Goal: Information Seeking & Learning: Learn about a topic

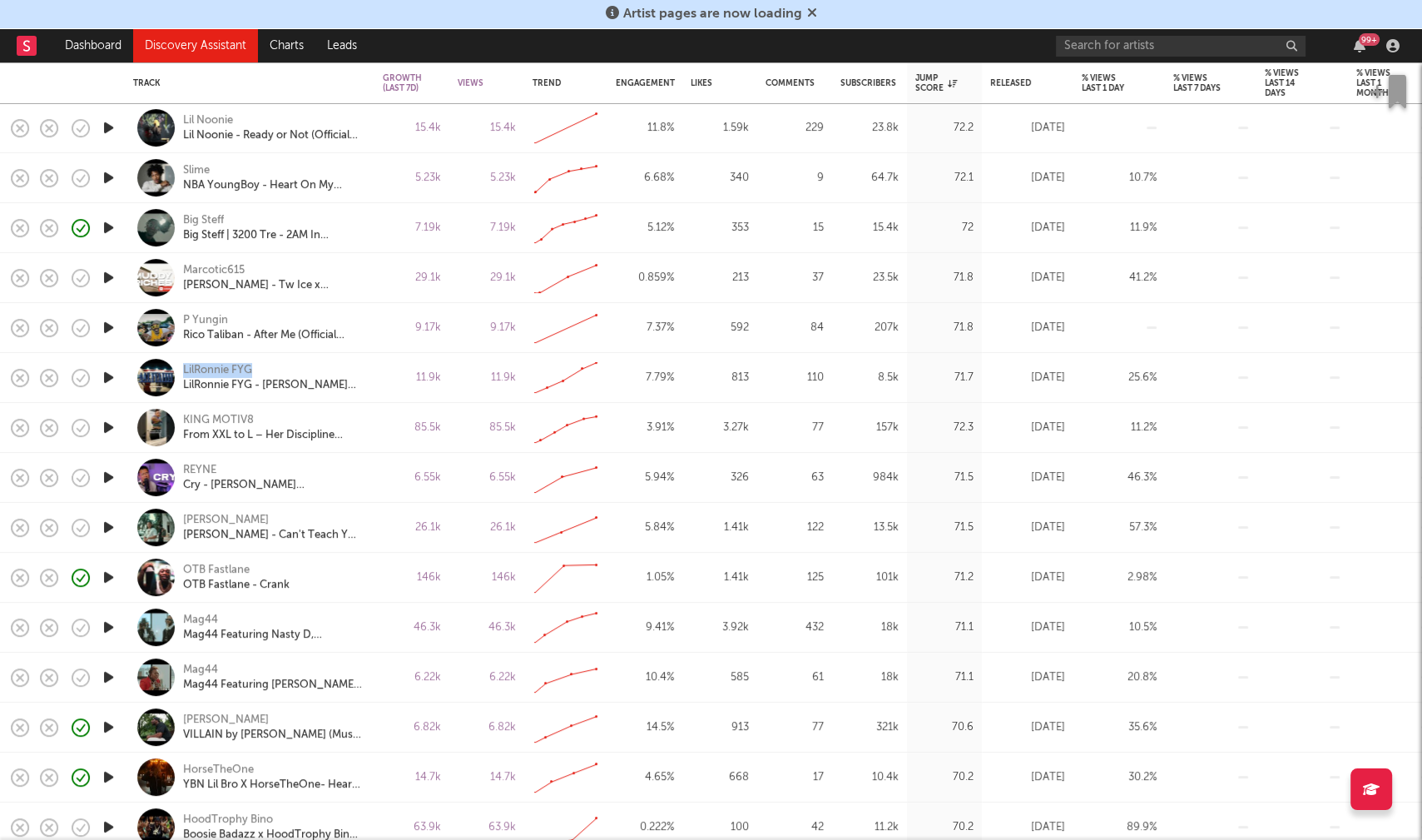
click at [108, 621] on icon "button" at bounding box center [108, 626] width 17 height 21
click at [108, 627] on icon "button" at bounding box center [108, 626] width 17 height 21
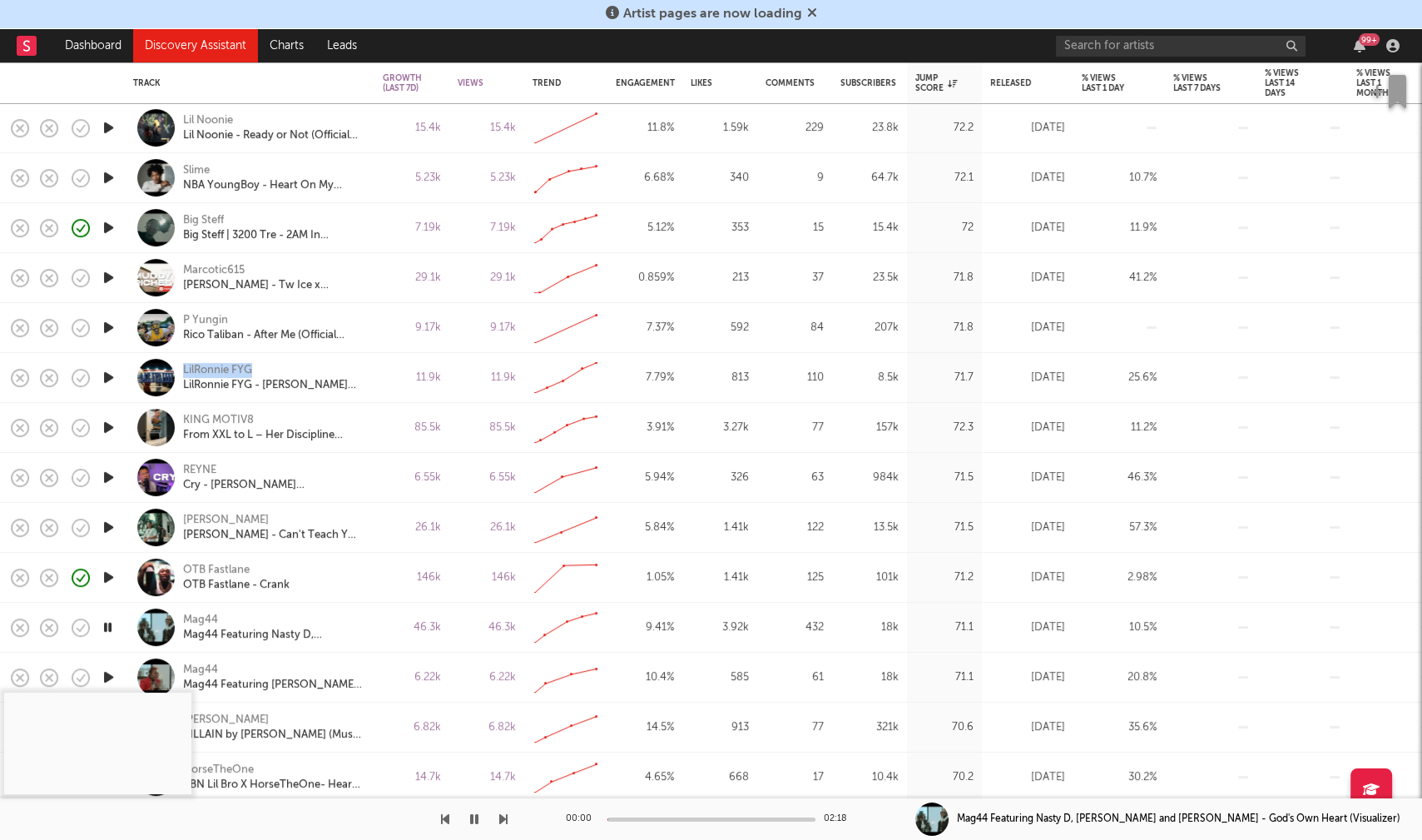
click at [108, 627] on icon "button" at bounding box center [107, 626] width 15 height 21
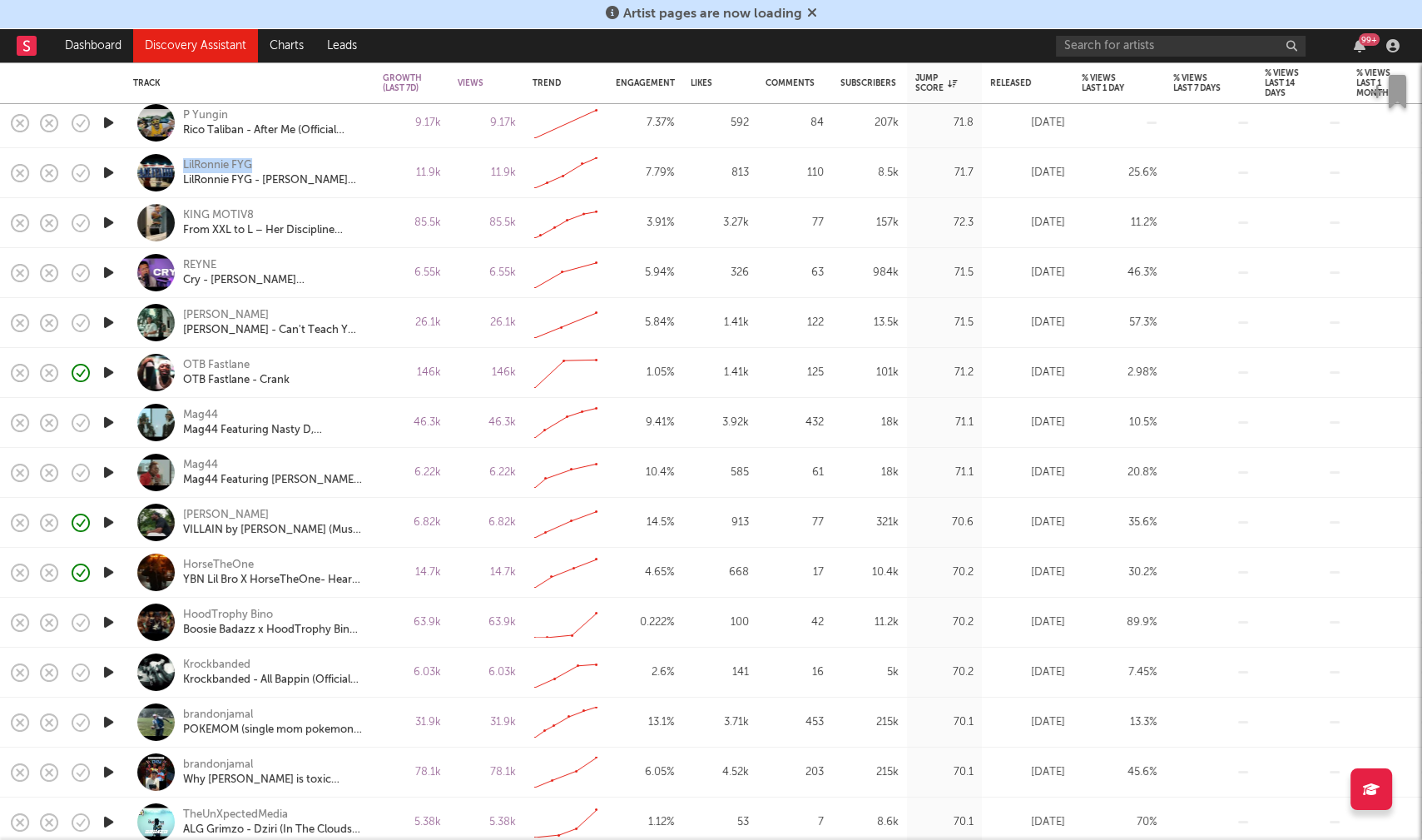
click at [109, 675] on icon "button" at bounding box center [108, 672] width 17 height 21
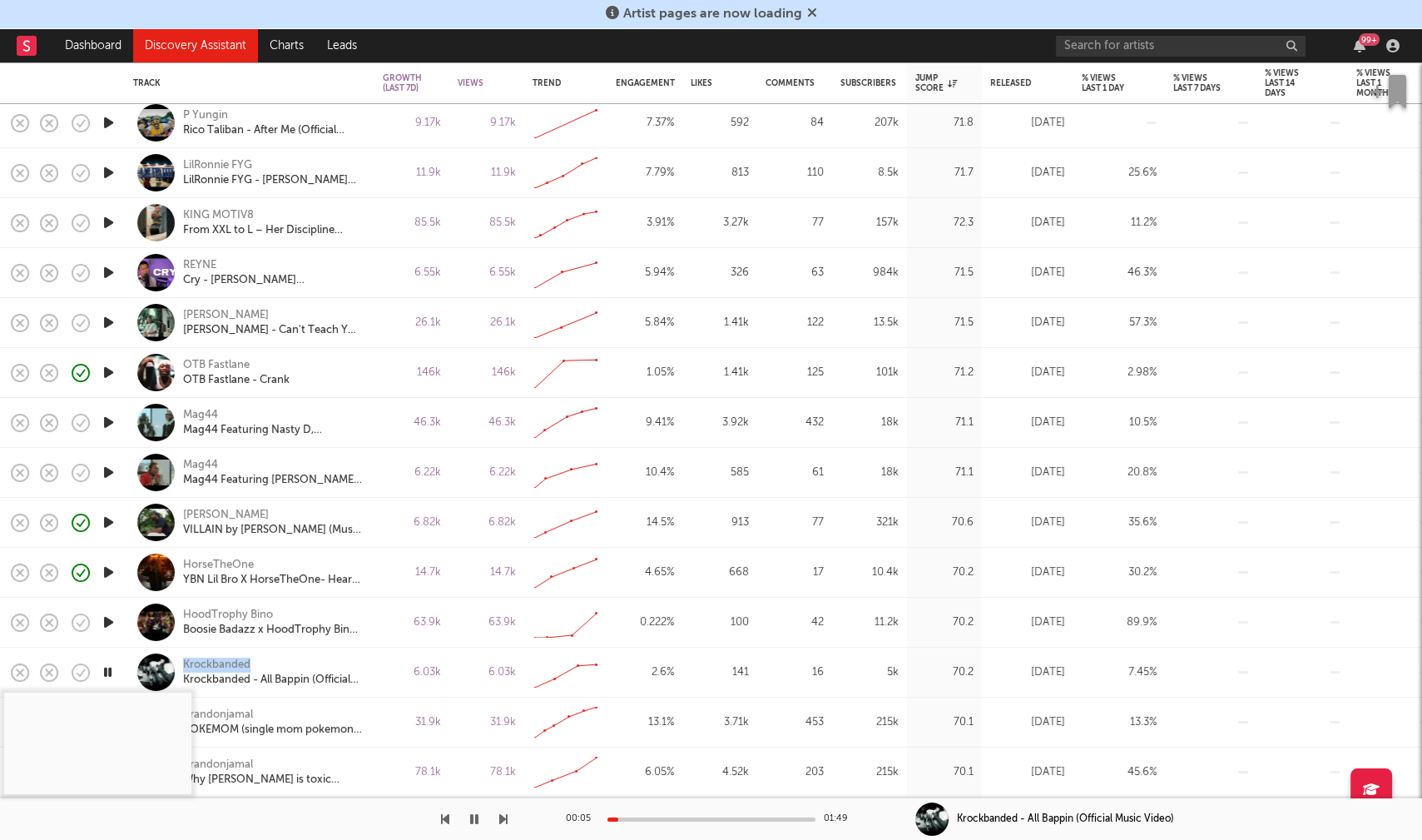
click at [111, 670] on icon "button" at bounding box center [107, 672] width 15 height 21
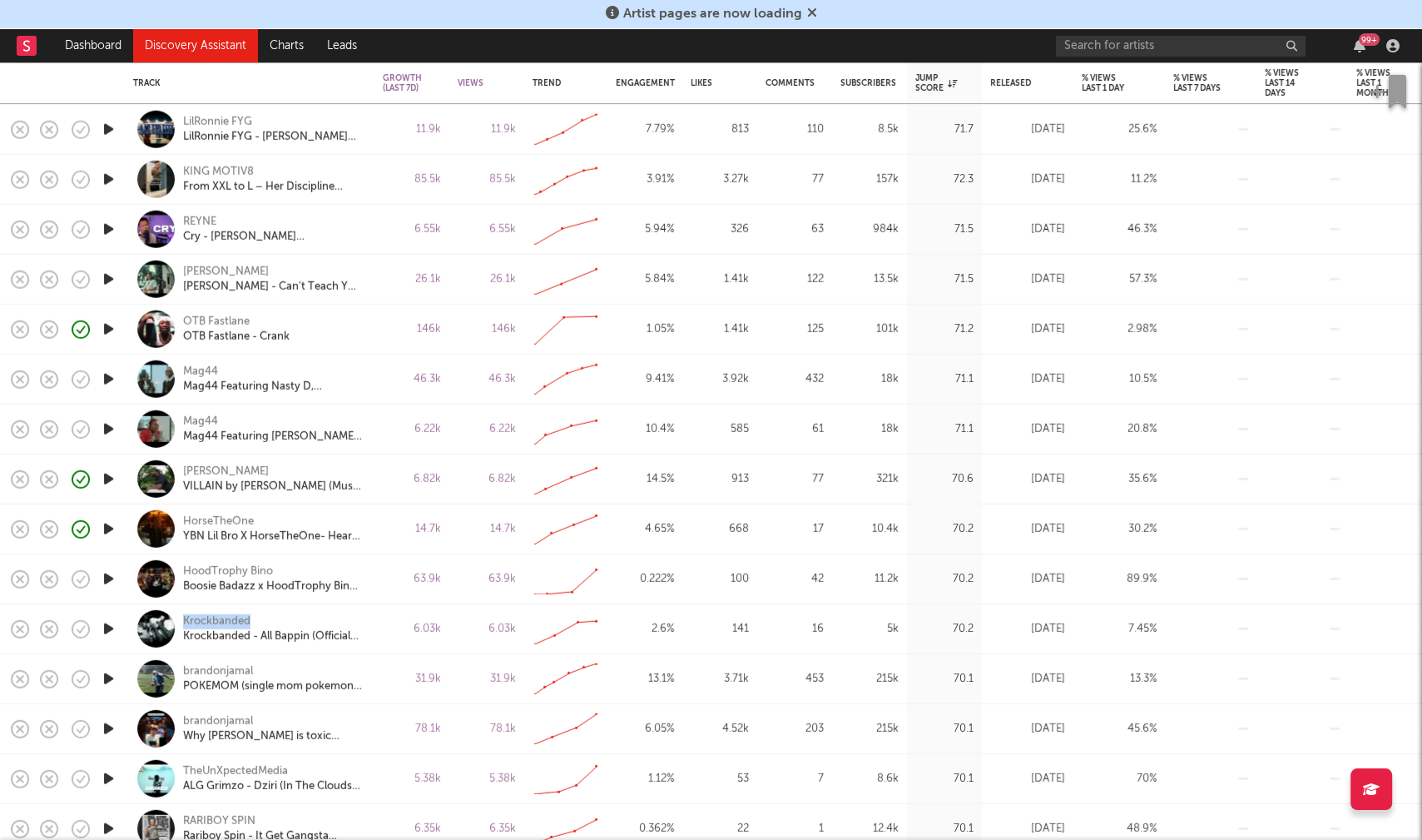
click at [110, 680] on icon "button" at bounding box center [108, 678] width 17 height 21
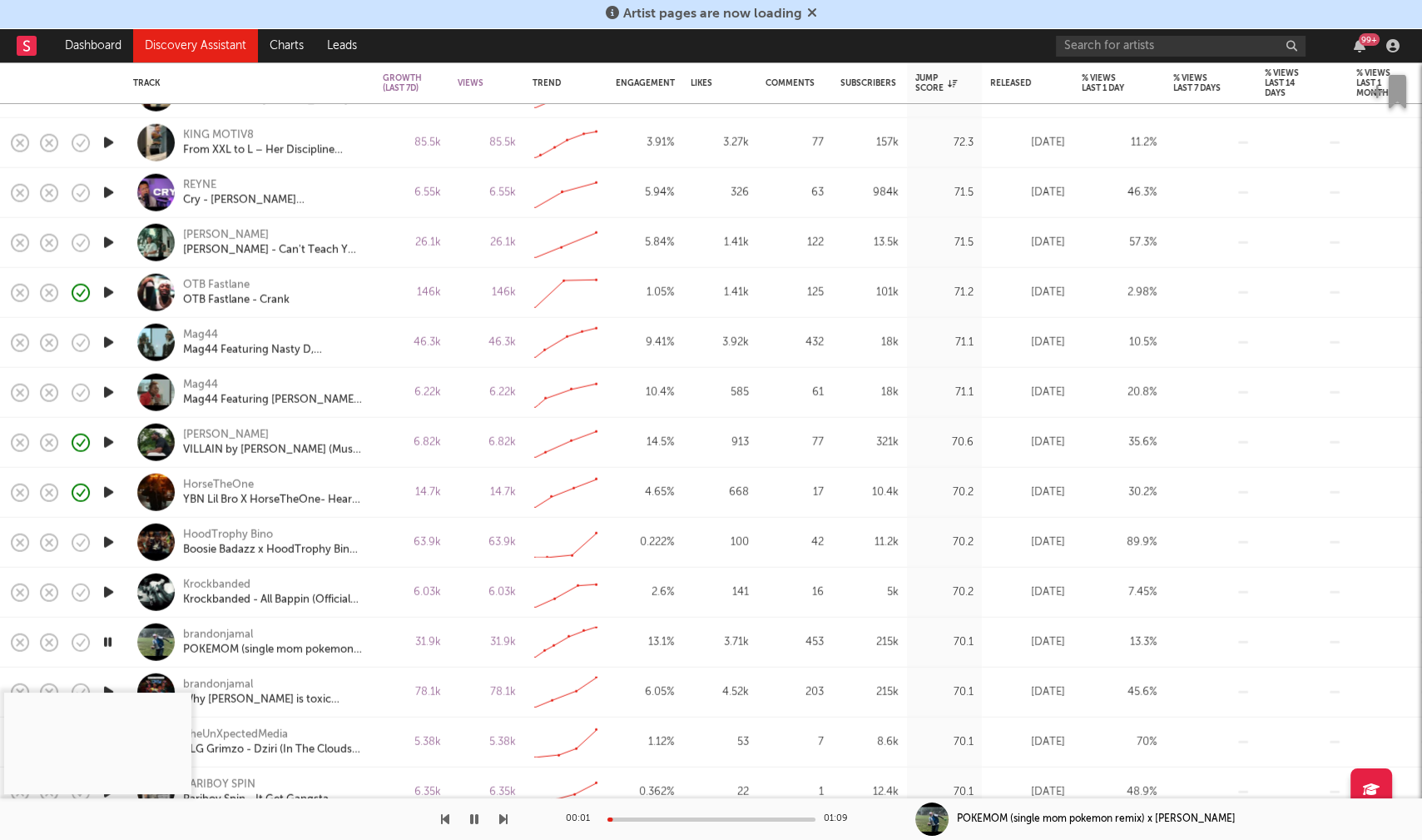
click at [656, 819] on div at bounding box center [711, 819] width 208 height 5
click at [108, 641] on icon "button" at bounding box center [107, 642] width 15 height 21
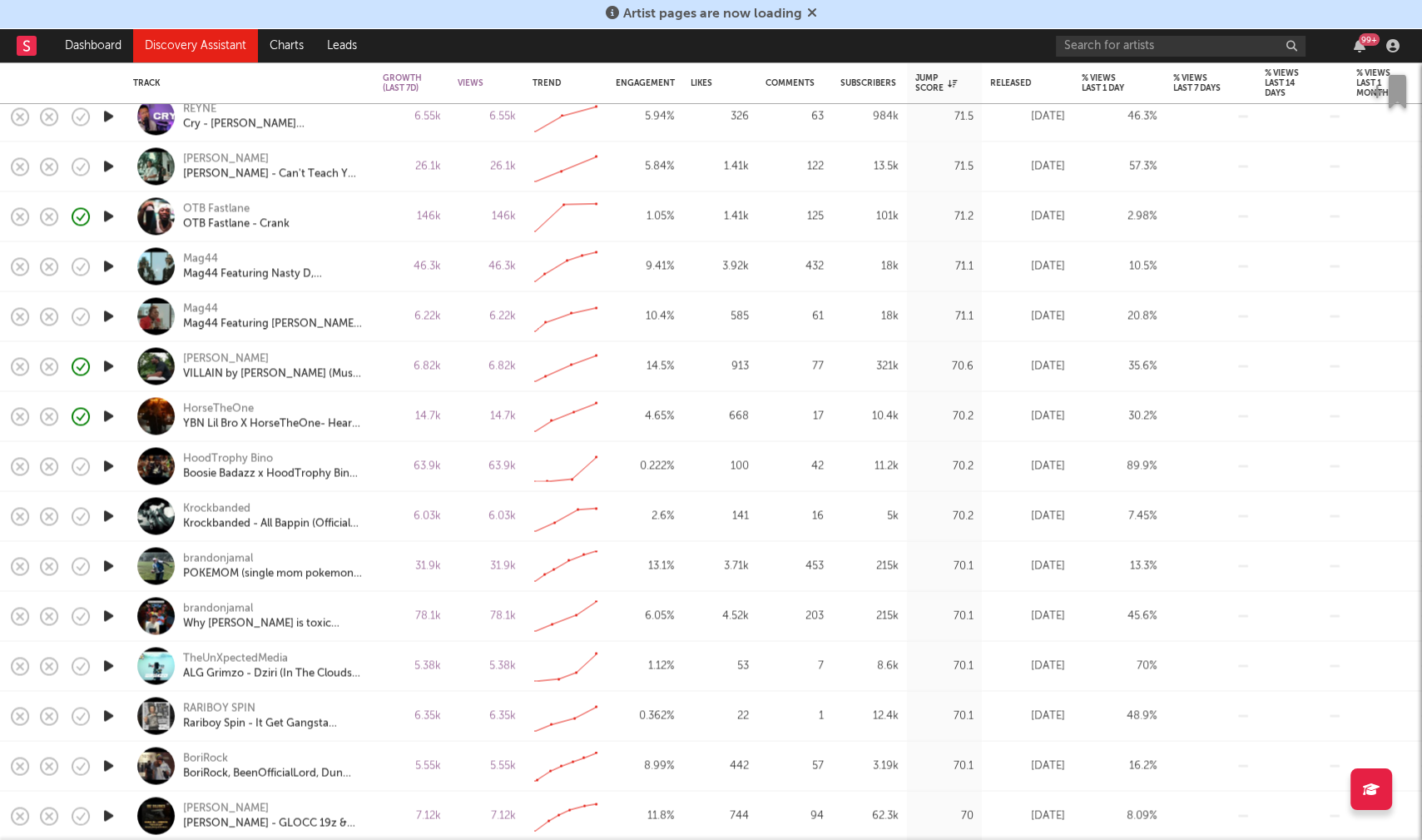
click at [109, 665] on icon "button" at bounding box center [108, 665] width 17 height 21
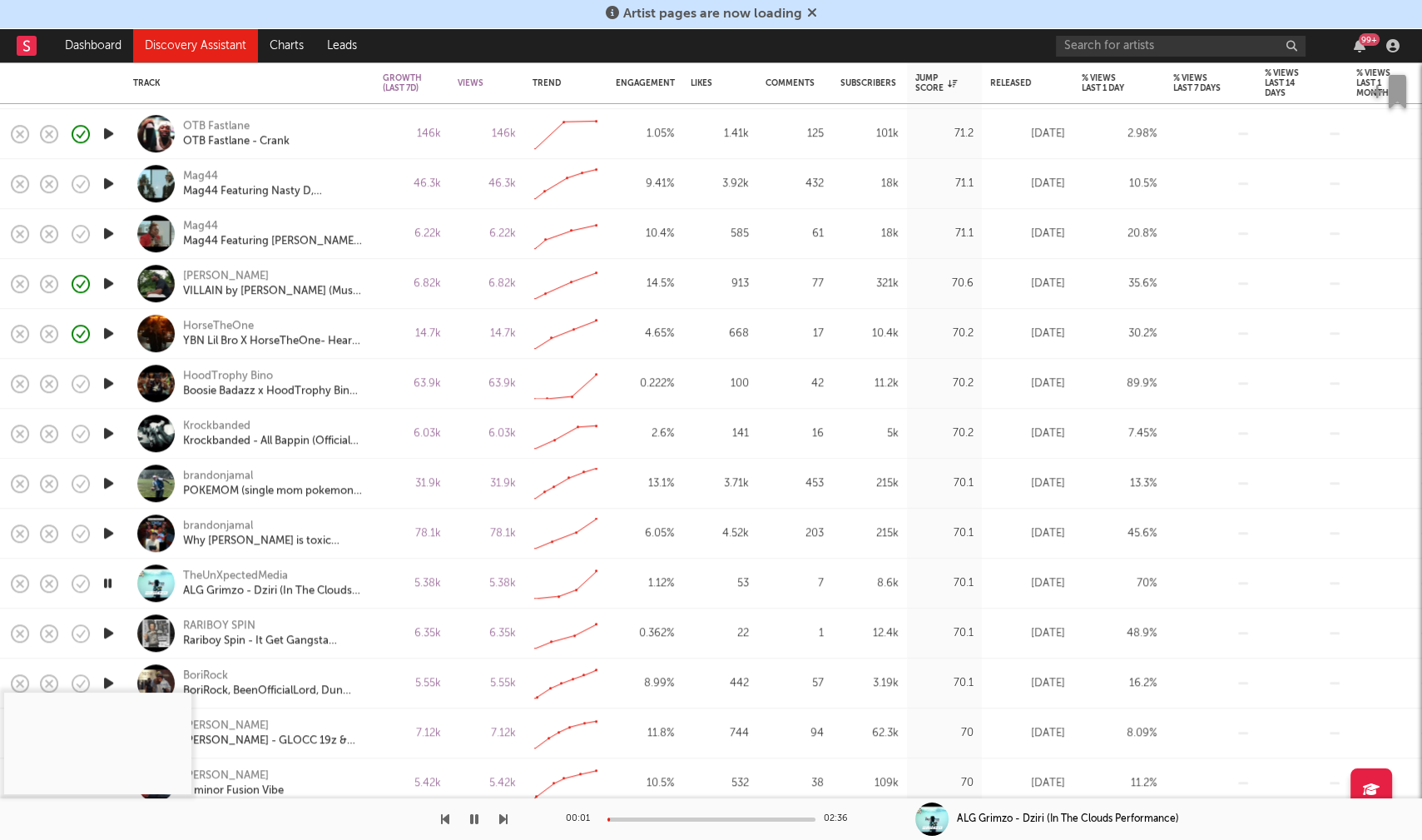
click at [109, 634] on icon "button" at bounding box center [108, 633] width 17 height 21
click at [648, 818] on div at bounding box center [711, 819] width 208 height 5
click at [104, 631] on icon "button" at bounding box center [107, 633] width 15 height 21
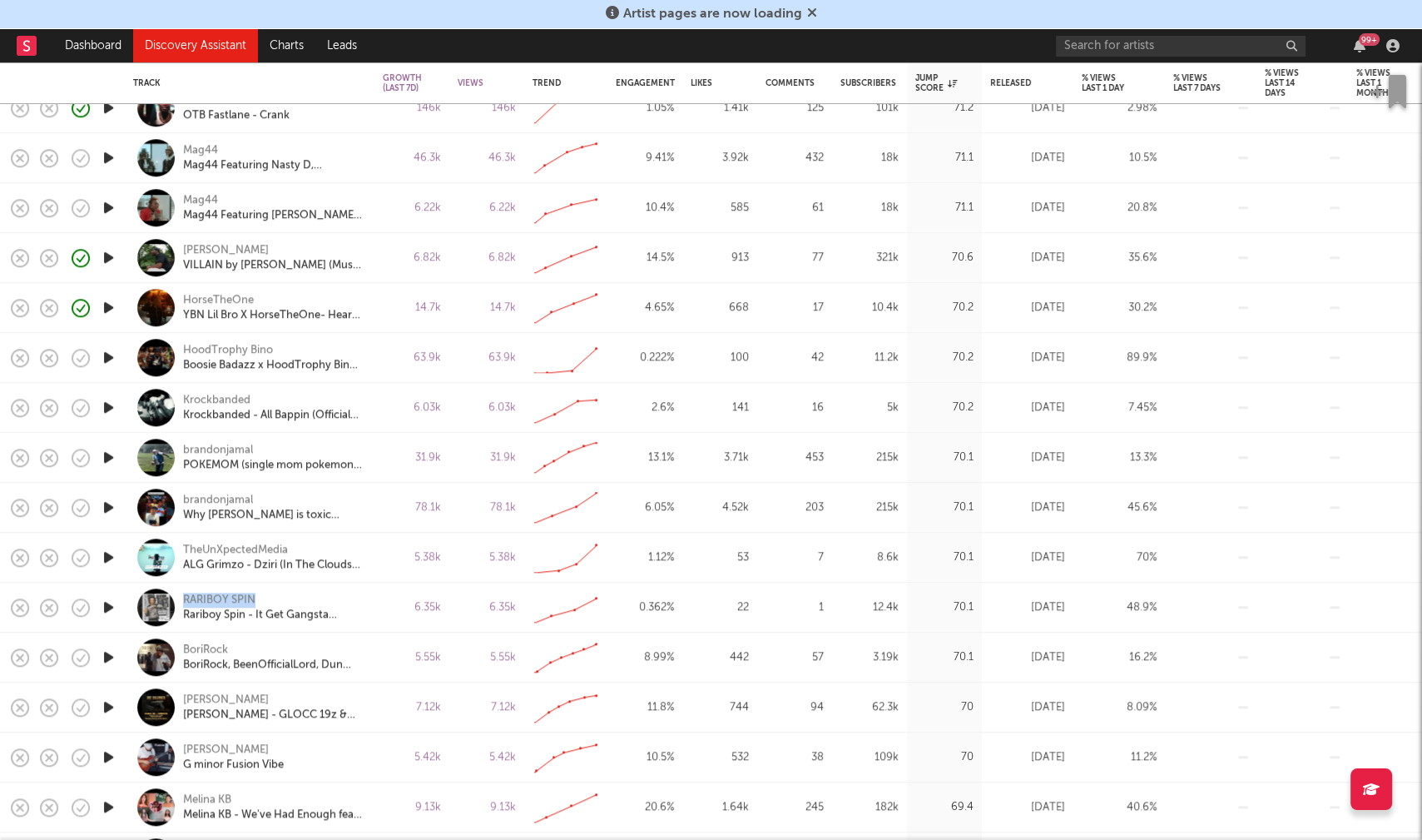
click at [108, 655] on icon "button" at bounding box center [108, 656] width 17 height 21
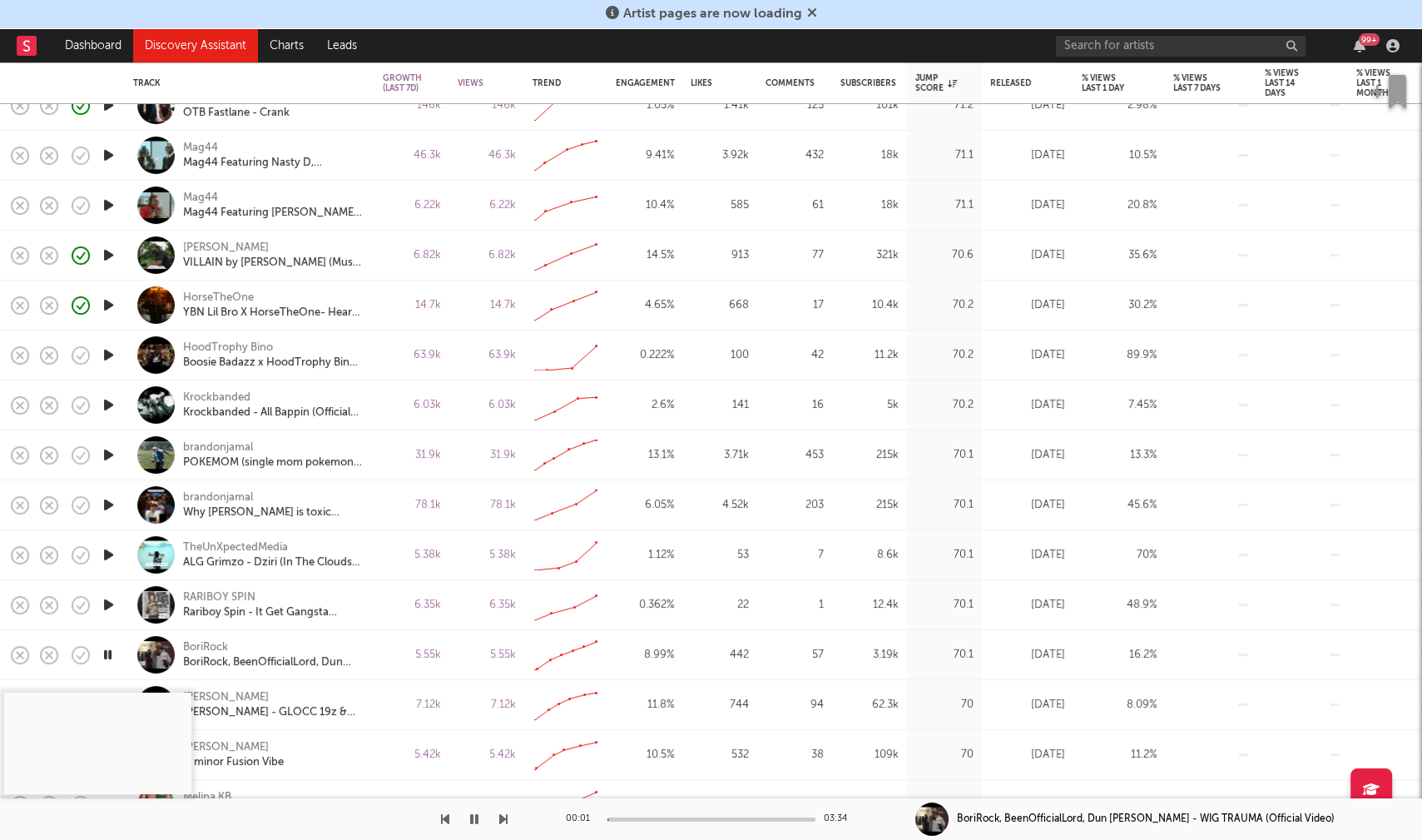
click at [649, 822] on div "00:01 03:34" at bounding box center [711, 819] width 291 height 42
click at [649, 820] on div at bounding box center [711, 819] width 208 height 5
click at [108, 651] on icon "button" at bounding box center [107, 655] width 15 height 21
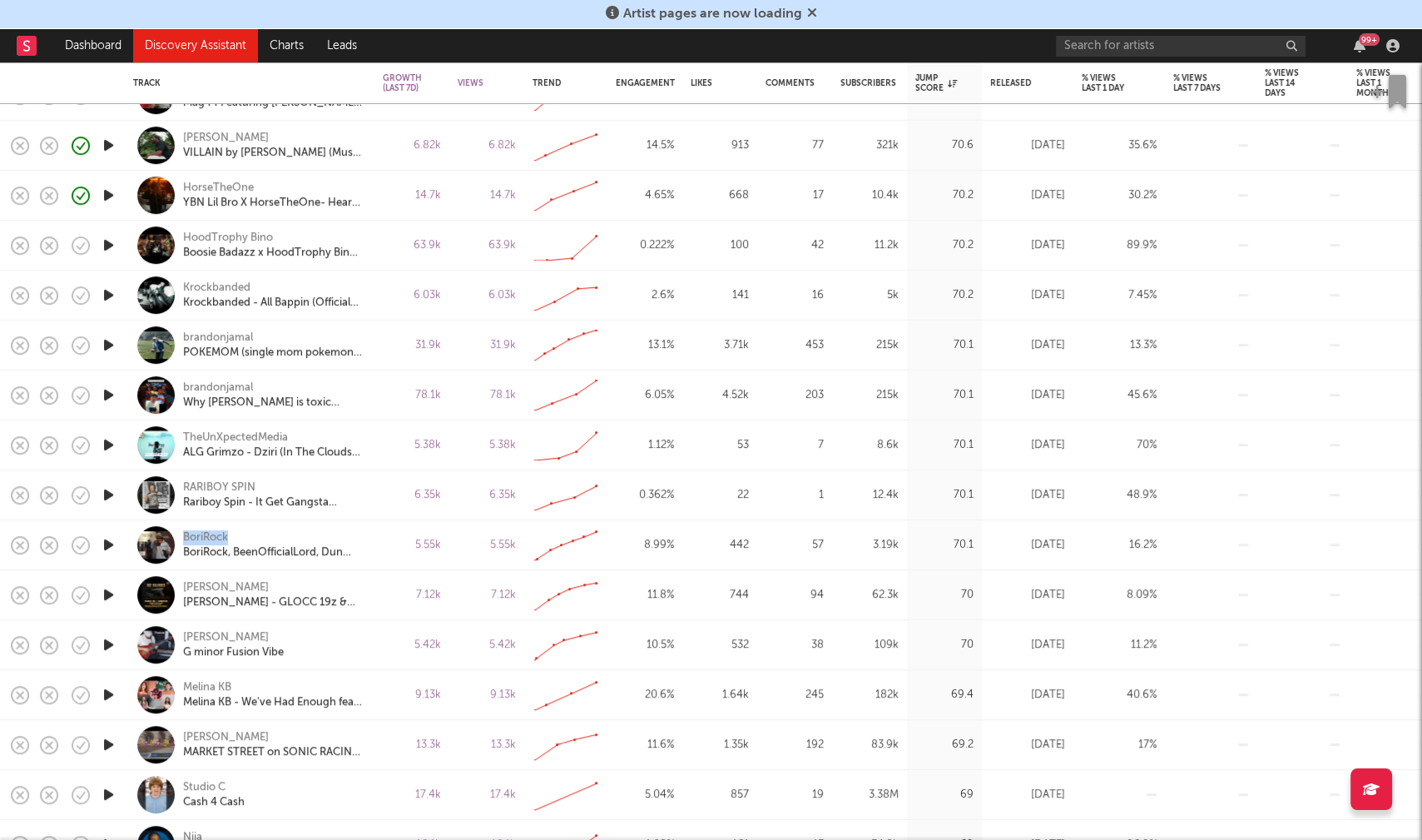
click at [114, 694] on icon "button" at bounding box center [108, 694] width 17 height 21
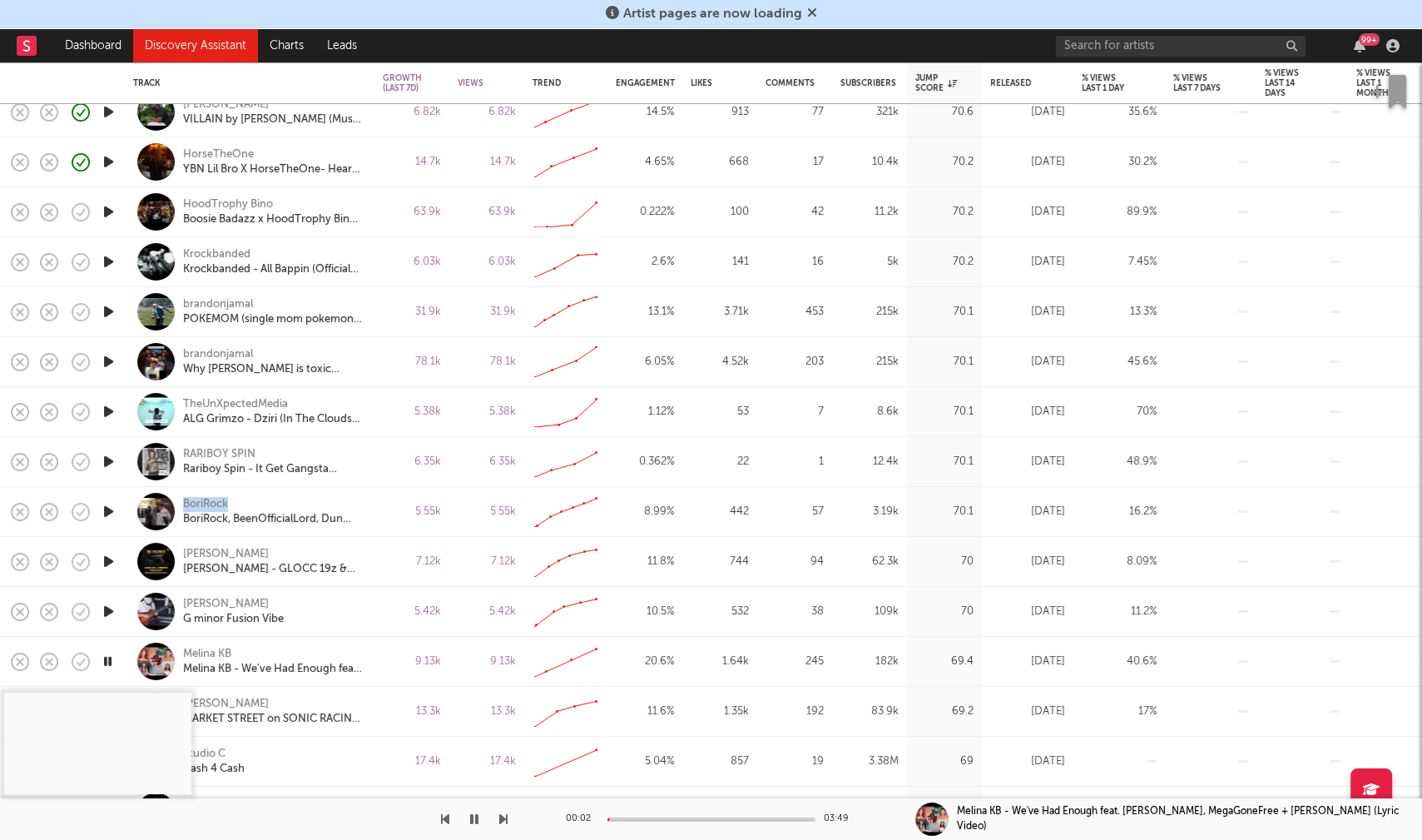
click at [112, 663] on icon "button" at bounding box center [107, 661] width 15 height 21
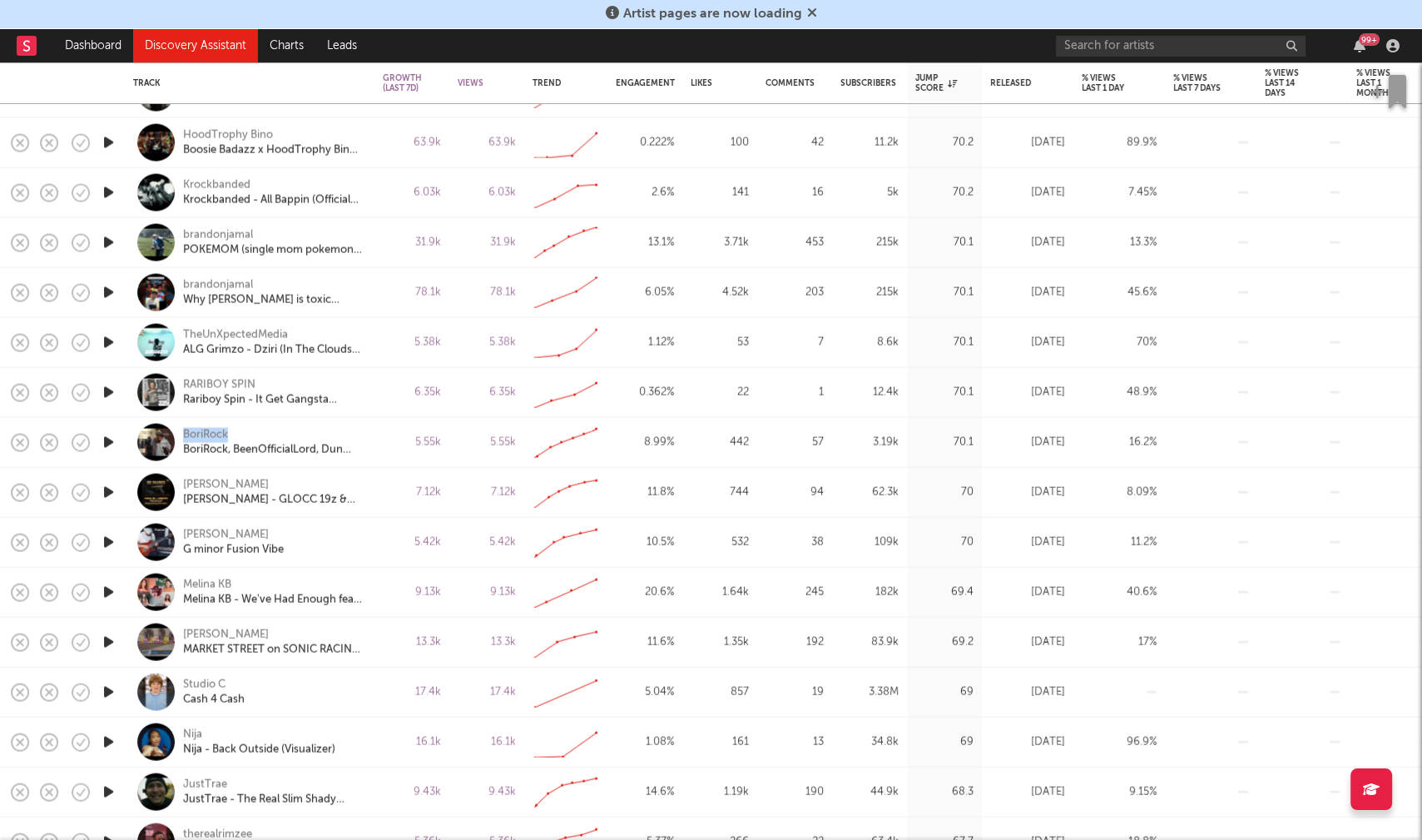
click at [107, 687] on icon "button" at bounding box center [108, 692] width 17 height 21
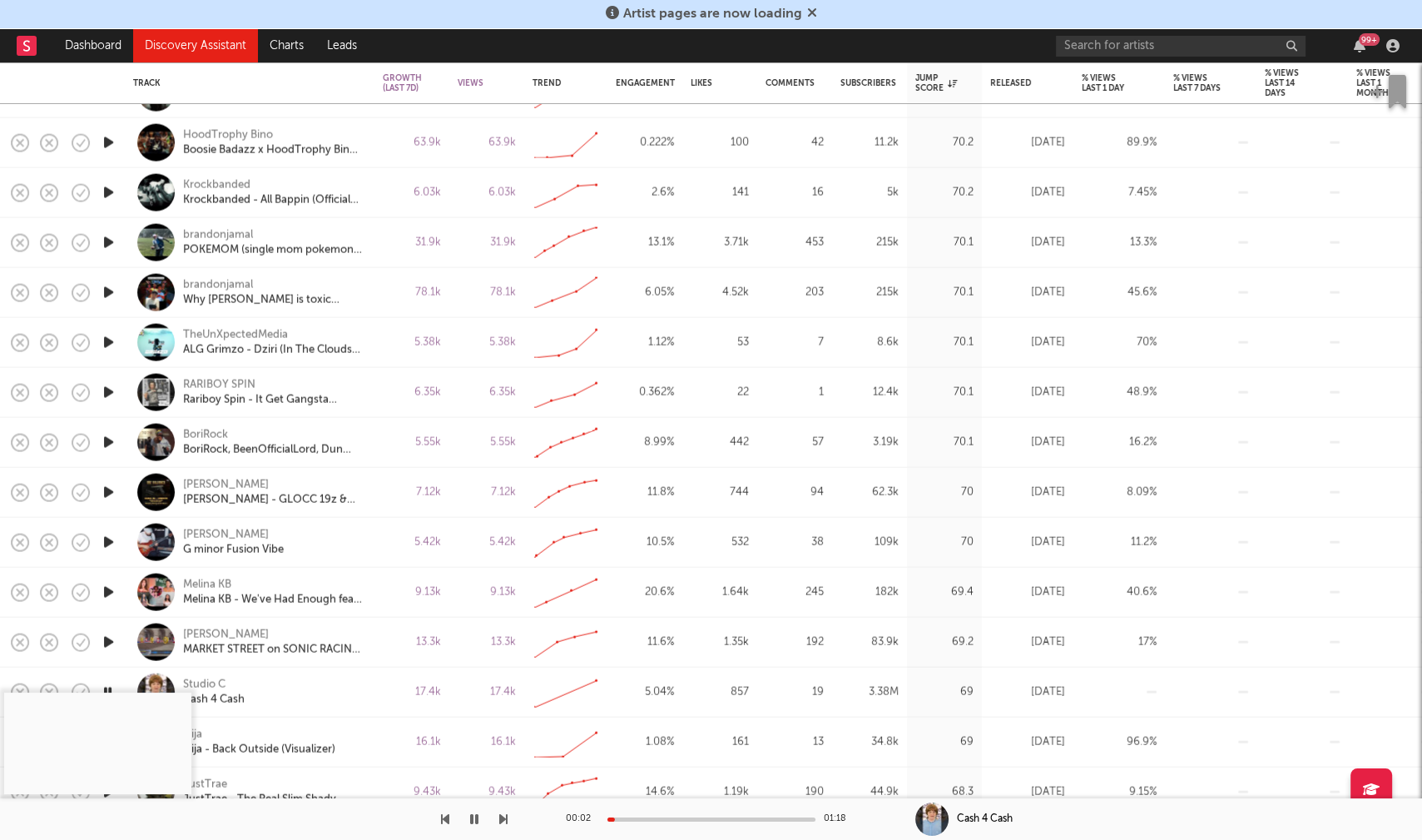
click at [649, 817] on div at bounding box center [711, 819] width 208 height 5
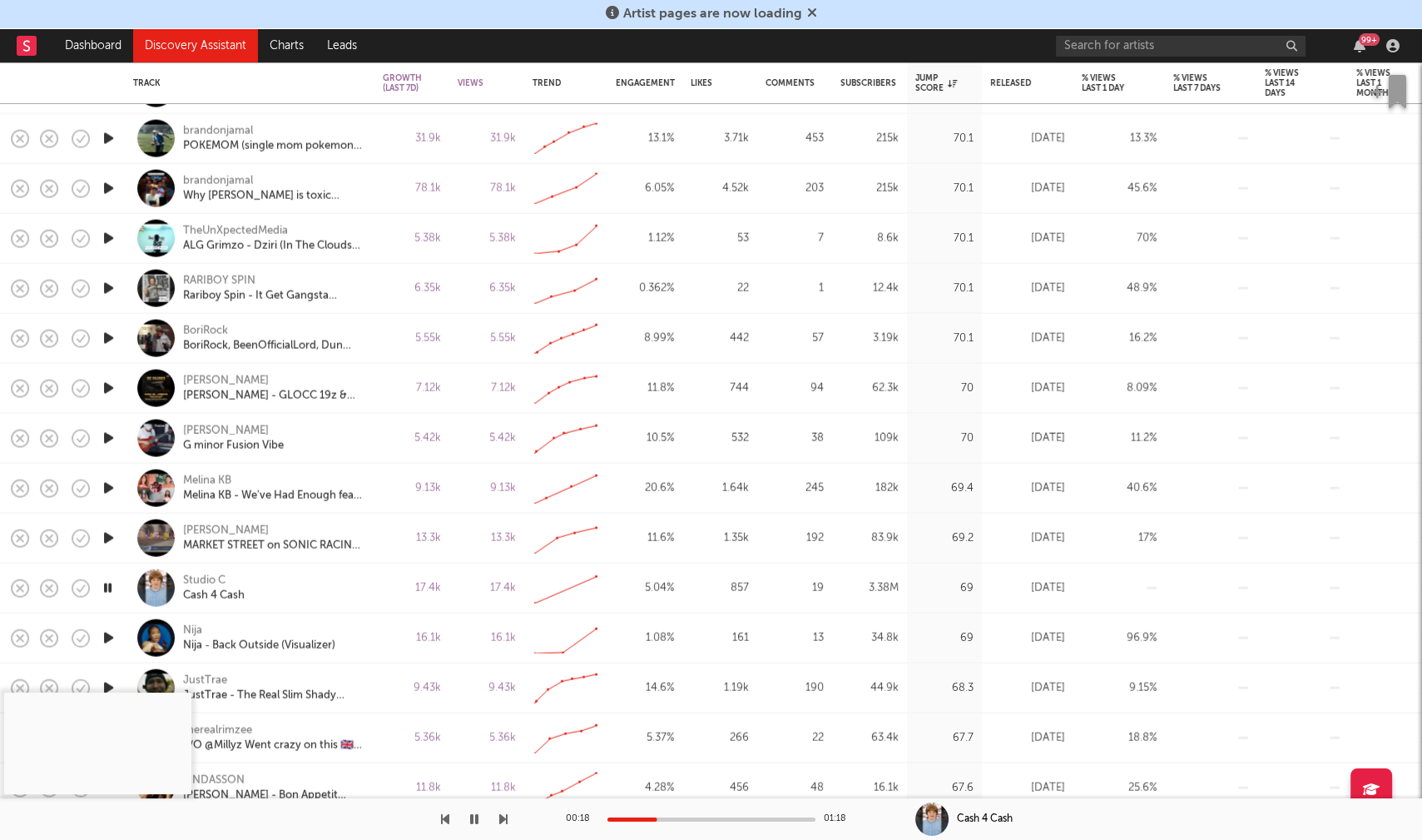
click at [107, 582] on icon "button" at bounding box center [107, 587] width 15 height 21
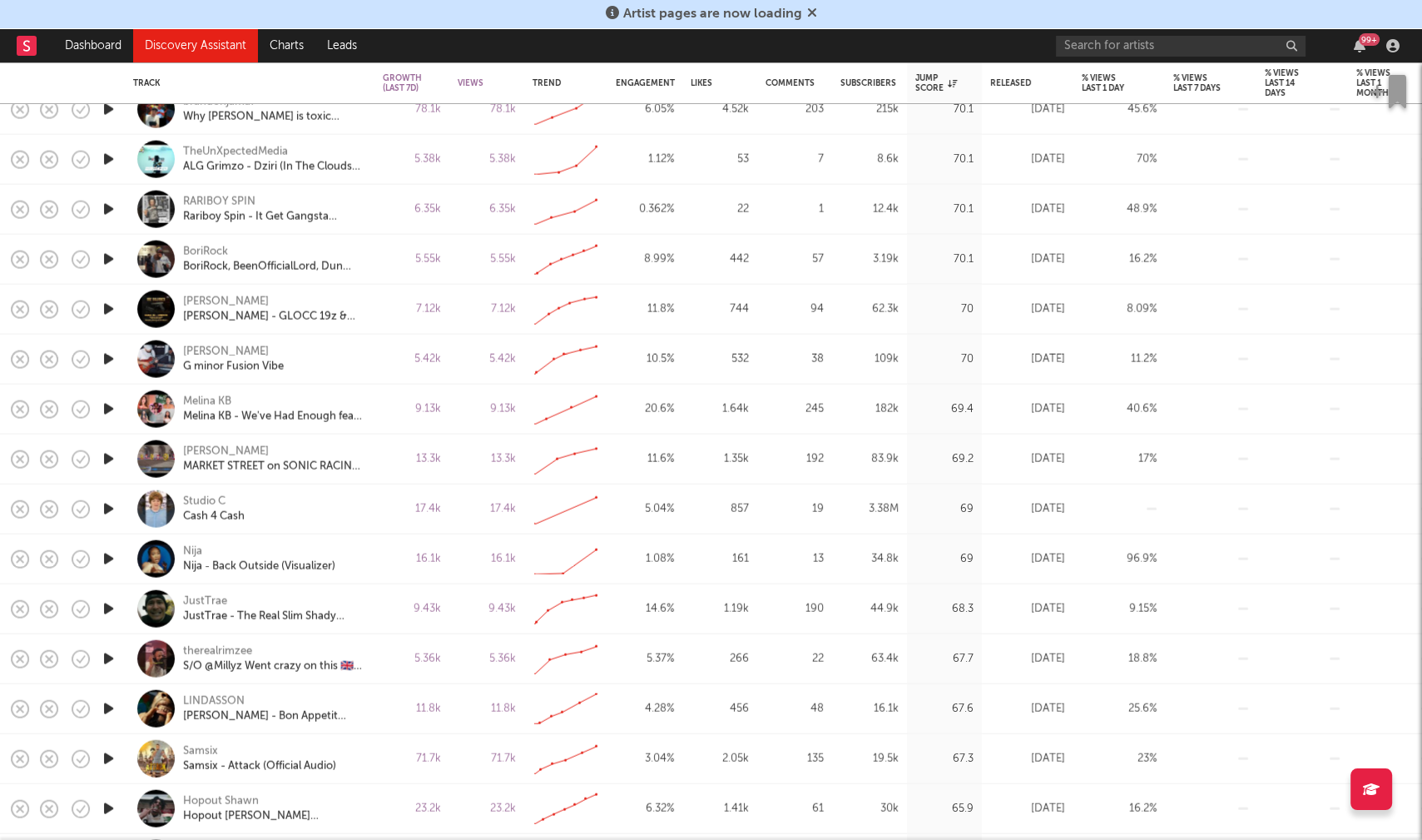
click at [105, 606] on icon "button" at bounding box center [108, 608] width 17 height 21
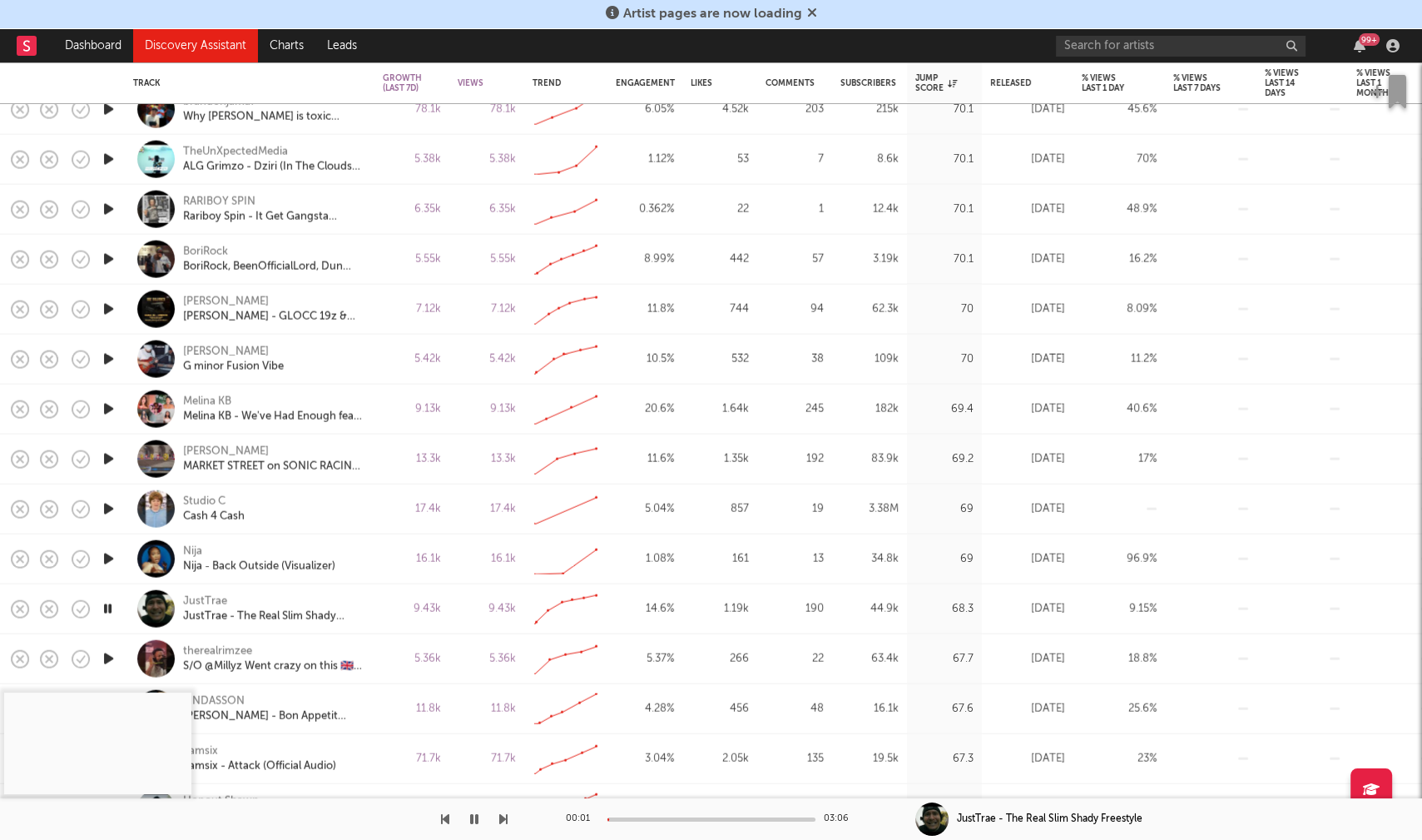
click at [644, 820] on div at bounding box center [711, 819] width 208 height 5
click at [109, 607] on icon "button" at bounding box center [107, 608] width 15 height 21
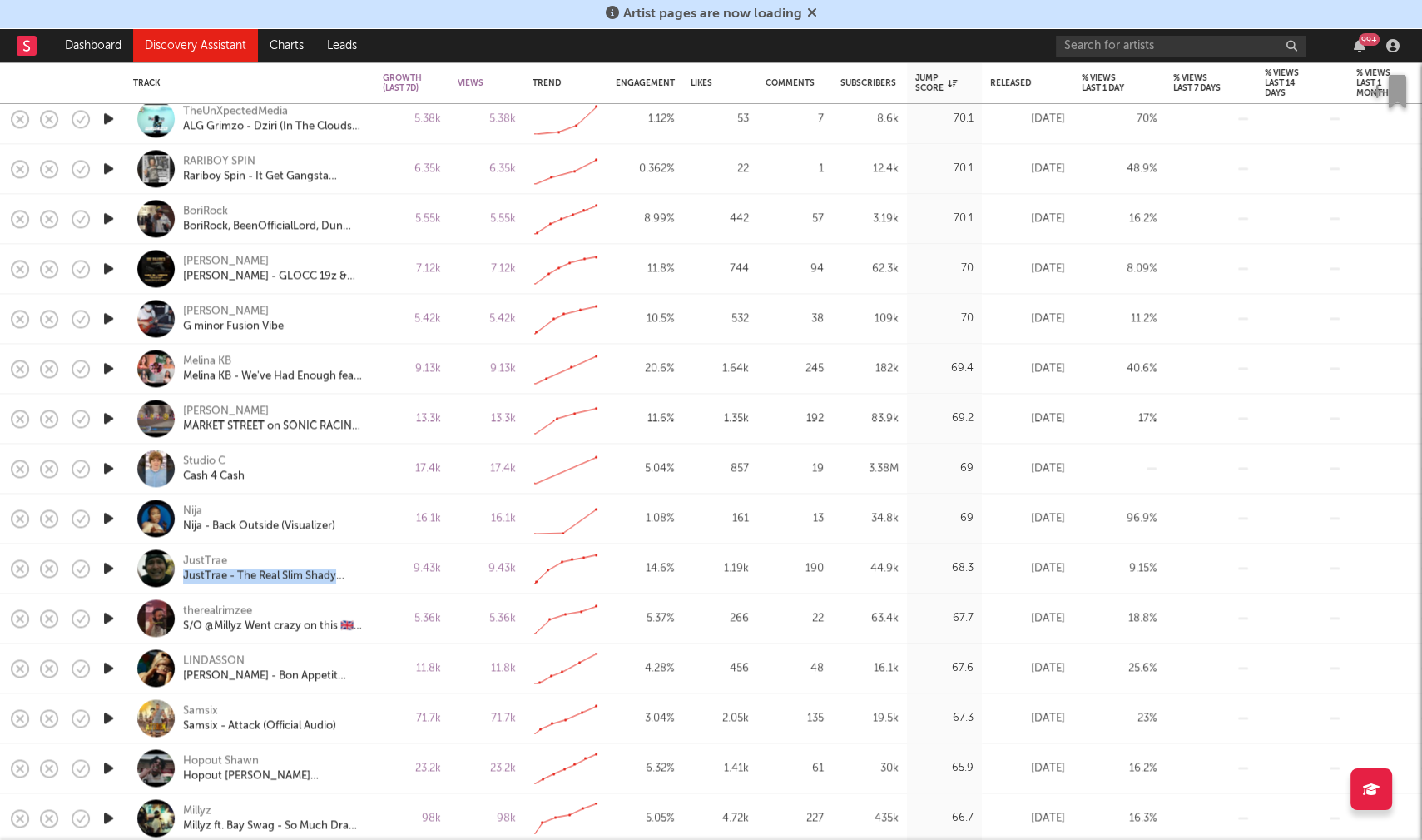
click at [105, 665] on icon "button" at bounding box center [108, 667] width 17 height 21
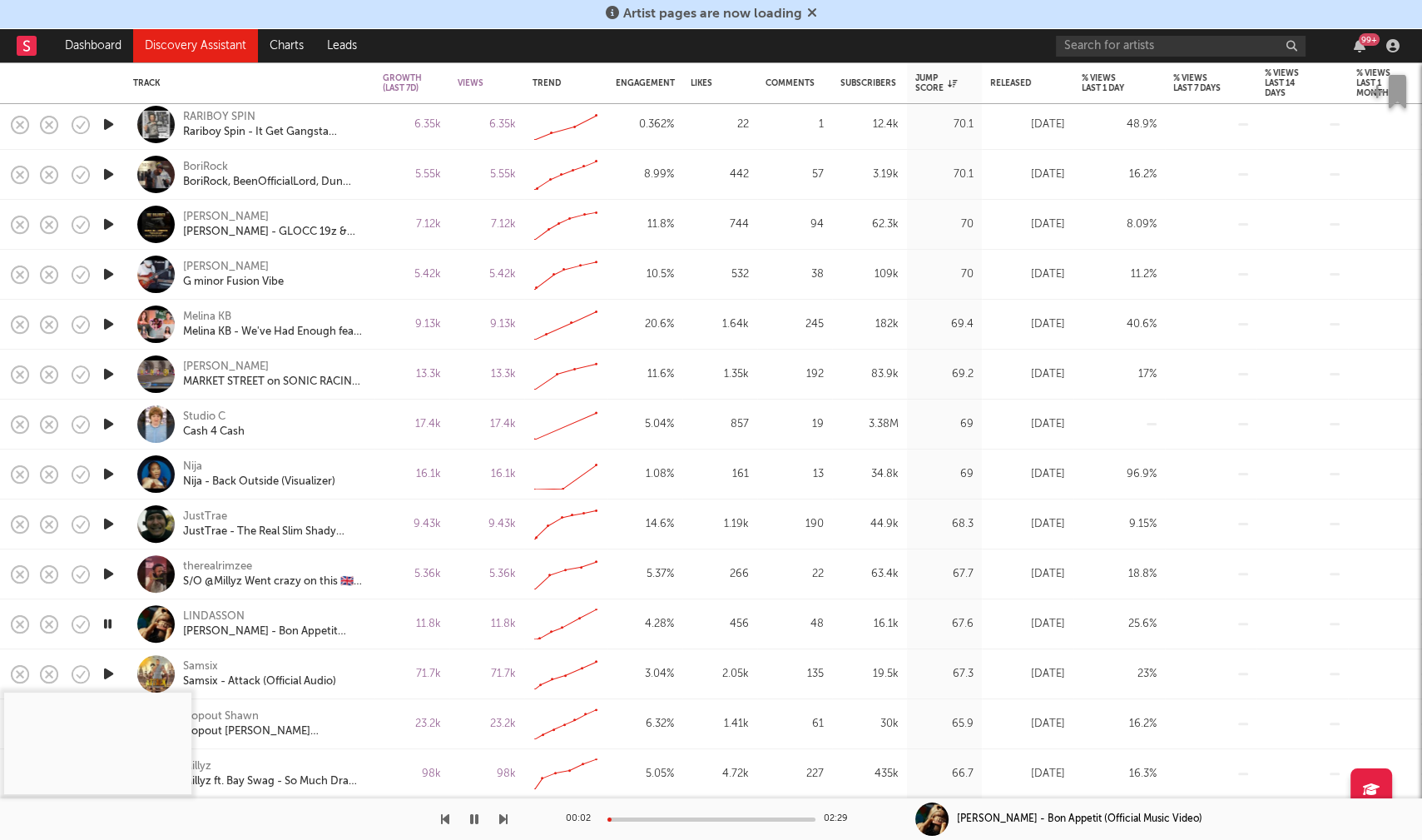
click at [653, 818] on div at bounding box center [711, 819] width 208 height 5
click at [110, 622] on icon "button" at bounding box center [107, 624] width 15 height 21
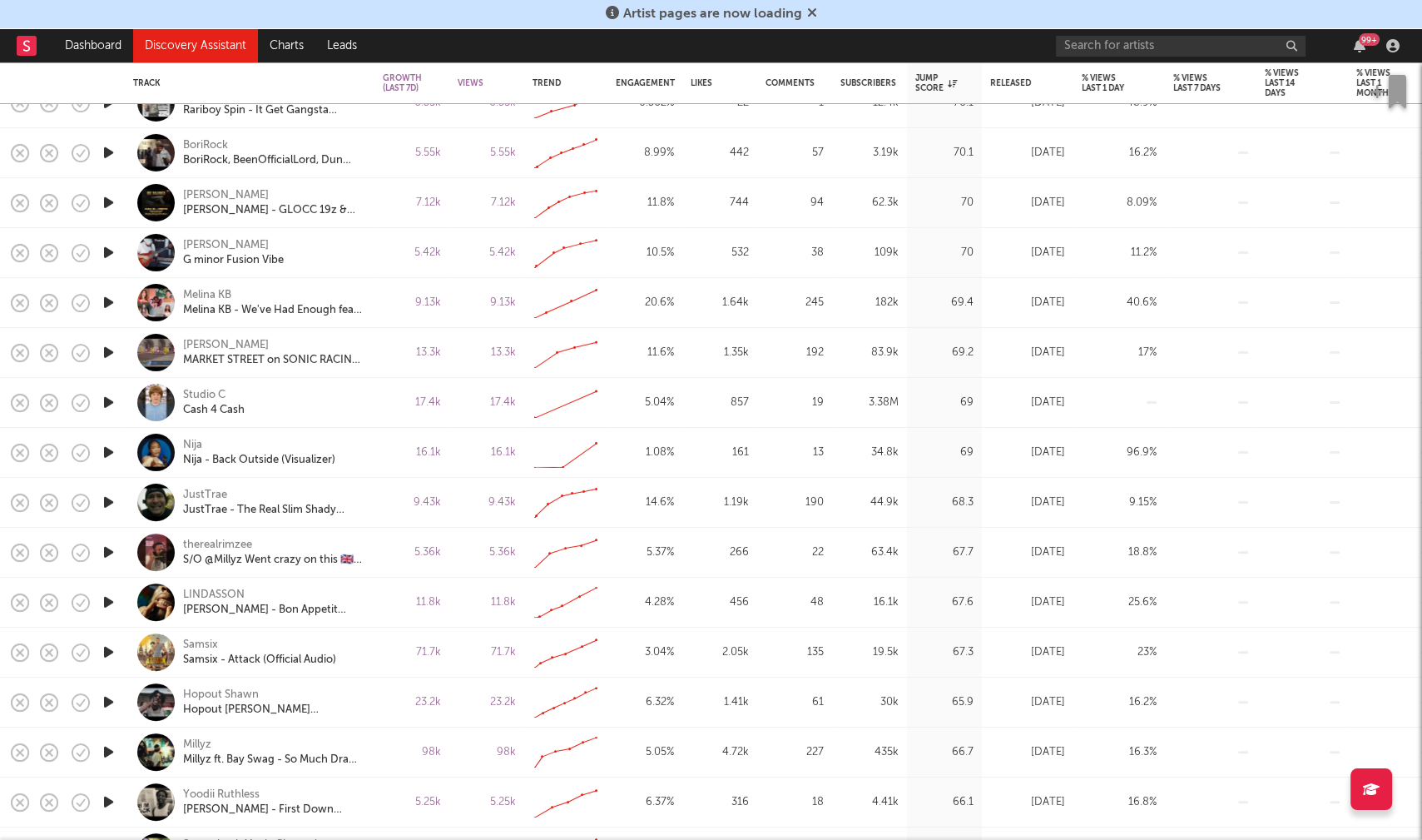
click at [108, 645] on icon "button" at bounding box center [108, 652] width 17 height 21
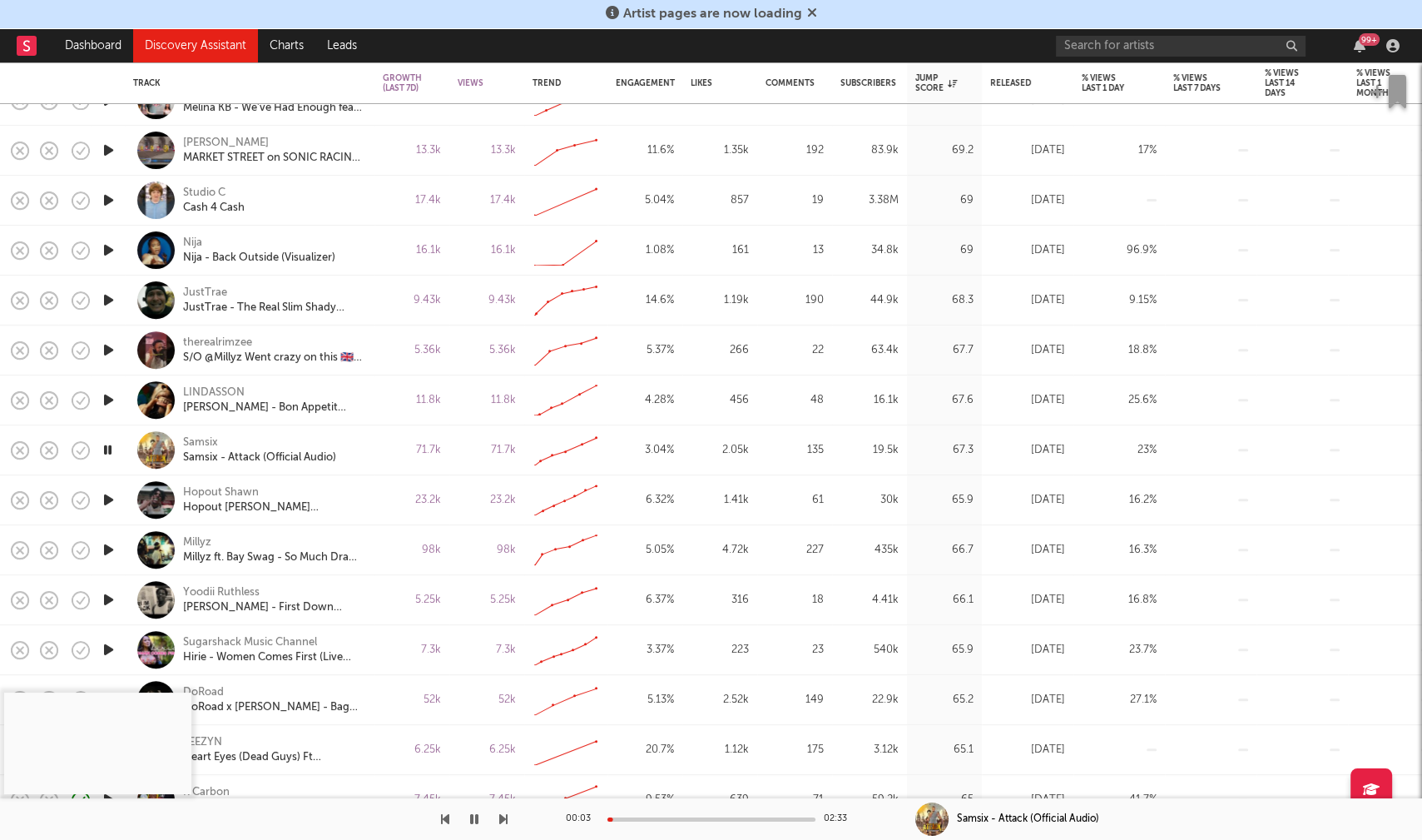
click at [109, 597] on icon "button" at bounding box center [108, 599] width 17 height 21
click at [644, 820] on div at bounding box center [711, 819] width 208 height 5
click at [112, 599] on icon "button" at bounding box center [107, 599] width 15 height 21
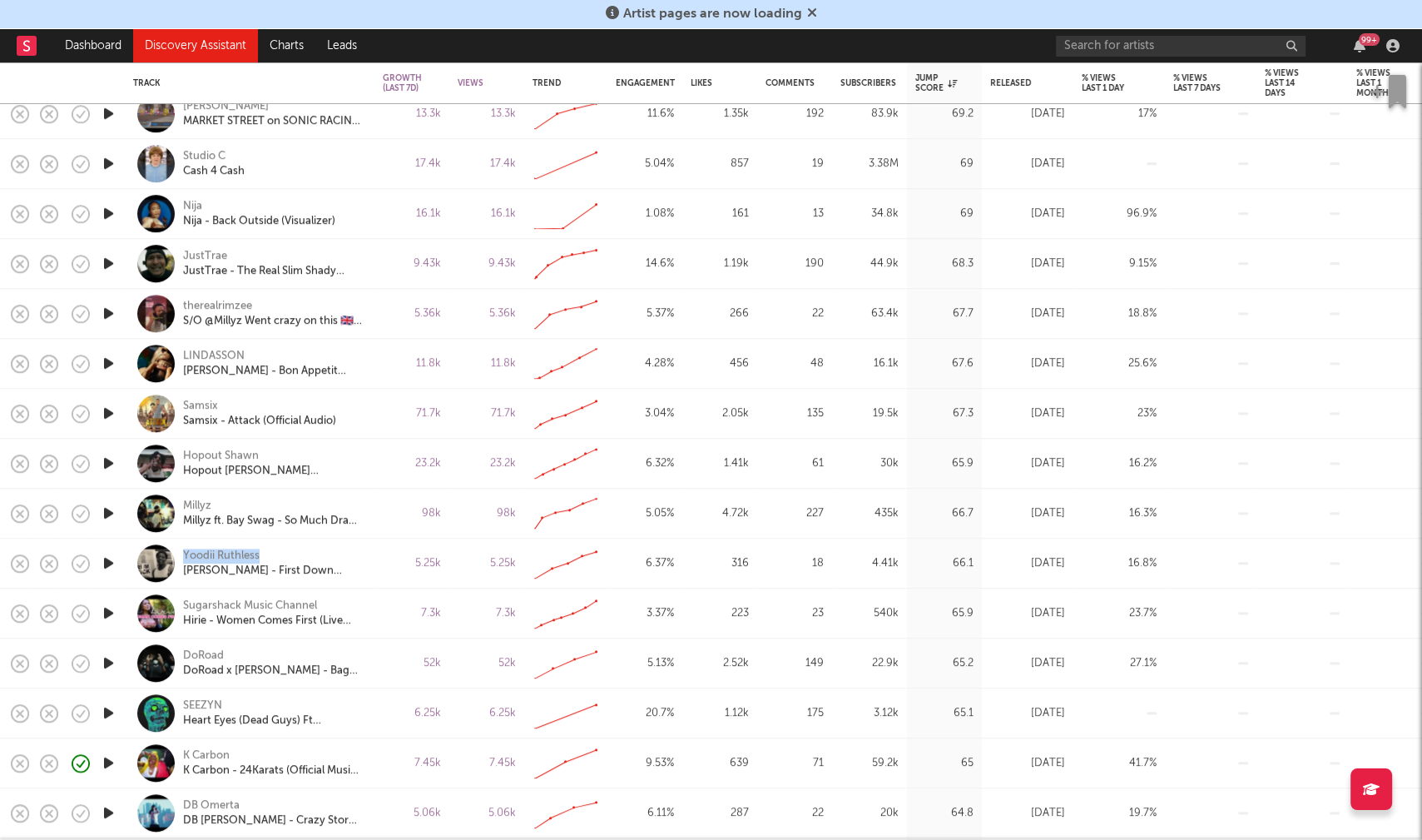
click at [110, 662] on icon "button" at bounding box center [108, 663] width 17 height 21
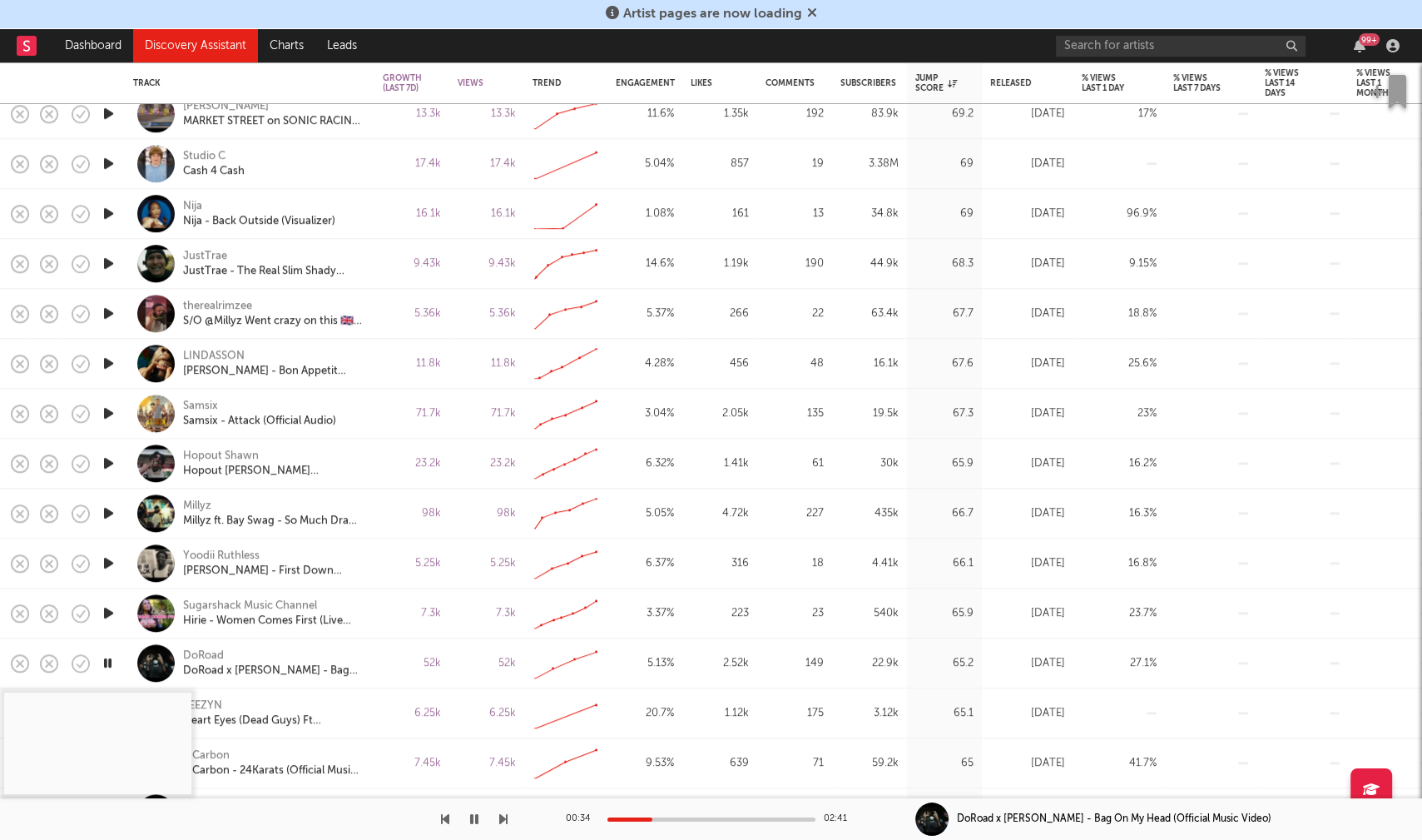
click at [652, 817] on div at bounding box center [711, 819] width 208 height 5
click at [104, 661] on icon "button" at bounding box center [107, 663] width 15 height 21
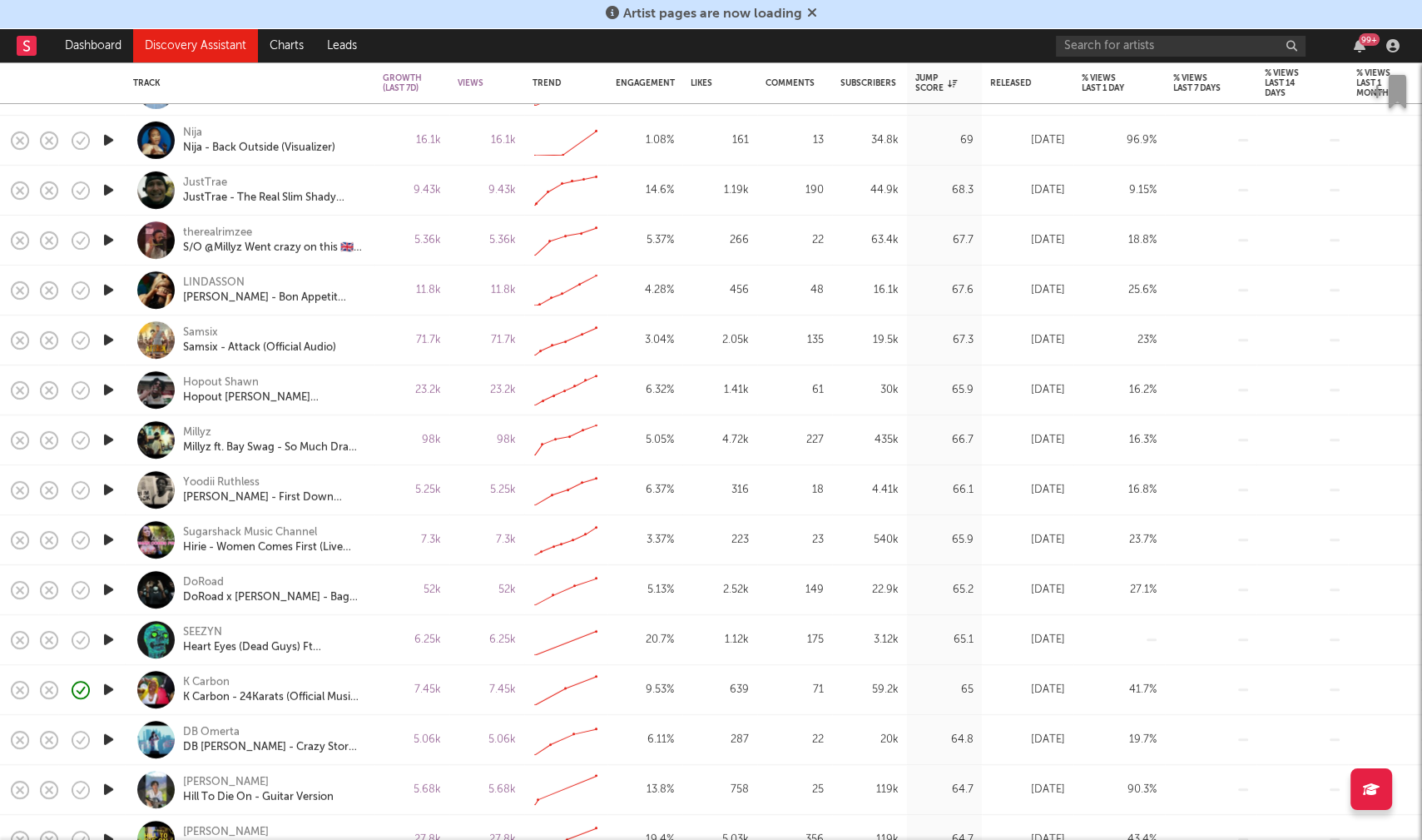
click at [111, 635] on icon "button" at bounding box center [108, 639] width 17 height 21
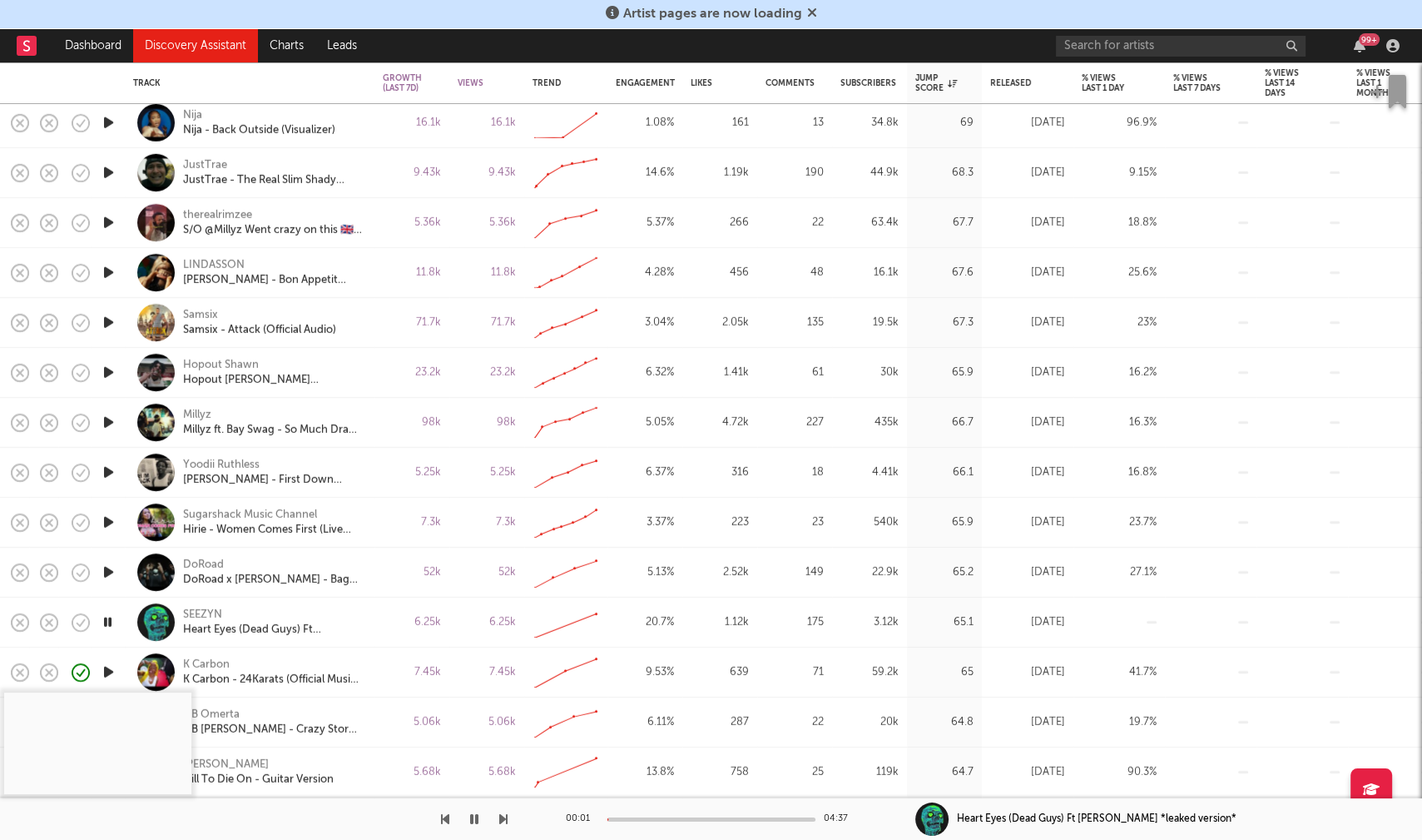
click at [650, 818] on div at bounding box center [711, 819] width 208 height 5
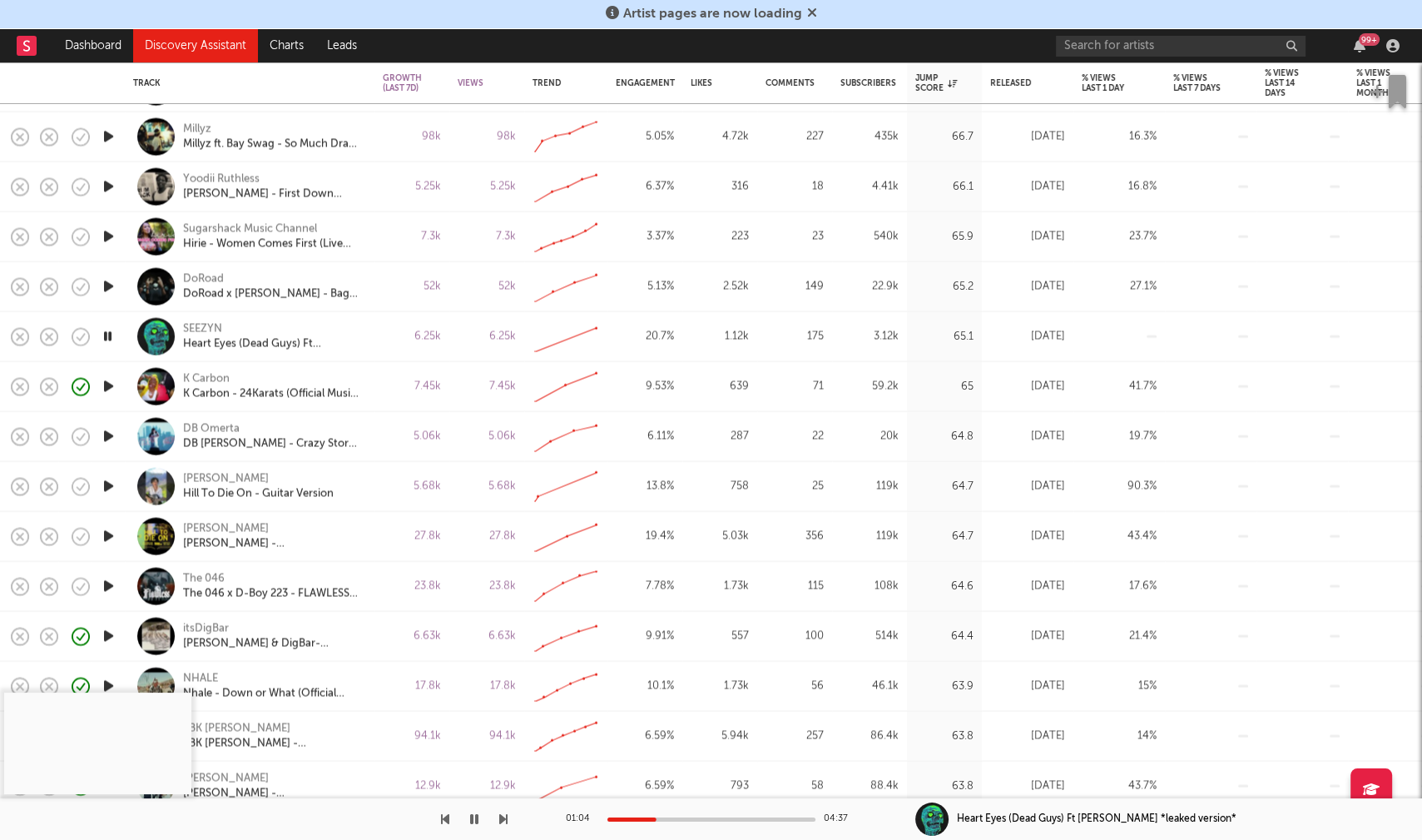
click at [111, 533] on icon "button" at bounding box center [108, 536] width 17 height 21
click at [661, 819] on div at bounding box center [711, 819] width 208 height 5
click at [107, 584] on icon "button" at bounding box center [108, 585] width 17 height 21
click at [654, 817] on div at bounding box center [711, 819] width 208 height 5
click at [106, 585] on icon "button" at bounding box center [107, 585] width 15 height 21
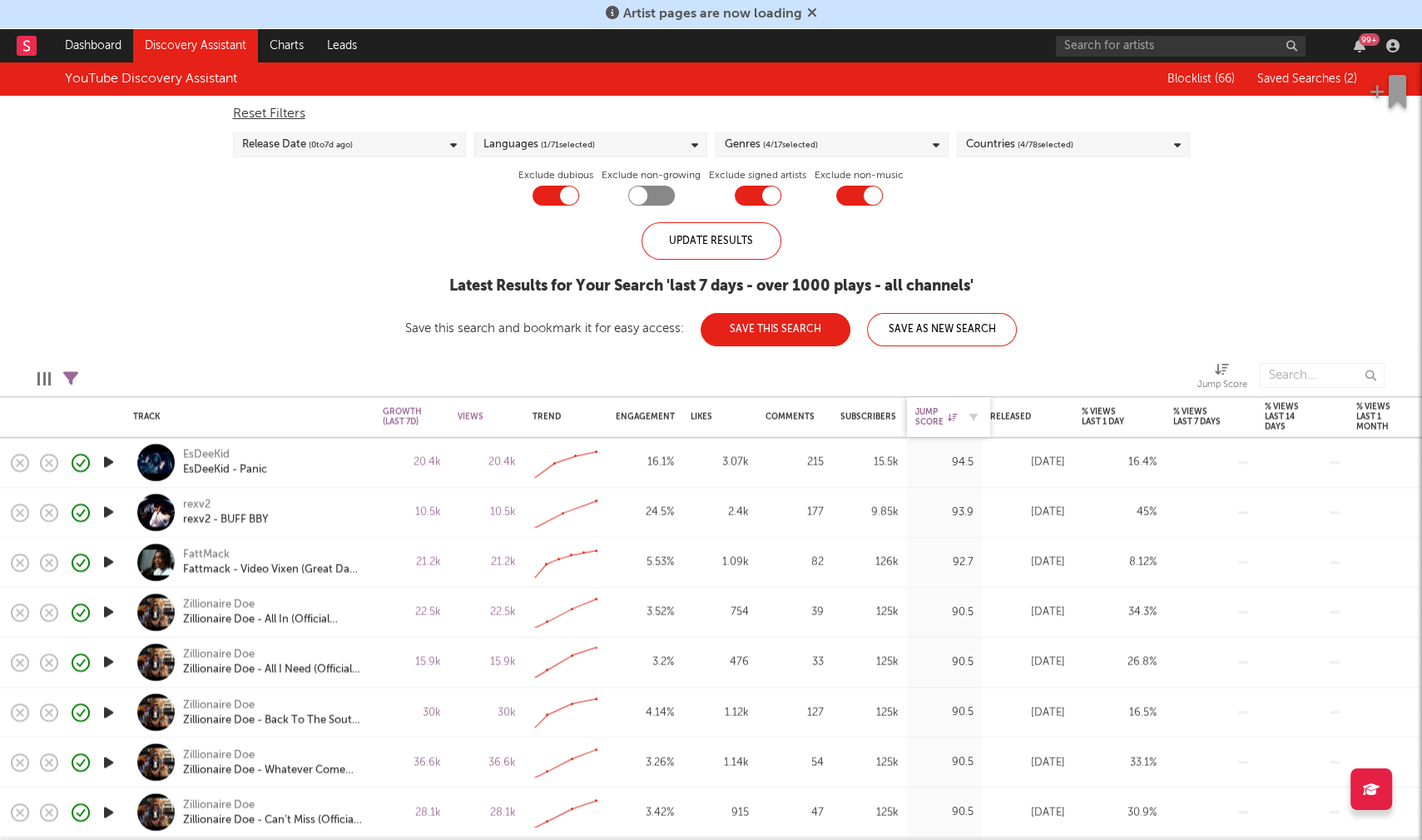
click at [931, 408] on div "Jump Score" at bounding box center [936, 417] width 42 height 20
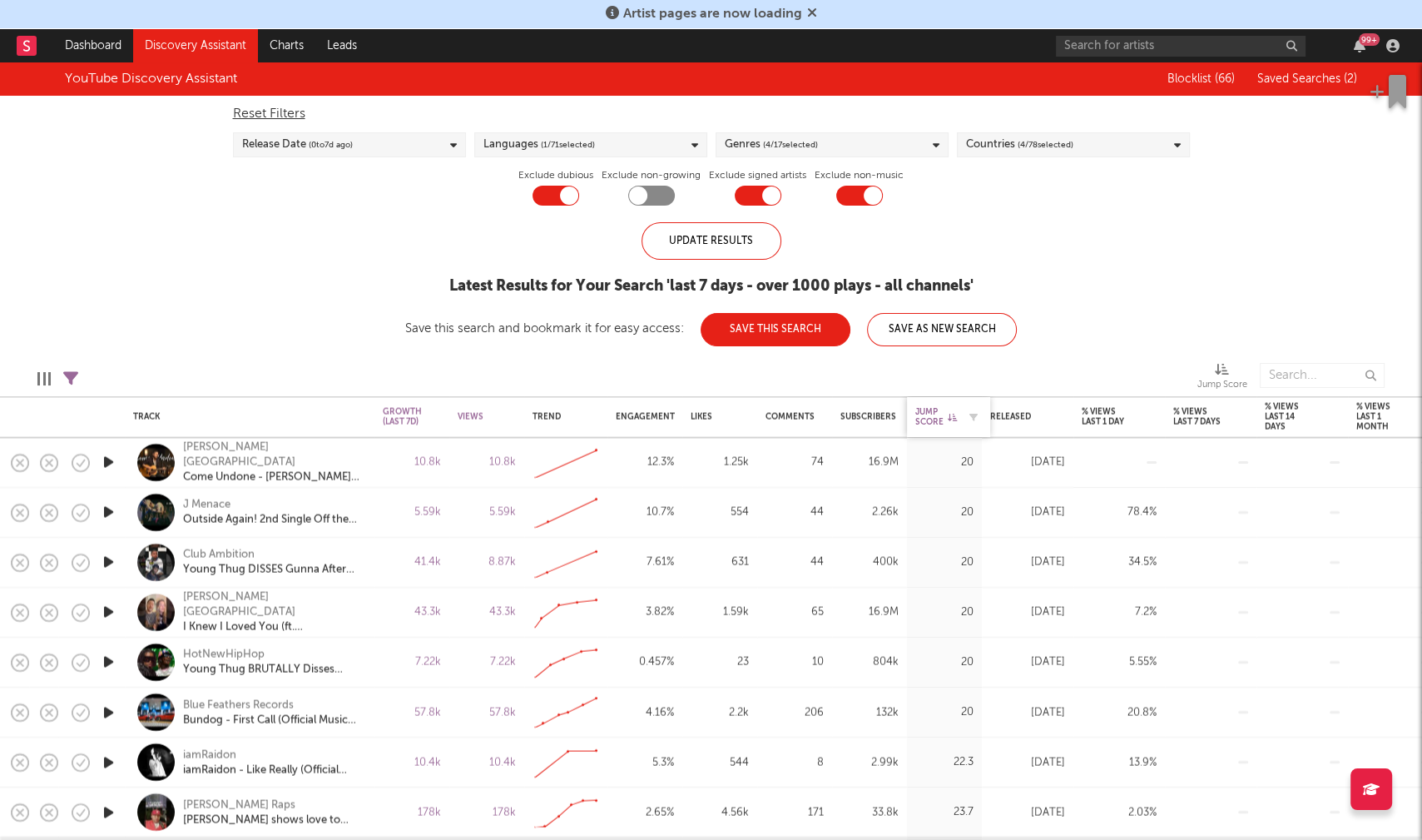
click at [930, 408] on div "Jump Score" at bounding box center [936, 417] width 42 height 20
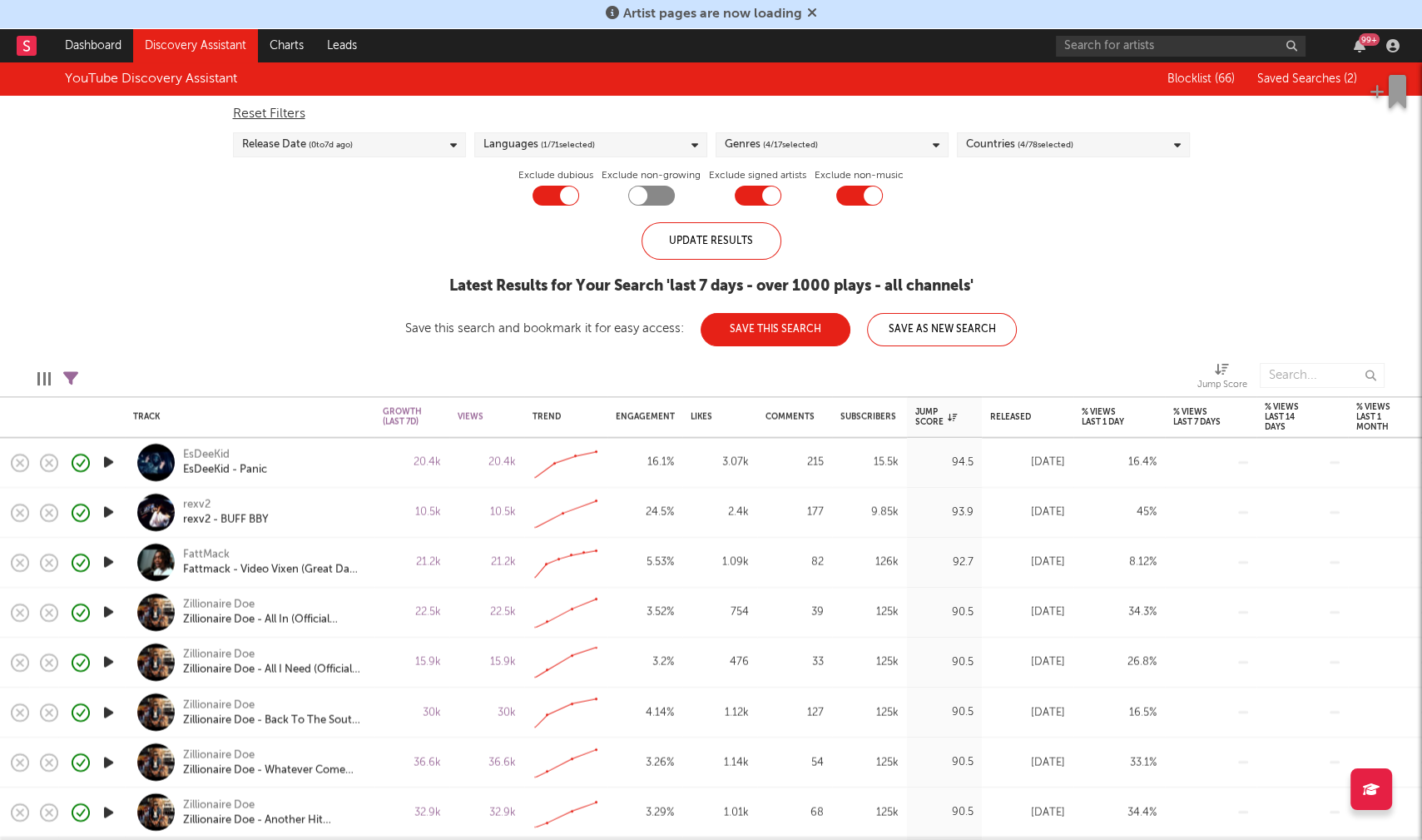
click at [451, 143] on icon at bounding box center [453, 145] width 6 height 11
click at [244, 172] on div at bounding box center [247, 174] width 14 height 14
click at [241, 172] on input "Last 14 Days" at bounding box center [241, 175] width 0 height 20
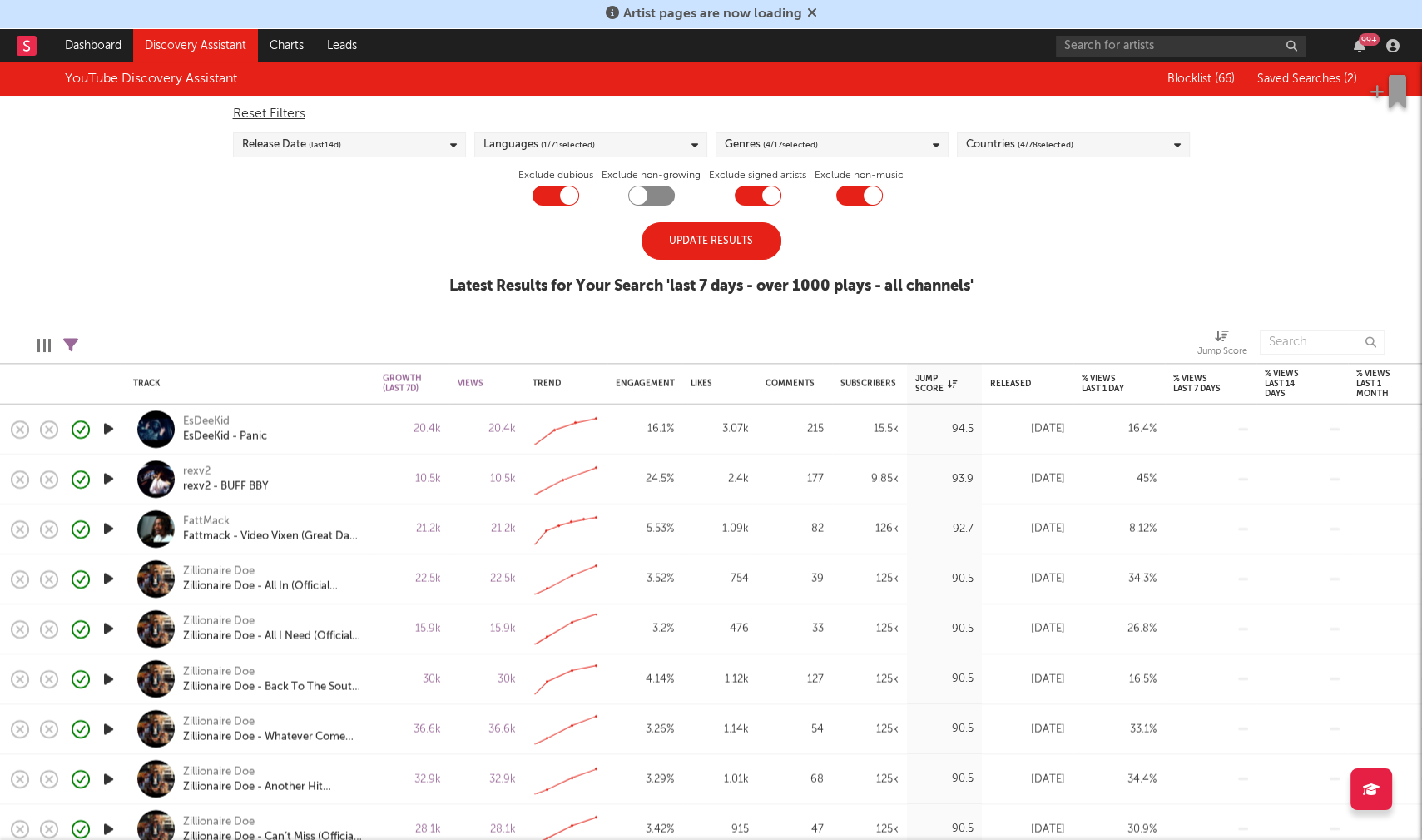
click at [711, 237] on div "Update Results" at bounding box center [712, 240] width 140 height 37
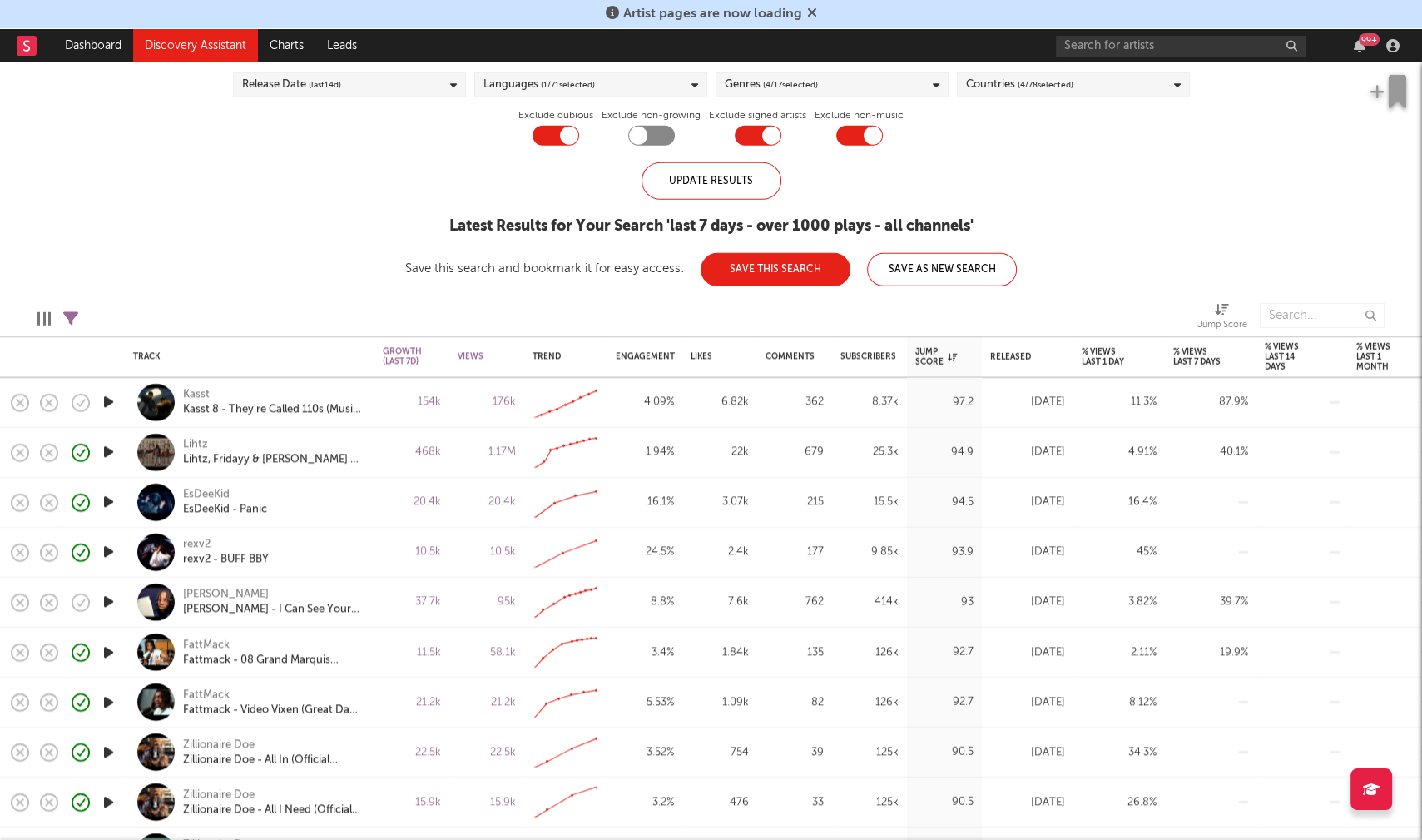
click at [104, 600] on icon "button" at bounding box center [108, 602] width 17 height 21
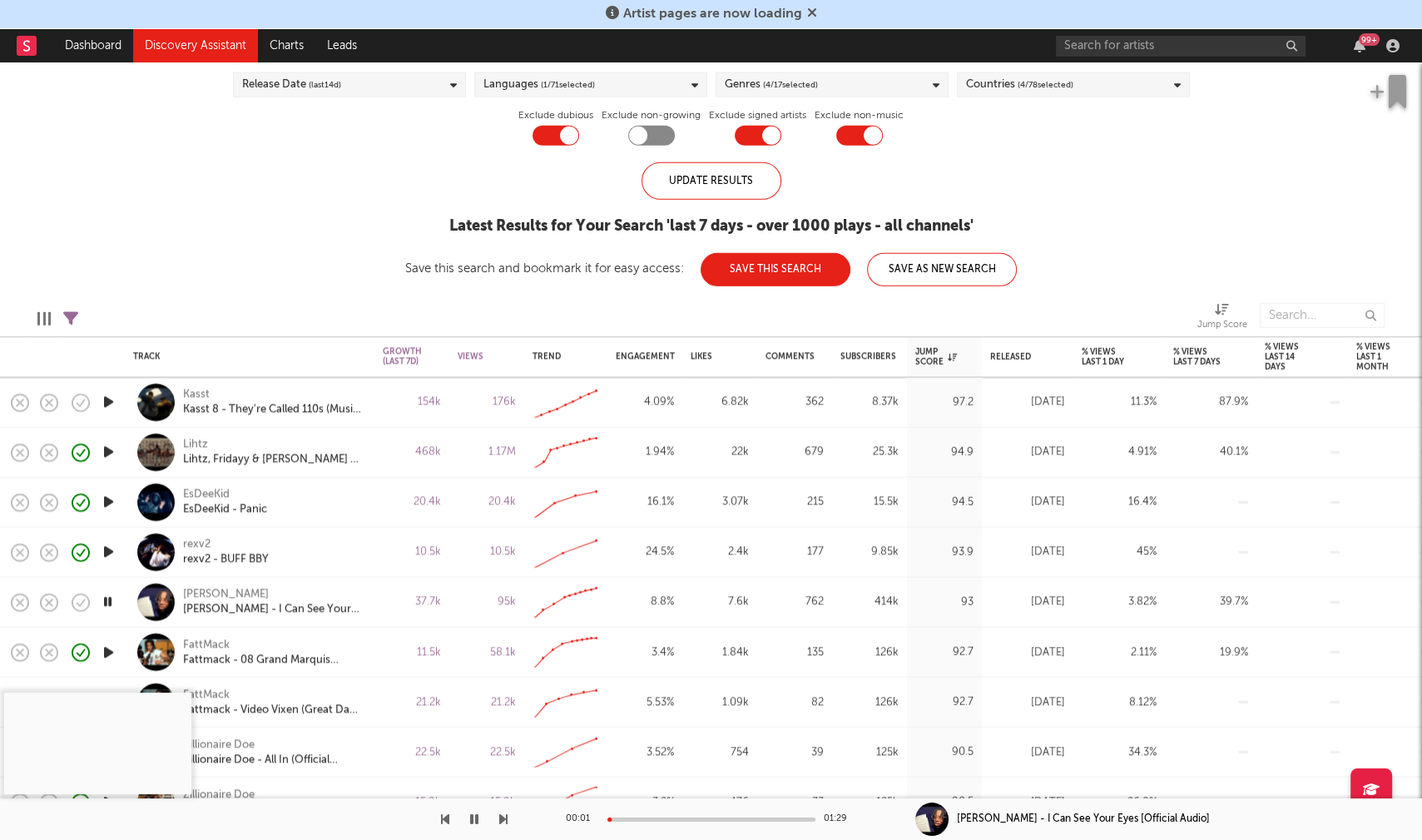
click at [113, 600] on icon "button" at bounding box center [107, 602] width 15 height 21
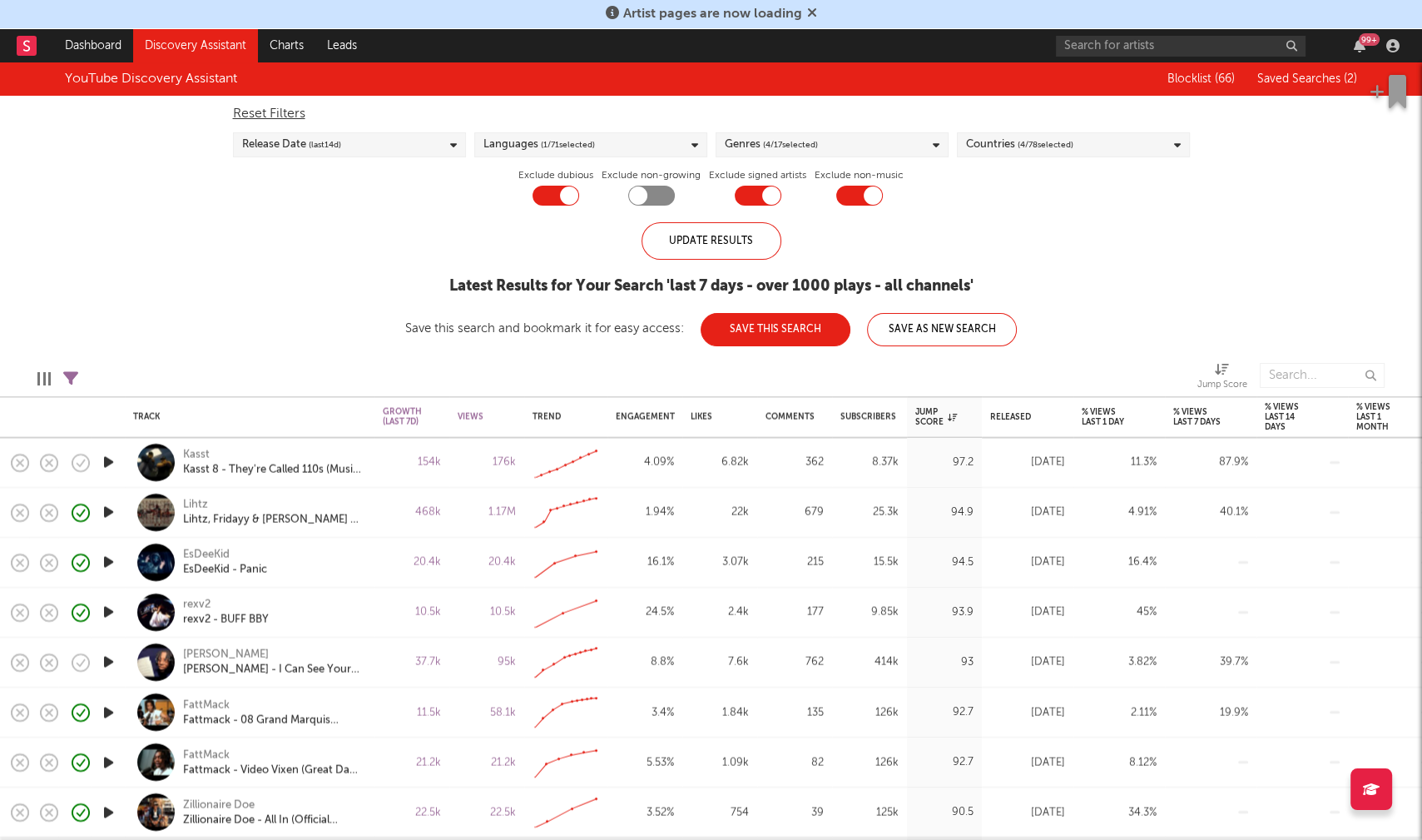
click at [186, 41] on link "Discovery Assistant" at bounding box center [195, 45] width 125 height 34
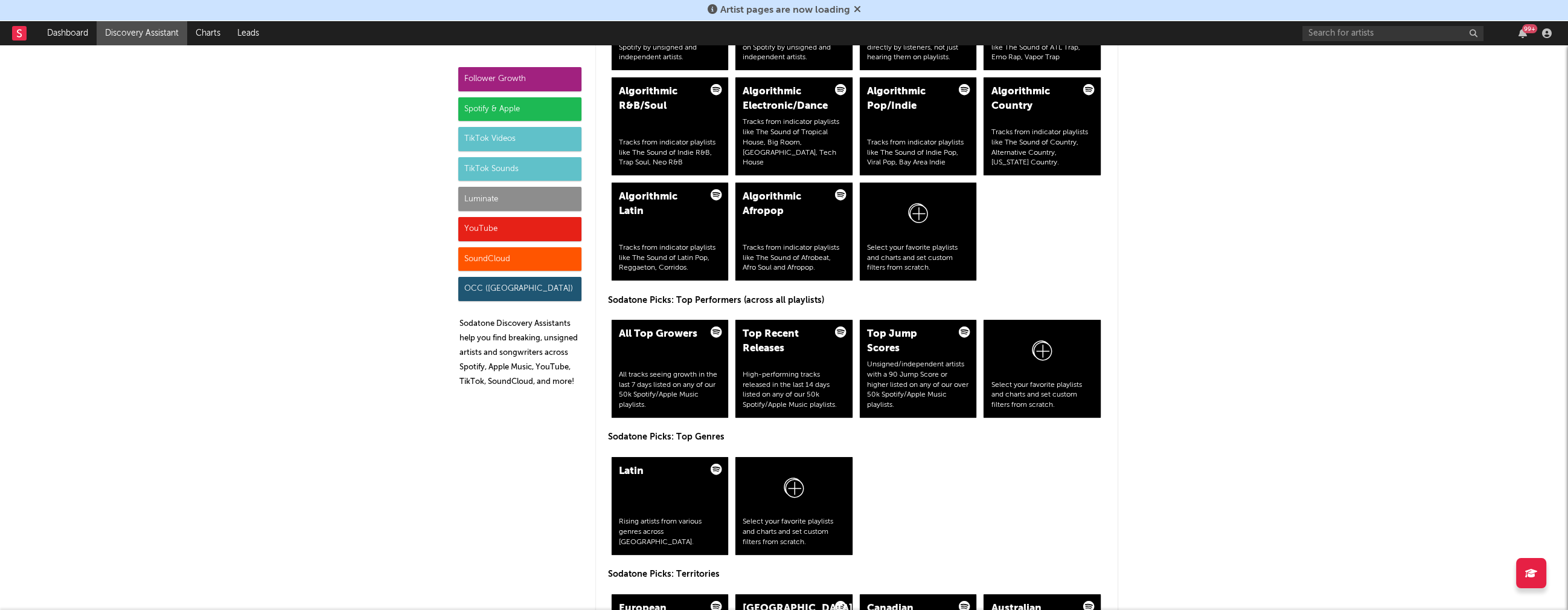
scroll to position [1622, 0]
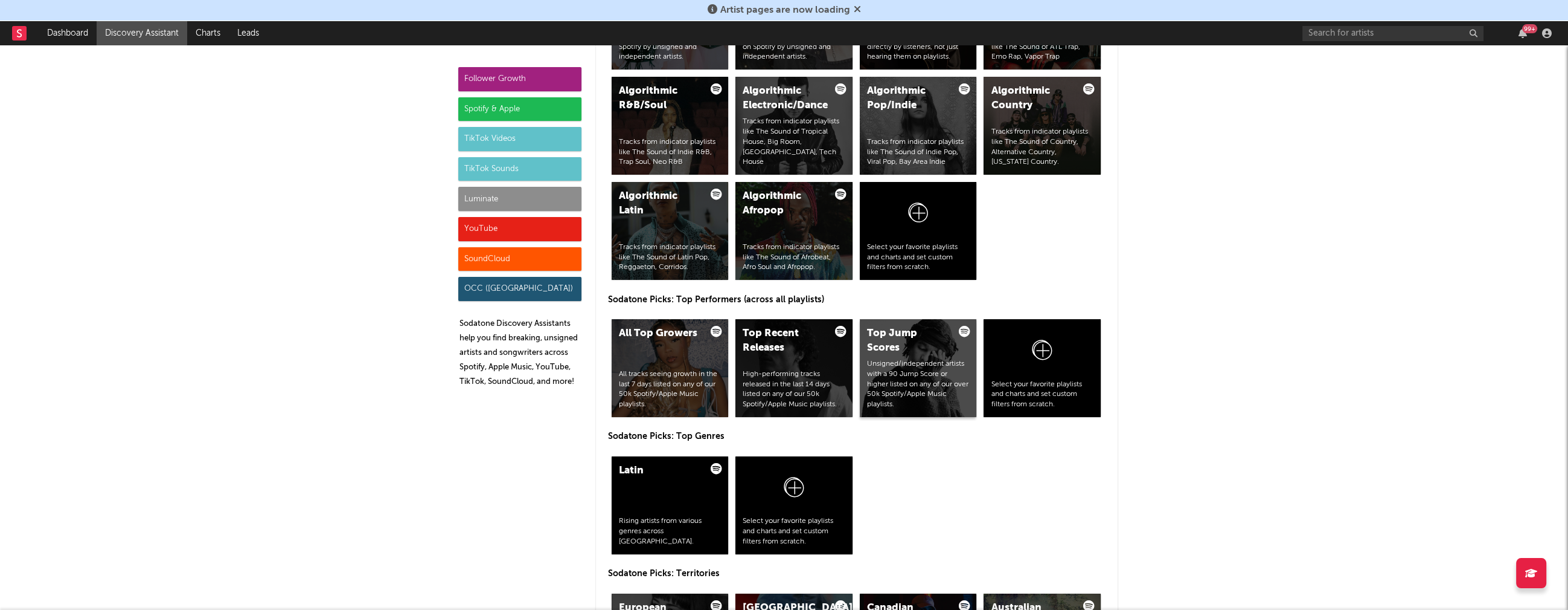
click at [886, 328] on div "Top Jump Scores" at bounding box center [908, 341] width 82 height 29
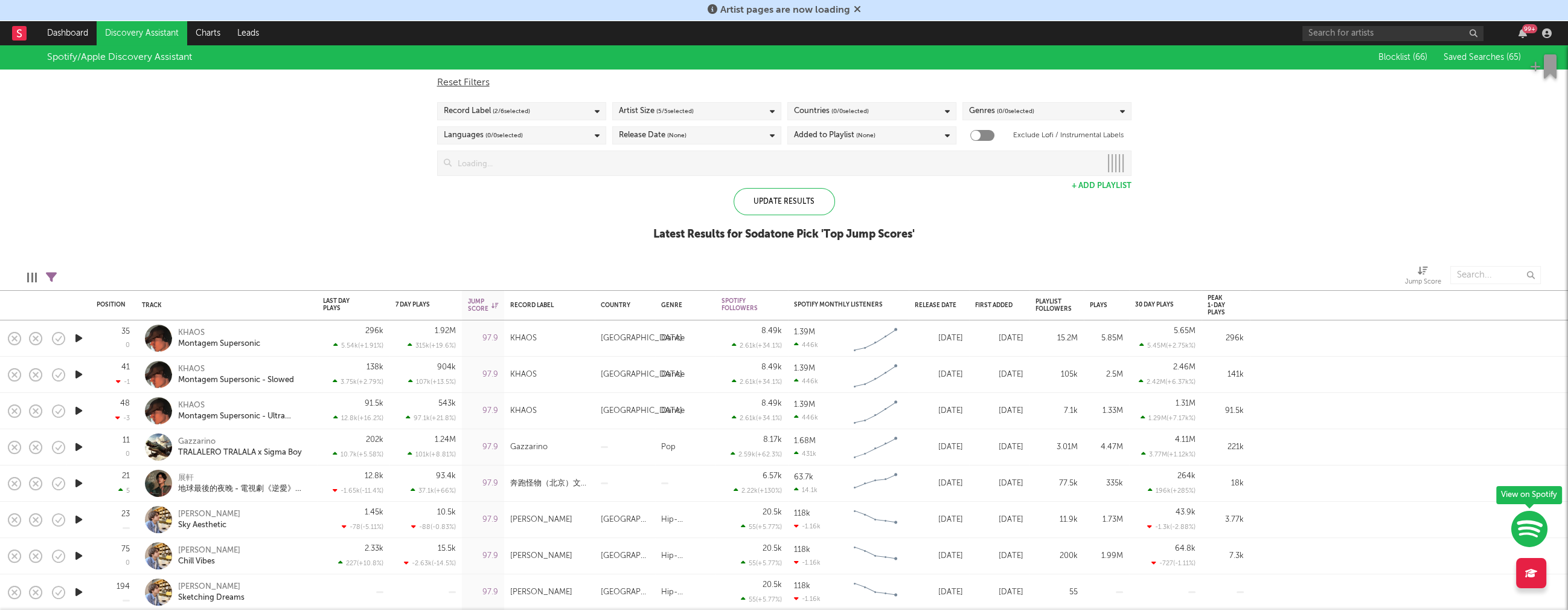
click at [598, 112] on icon at bounding box center [597, 112] width 5 height 8
click at [269, 197] on div "Spotify/Apple Discovery Assistant Blocklist ( 66 ) Saved Searches ( 65 ) Reset …" at bounding box center [784, 150] width 1568 height 209
click at [754, 110] on div "Artist Size ( 5 / 5 selected)" at bounding box center [697, 111] width 169 height 18
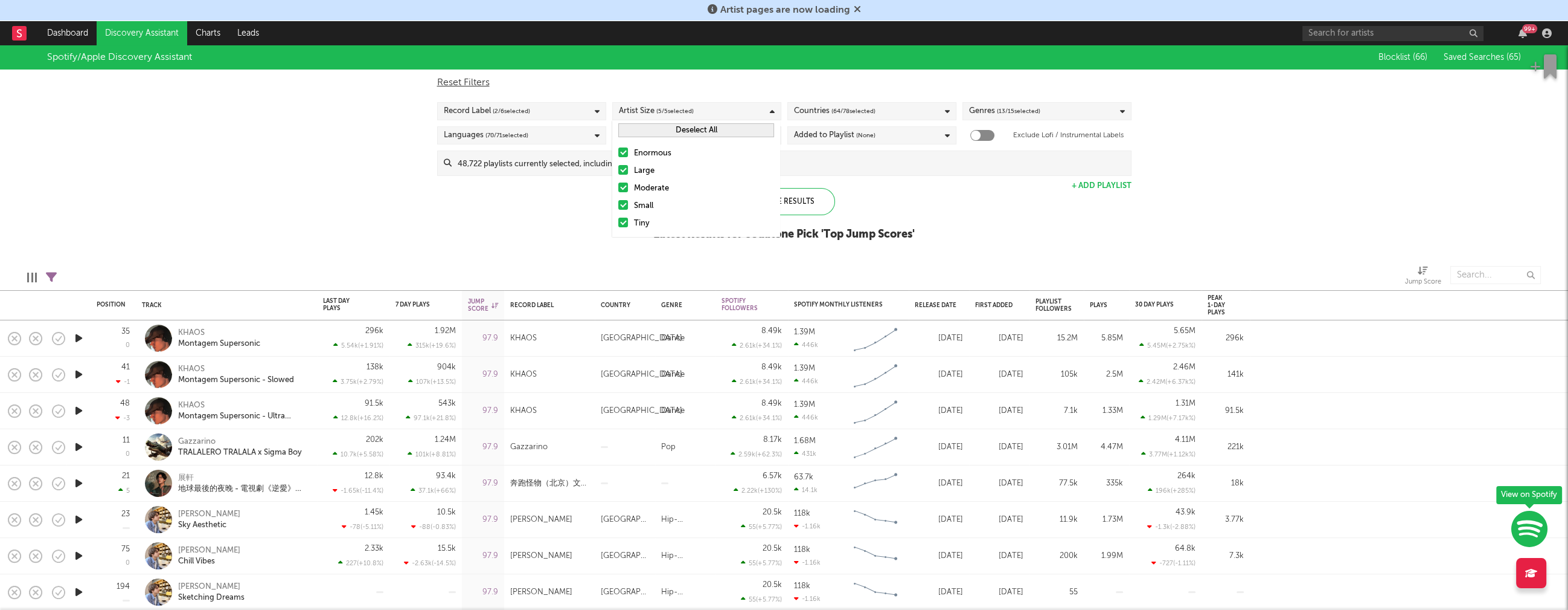
click at [664, 153] on div "Enormous" at bounding box center [704, 154] width 140 height 15
click at [618, 153] on input "Enormous" at bounding box center [618, 154] width 0 height 15
click at [639, 171] on div "Large" at bounding box center [704, 171] width 140 height 15
click at [618, 171] on input "Large" at bounding box center [618, 171] width 0 height 15
click at [645, 189] on div "Moderate" at bounding box center [704, 189] width 140 height 15
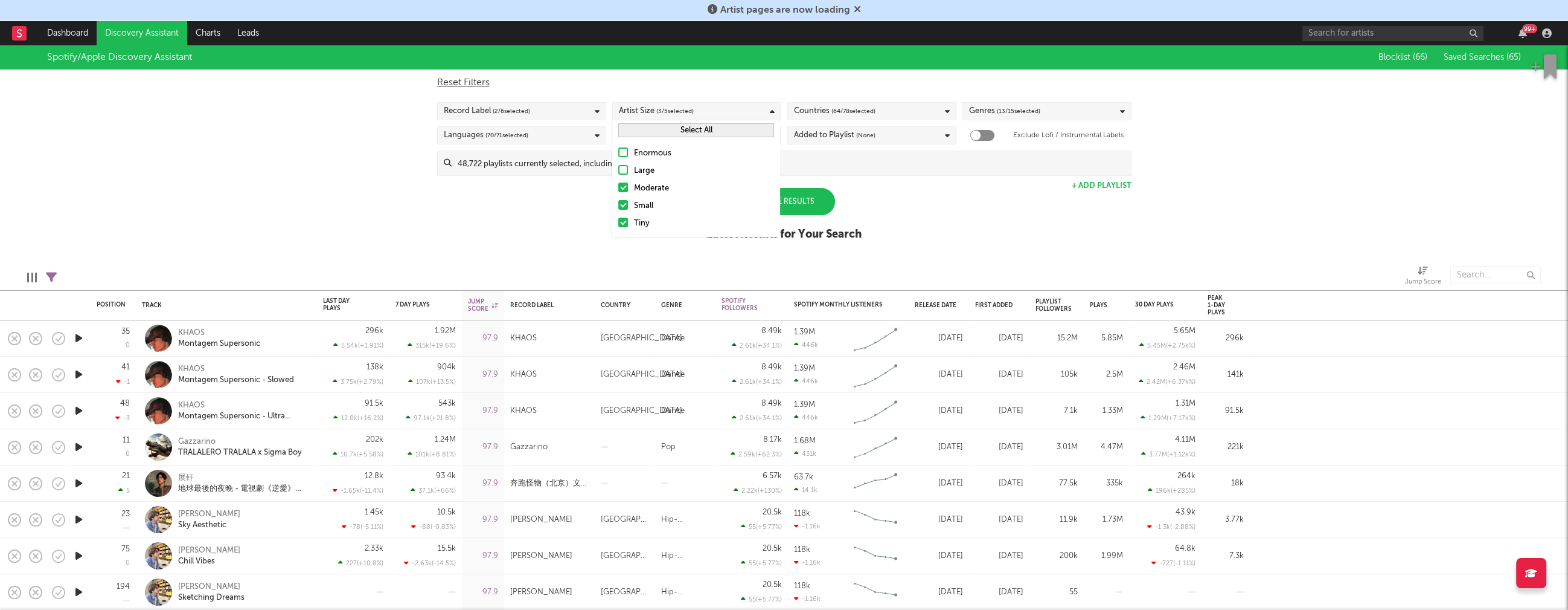
click at [618, 189] on input "Moderate" at bounding box center [618, 189] width 0 height 15
click at [520, 215] on div "Spotify/Apple Discovery Assistant Blocklist ( 66 ) Saved Searches ( 65 ) Reset …" at bounding box center [784, 150] width 1568 height 209
click at [797, 203] on div "Update Results" at bounding box center [784, 201] width 102 height 27
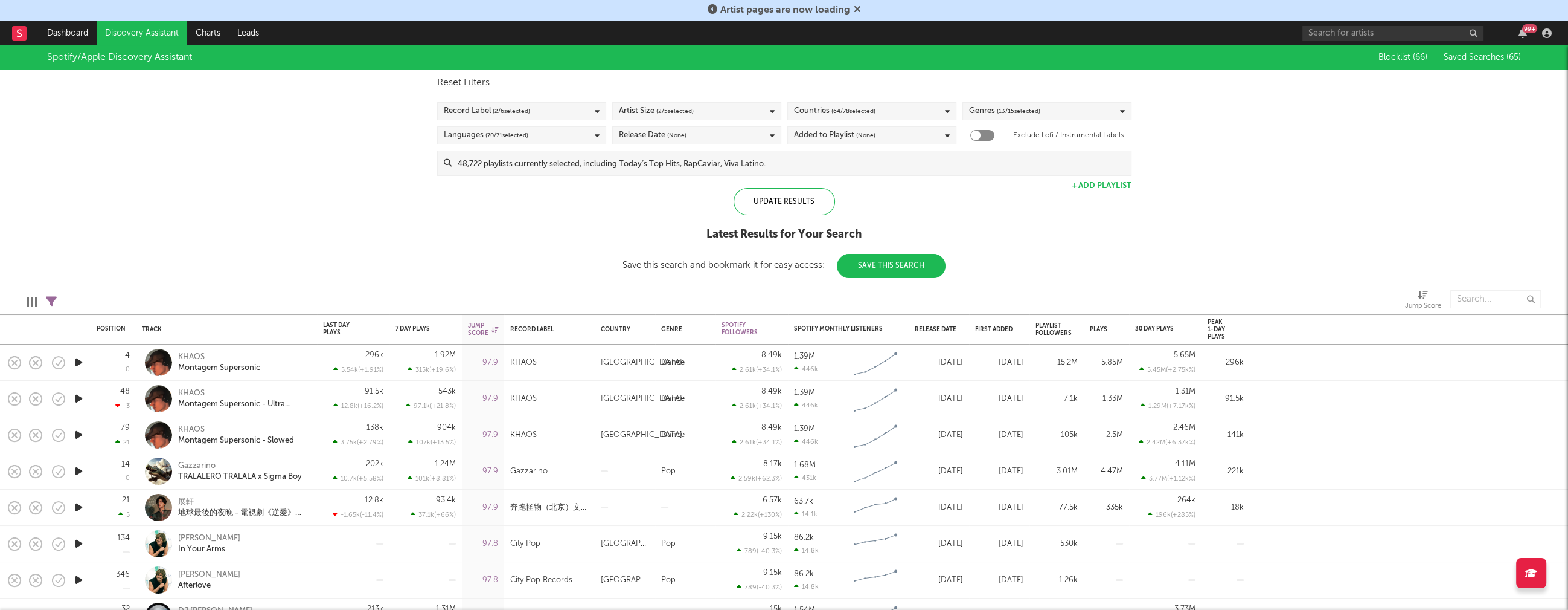
click at [917, 111] on div "Countries ( 64 / 78 selected)" at bounding box center [872, 111] width 169 height 18
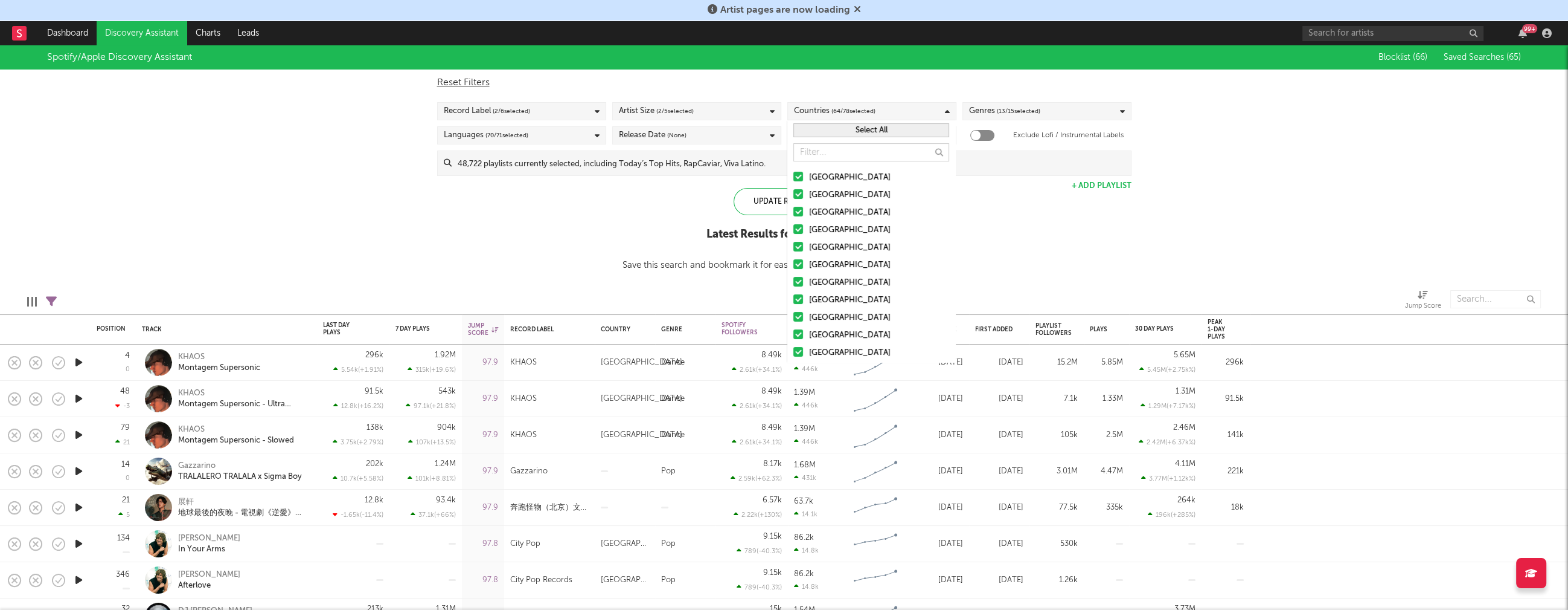
click at [886, 131] on button "Select All" at bounding box center [871, 130] width 156 height 14
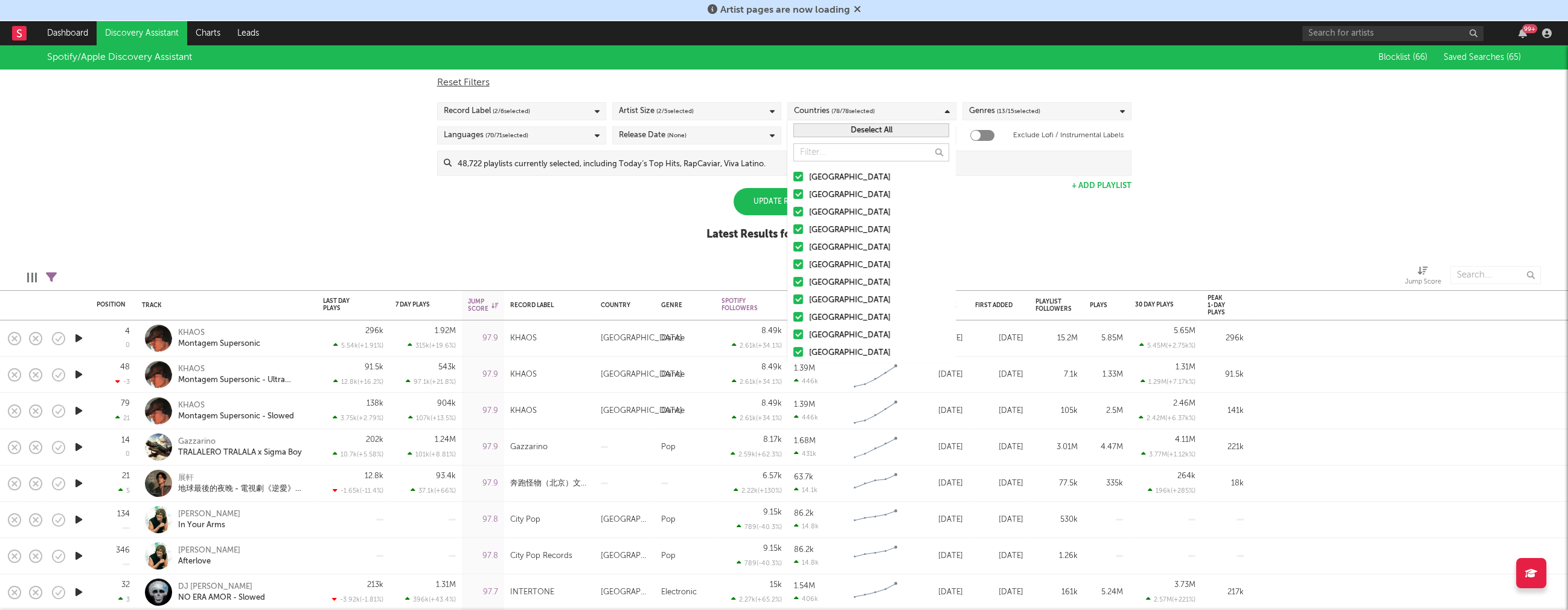
click at [886, 131] on button "Deselect All" at bounding box center [871, 130] width 156 height 14
click at [839, 177] on div "[GEOGRAPHIC_DATA]" at bounding box center [879, 178] width 140 height 15
click at [794, 177] on input "[GEOGRAPHIC_DATA]" at bounding box center [794, 178] width 0 height 15
click at [825, 195] on div "Australia" at bounding box center [879, 195] width 140 height 15
click at [794, 195] on input "Australia" at bounding box center [794, 195] width 0 height 15
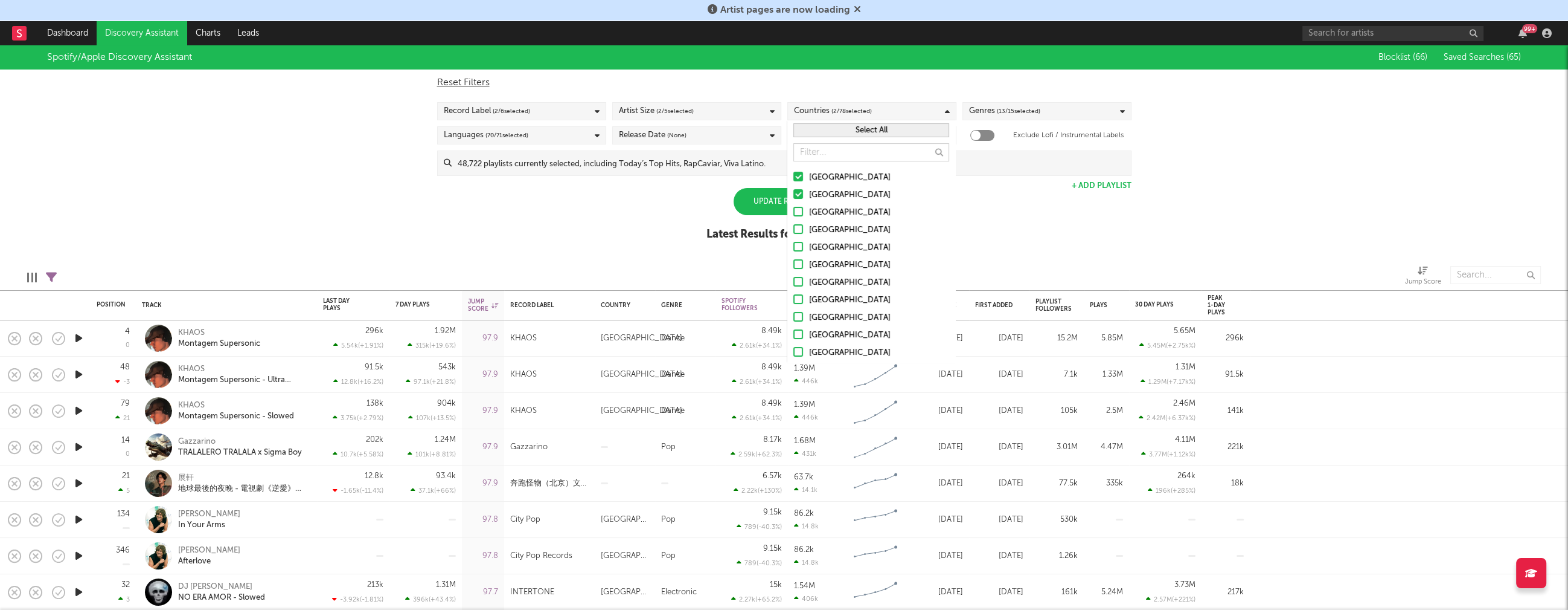
click at [820, 209] on div "Canada" at bounding box center [879, 213] width 140 height 15
click at [794, 209] on input "Canada" at bounding box center [794, 213] width 0 height 15
click at [829, 230] on div "United Kingdom" at bounding box center [879, 230] width 140 height 15
click at [794, 230] on input "United Kingdom" at bounding box center [794, 230] width 0 height 15
drag, startPoint x: 827, startPoint y: 250, endPoint x: 879, endPoint y: 257, distance: 52.5
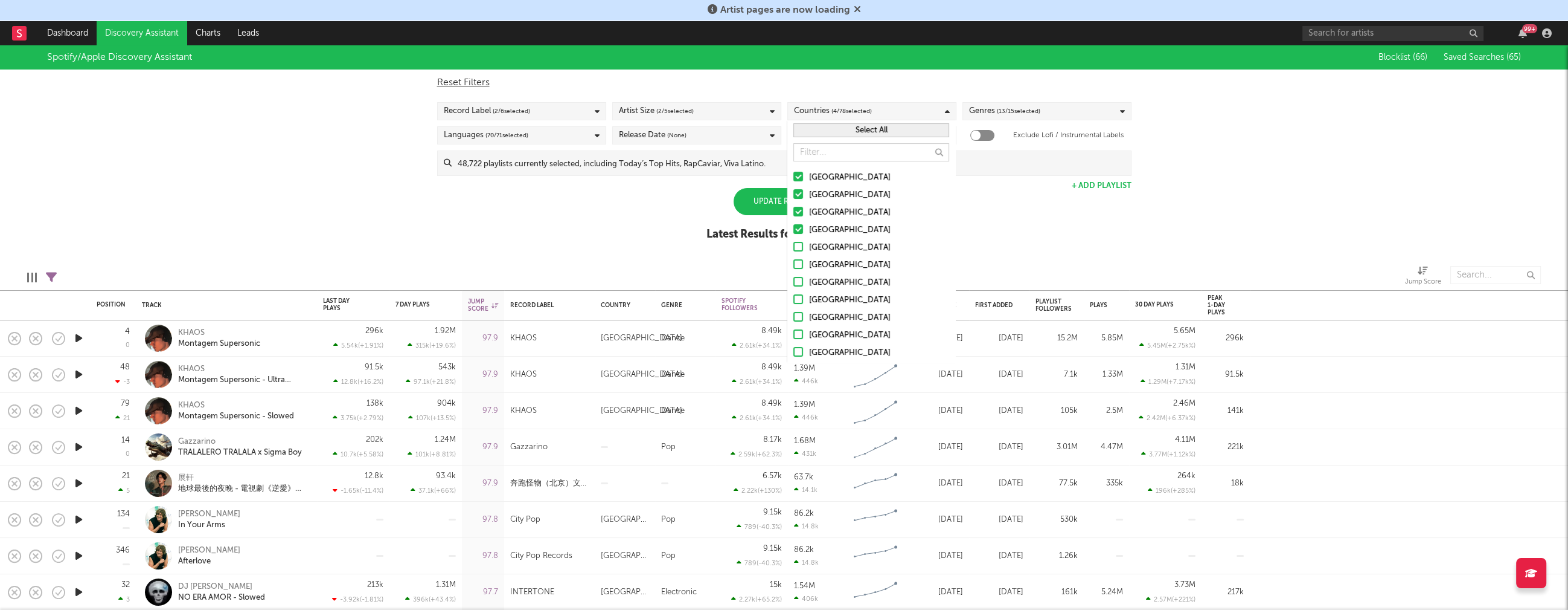
click at [827, 250] on div "[GEOGRAPHIC_DATA]" at bounding box center [879, 248] width 140 height 15
click at [794, 250] on input "[GEOGRAPHIC_DATA]" at bounding box center [794, 248] width 0 height 15
click at [1032, 223] on div "Spotify/Apple Discovery Assistant Blocklist ( 66 ) Saved Searches ( 65 ) Reset …" at bounding box center [784, 150] width 1568 height 209
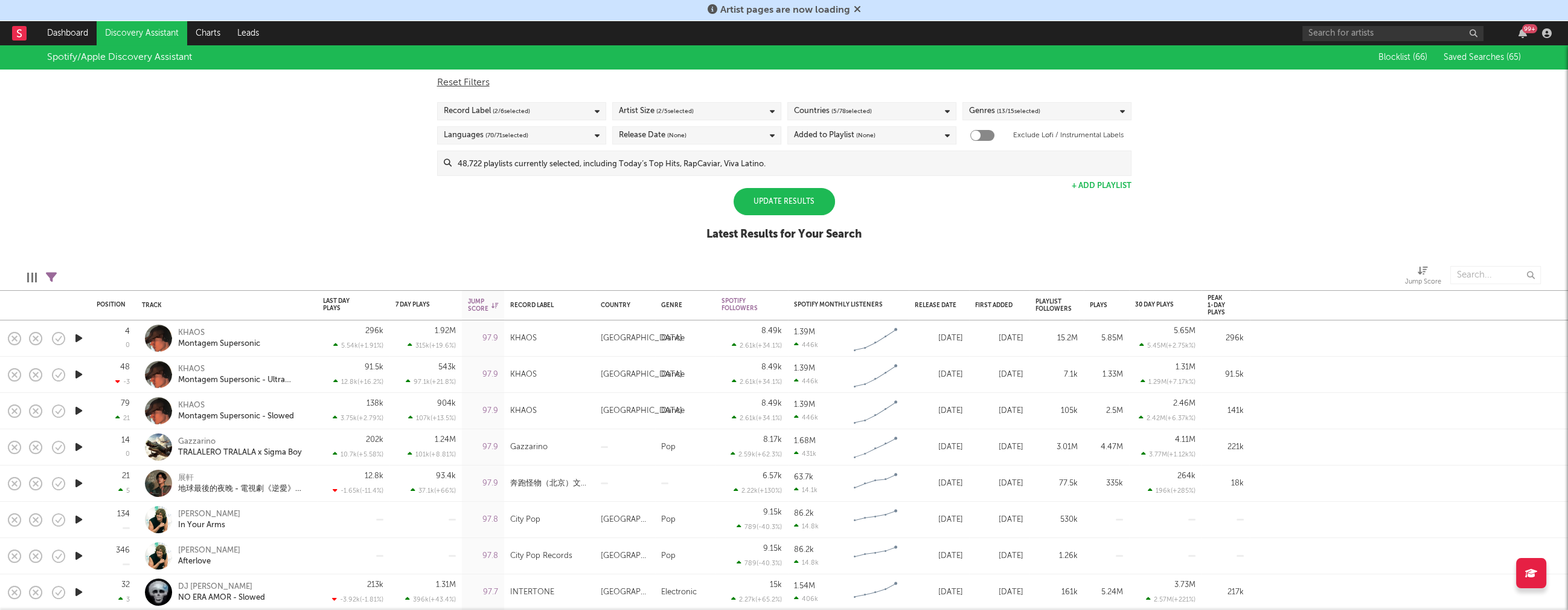
click at [774, 204] on div "Update Results" at bounding box center [784, 201] width 102 height 27
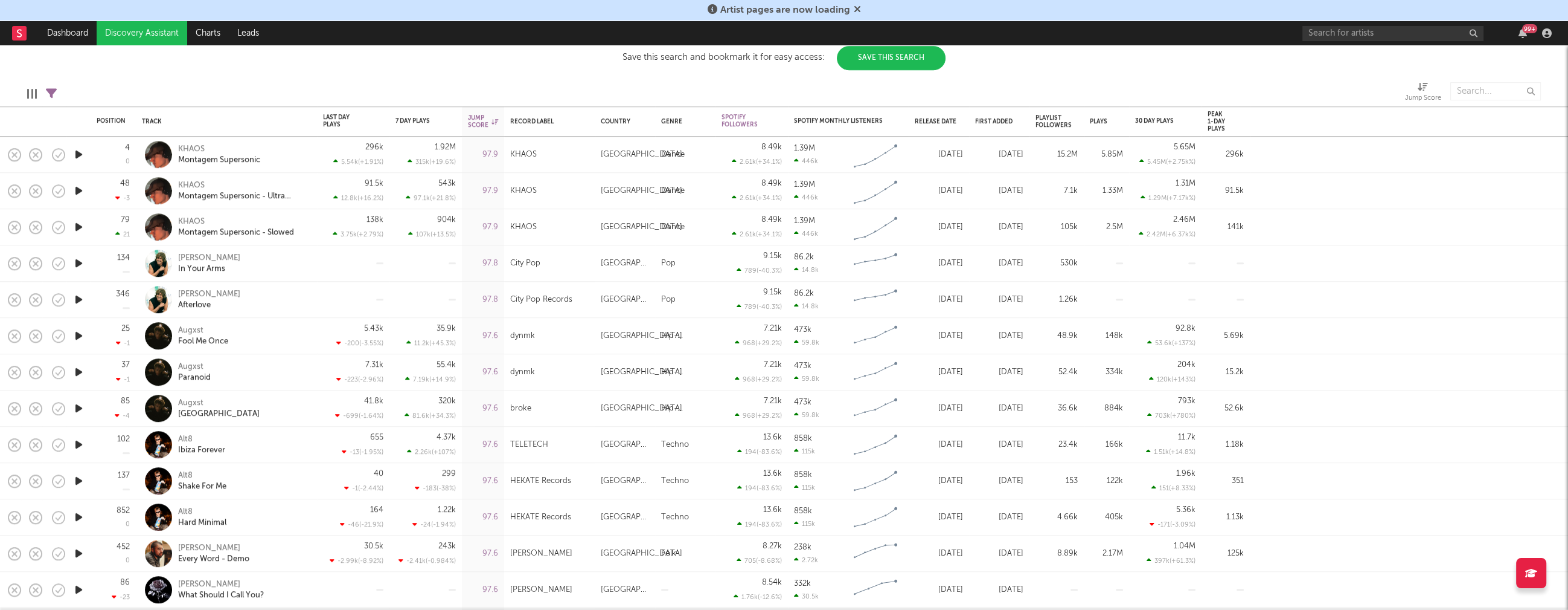
click at [77, 442] on icon "button" at bounding box center [78, 444] width 13 height 15
click at [77, 442] on icon "button" at bounding box center [78, 444] width 11 height 15
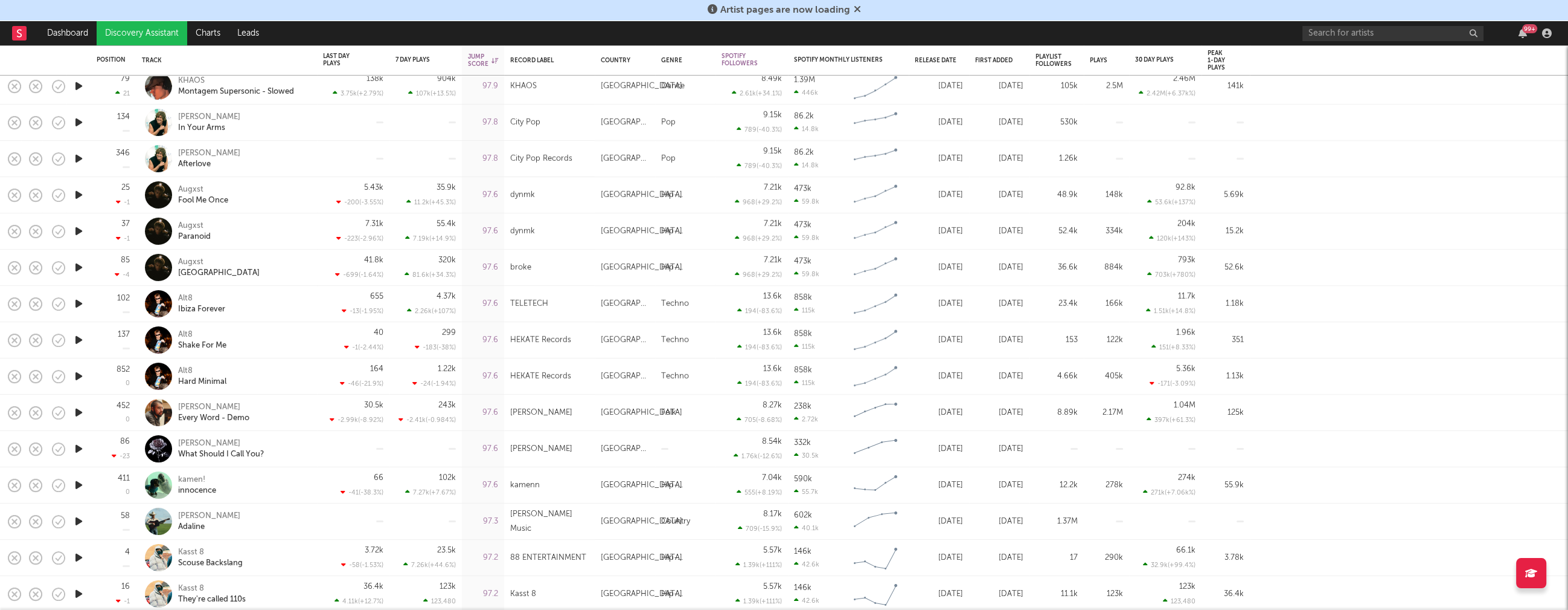
click at [80, 484] on icon "button" at bounding box center [78, 485] width 13 height 15
click at [78, 481] on icon "button" at bounding box center [78, 485] width 11 height 15
click at [80, 445] on icon "button" at bounding box center [78, 448] width 13 height 15
click at [78, 446] on icon "button" at bounding box center [78, 448] width 11 height 15
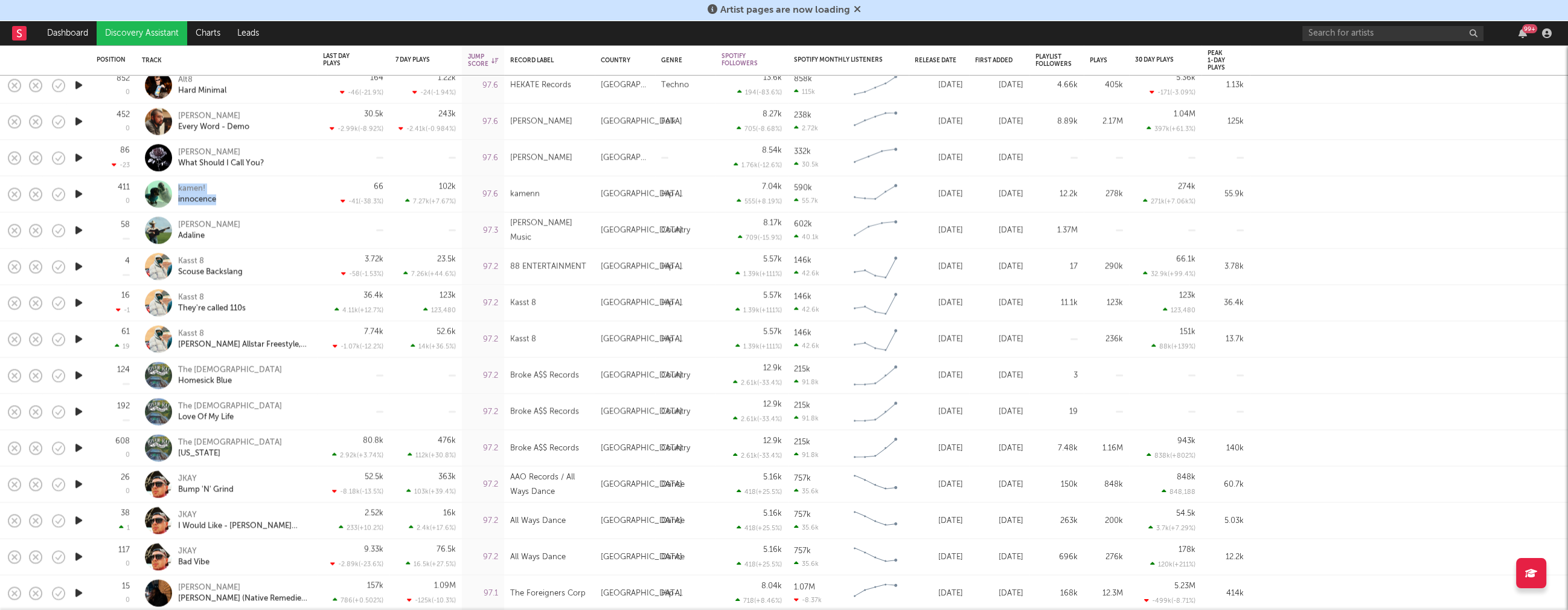
click at [78, 483] on icon "button" at bounding box center [78, 483] width 13 height 15
click at [78, 483] on icon "button" at bounding box center [78, 483] width 11 height 15
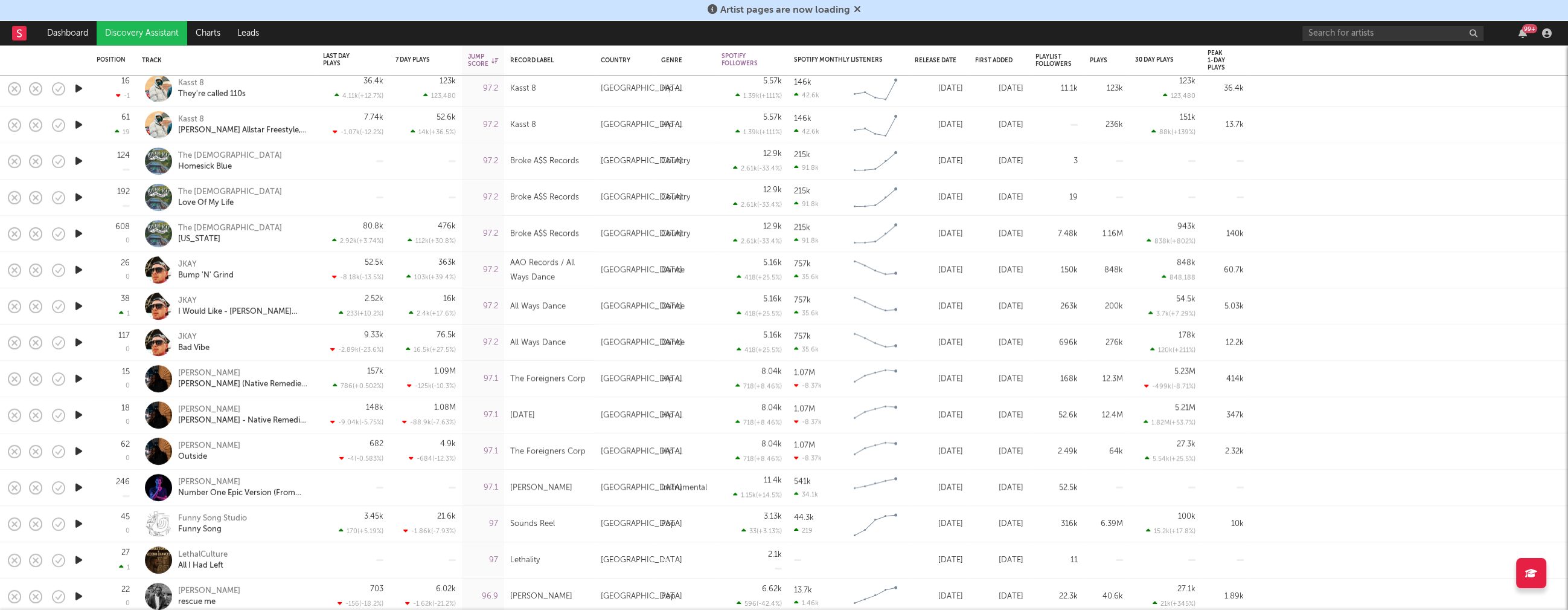
click at [77, 559] on icon "button" at bounding box center [78, 560] width 13 height 15
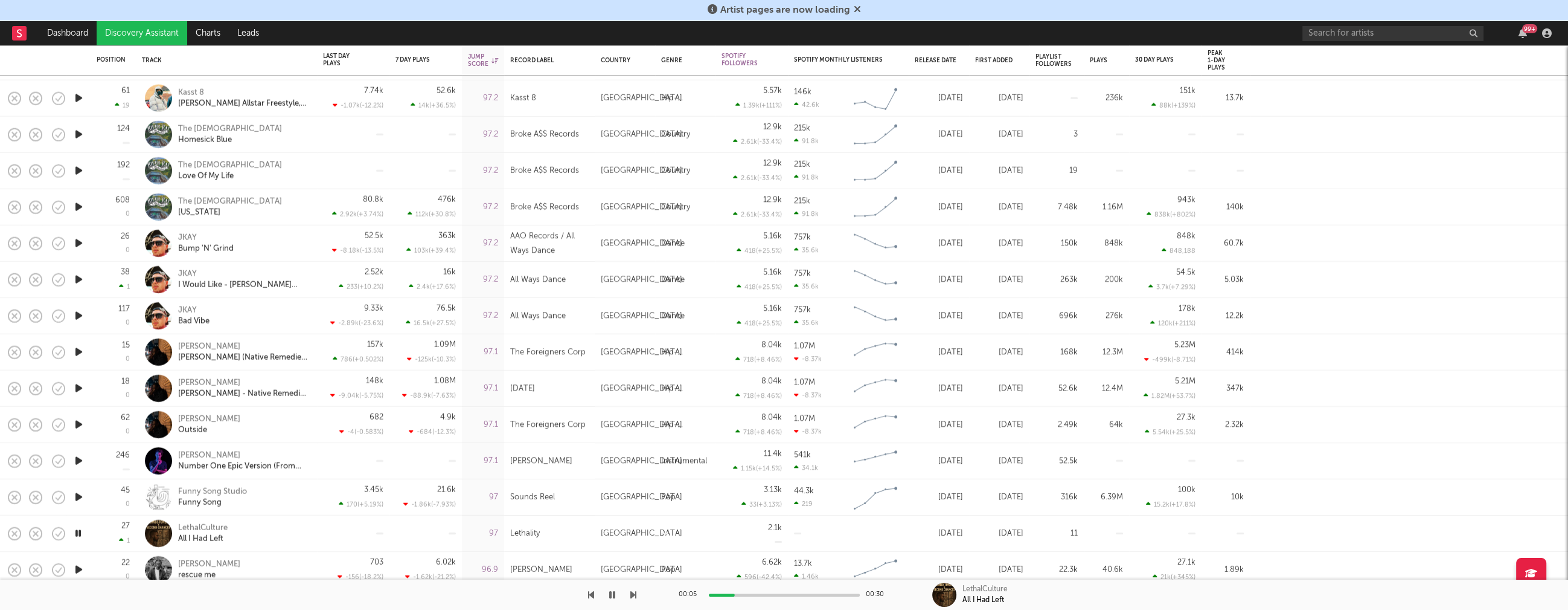
click at [77, 530] on icon "button" at bounding box center [78, 533] width 11 height 15
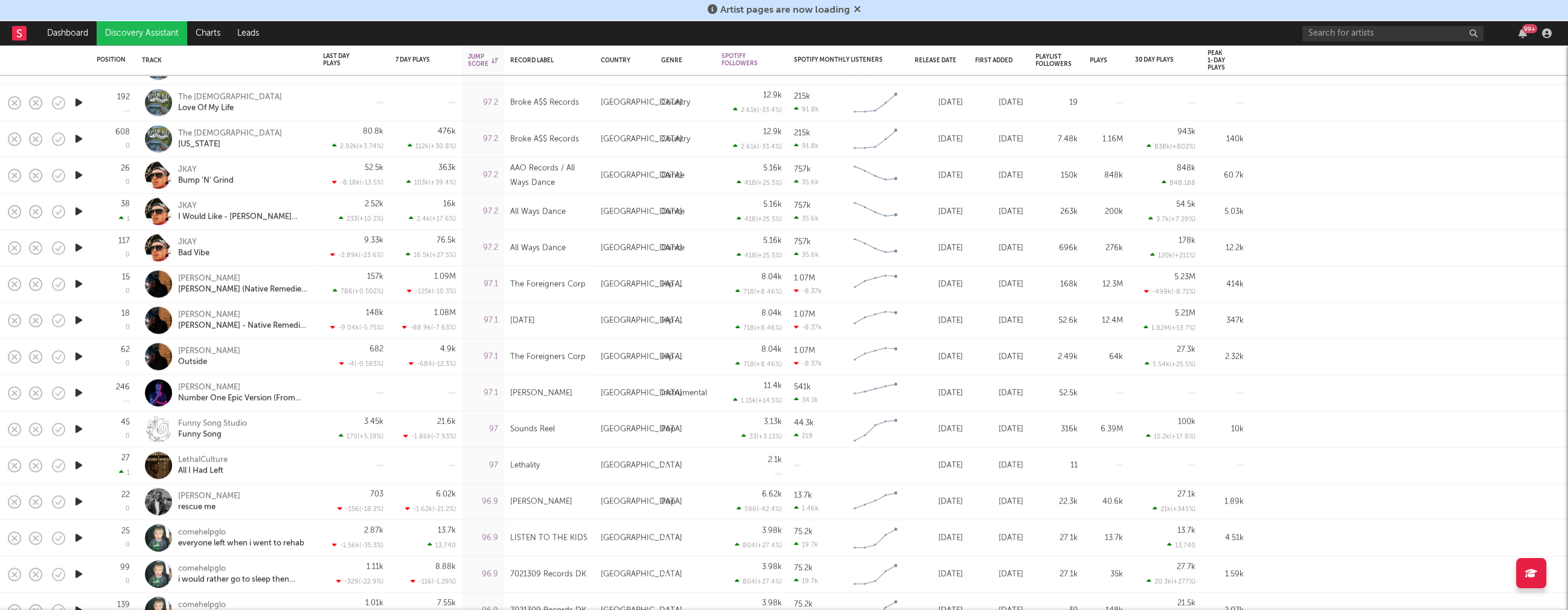
click at [77, 498] on icon "button" at bounding box center [78, 501] width 13 height 15
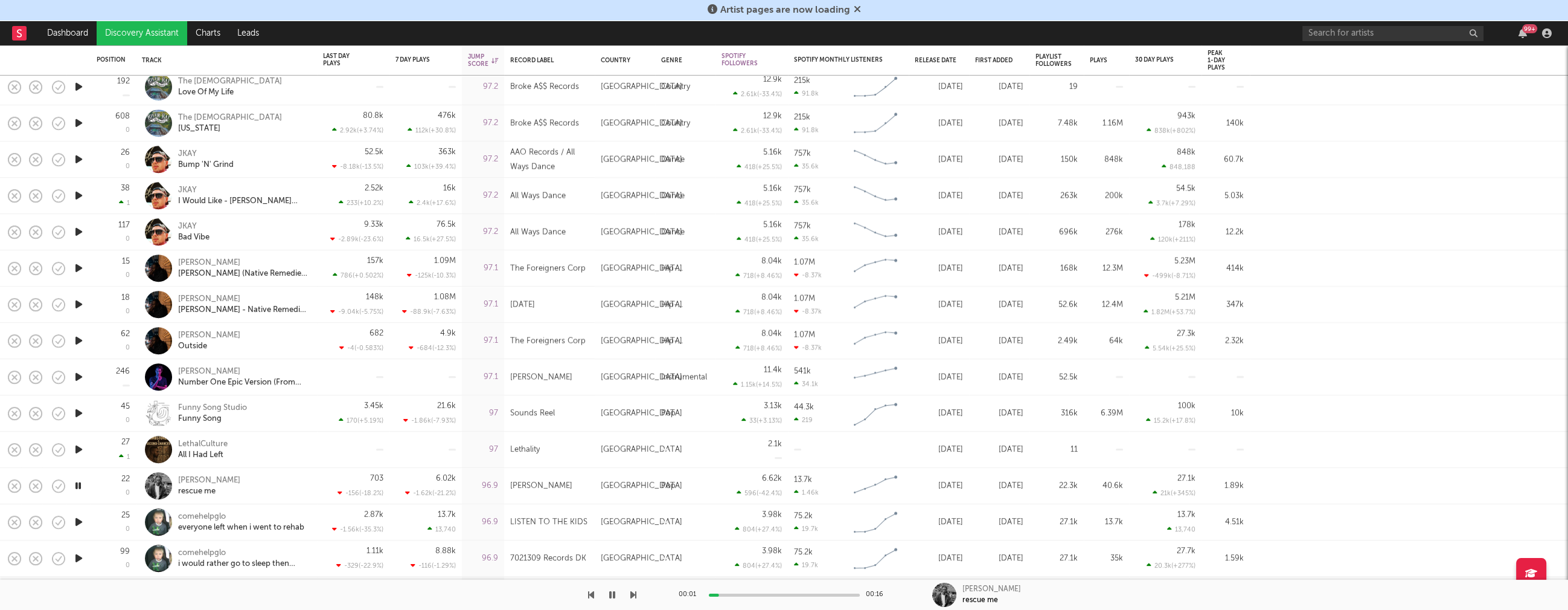
click at [77, 523] on icon "button" at bounding box center [78, 522] width 13 height 15
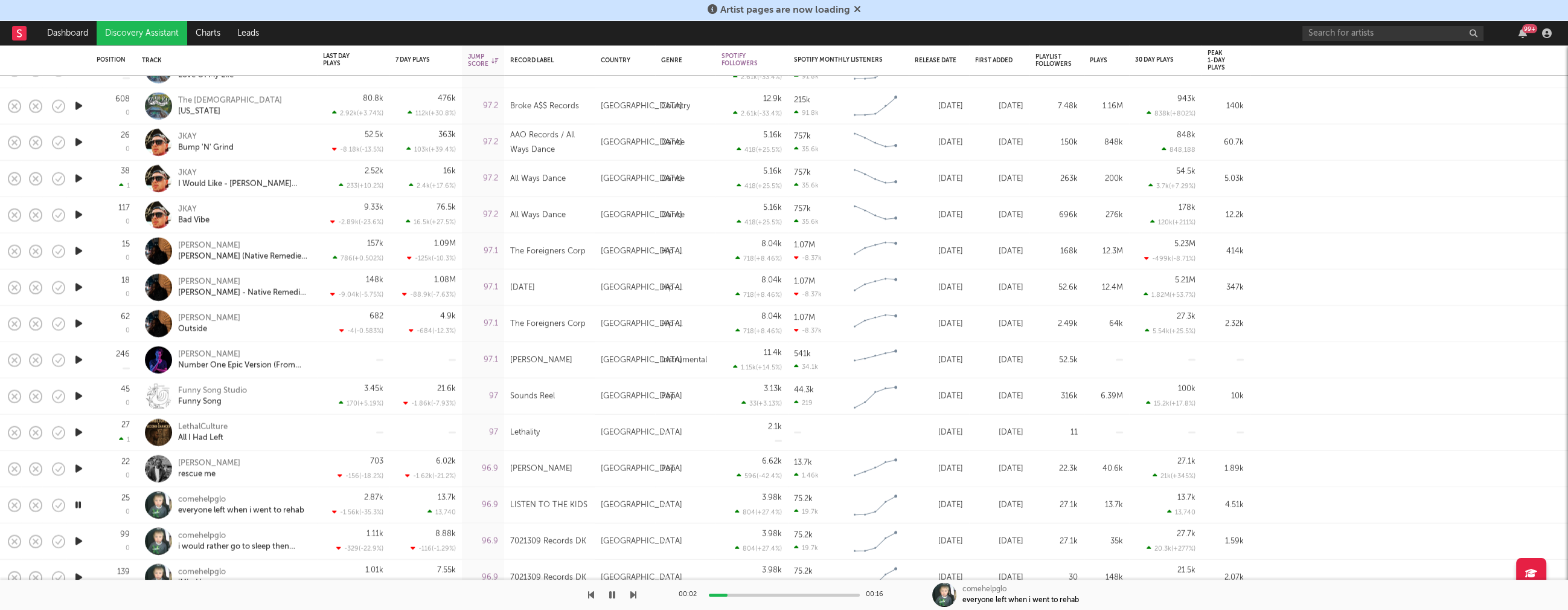
click at [78, 504] on icon "button" at bounding box center [78, 504] width 11 height 15
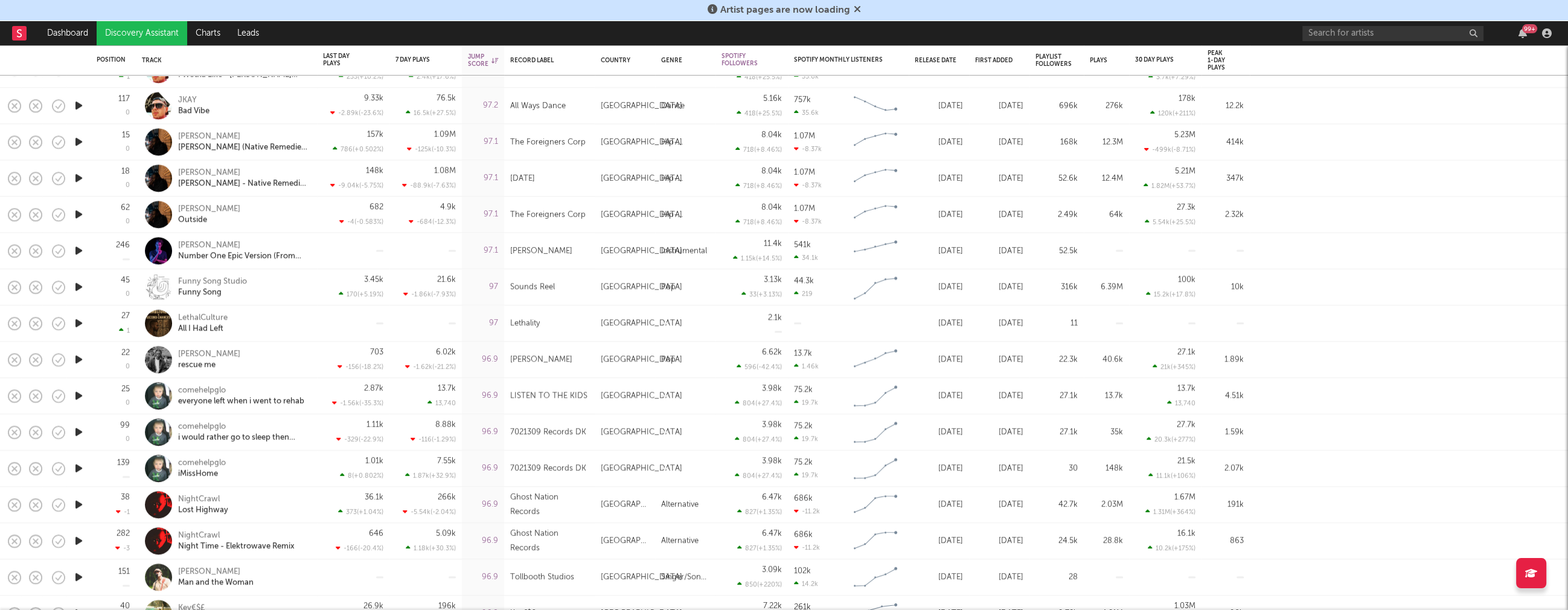
click at [79, 502] on icon "button" at bounding box center [78, 504] width 13 height 15
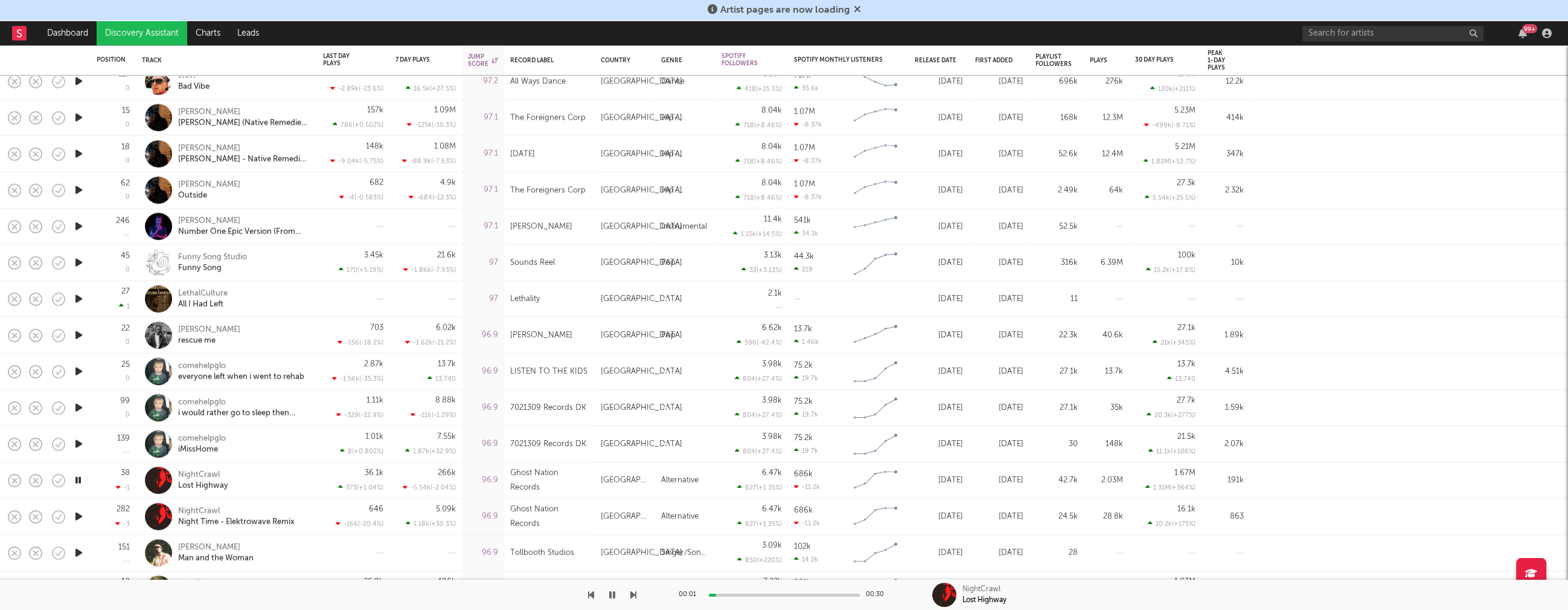
click at [76, 478] on icon "button" at bounding box center [78, 480] width 11 height 15
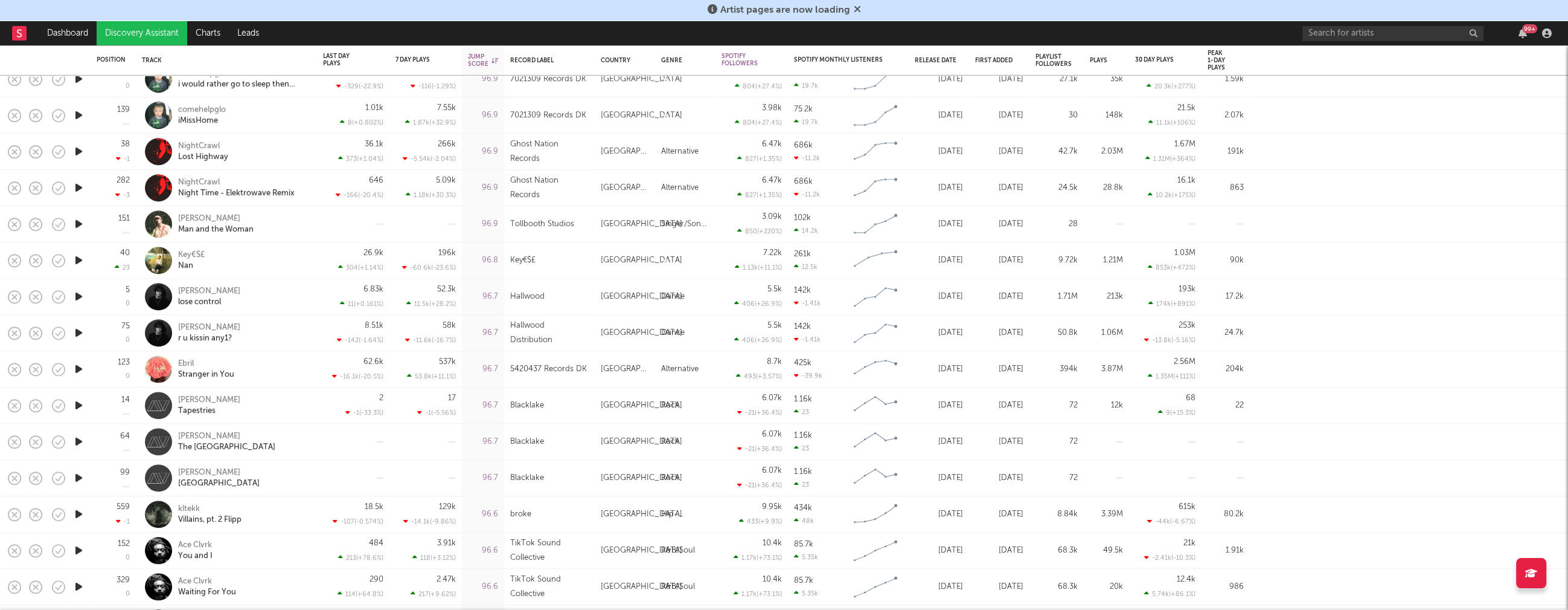
click at [79, 512] on icon "button" at bounding box center [78, 514] width 13 height 15
click at [79, 512] on icon "button" at bounding box center [78, 514] width 11 height 15
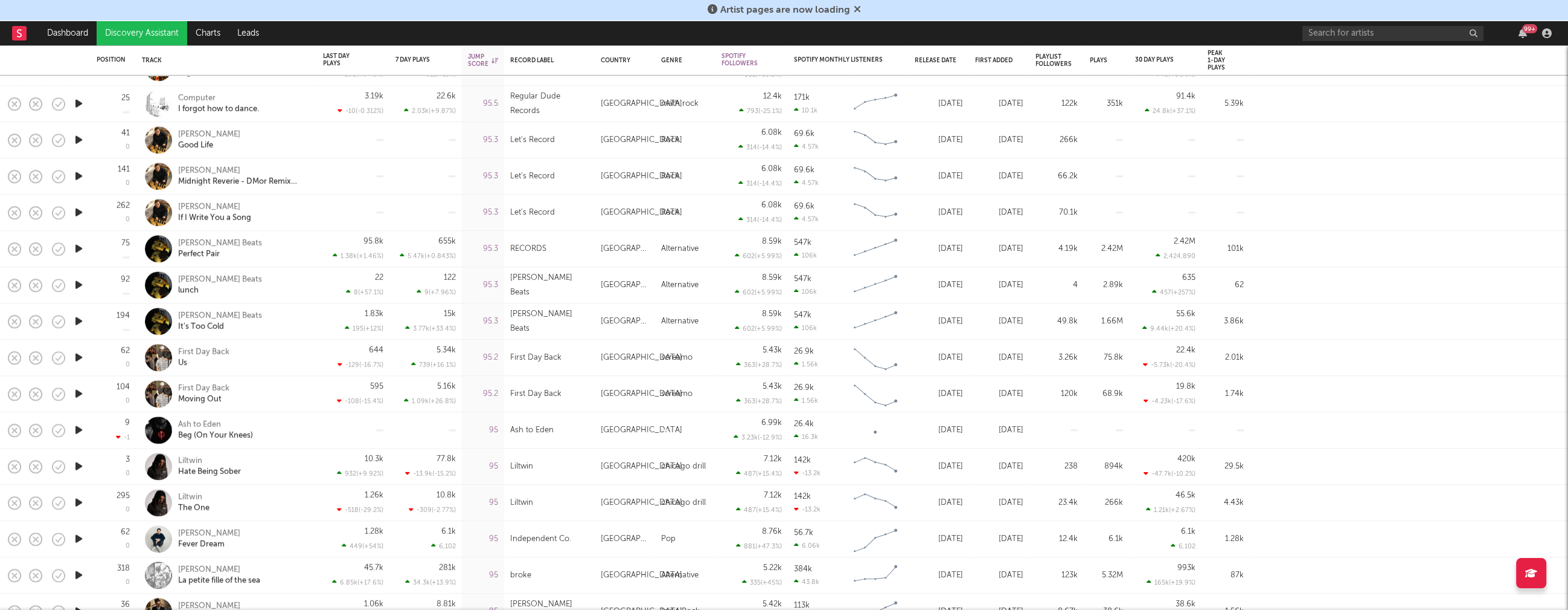
click at [80, 465] on icon "button" at bounding box center [78, 466] width 13 height 15
click at [80, 465] on icon "button" at bounding box center [78, 466] width 11 height 15
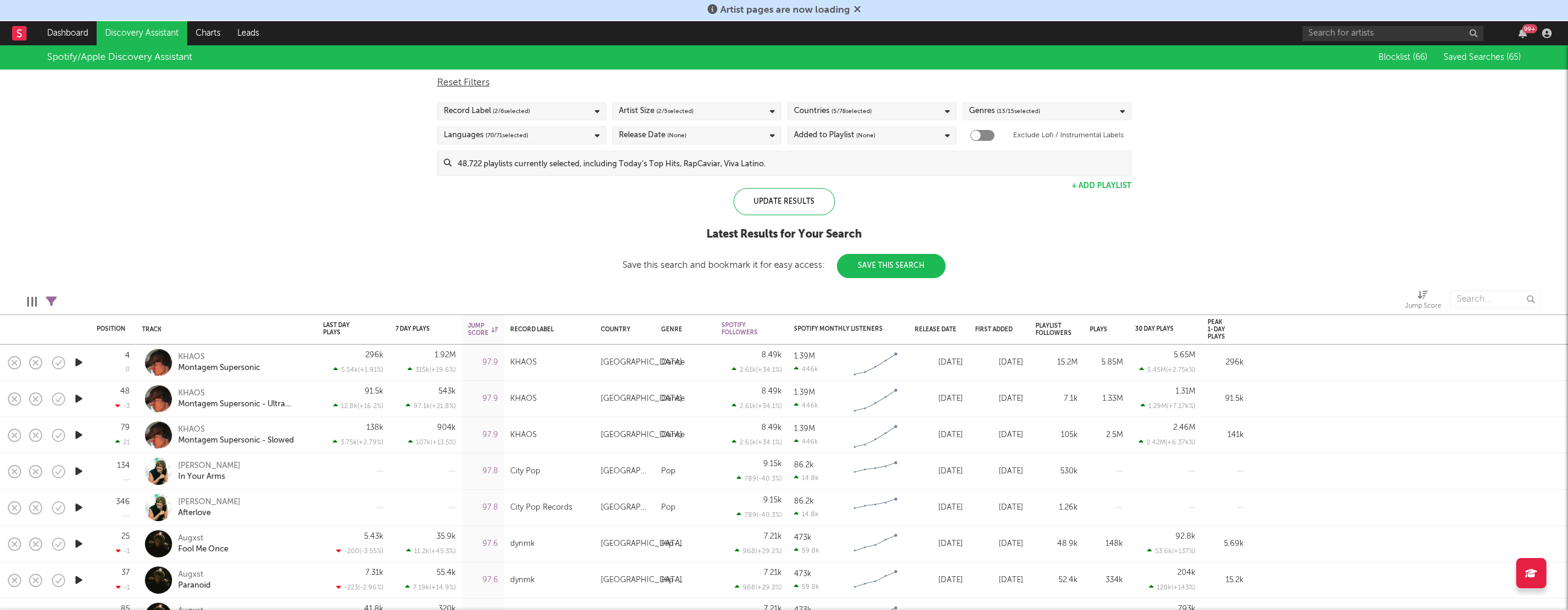
click at [916, 111] on div "Countries ( 5 / 78 selected)" at bounding box center [872, 111] width 169 height 18
click at [1032, 197] on div "Spotify/Apple Discovery Assistant Blocklist ( 66 ) Saved Searches ( 65 ) Reset …" at bounding box center [784, 162] width 1568 height 232
click at [1032, 109] on div "Genres ( 13 / 15 selected)" at bounding box center [1047, 111] width 169 height 18
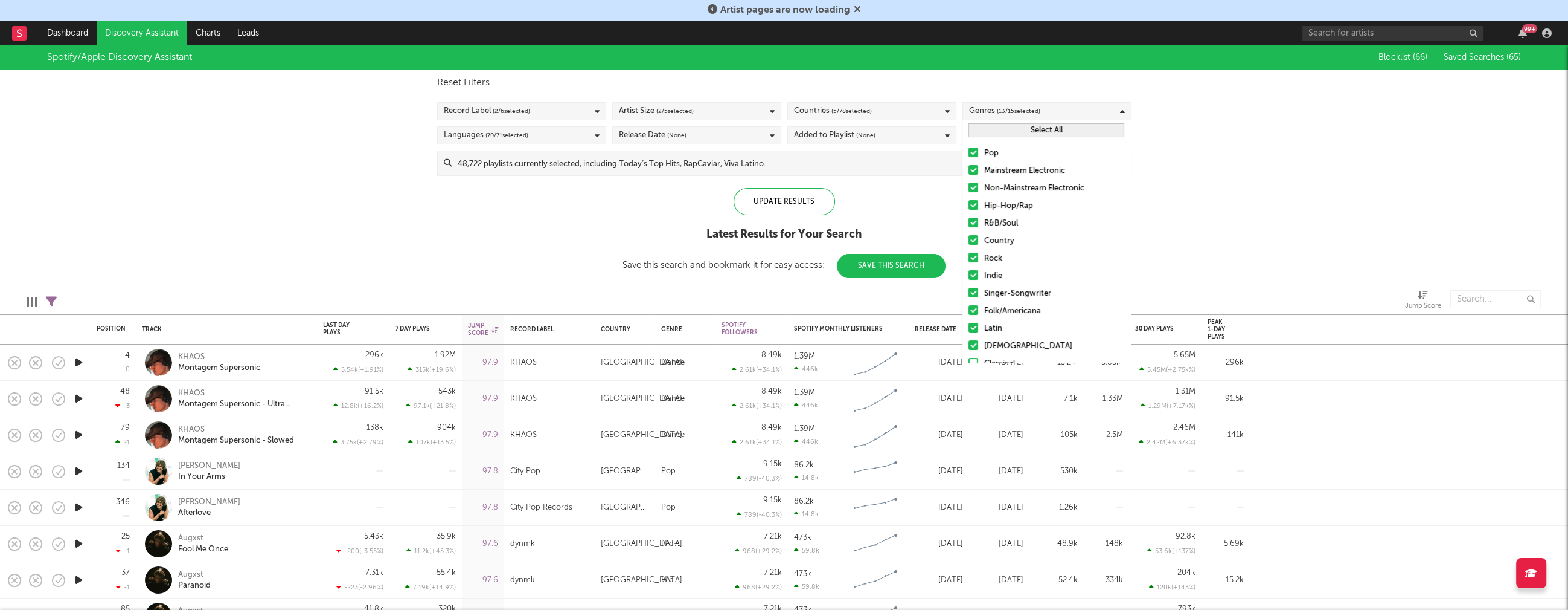
click at [1032, 126] on button "Select All" at bounding box center [1046, 130] width 156 height 14
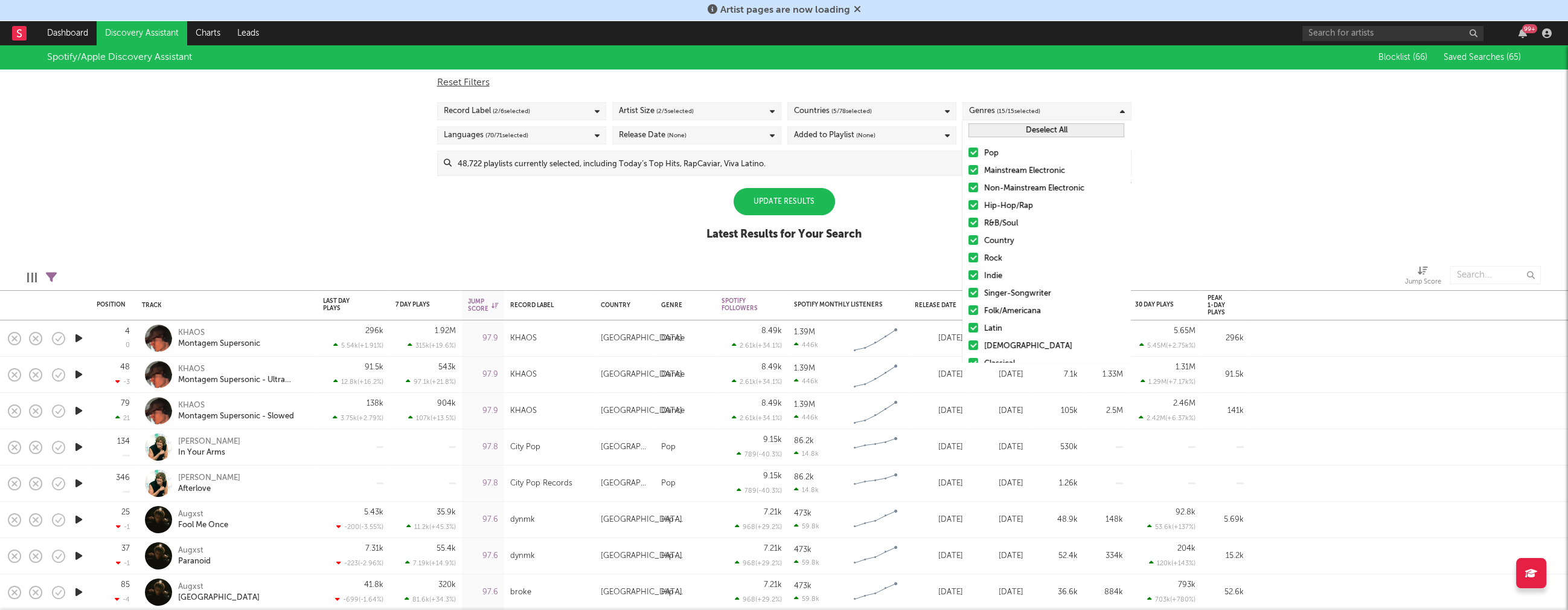
click at [1032, 126] on button "Deselect All" at bounding box center [1046, 130] width 156 height 14
click at [1017, 202] on div "Hip-Hop/Rap" at bounding box center [1054, 206] width 140 height 15
click at [968, 202] on input "Hip-Hop/Rap" at bounding box center [968, 206] width 0 height 15
click at [996, 222] on div "R&B/Soul" at bounding box center [1054, 224] width 140 height 15
click at [968, 222] on input "R&B/Soul" at bounding box center [968, 224] width 0 height 15
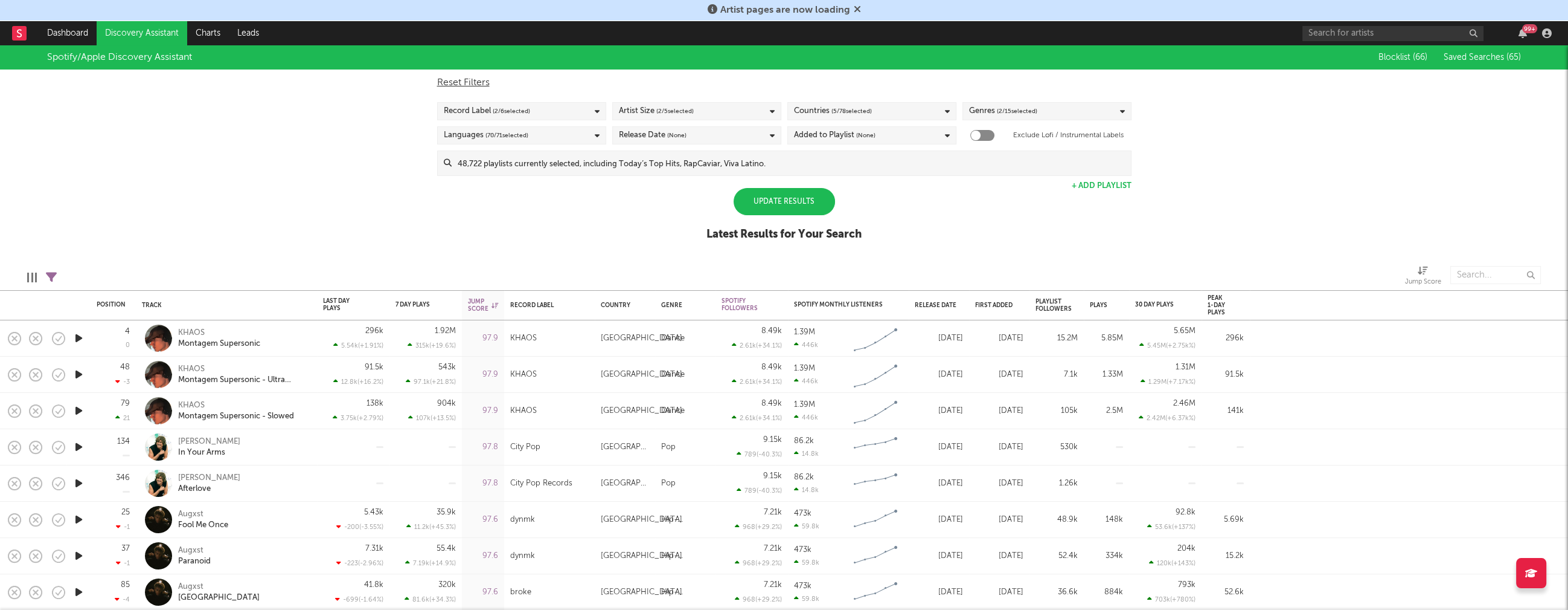
click at [768, 205] on div "Update Results" at bounding box center [784, 201] width 102 height 27
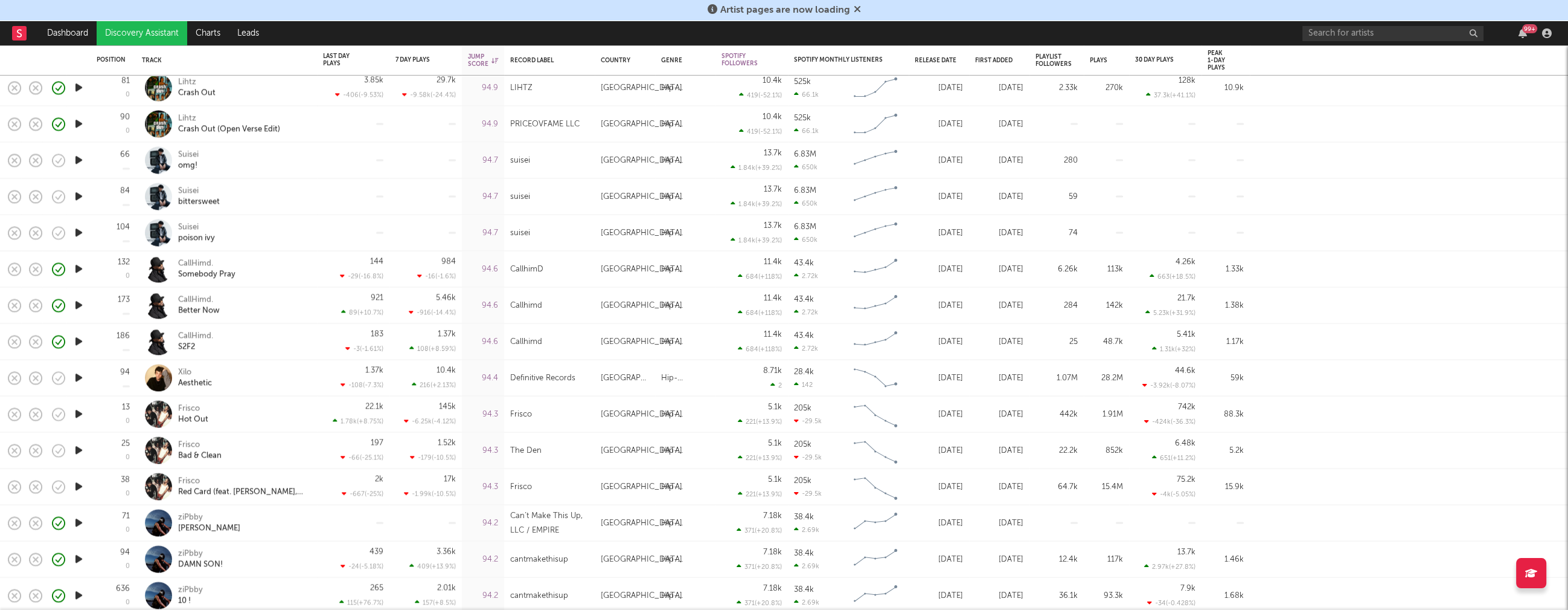
click at [79, 415] on icon "button" at bounding box center [78, 414] width 13 height 15
click at [80, 413] on icon "button" at bounding box center [78, 414] width 11 height 15
click at [77, 374] on icon "button" at bounding box center [78, 378] width 13 height 15
click at [77, 374] on icon "button" at bounding box center [78, 378] width 11 height 15
click at [81, 267] on icon "button" at bounding box center [78, 269] width 13 height 15
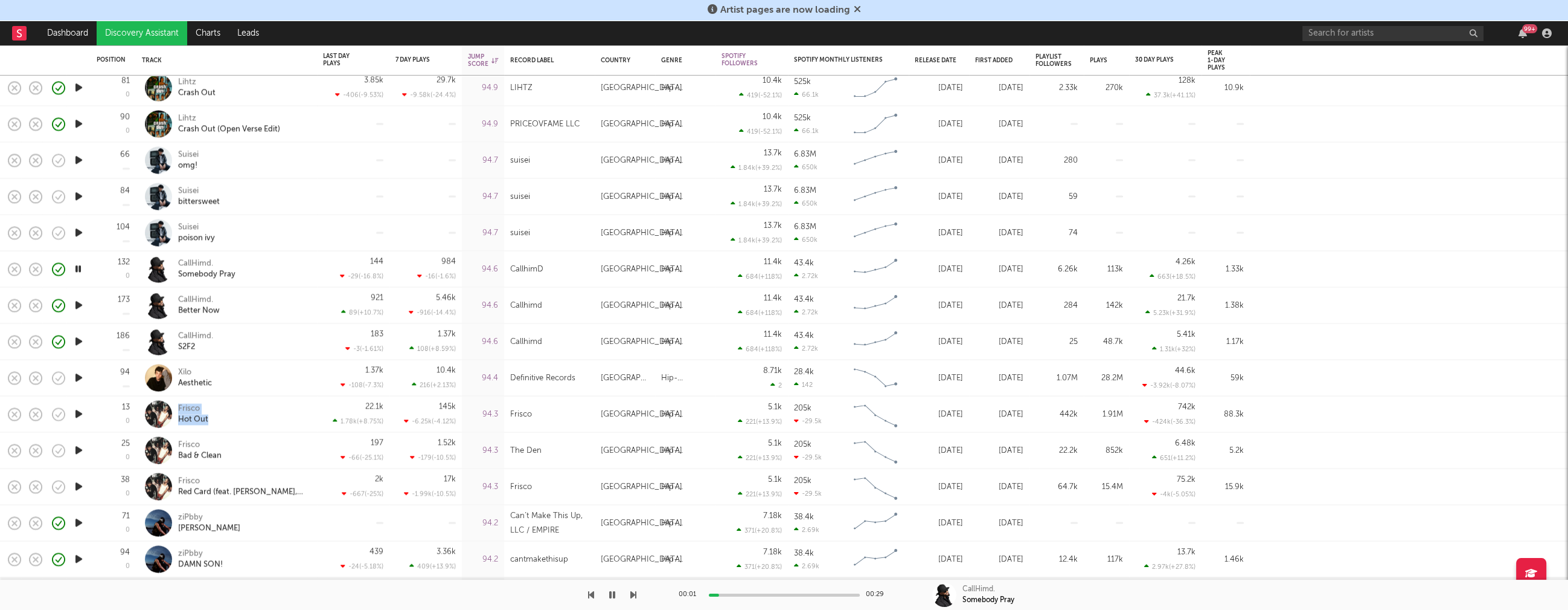
click at [81, 267] on icon "button" at bounding box center [78, 269] width 11 height 15
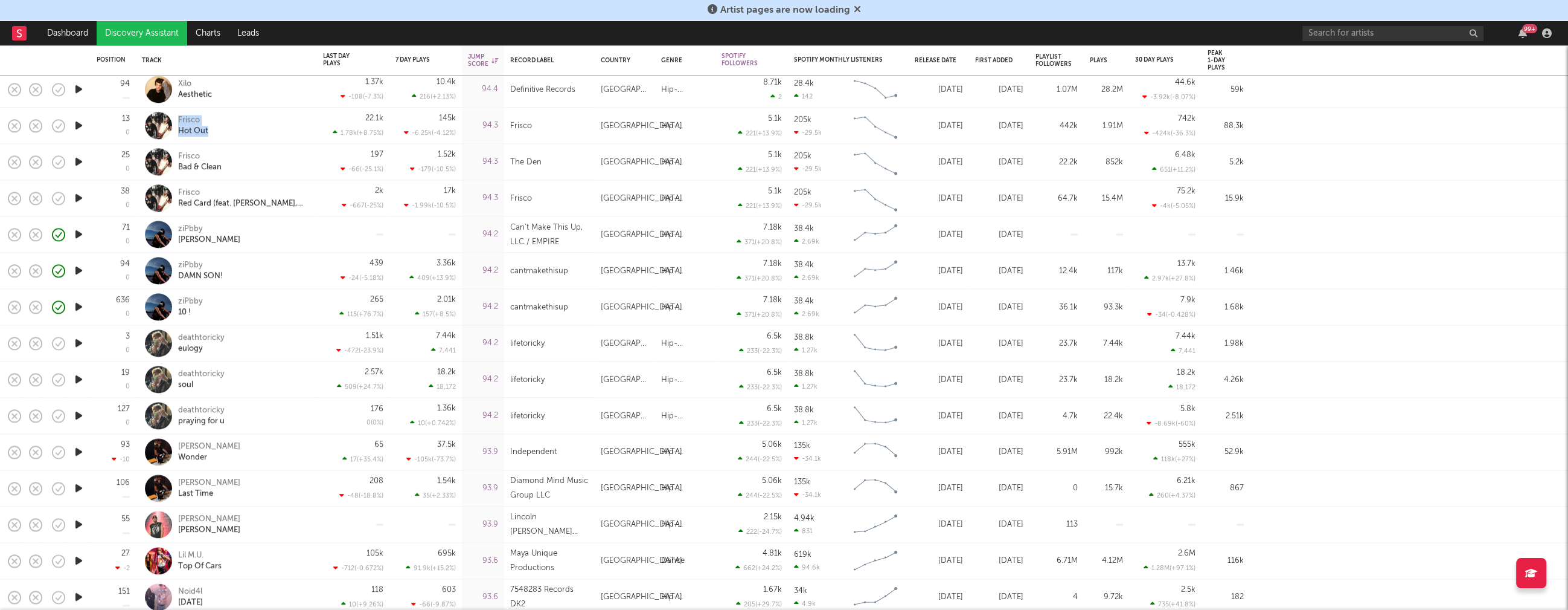
click at [78, 452] on icon "button" at bounding box center [78, 452] width 13 height 15
click at [78, 452] on icon "button" at bounding box center [78, 452] width 11 height 15
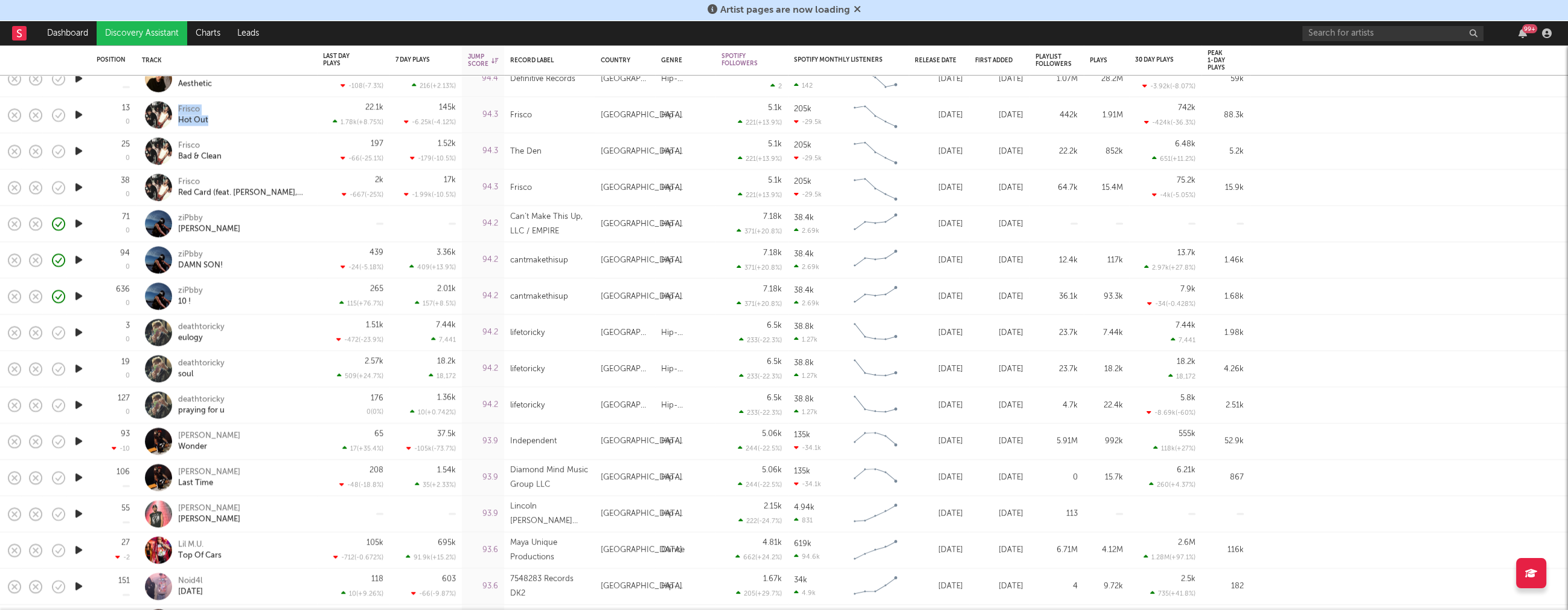
click at [80, 512] on icon "button" at bounding box center [78, 514] width 13 height 15
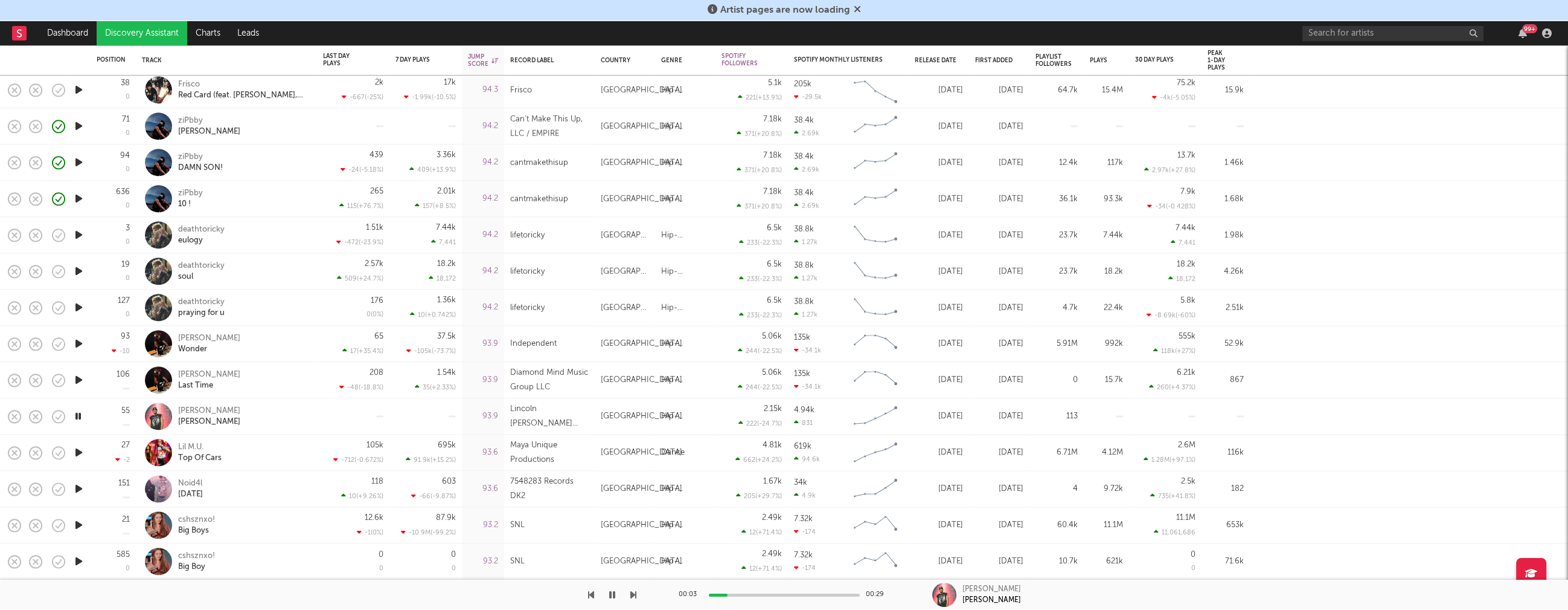
click at [79, 522] on icon "button" at bounding box center [78, 525] width 13 height 15
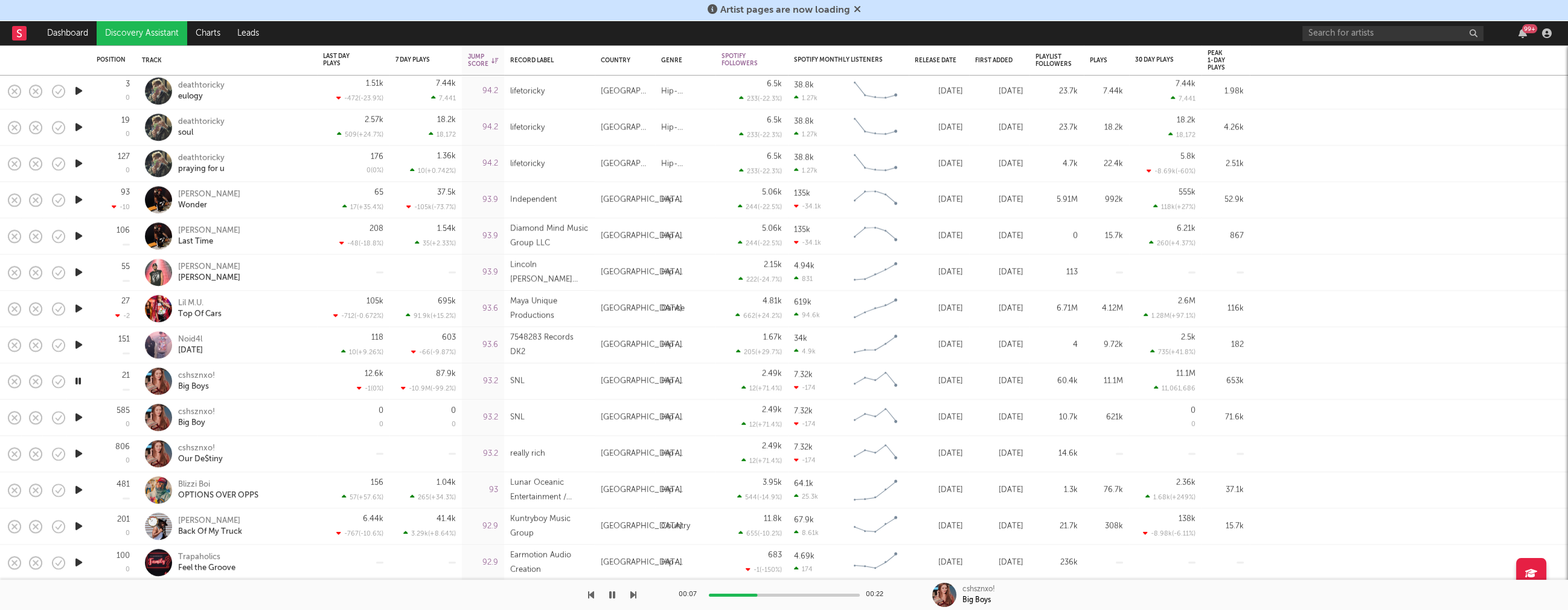
click at [77, 489] on icon "button" at bounding box center [78, 490] width 13 height 15
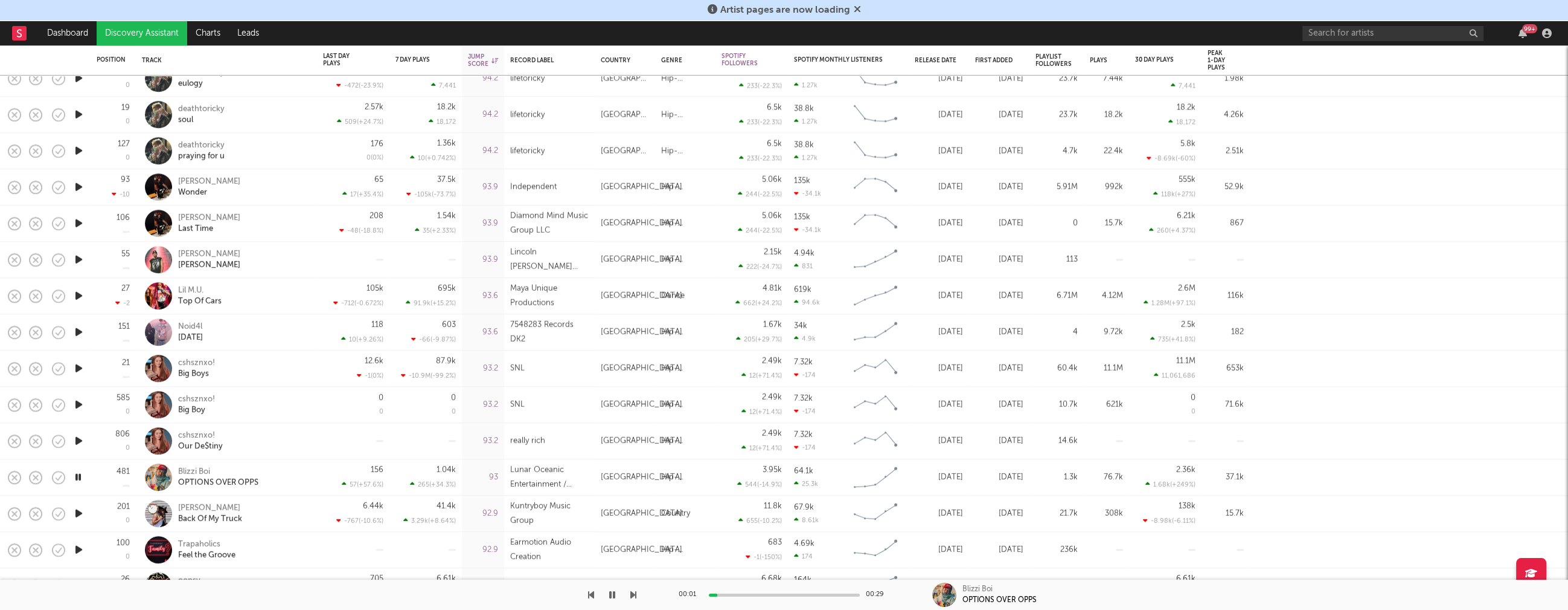
click at [79, 514] on icon "button" at bounding box center [78, 513] width 13 height 15
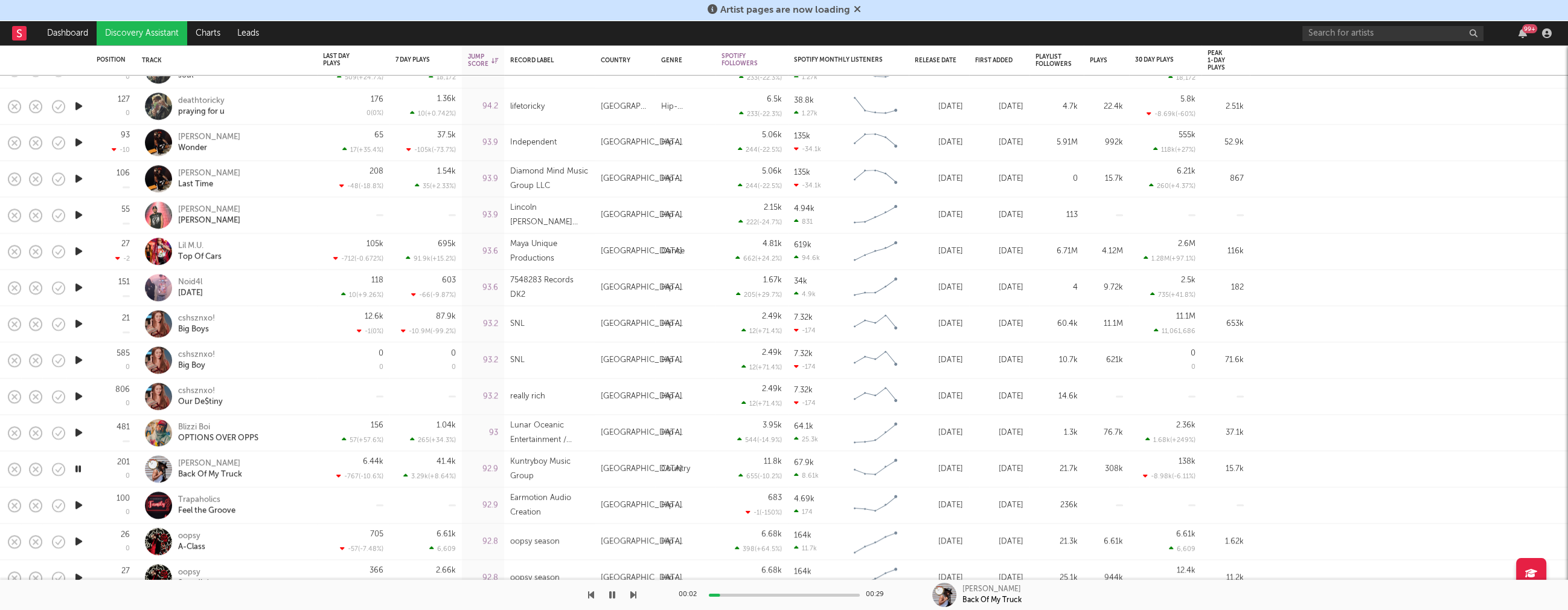
click at [78, 504] on icon "button" at bounding box center [78, 504] width 13 height 15
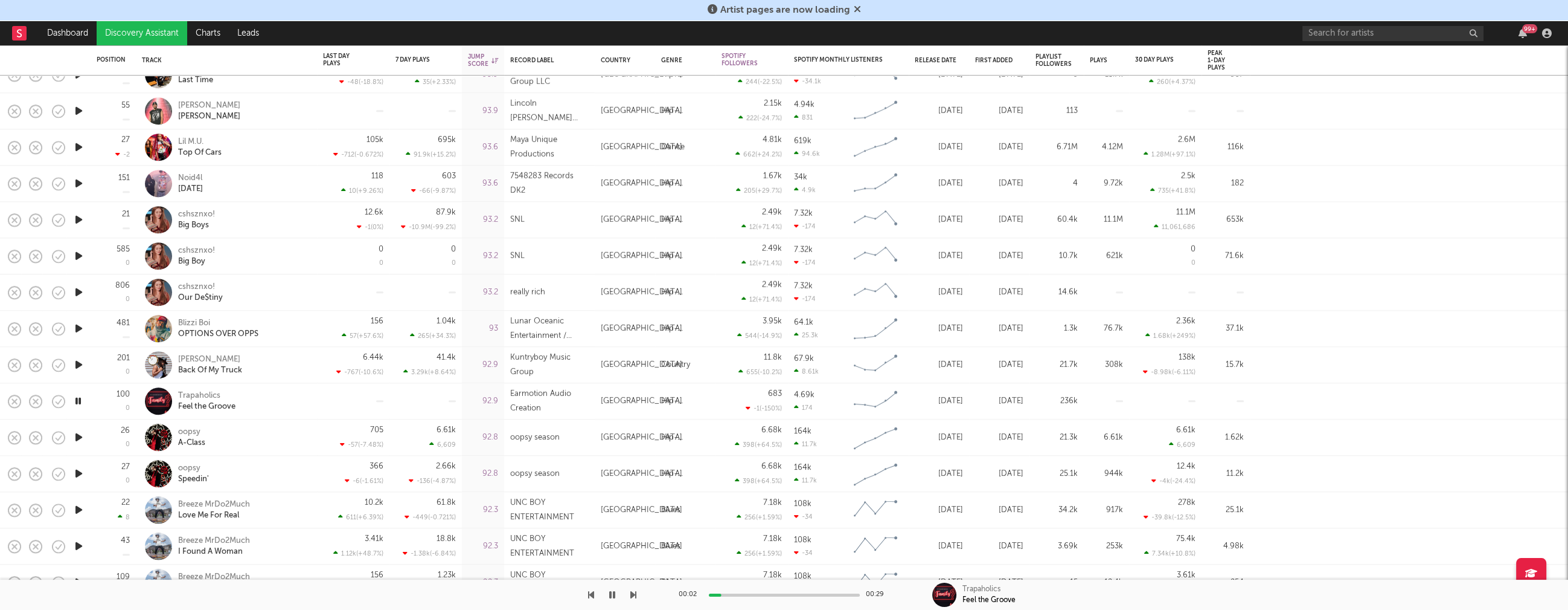
click at [78, 509] on icon "button" at bounding box center [78, 510] width 13 height 15
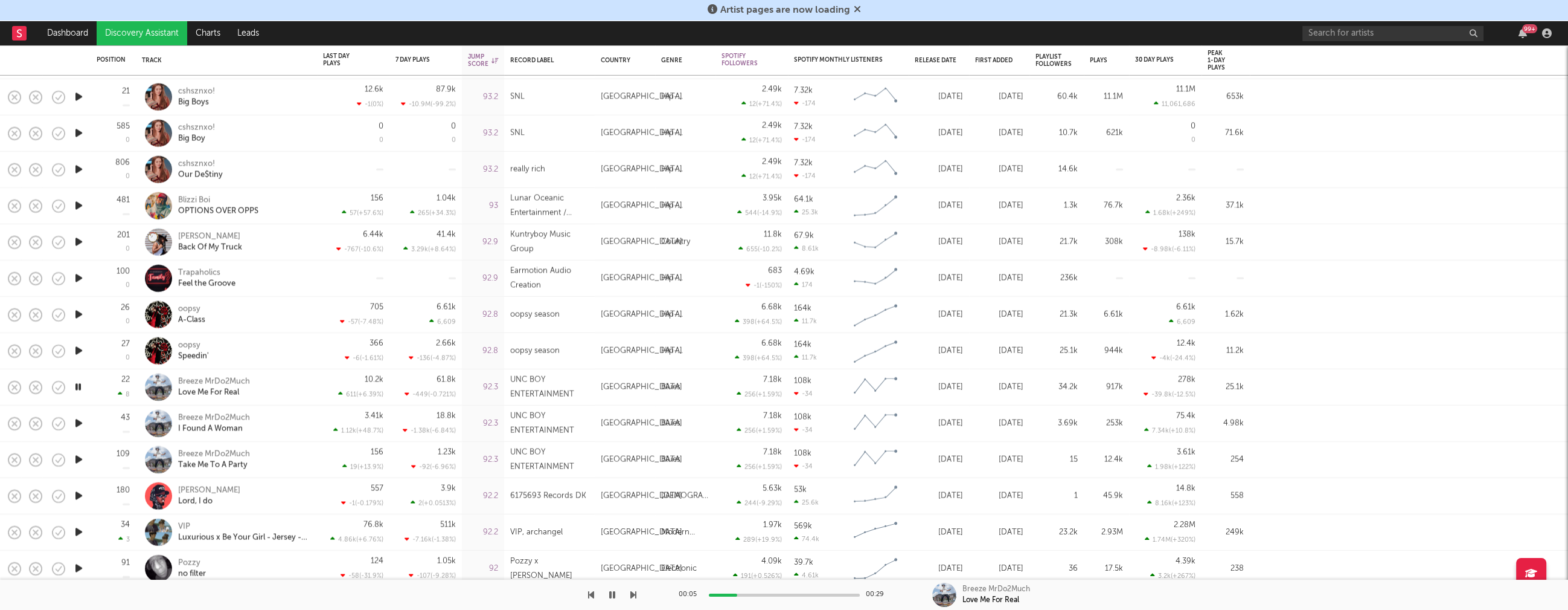
click at [80, 526] on icon "button" at bounding box center [78, 532] width 13 height 15
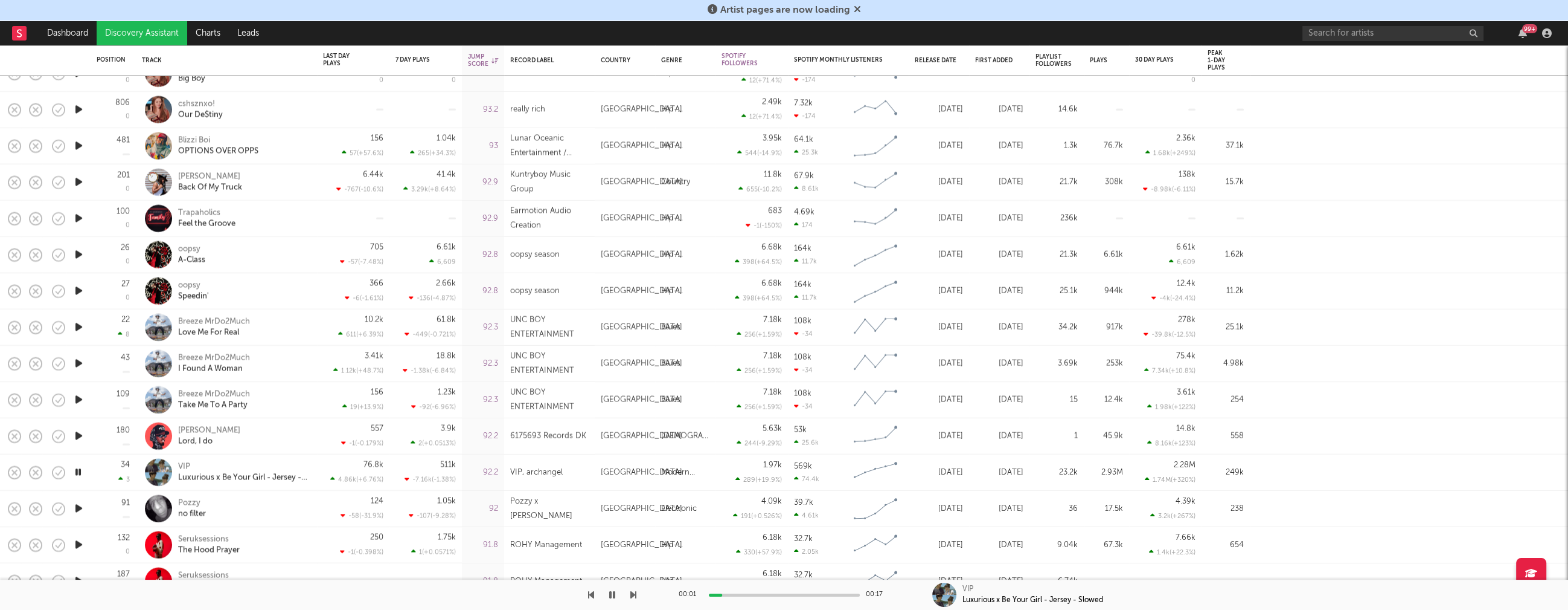
click at [76, 508] on icon "button" at bounding box center [78, 508] width 13 height 15
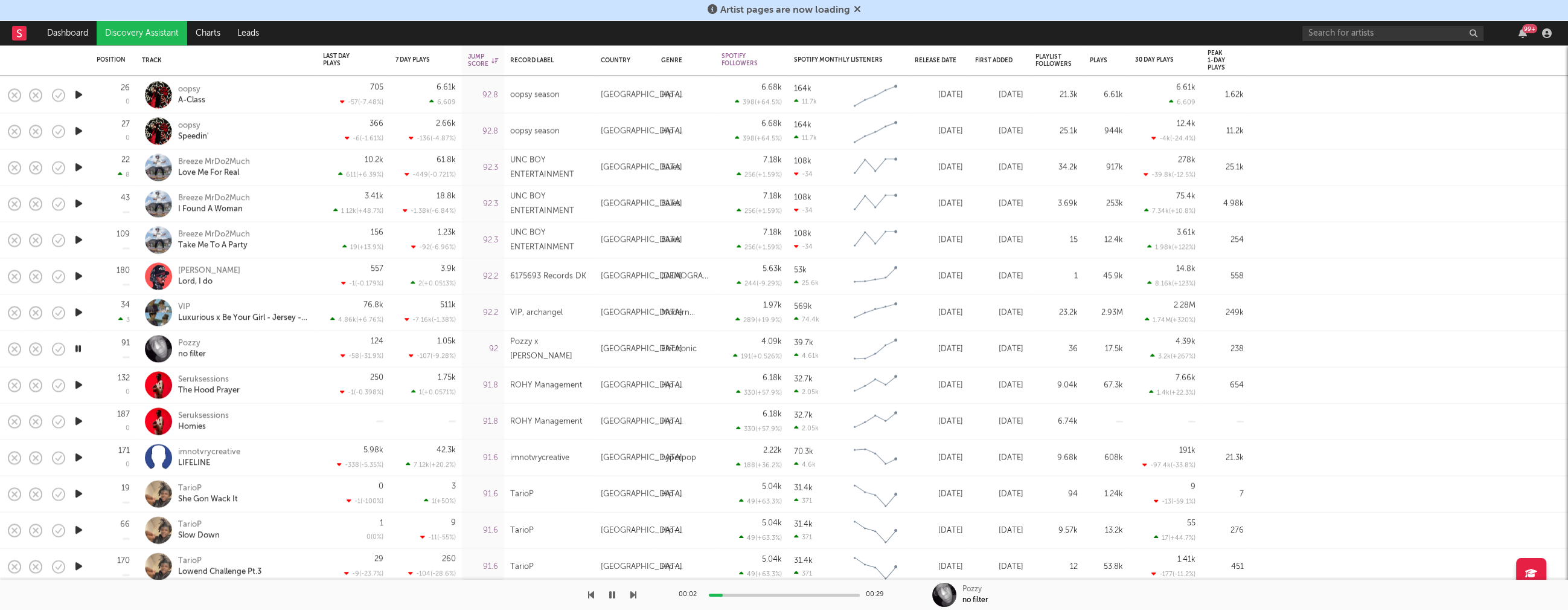
click at [79, 489] on icon "button" at bounding box center [78, 494] width 13 height 15
click at [75, 491] on icon "button" at bounding box center [78, 494] width 11 height 15
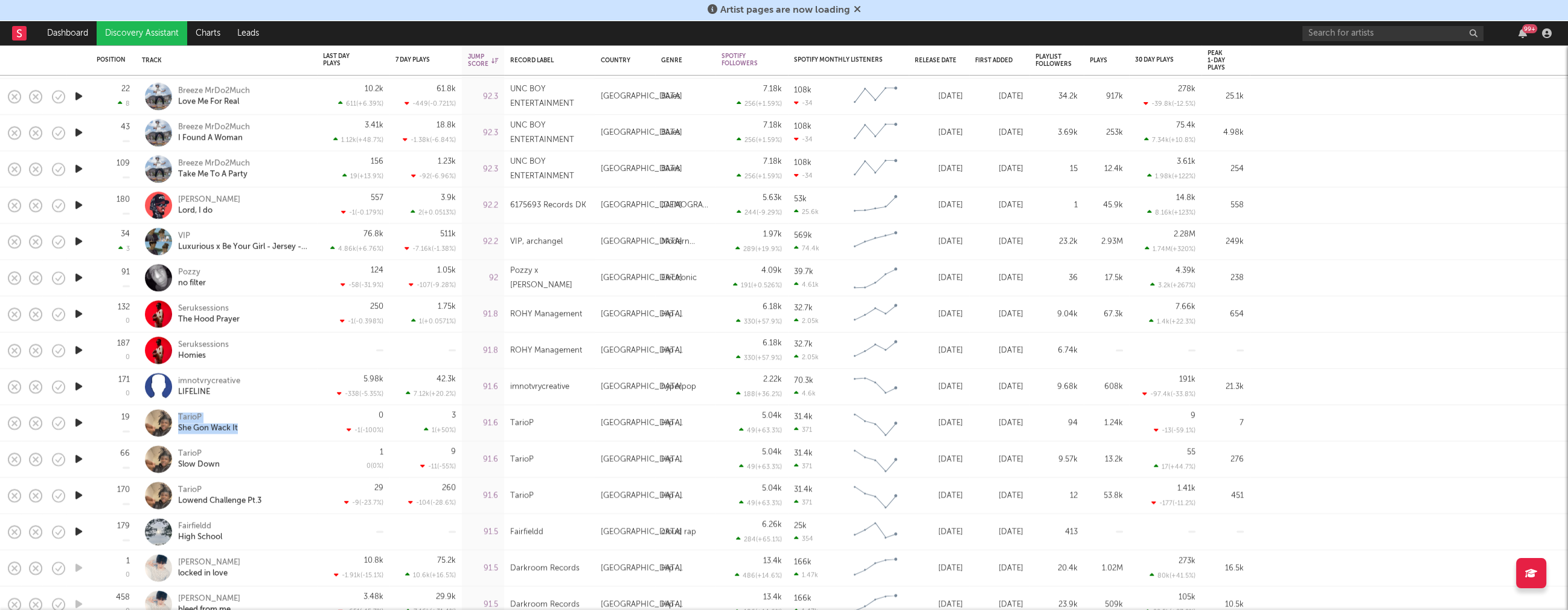
click at [77, 531] on icon "button" at bounding box center [78, 531] width 13 height 15
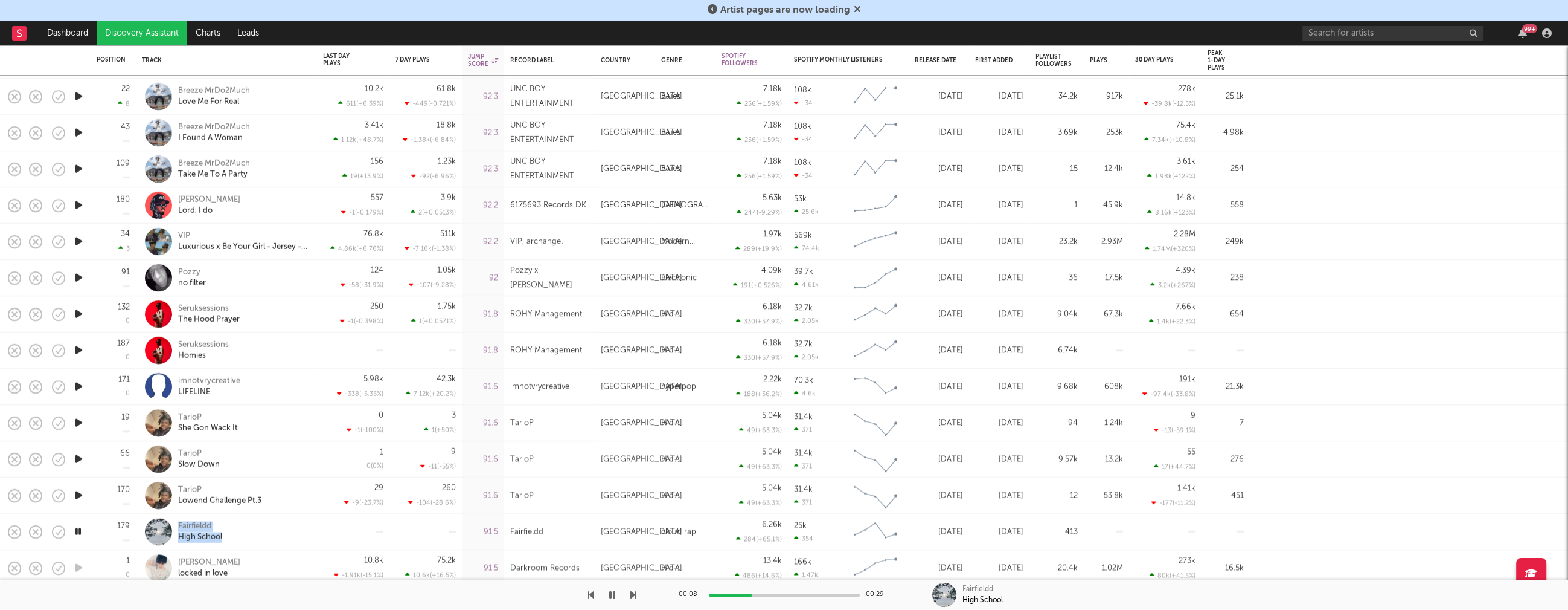
click at [79, 527] on icon "button" at bounding box center [78, 531] width 11 height 15
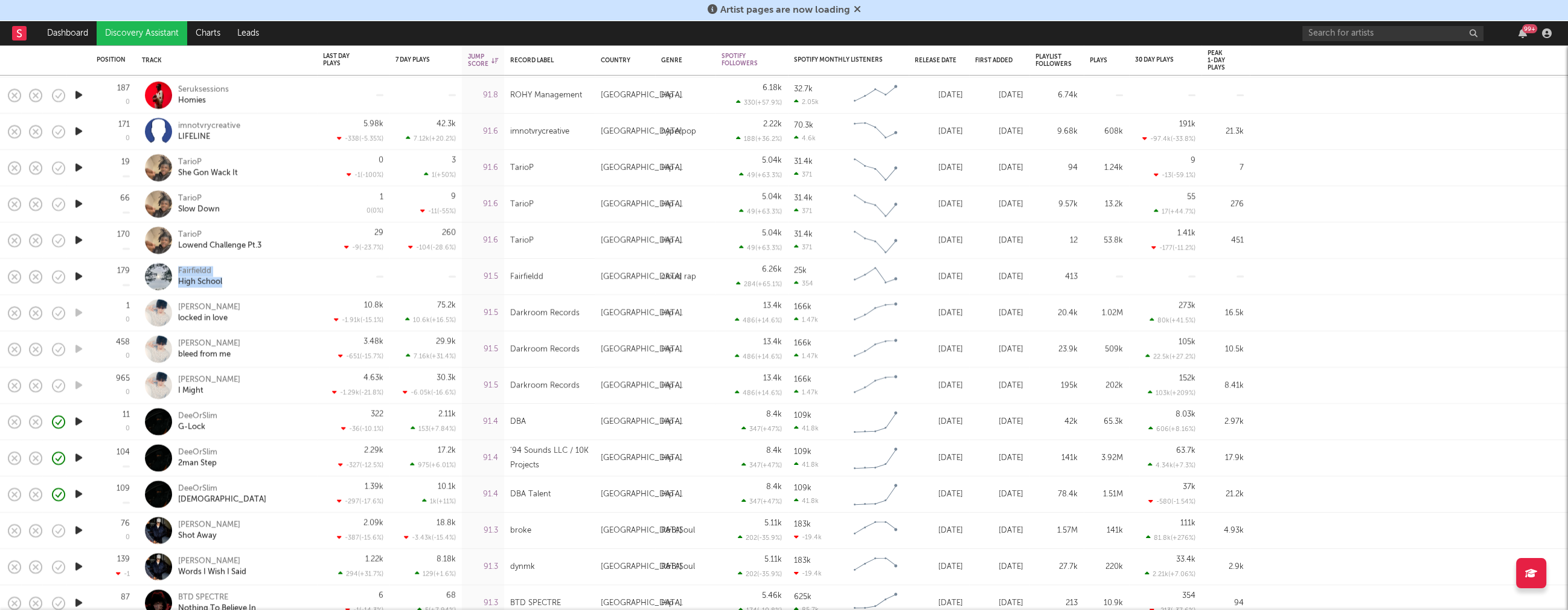
click at [77, 418] on icon "button" at bounding box center [78, 421] width 13 height 15
click at [77, 418] on icon "button" at bounding box center [78, 421] width 11 height 15
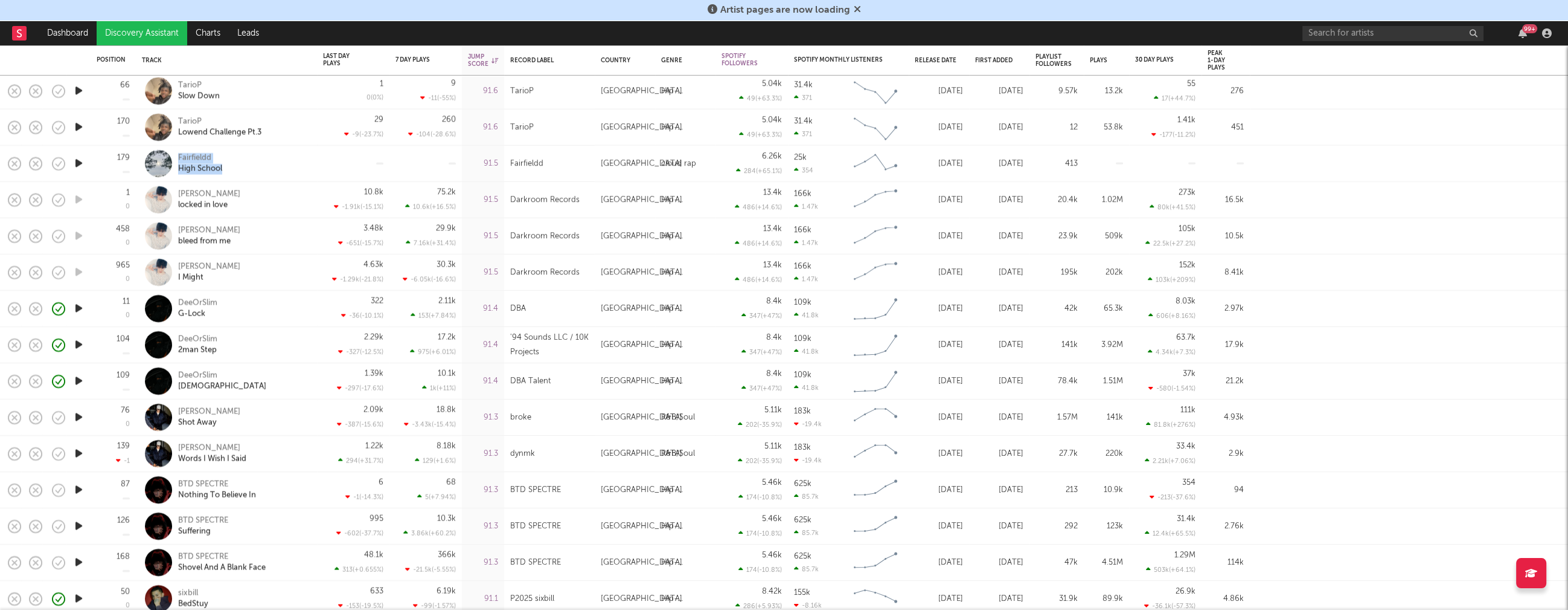
click at [79, 489] on icon "button" at bounding box center [78, 490] width 13 height 15
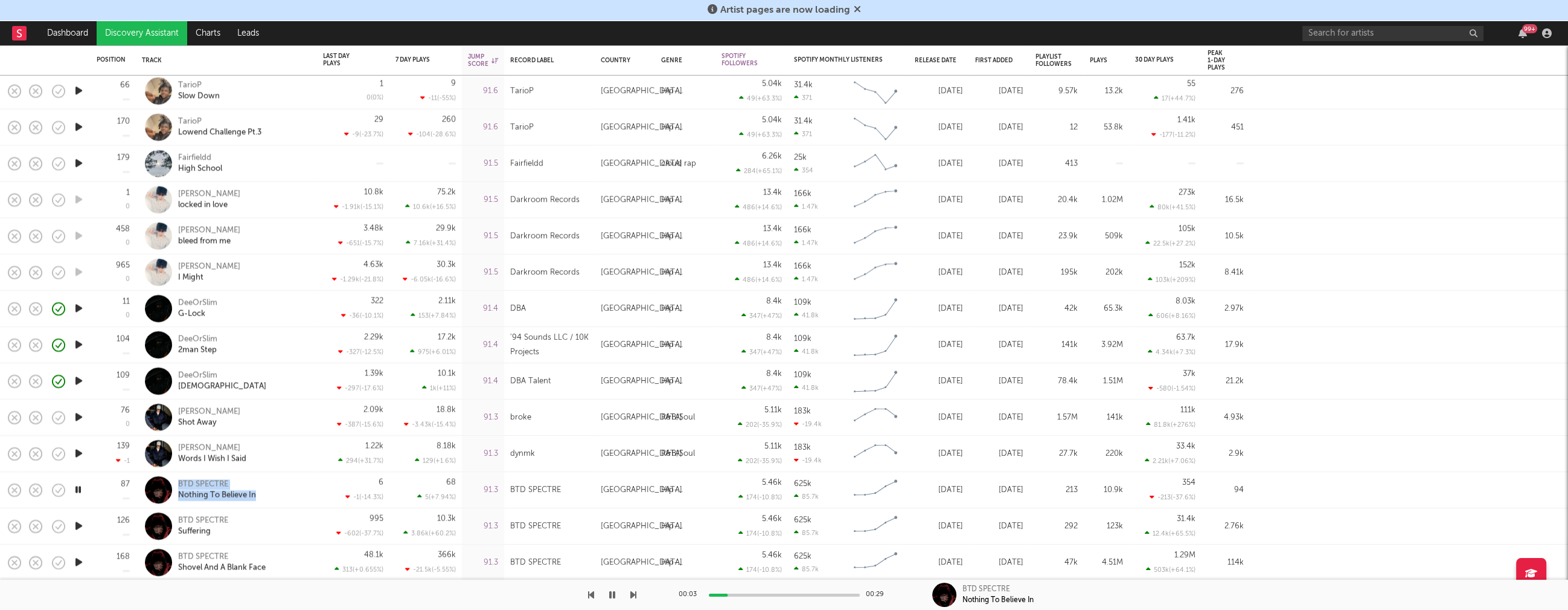
click at [80, 485] on icon "button" at bounding box center [78, 490] width 11 height 15
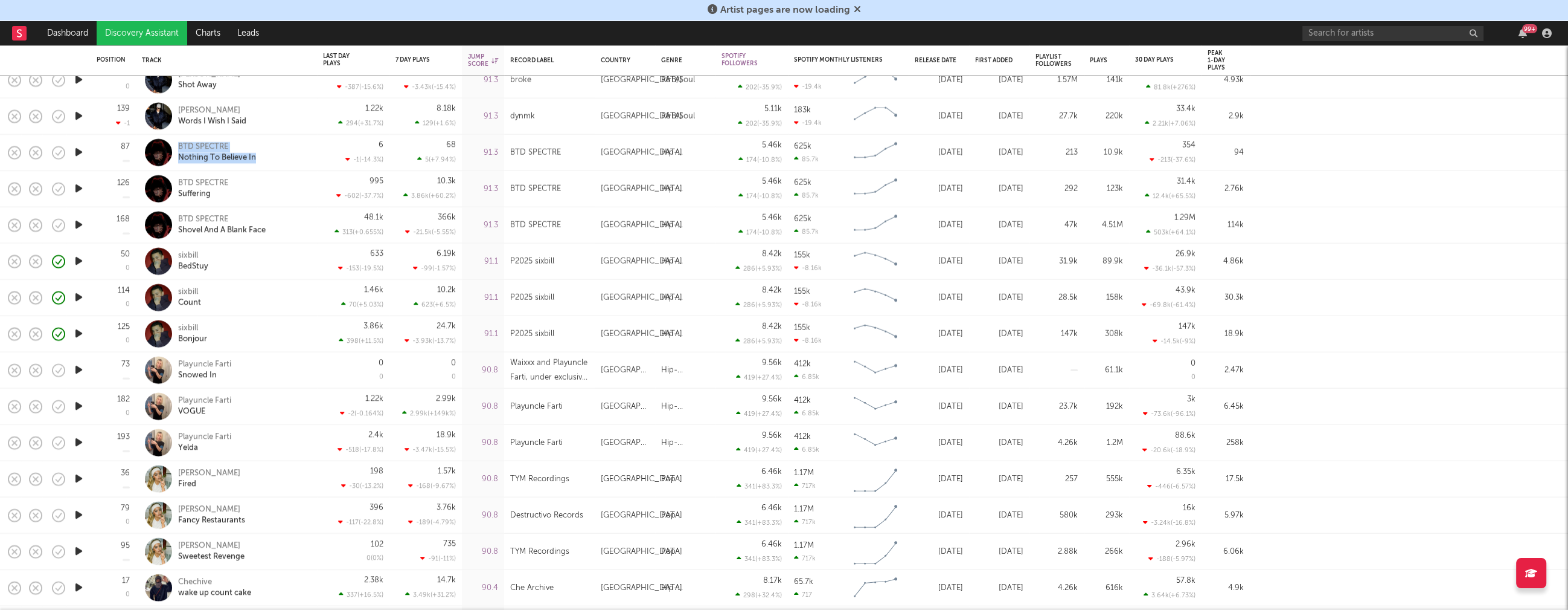
click at [81, 479] on icon "button" at bounding box center [78, 479] width 13 height 15
click at [80, 478] on icon "button" at bounding box center [78, 479] width 11 height 15
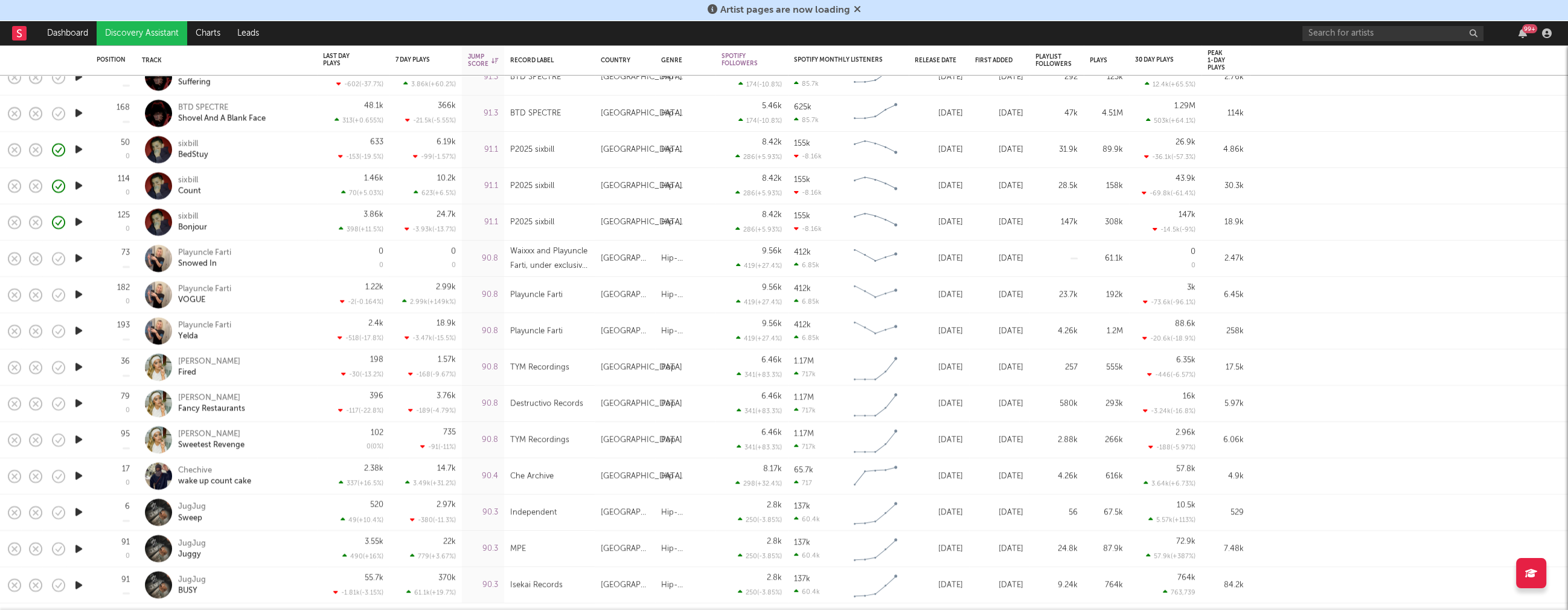
click at [78, 477] on icon "button" at bounding box center [78, 475] width 13 height 15
click at [81, 510] on icon "button" at bounding box center [78, 512] width 13 height 15
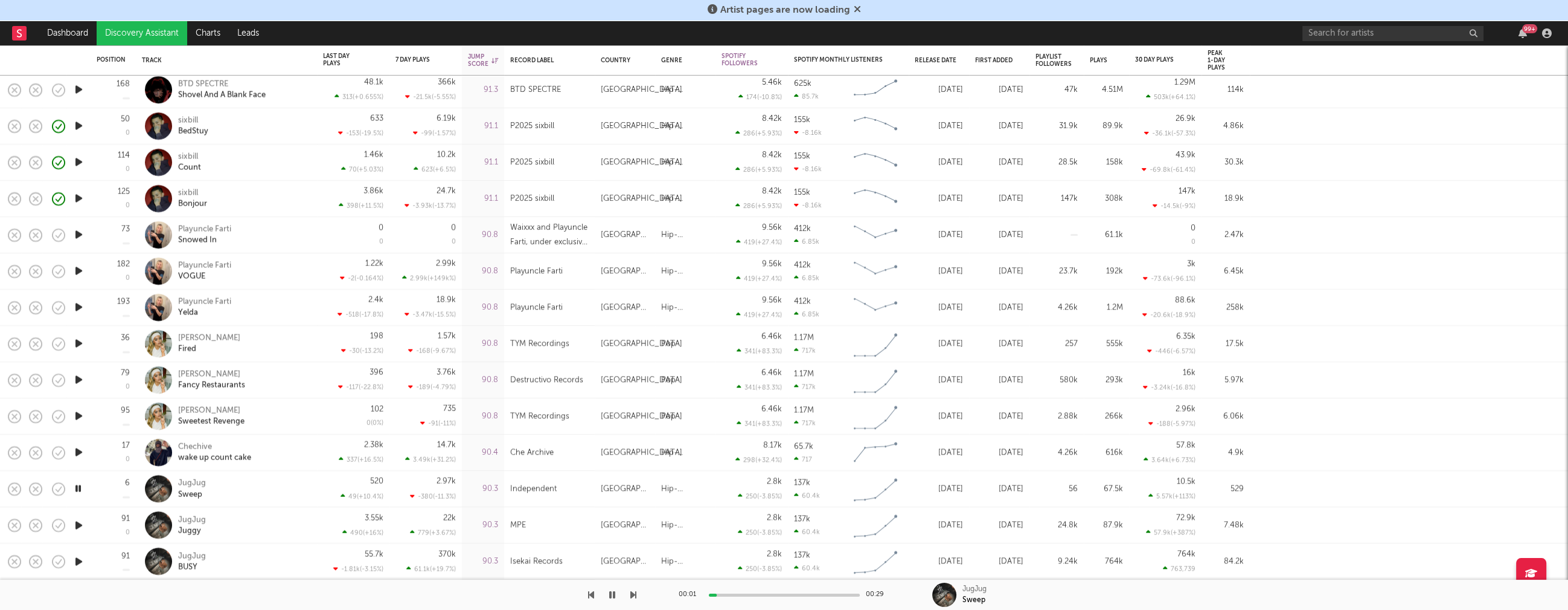
click at [79, 485] on icon "button" at bounding box center [78, 489] width 11 height 15
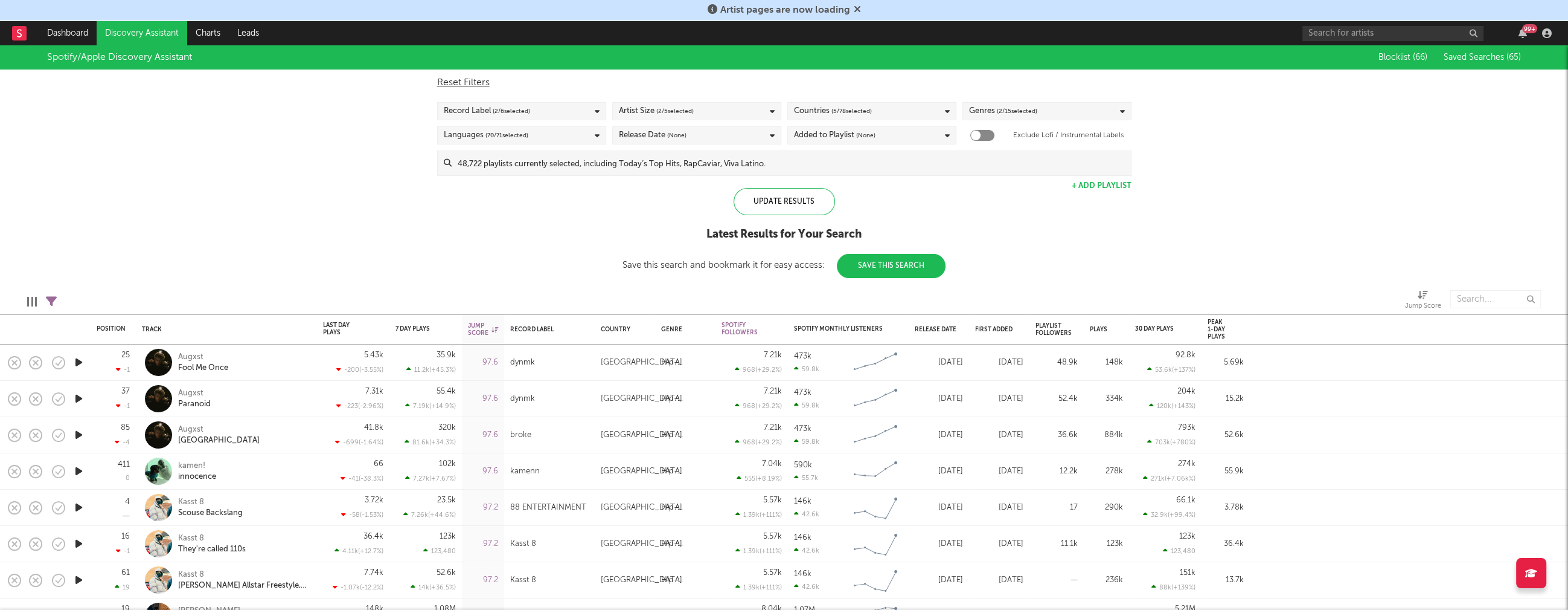
click at [925, 118] on div "Countries ( 5 / 78 selected)" at bounding box center [872, 111] width 169 height 18
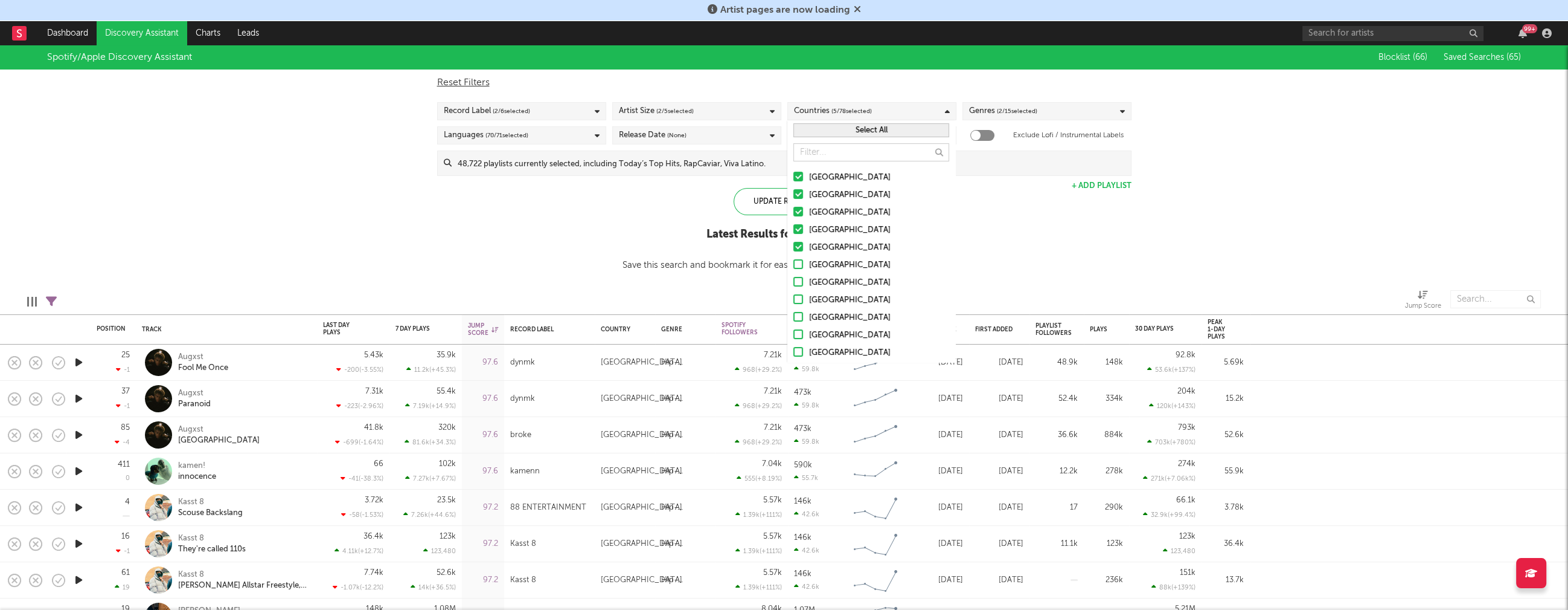
click at [875, 129] on button "Select All" at bounding box center [871, 130] width 156 height 14
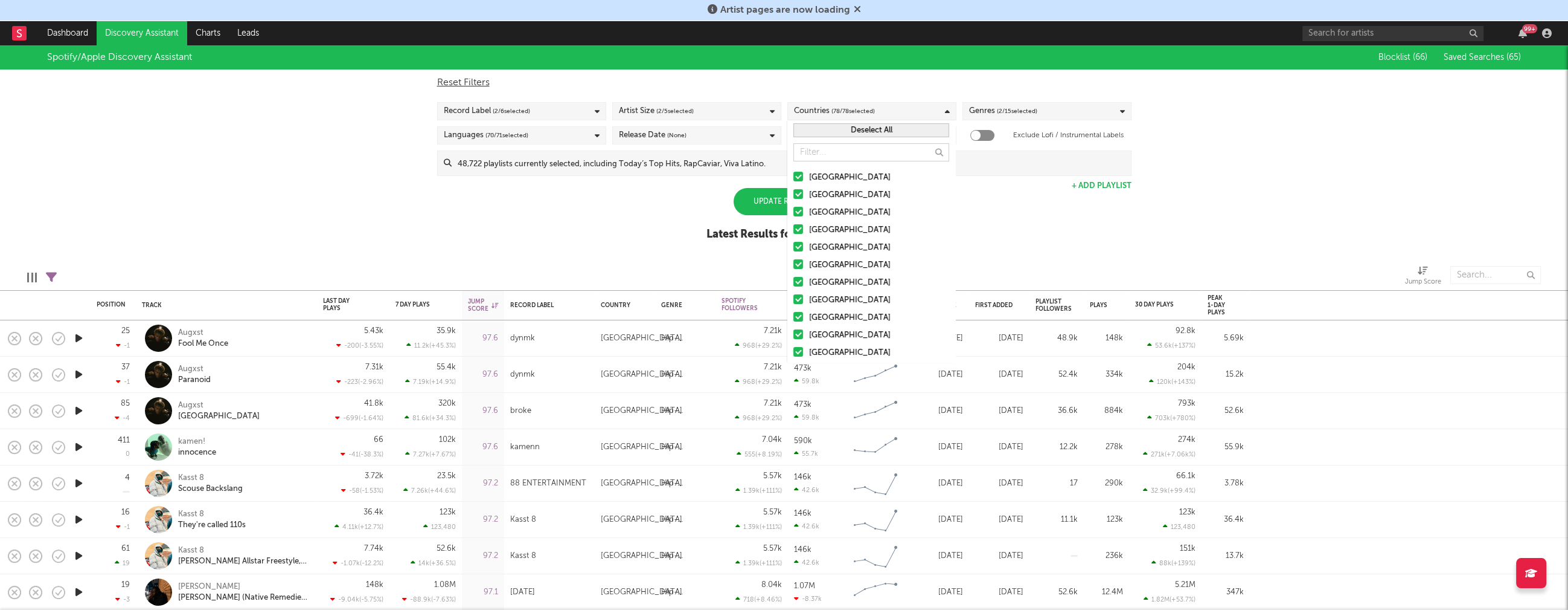
click at [875, 129] on button "Deselect All" at bounding box center [871, 130] width 156 height 14
click at [834, 178] on div "[GEOGRAPHIC_DATA]" at bounding box center [879, 178] width 140 height 15
click at [794, 178] on input "[GEOGRAPHIC_DATA]" at bounding box center [794, 178] width 0 height 15
click at [757, 197] on div "Update Results" at bounding box center [784, 201] width 102 height 27
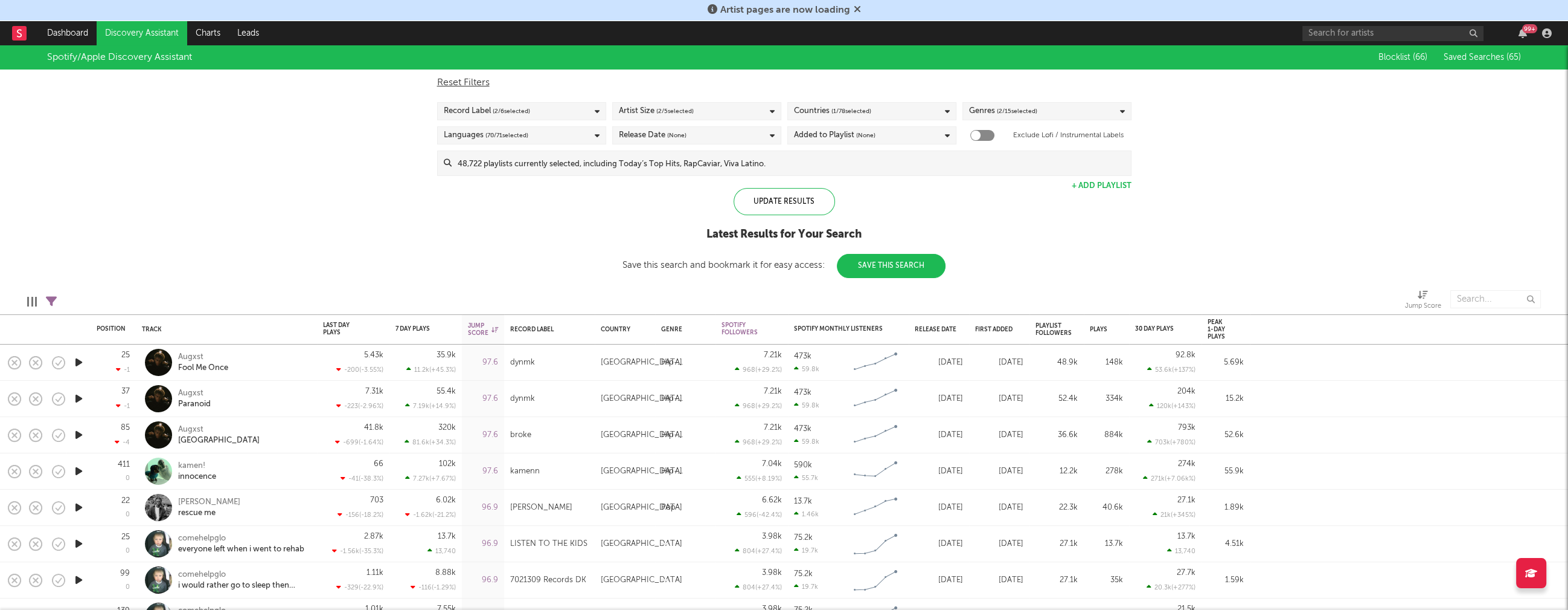
click at [1032, 168] on div "Spotify/Apple Discovery Assistant Blocklist ( 66 ) Saved Searches ( 65 ) Reset …" at bounding box center [784, 162] width 1568 height 232
click at [1032, 114] on div "Genres ( 2 / 15 selected)" at bounding box center [1047, 111] width 169 height 18
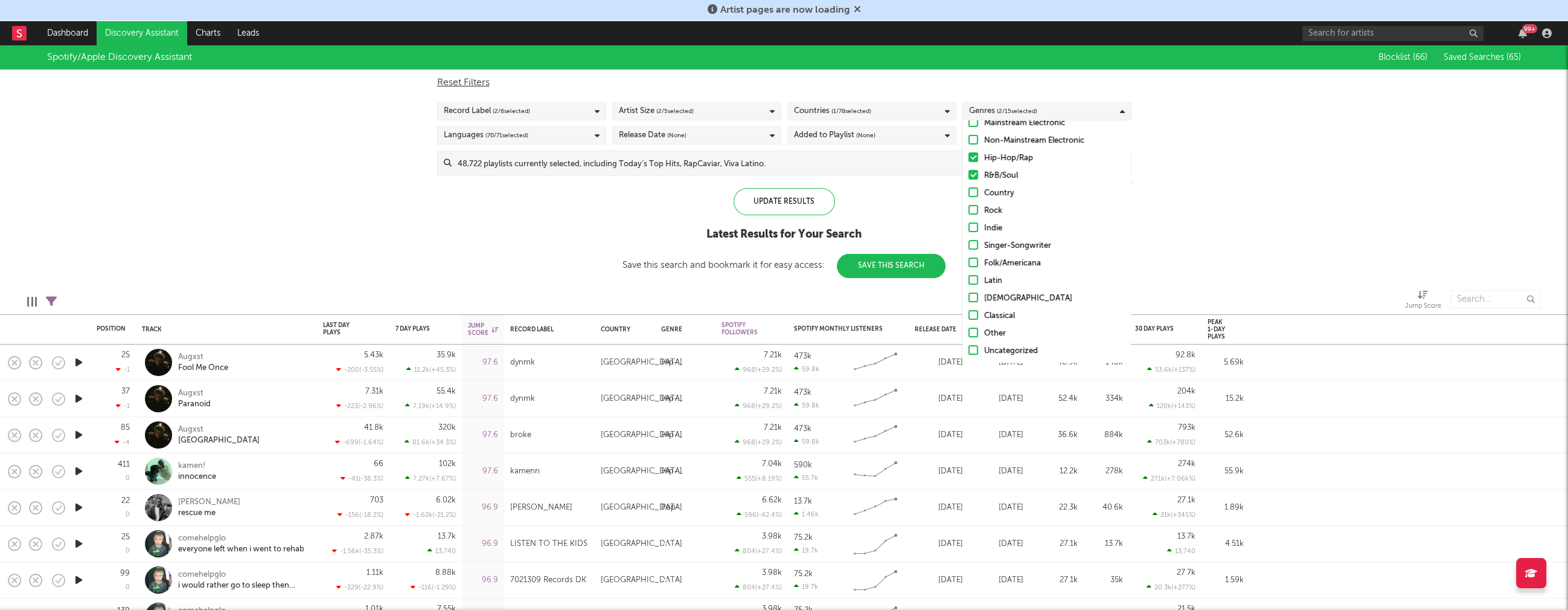
scroll to position [50, 0]
click at [1002, 334] on div "Other" at bounding box center [1054, 332] width 140 height 15
click at [968, 334] on input "Other" at bounding box center [968, 332] width 0 height 15
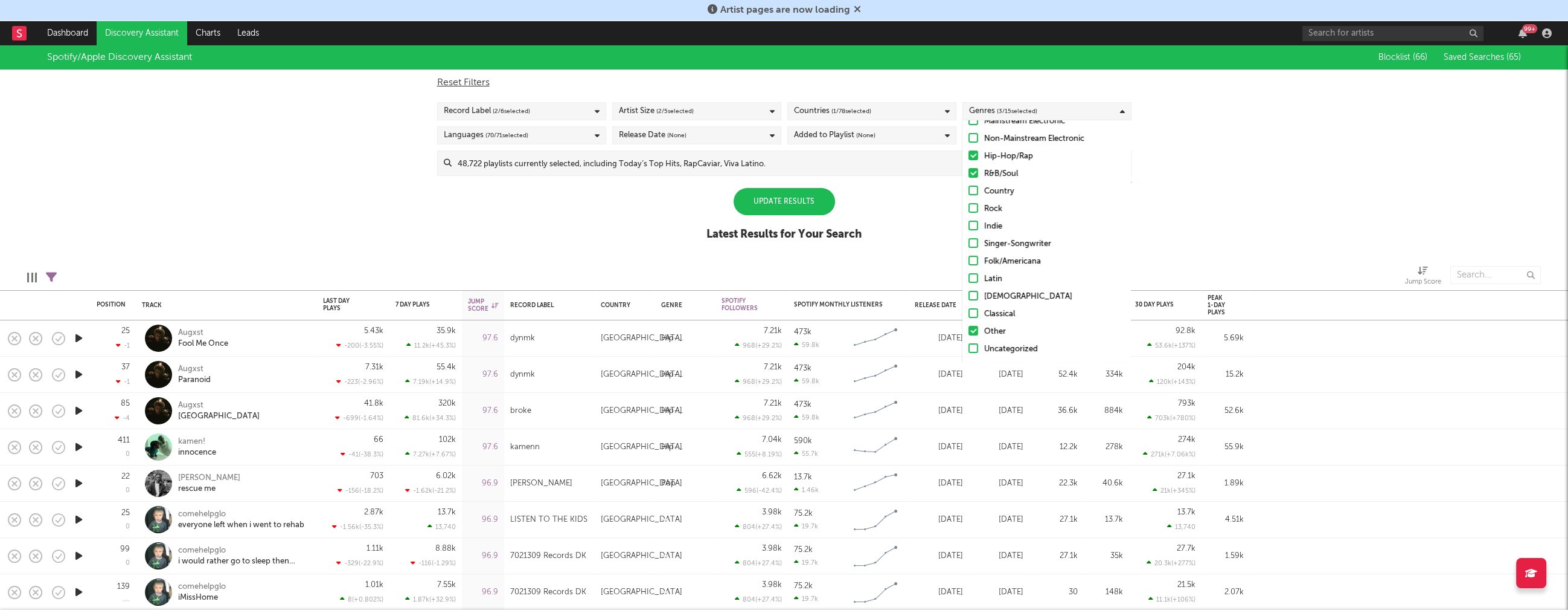
click at [1005, 348] on div "Uncategorized" at bounding box center [1054, 349] width 140 height 15
click at [968, 348] on input "Uncategorized" at bounding box center [968, 349] width 0 height 15
click at [997, 206] on div "Hip-Hop/Rap" at bounding box center [1054, 206] width 140 height 15
click at [968, 206] on input "Hip-Hop/Rap" at bounding box center [968, 206] width 0 height 15
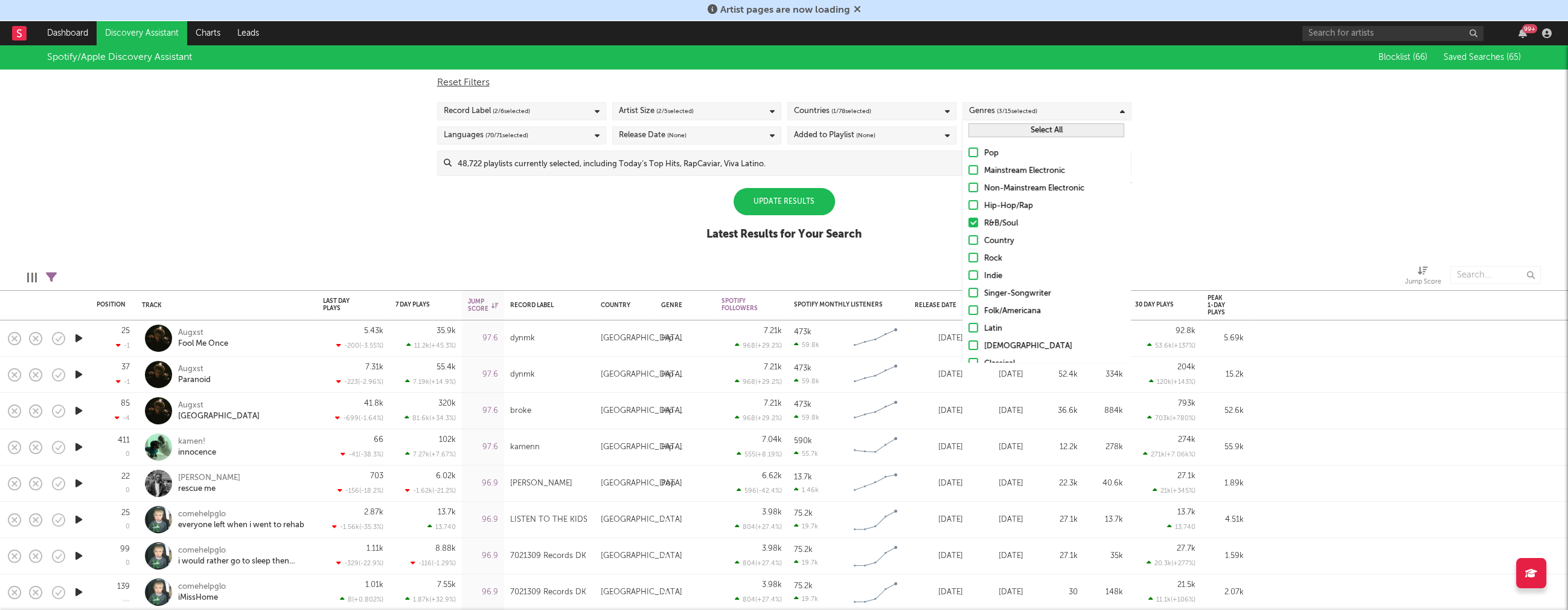
click at [998, 226] on div "R&B/Soul" at bounding box center [1054, 224] width 140 height 15
click at [968, 226] on input "R&B/Soul" at bounding box center [968, 224] width 0 height 15
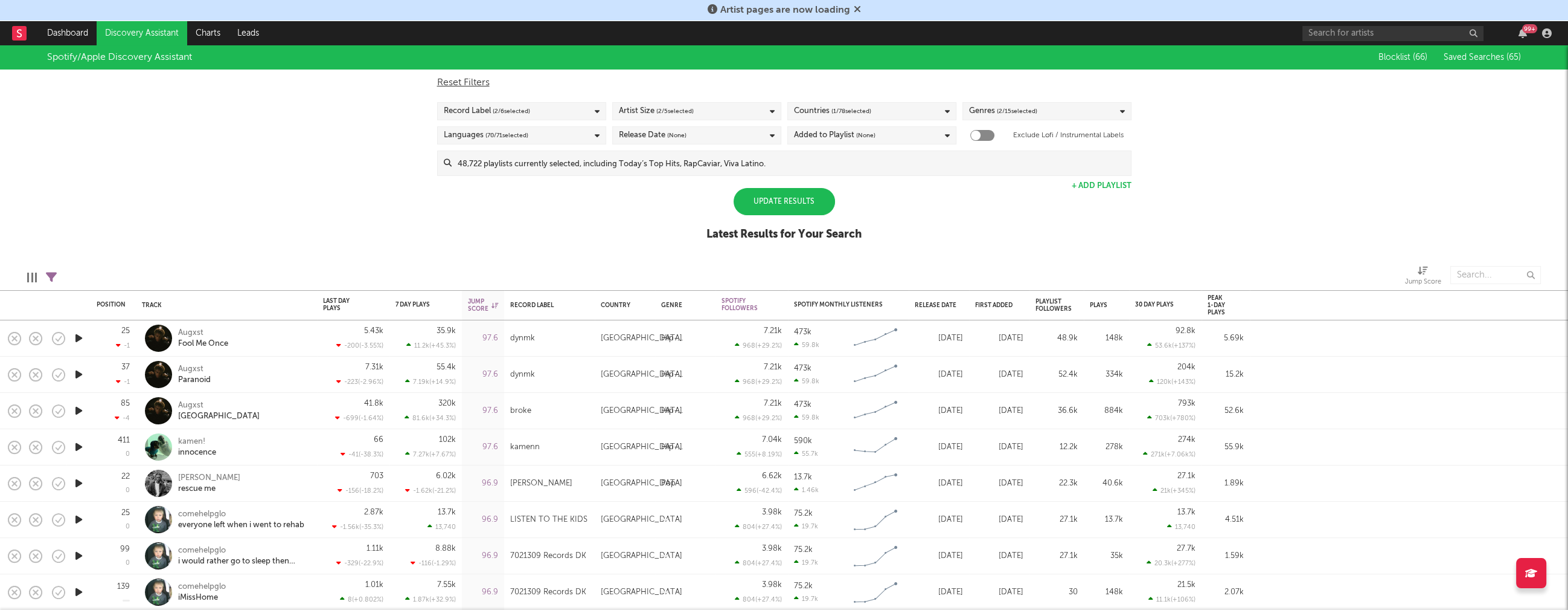
click at [803, 206] on div "Update Results" at bounding box center [784, 201] width 102 height 27
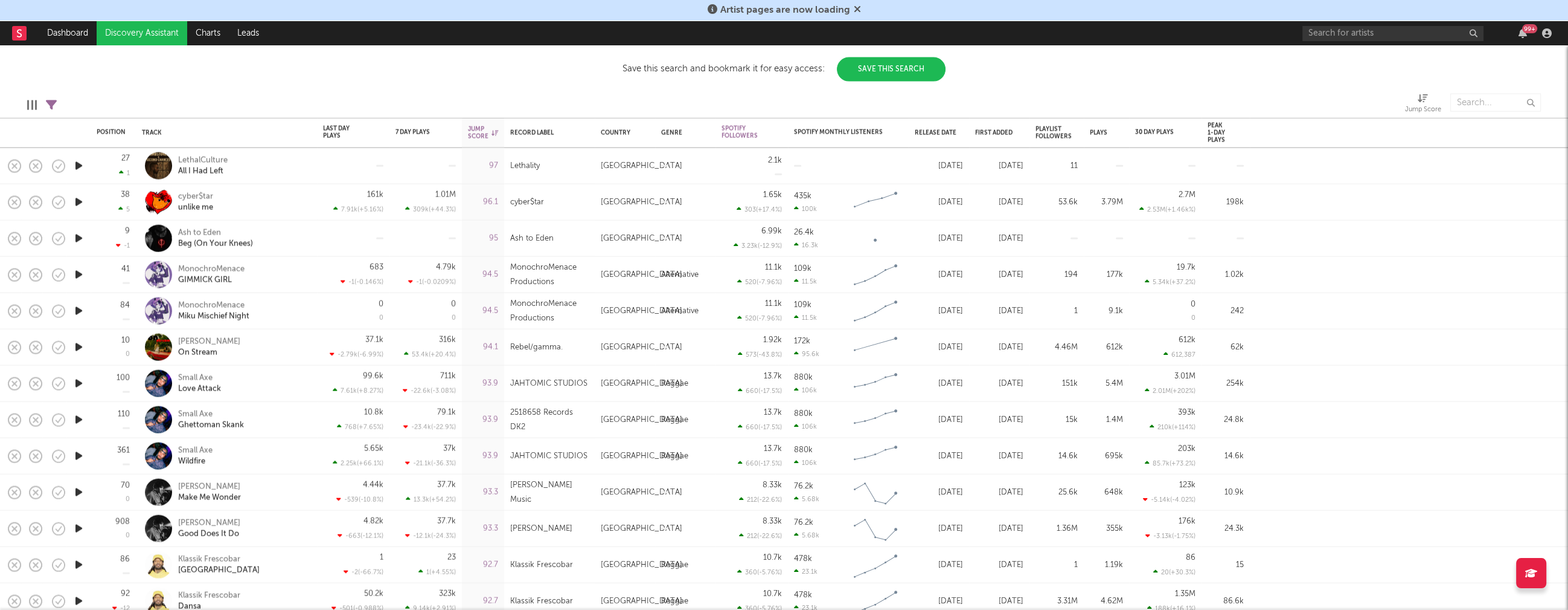
click at [78, 381] on icon "button" at bounding box center [78, 383] width 13 height 15
click at [80, 347] on icon "button" at bounding box center [78, 347] width 13 height 15
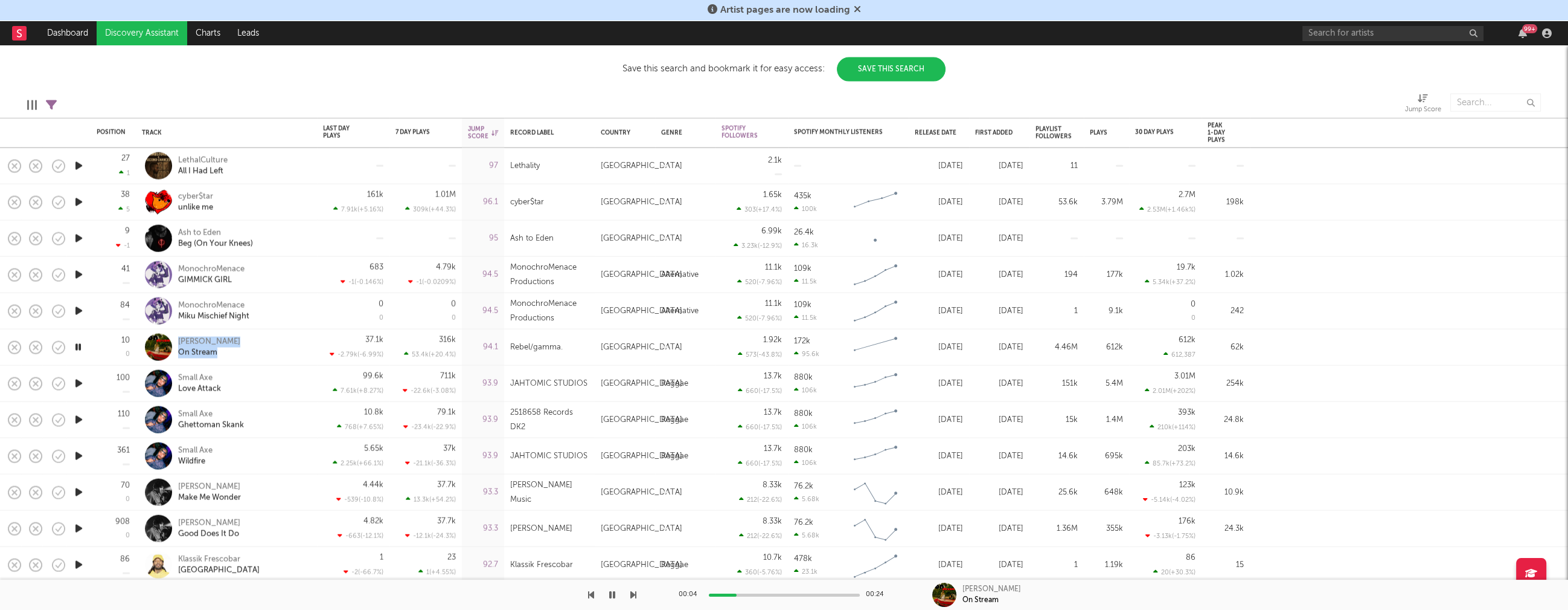
click at [75, 273] on icon "button" at bounding box center [78, 275] width 13 height 15
click at [75, 273] on icon "button" at bounding box center [78, 275] width 11 height 15
click at [78, 380] on icon "button" at bounding box center [78, 383] width 13 height 15
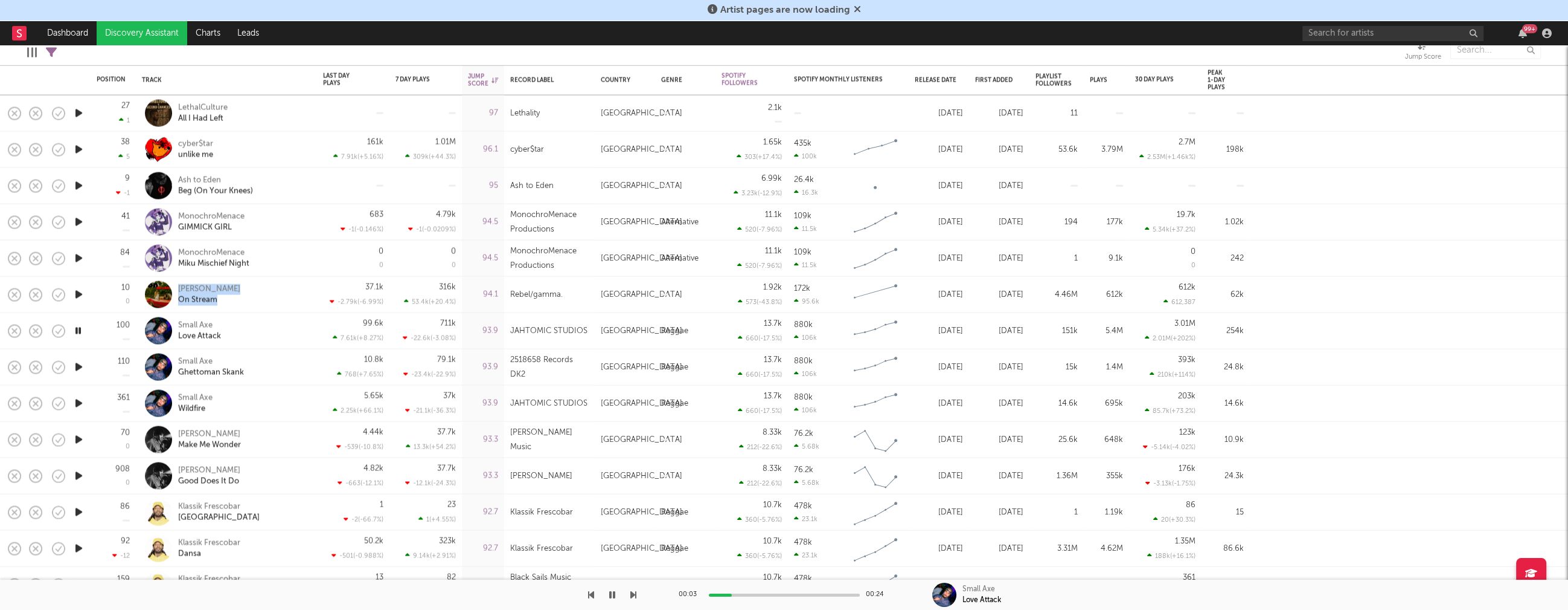
click at [75, 328] on icon "button" at bounding box center [78, 331] width 11 height 15
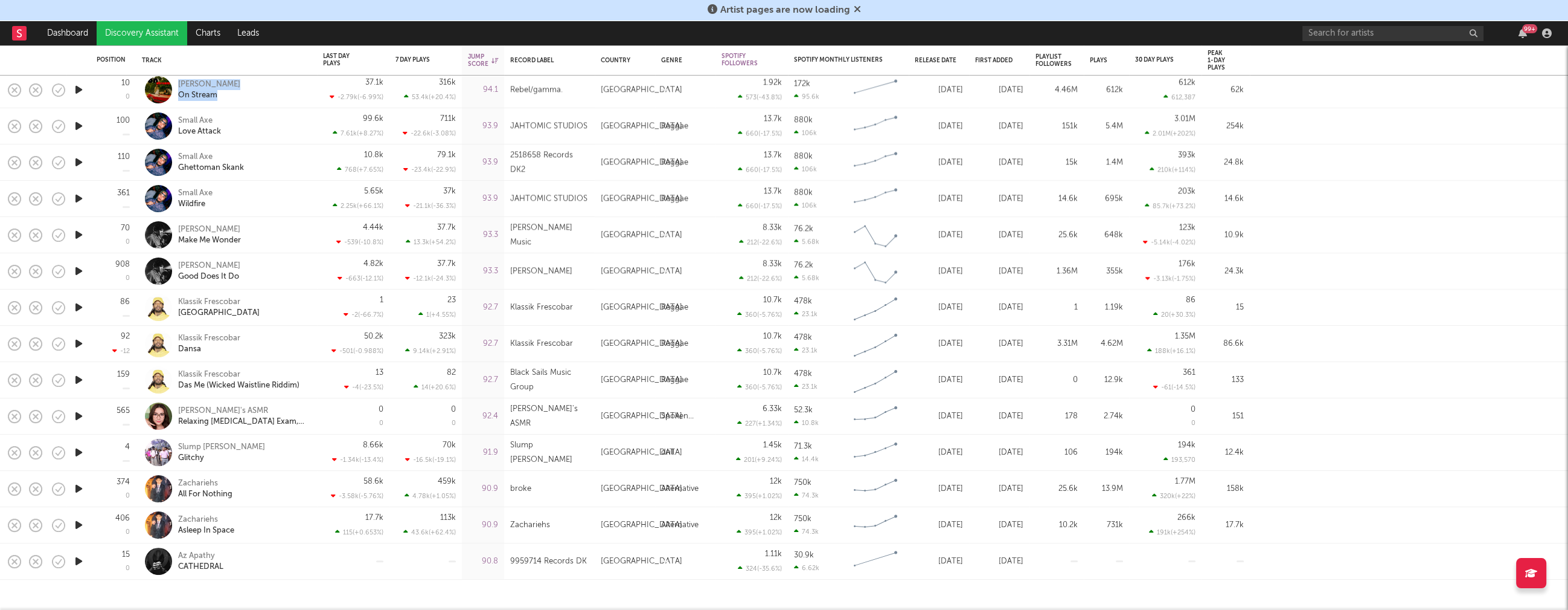
click at [79, 453] on icon "button" at bounding box center [78, 452] width 13 height 15
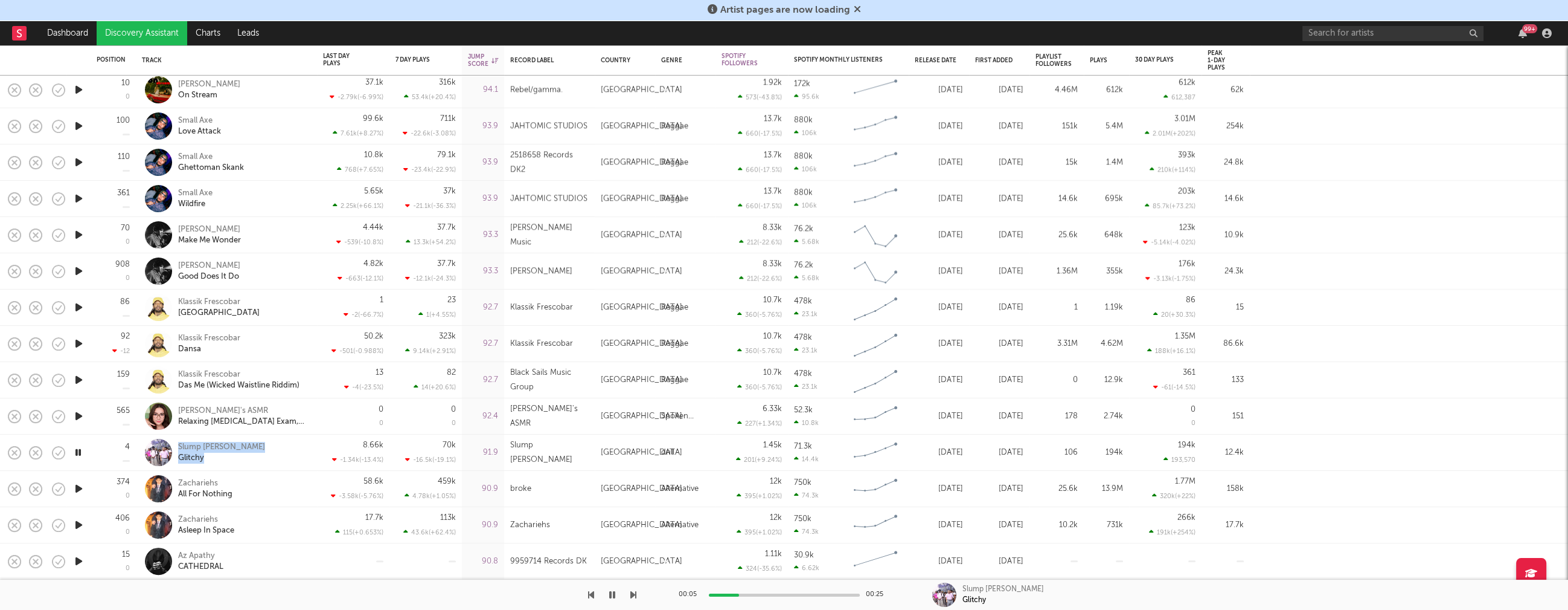
click at [78, 487] on icon "button" at bounding box center [78, 489] width 13 height 15
click at [78, 561] on icon "button" at bounding box center [78, 561] width 13 height 15
click at [78, 561] on icon "button" at bounding box center [78, 561] width 11 height 15
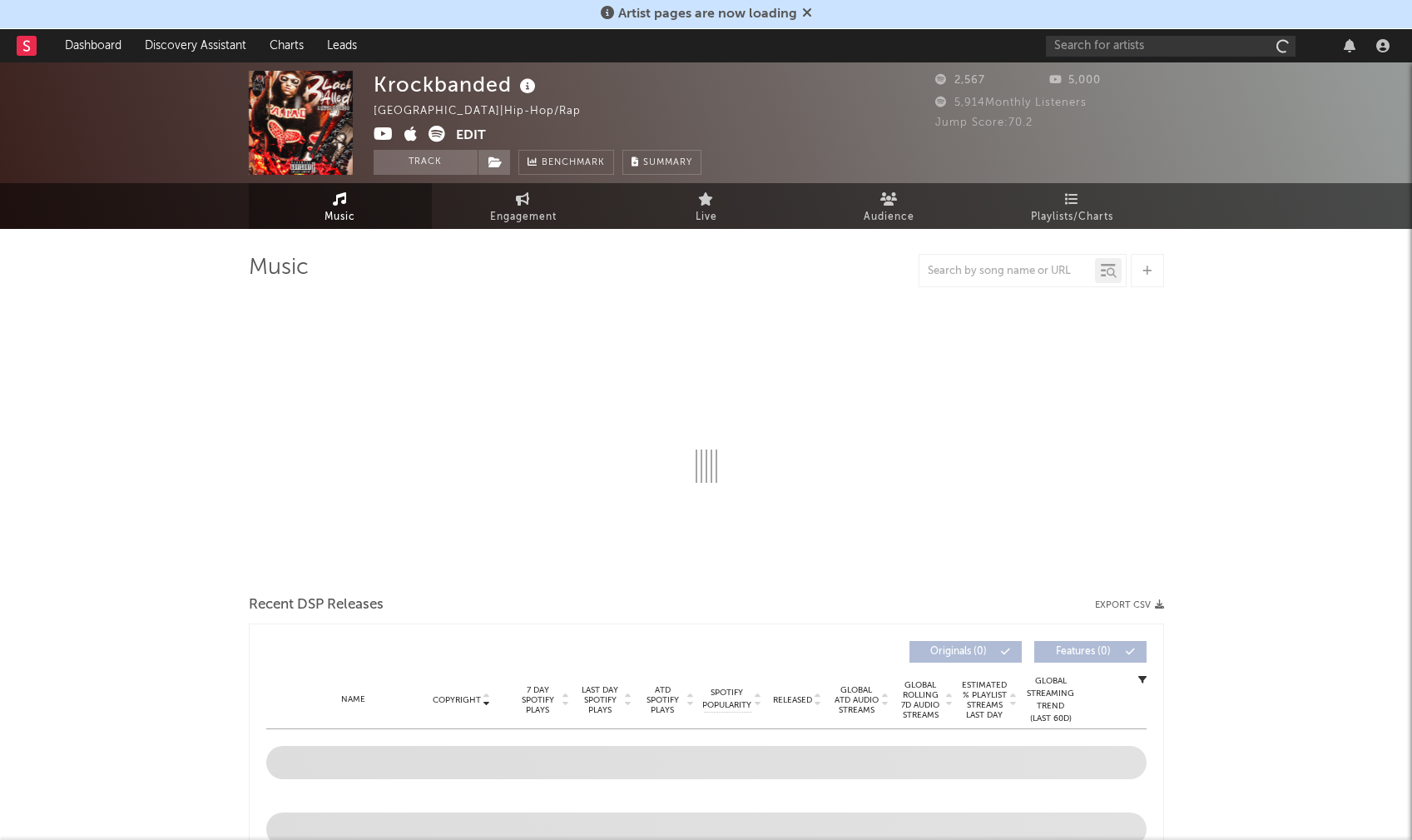
select select "1w"
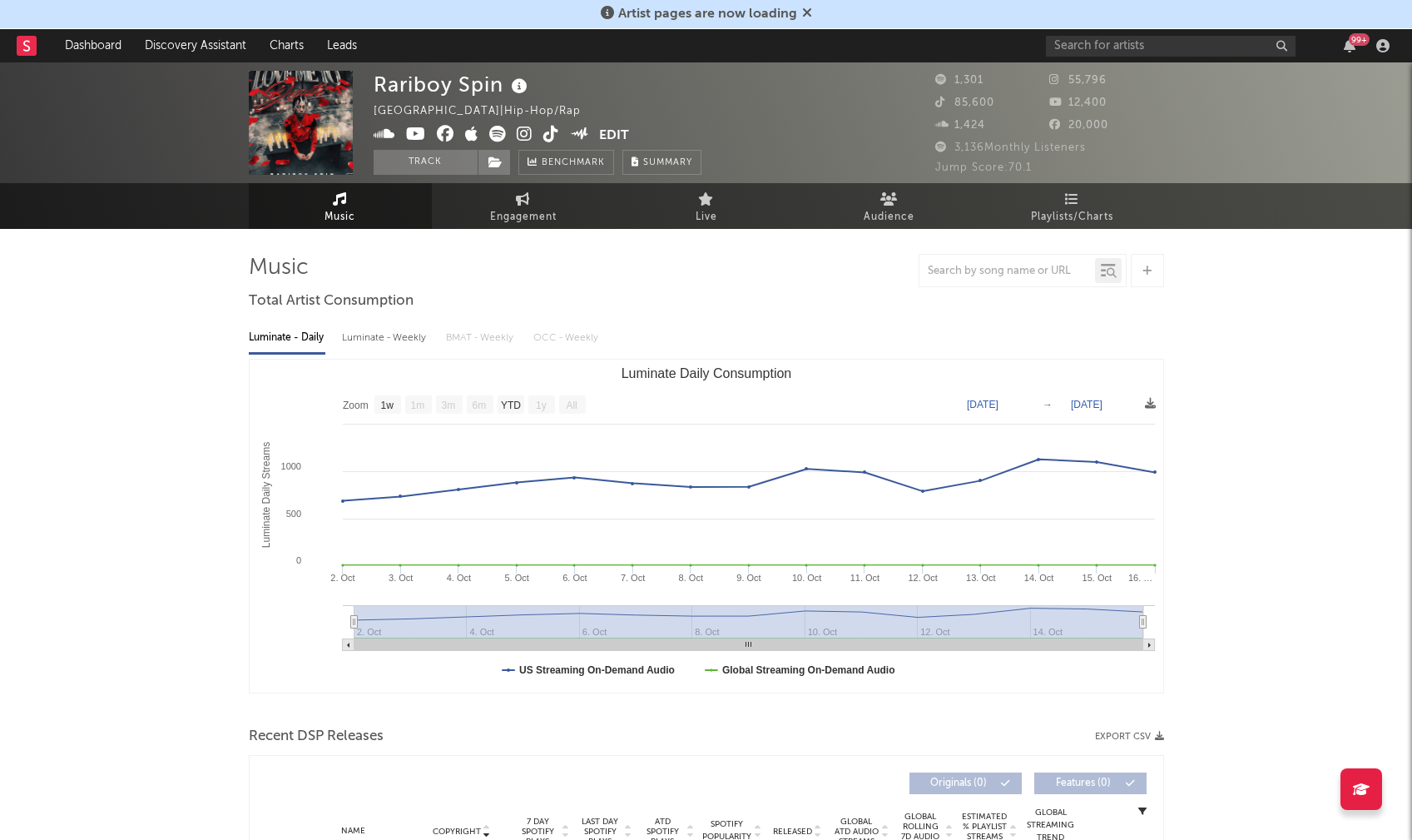
select select "1w"
click at [523, 137] on icon at bounding box center [524, 134] width 15 height 16
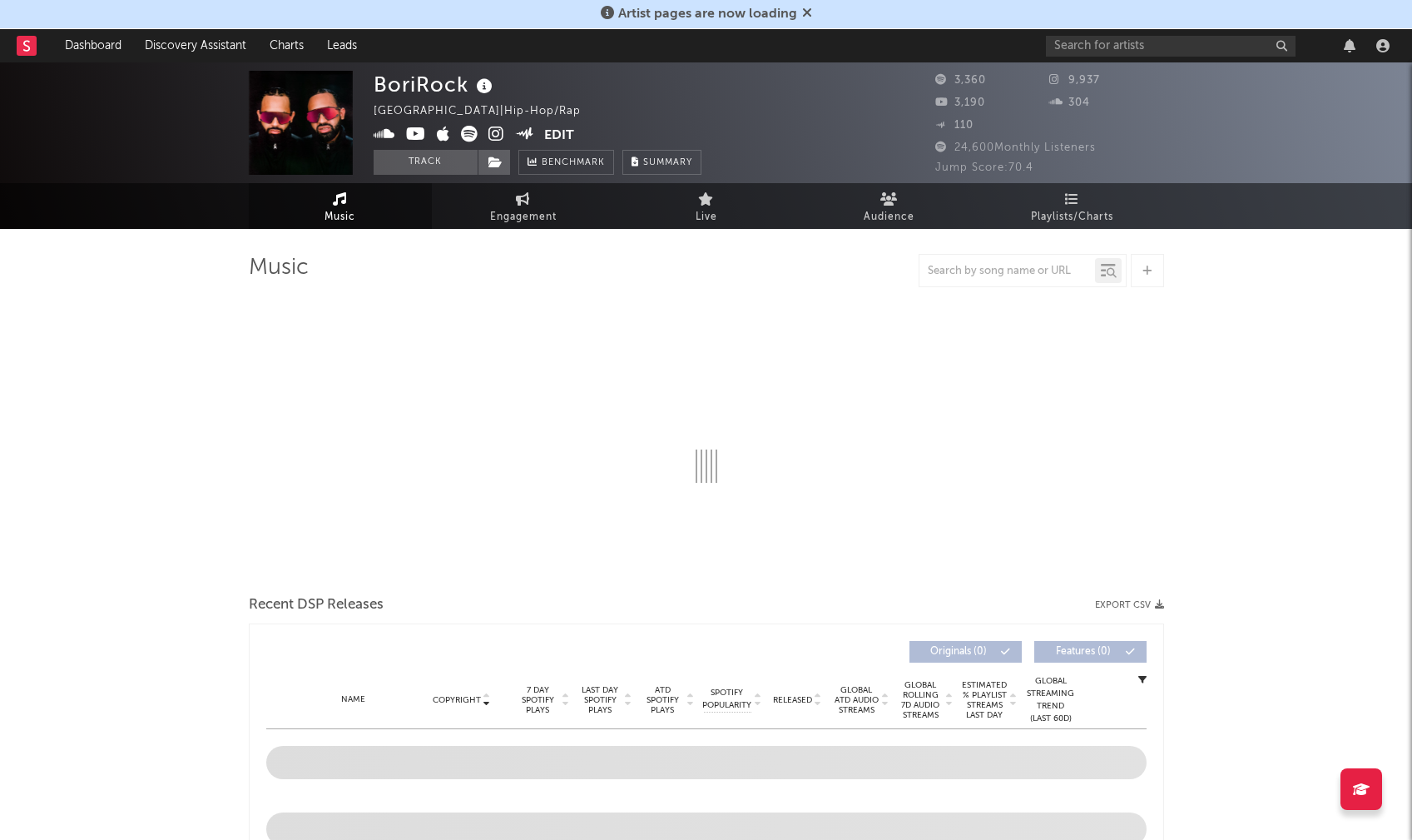
select select "6m"
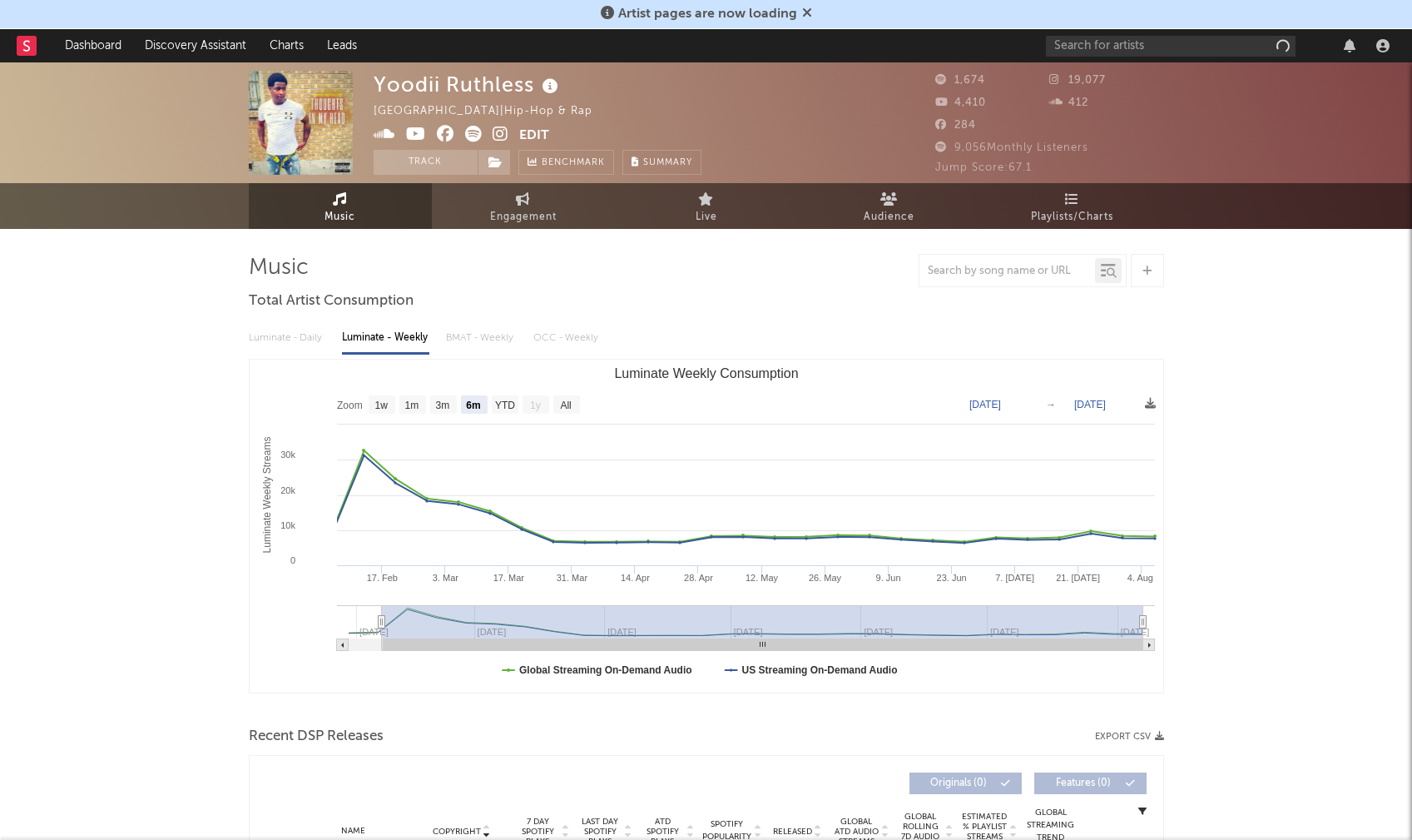
select select "6m"
click at [499, 132] on icon at bounding box center [500, 134] width 15 height 16
click at [408, 134] on icon at bounding box center [416, 134] width 20 height 16
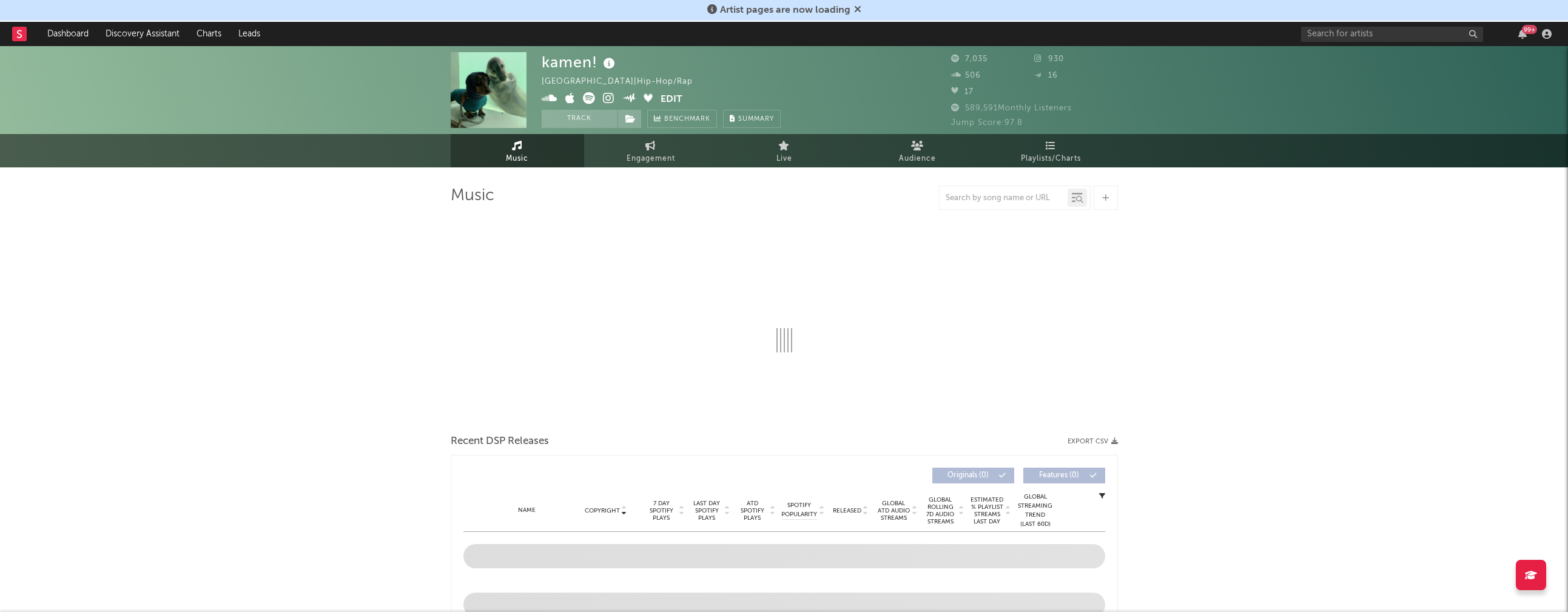
select select "6m"
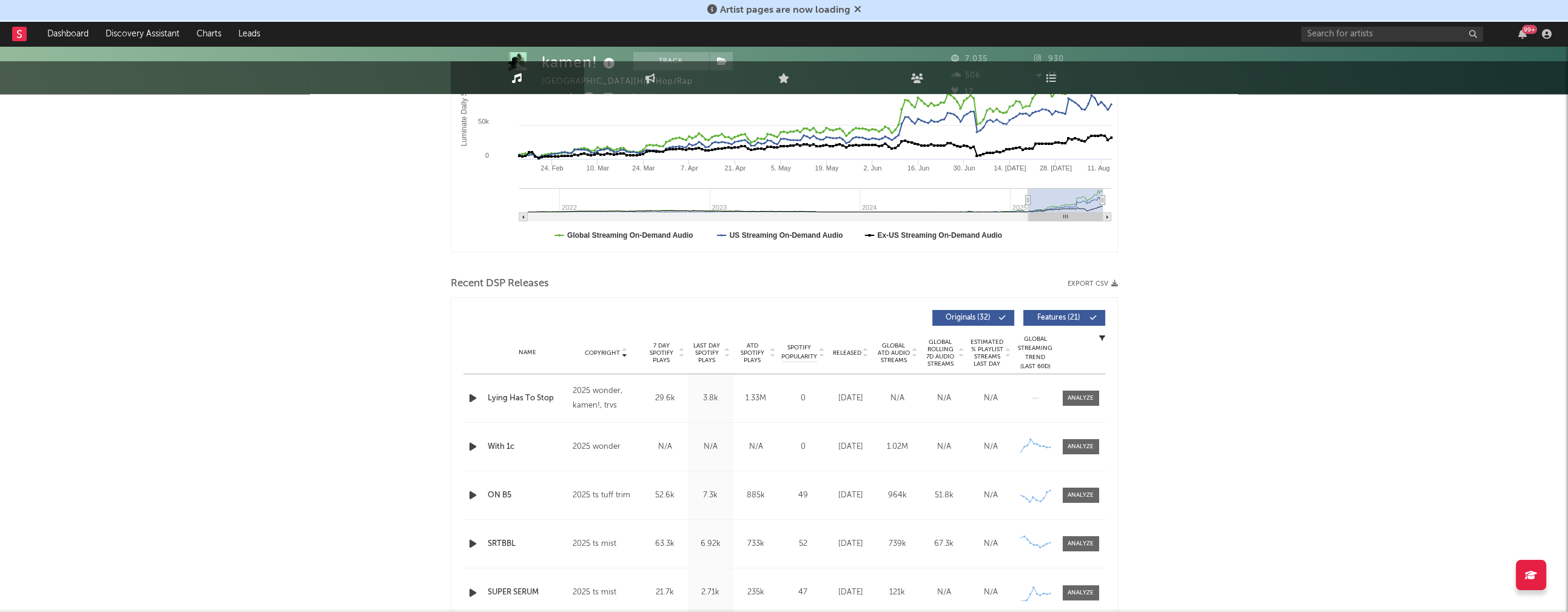
scroll to position [280, 0]
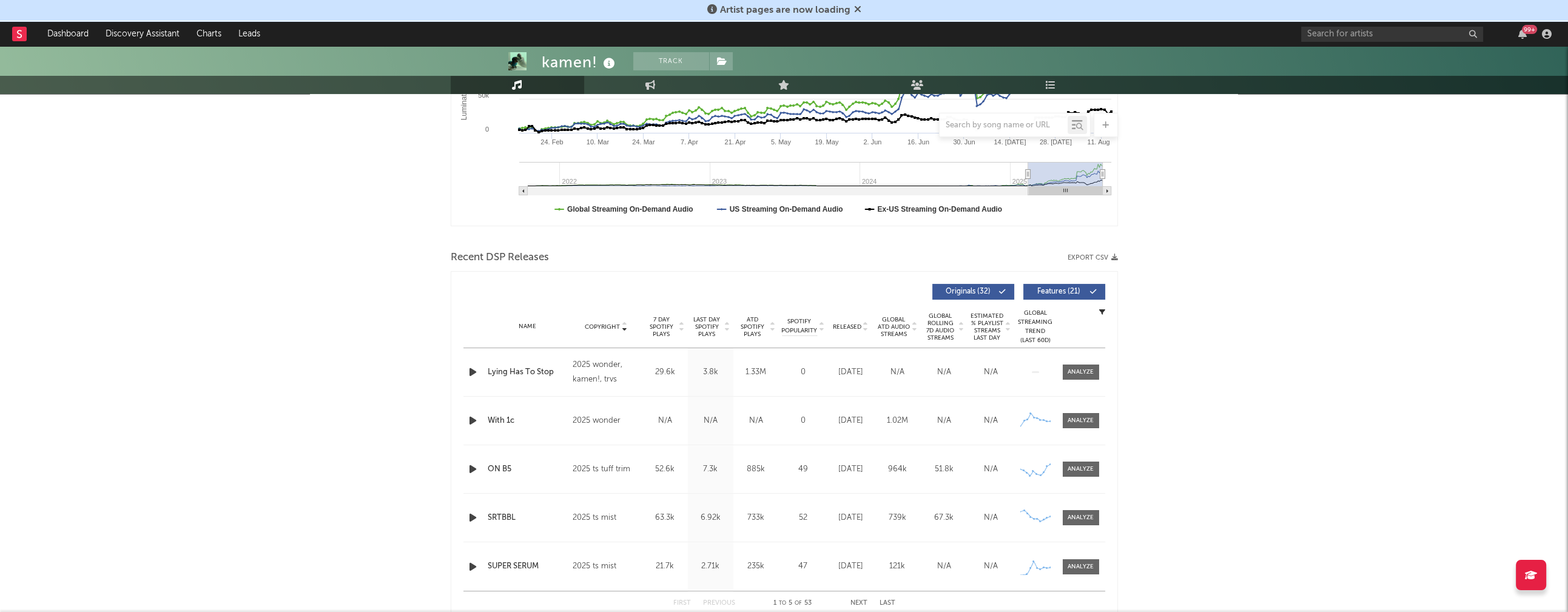
click at [469, 370] on icon "button" at bounding box center [473, 372] width 13 height 15
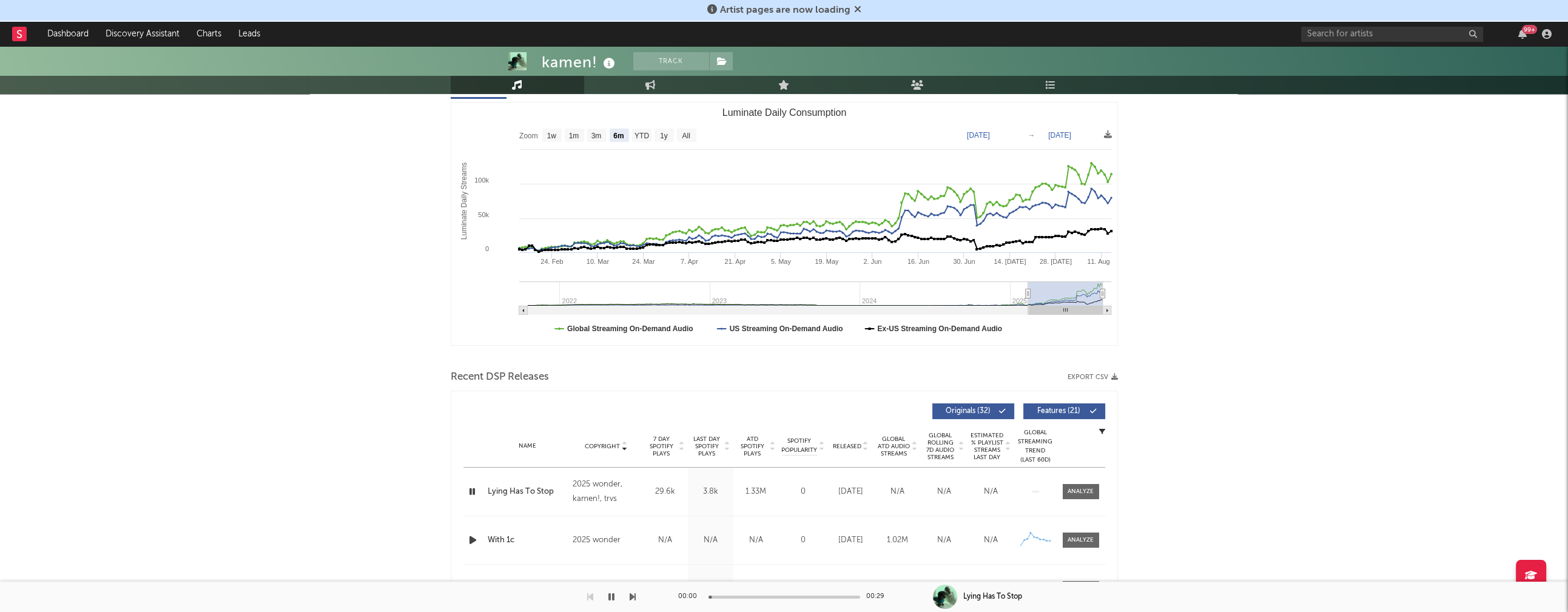
scroll to position [0, 0]
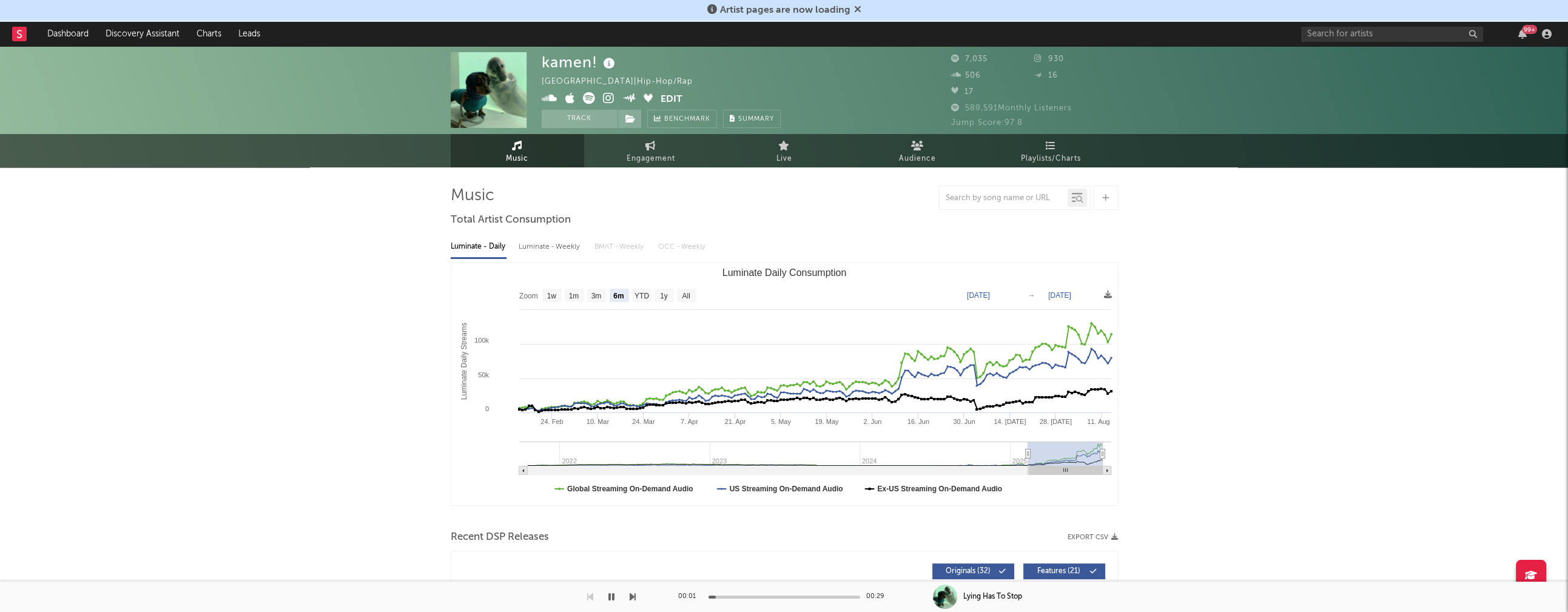
click at [557, 245] on div "Luminate - Weekly" at bounding box center [551, 246] width 64 height 21
select select "6m"
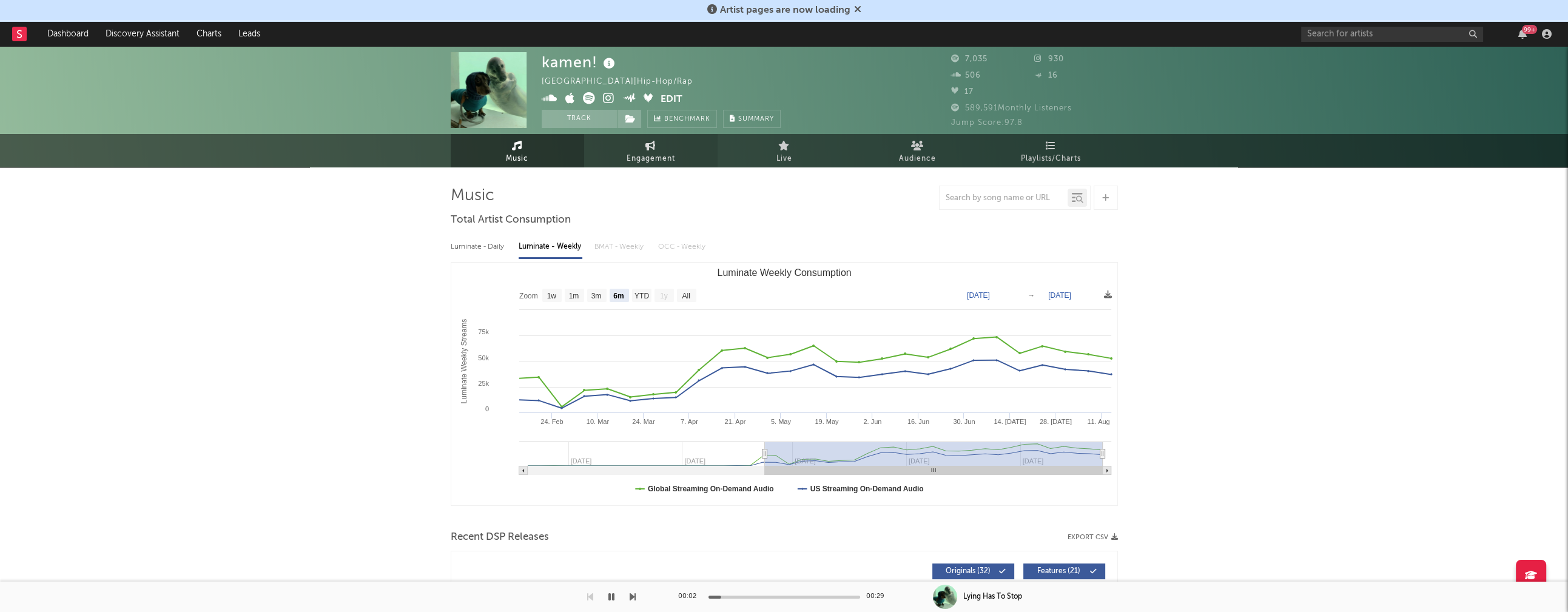
click at [630, 156] on span "Engagement" at bounding box center [651, 159] width 48 height 15
select select "1w"
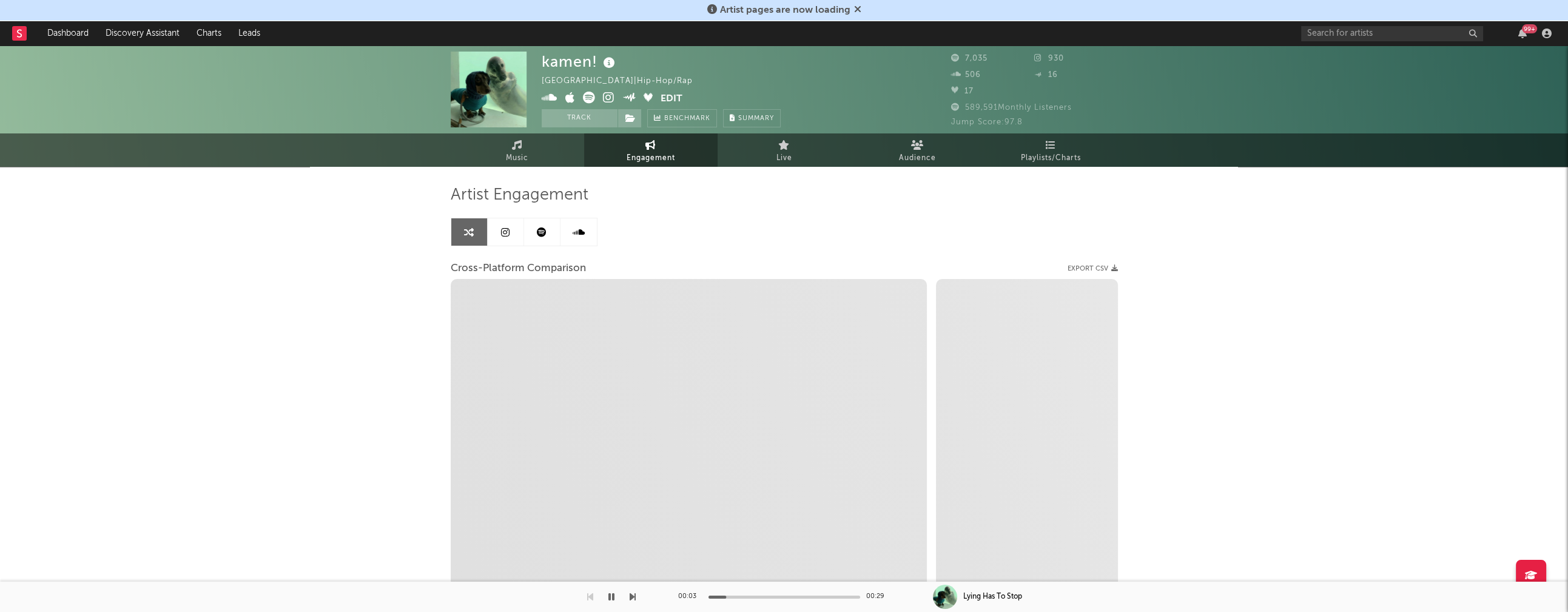
click at [610, 95] on icon at bounding box center [608, 97] width 11 height 12
select select "1m"
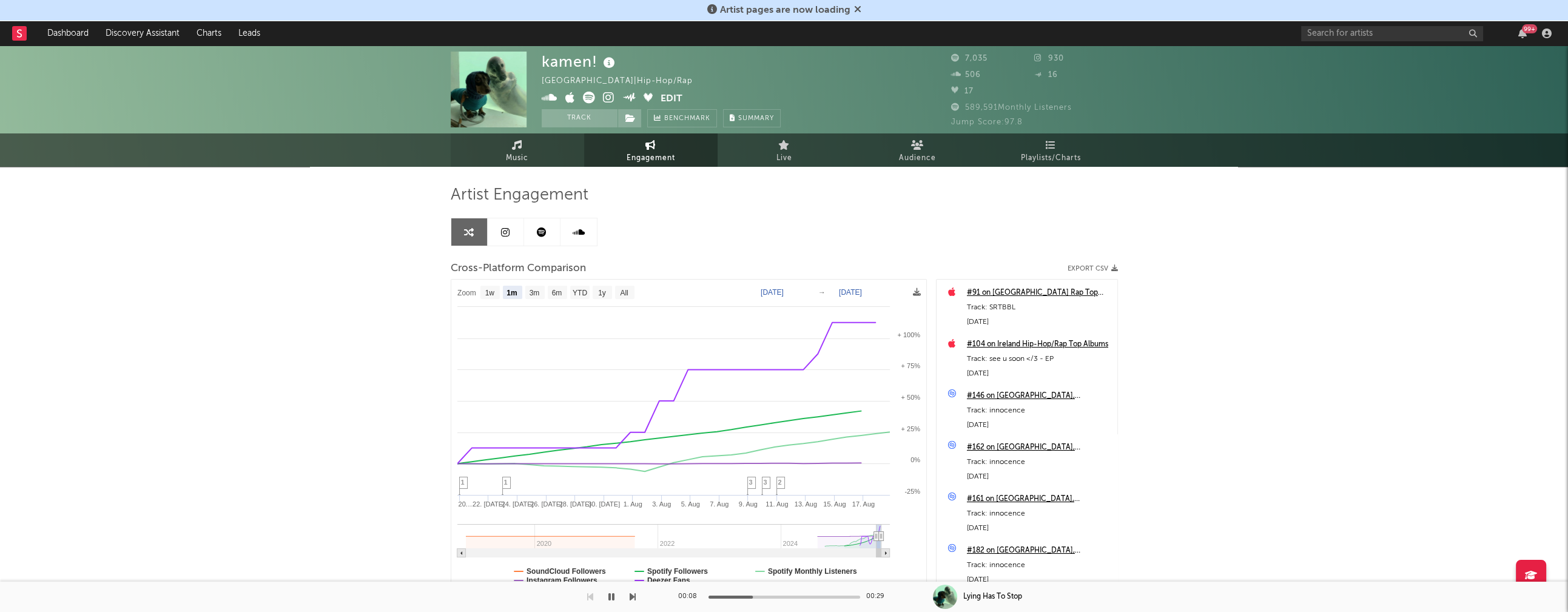
click at [520, 150] on link "Music" at bounding box center [517, 150] width 133 height 33
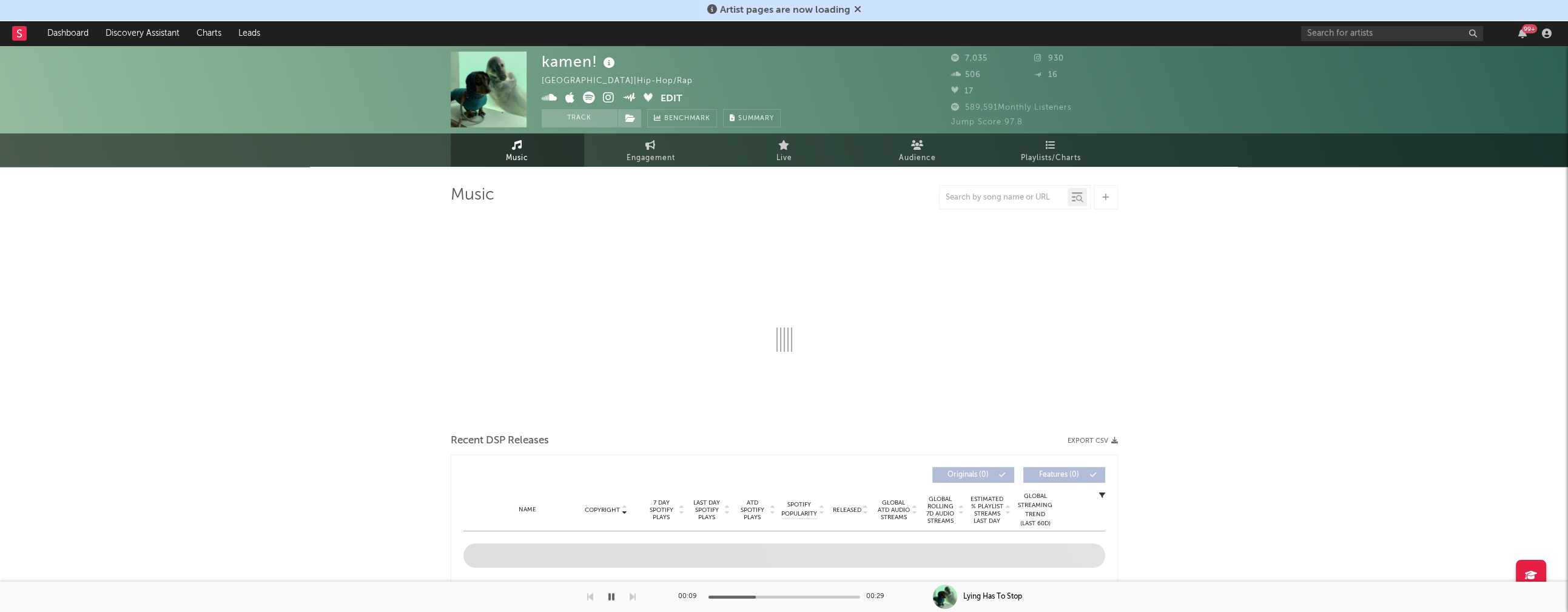
click at [549, 95] on icon at bounding box center [549, 97] width 16 height 12
select select "6m"
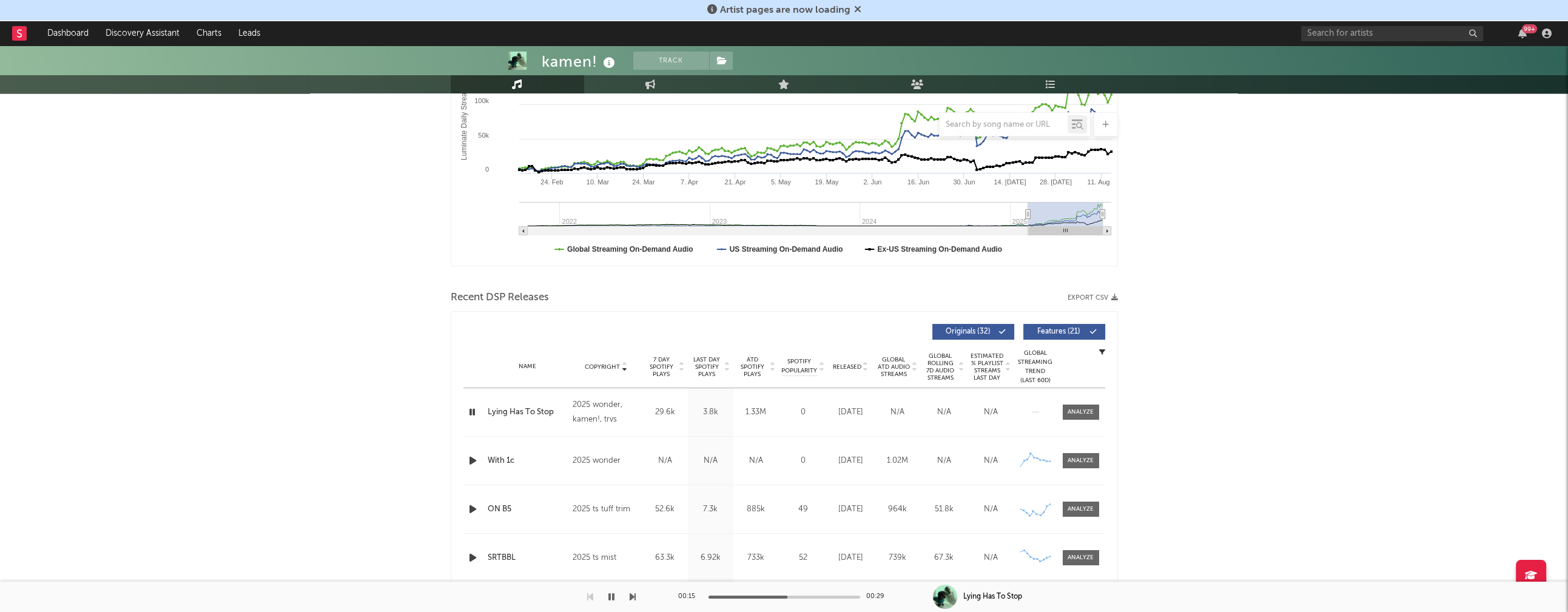
scroll to position [248, 0]
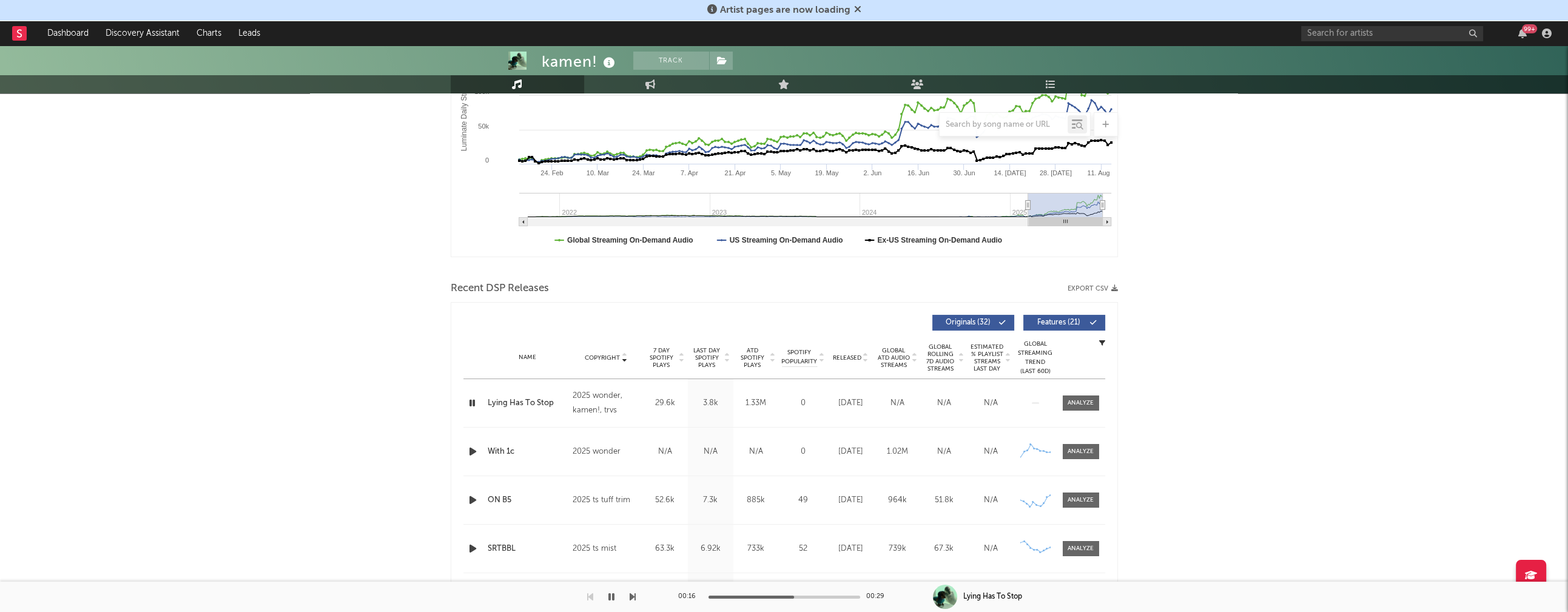
click at [475, 449] on icon "button" at bounding box center [473, 451] width 13 height 15
click at [476, 501] on icon "button" at bounding box center [473, 499] width 13 height 15
click at [473, 499] on icon "button" at bounding box center [472, 499] width 11 height 15
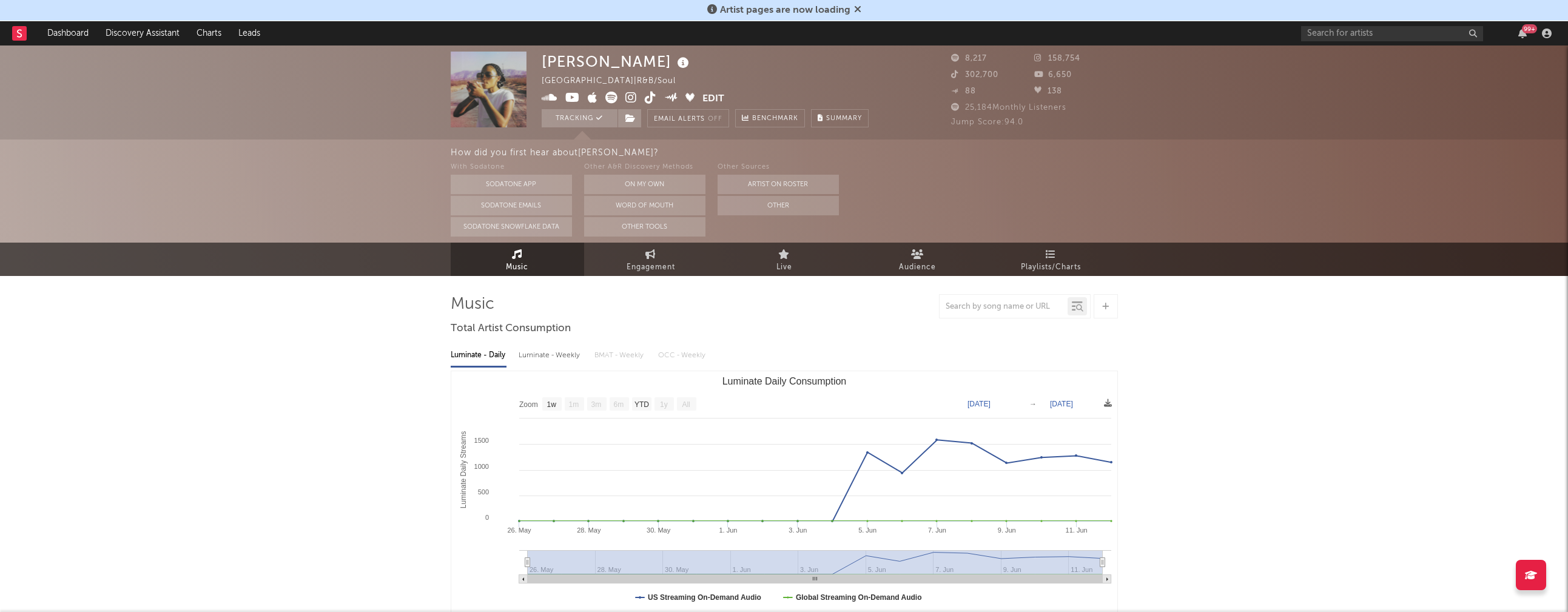
select select "1w"
click at [541, 357] on div "Luminate - Weekly" at bounding box center [551, 355] width 64 height 21
select select "6m"
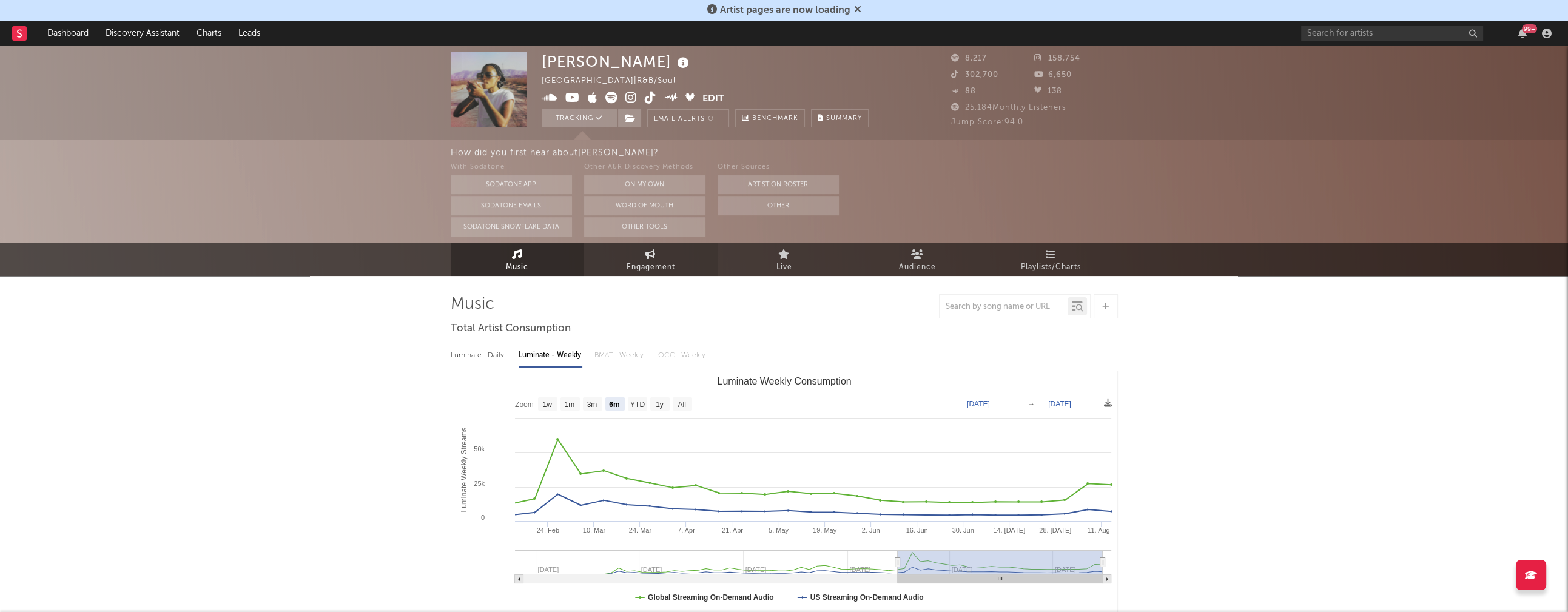
click at [644, 260] on span "Engagement" at bounding box center [651, 268] width 48 height 15
select select "1w"
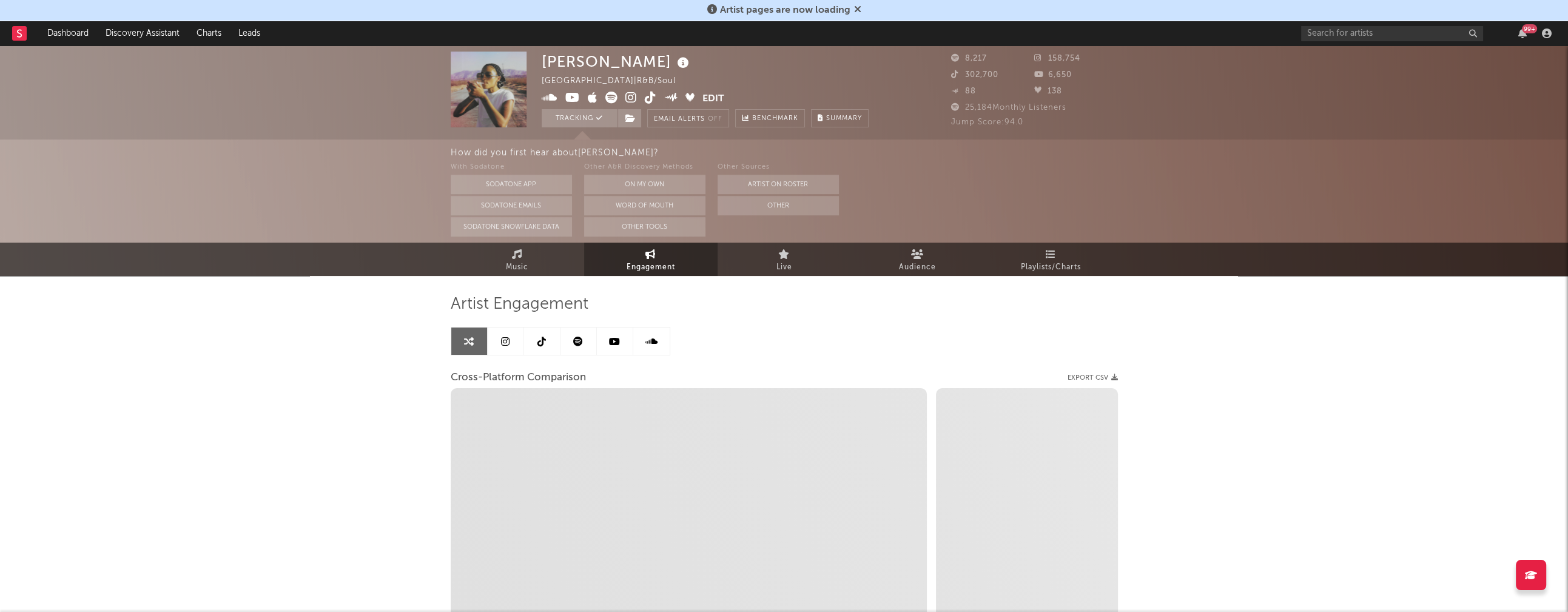
click at [628, 97] on icon at bounding box center [631, 97] width 11 height 12
select select "1m"
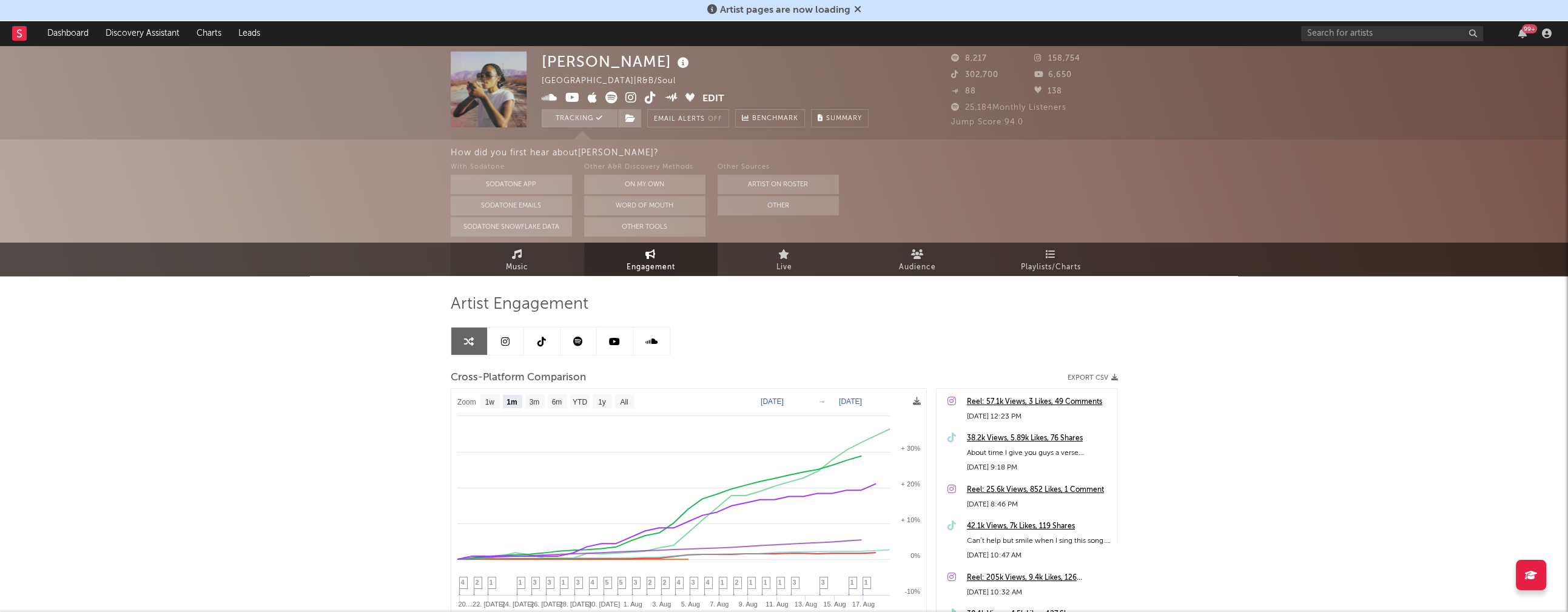
click at [514, 269] on span "Music" at bounding box center [517, 268] width 23 height 15
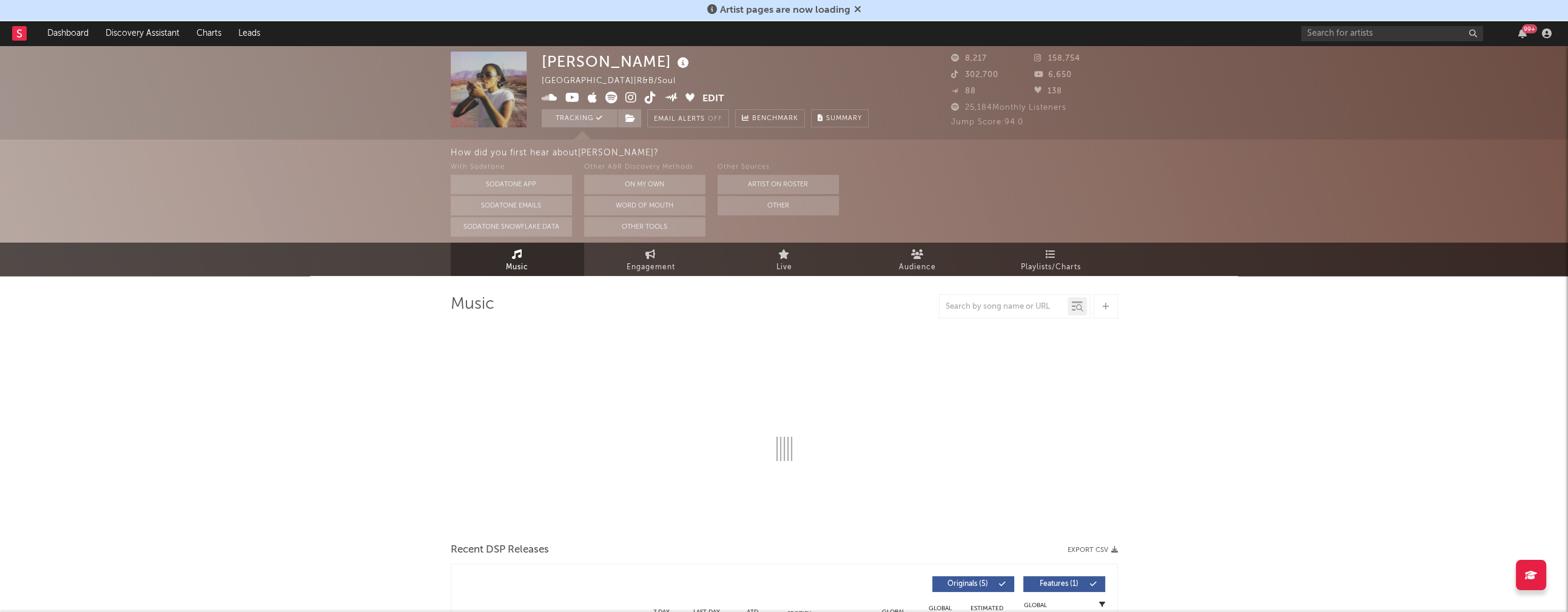
select select "1w"
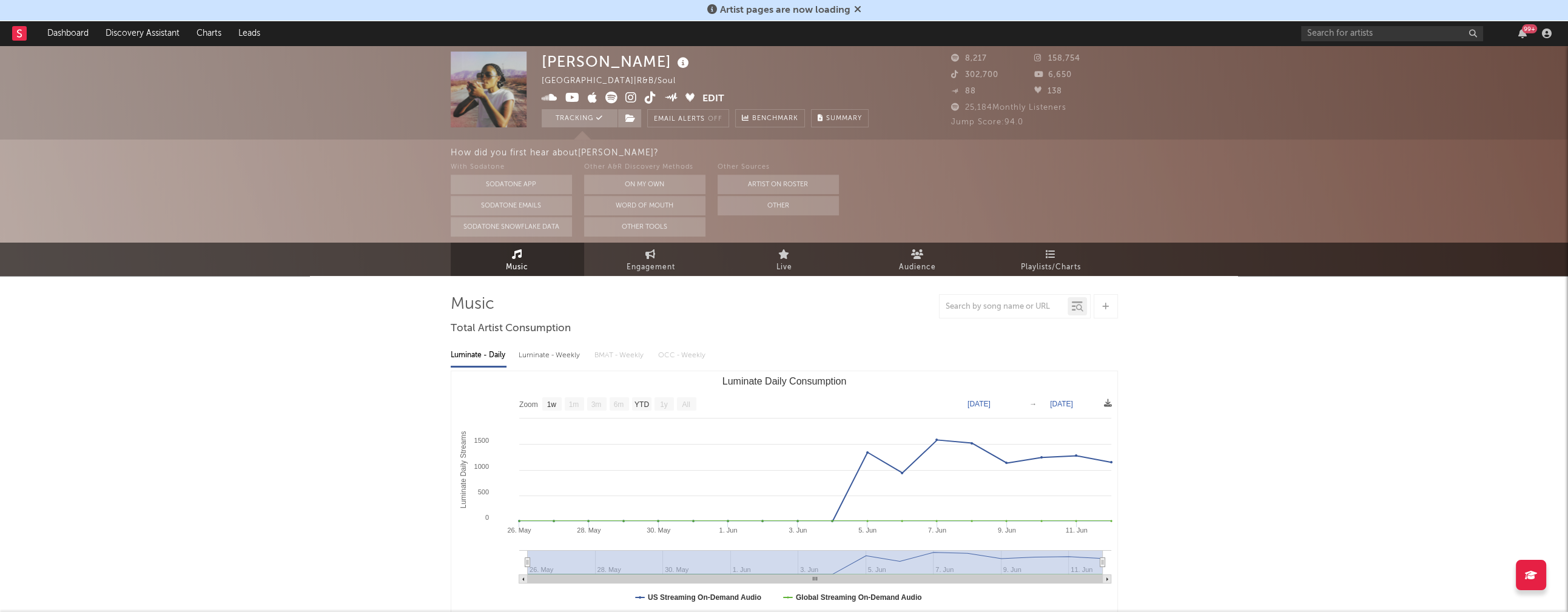
drag, startPoint x: 541, startPoint y: 60, endPoint x: 661, endPoint y: 63, distance: 120.0
click at [661, 63] on div "Chelsea Jordan" at bounding box center [616, 62] width 150 height 20
copy div "Chelsea Jordan"
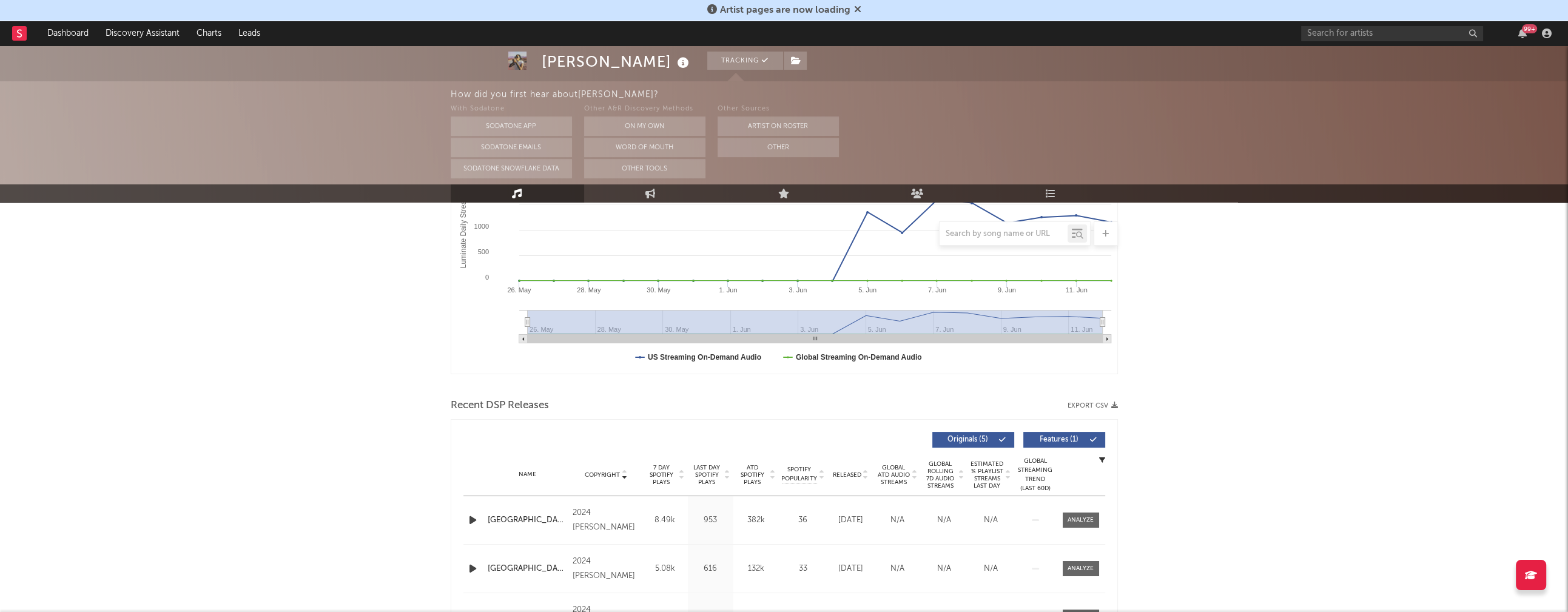
scroll to position [252, 0]
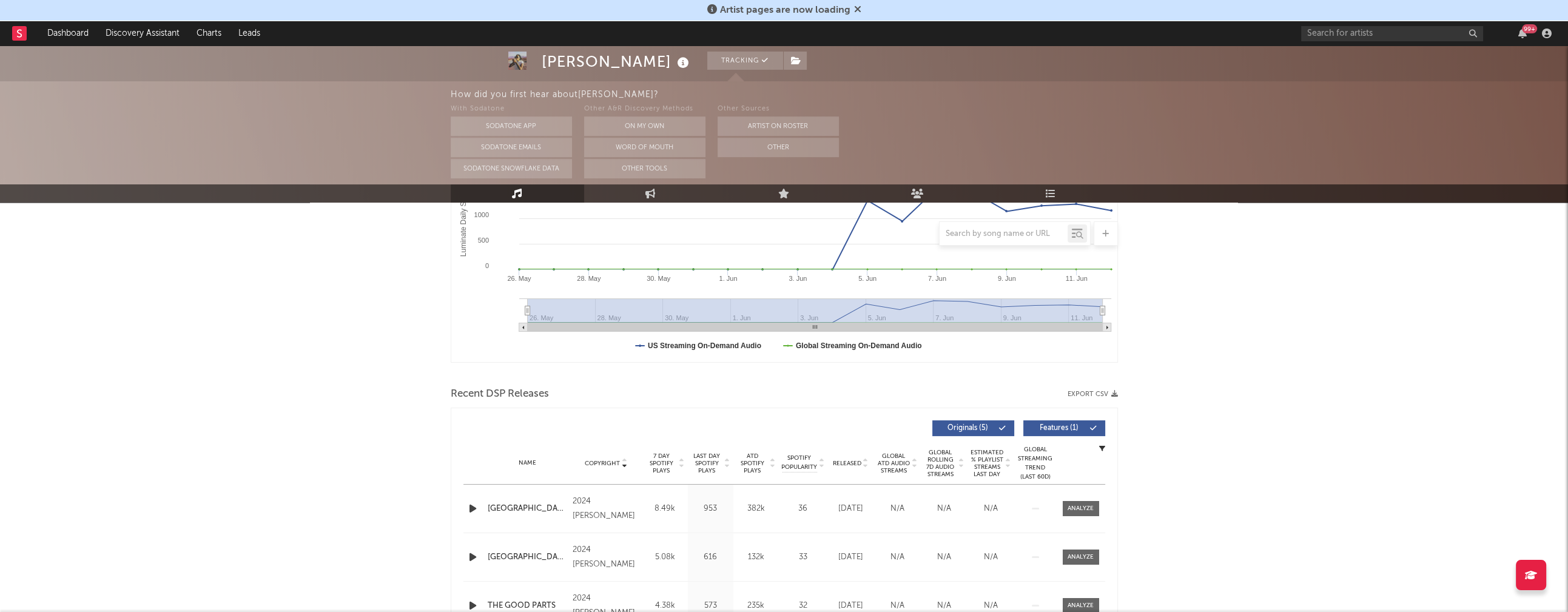
click at [608, 460] on span "Copyright" at bounding box center [602, 463] width 35 height 7
click at [469, 509] on icon "button" at bounding box center [473, 508] width 13 height 15
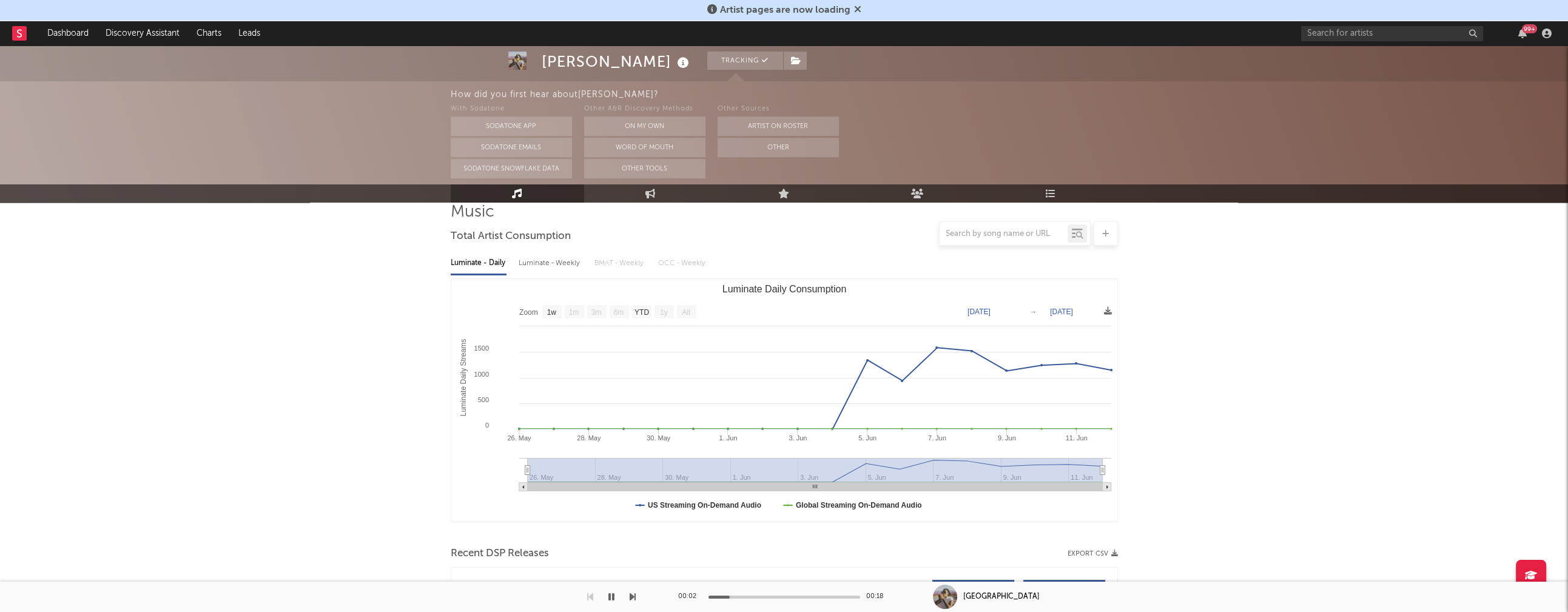
scroll to position [0, 0]
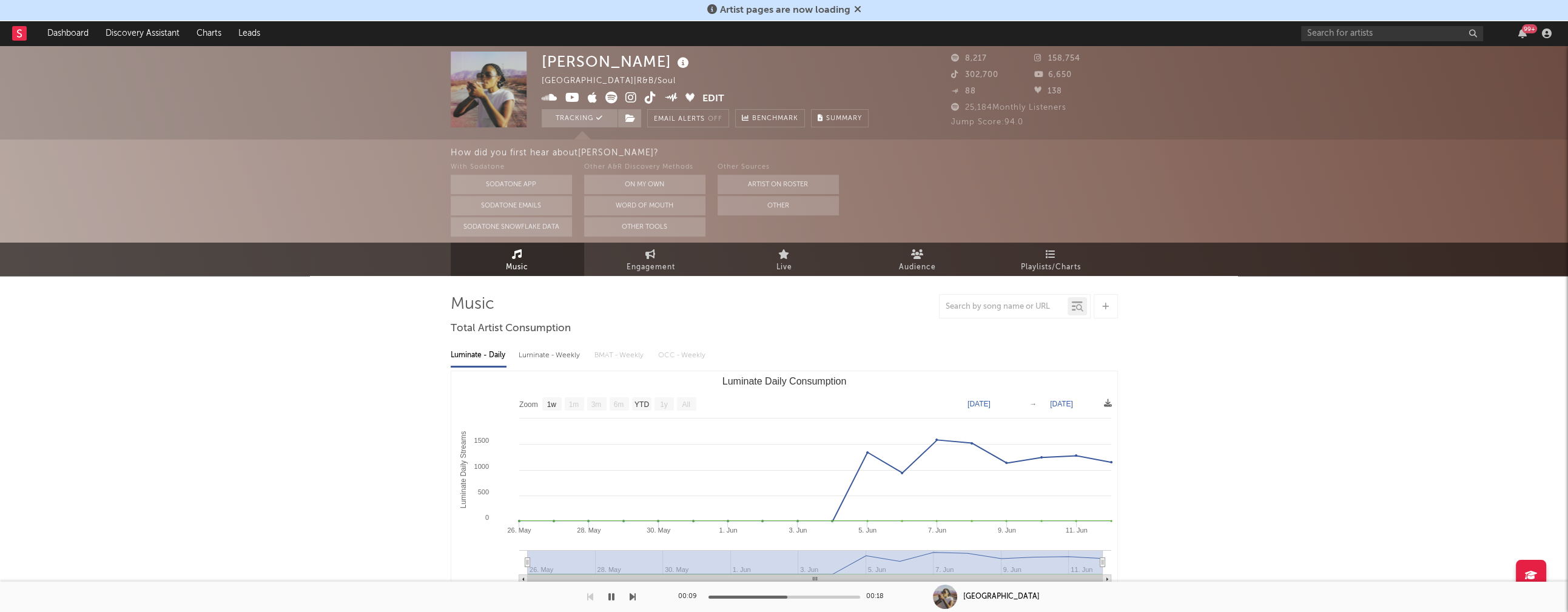
click at [610, 597] on icon "button" at bounding box center [611, 596] width 6 height 10
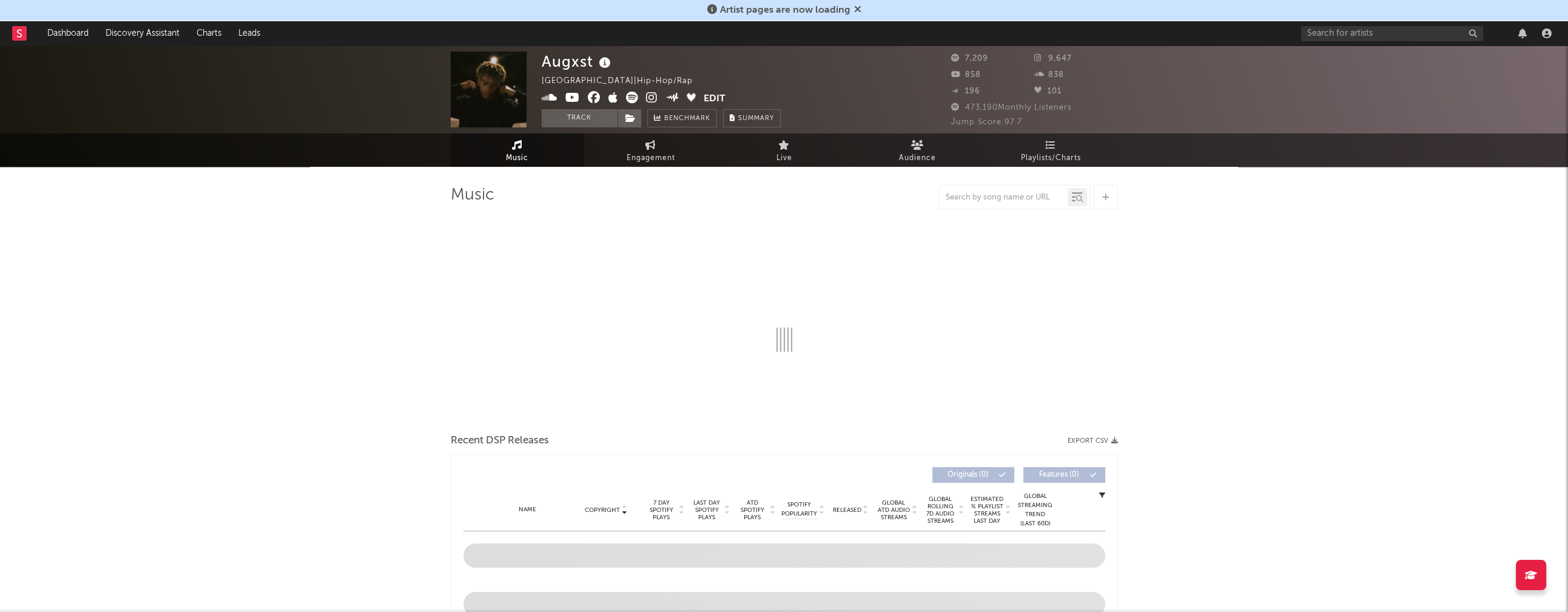
select select "6m"
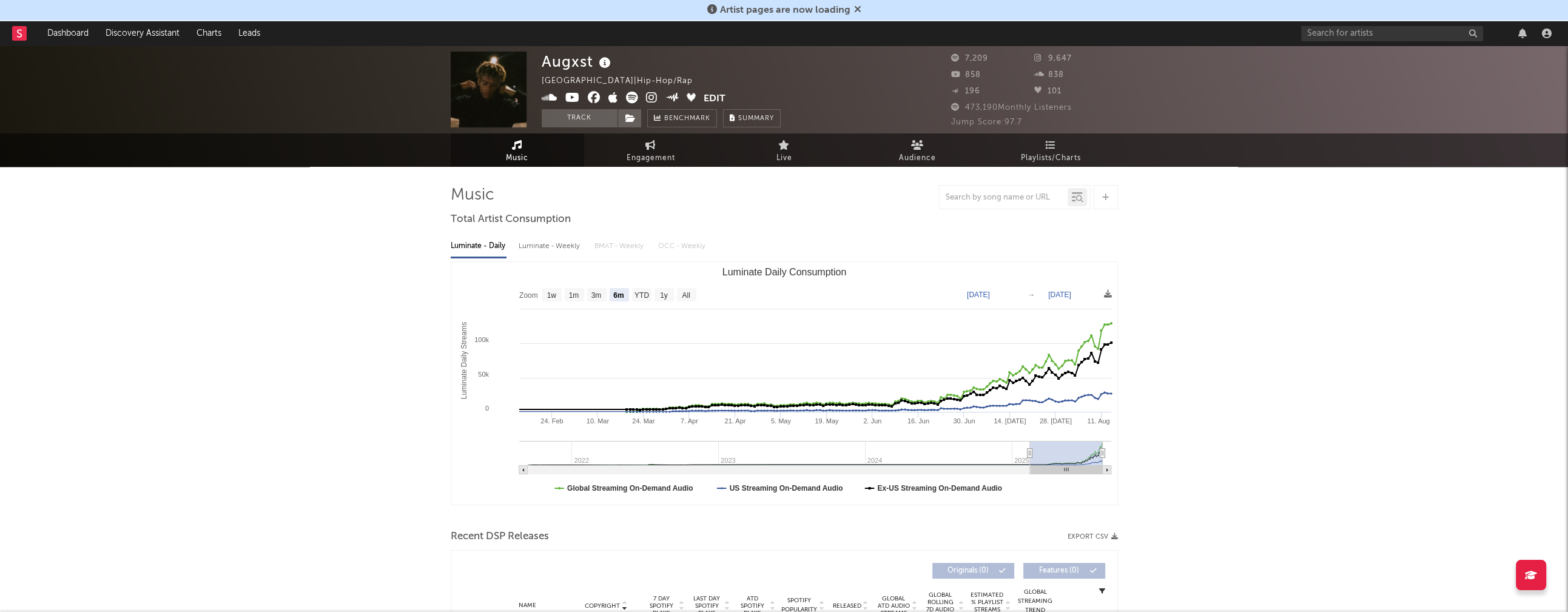
click at [653, 101] on icon at bounding box center [651, 97] width 11 height 12
drag, startPoint x: 543, startPoint y: 62, endPoint x: 591, endPoint y: 59, distance: 48.1
click at [591, 59] on div "Augxst" at bounding box center [577, 62] width 72 height 20
copy div "Augxst"
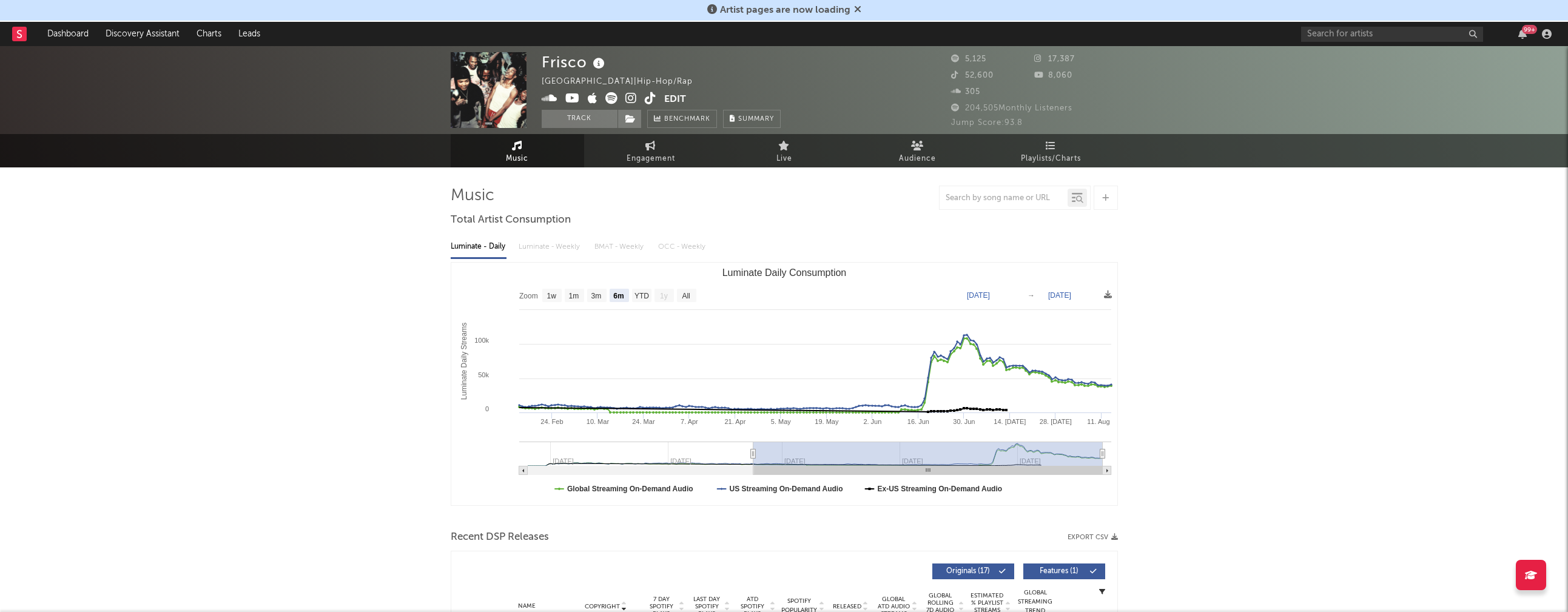
select select "6m"
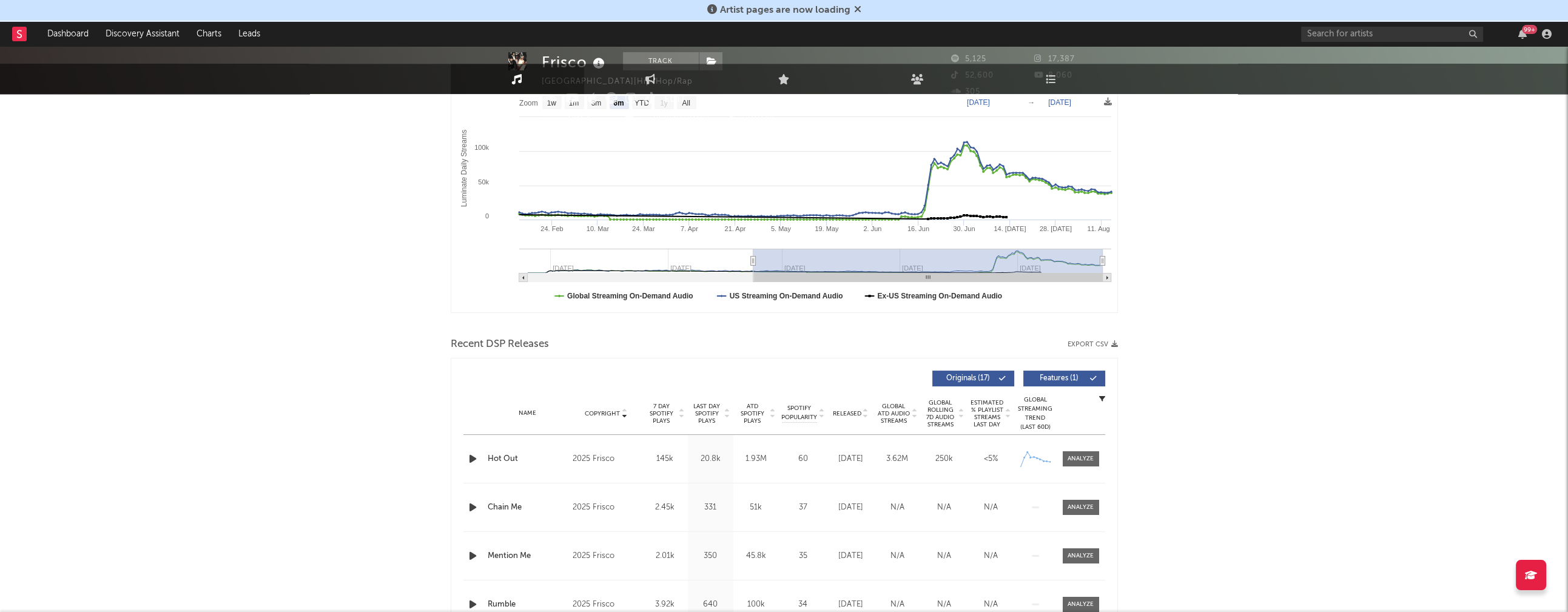
scroll to position [193, 0]
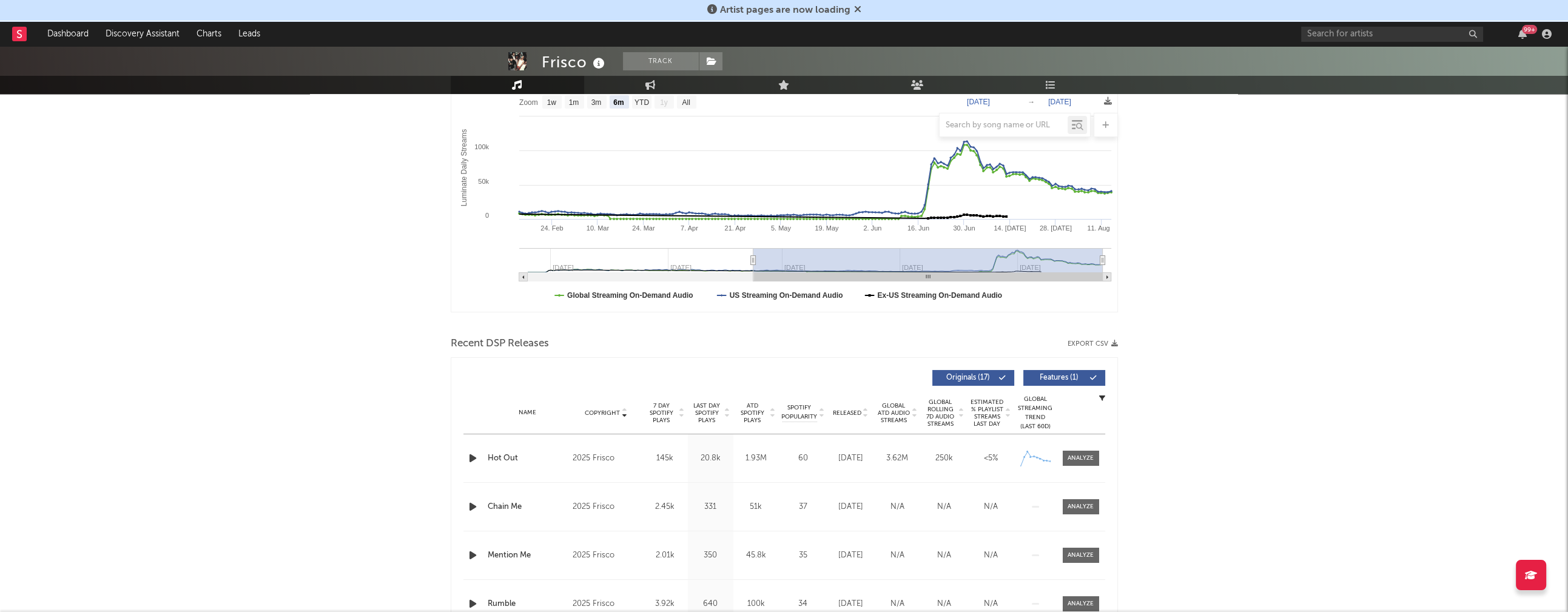
click at [467, 456] on icon "button" at bounding box center [473, 458] width 13 height 15
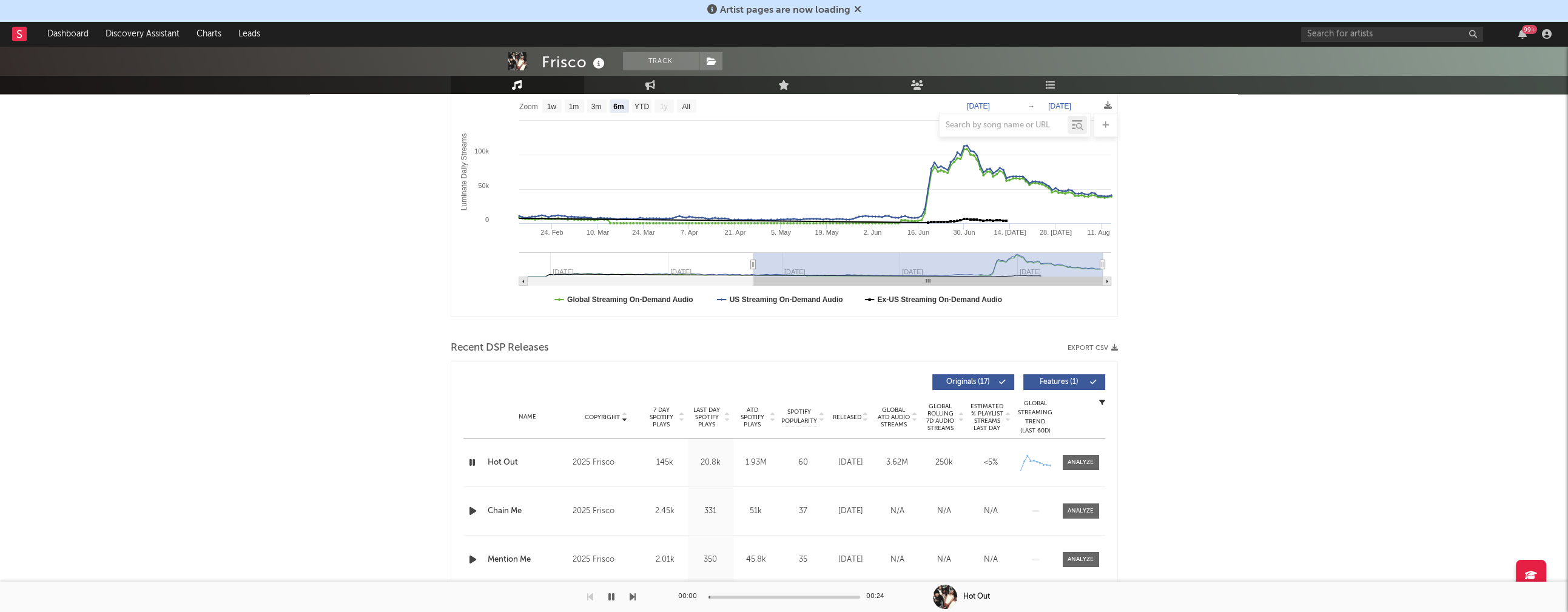
scroll to position [0, 0]
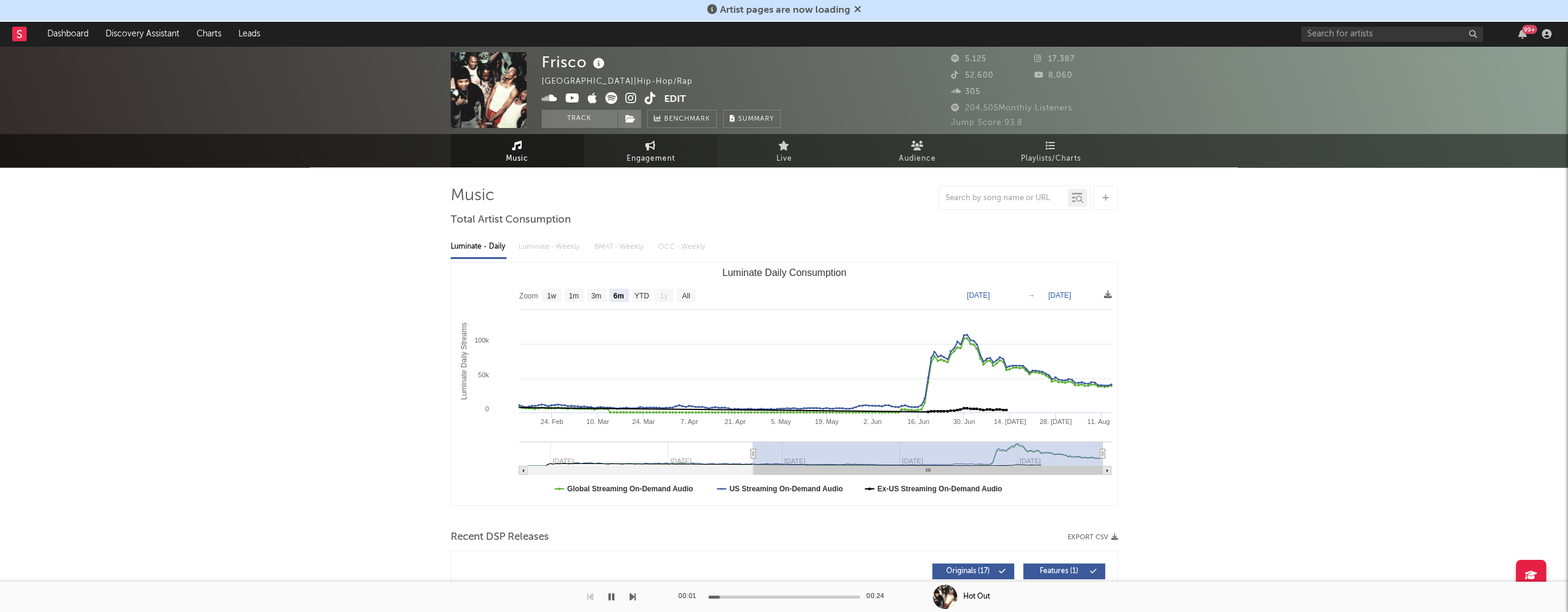
click at [665, 144] on link "Engagement" at bounding box center [651, 150] width 133 height 33
select select "1w"
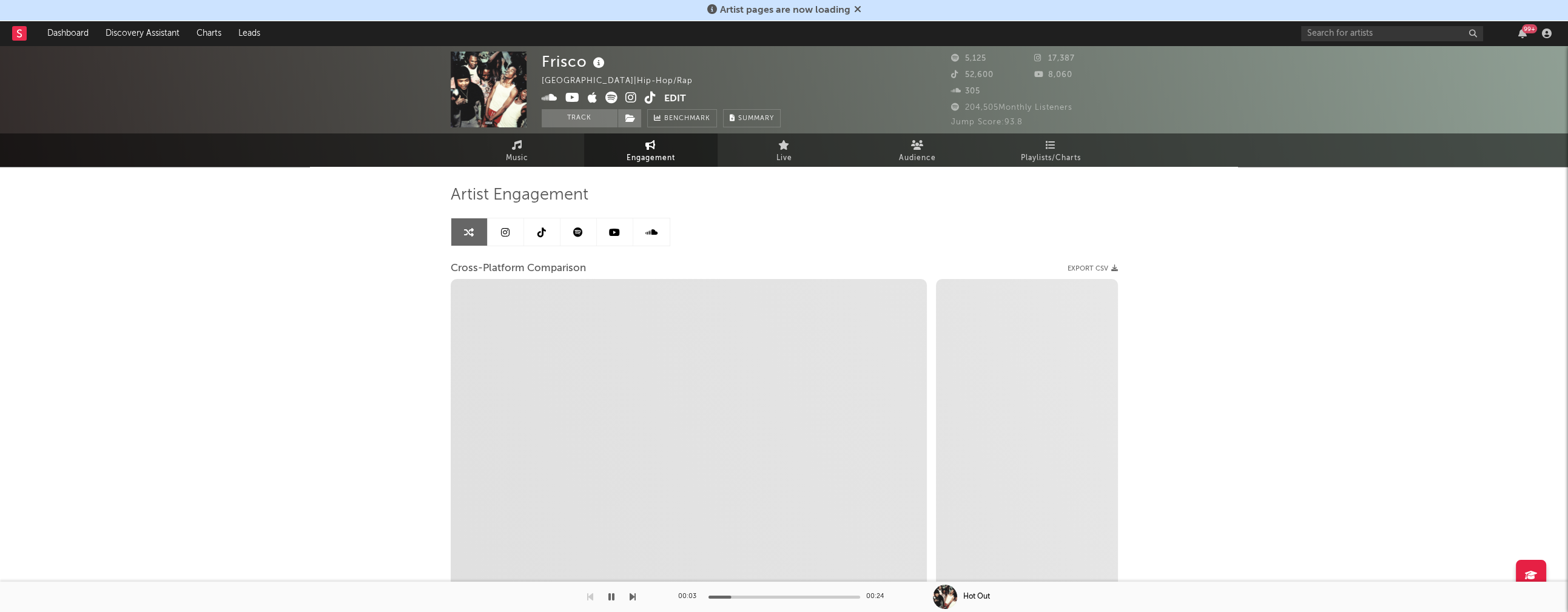
click at [630, 97] on icon at bounding box center [631, 97] width 11 height 12
select select "1m"
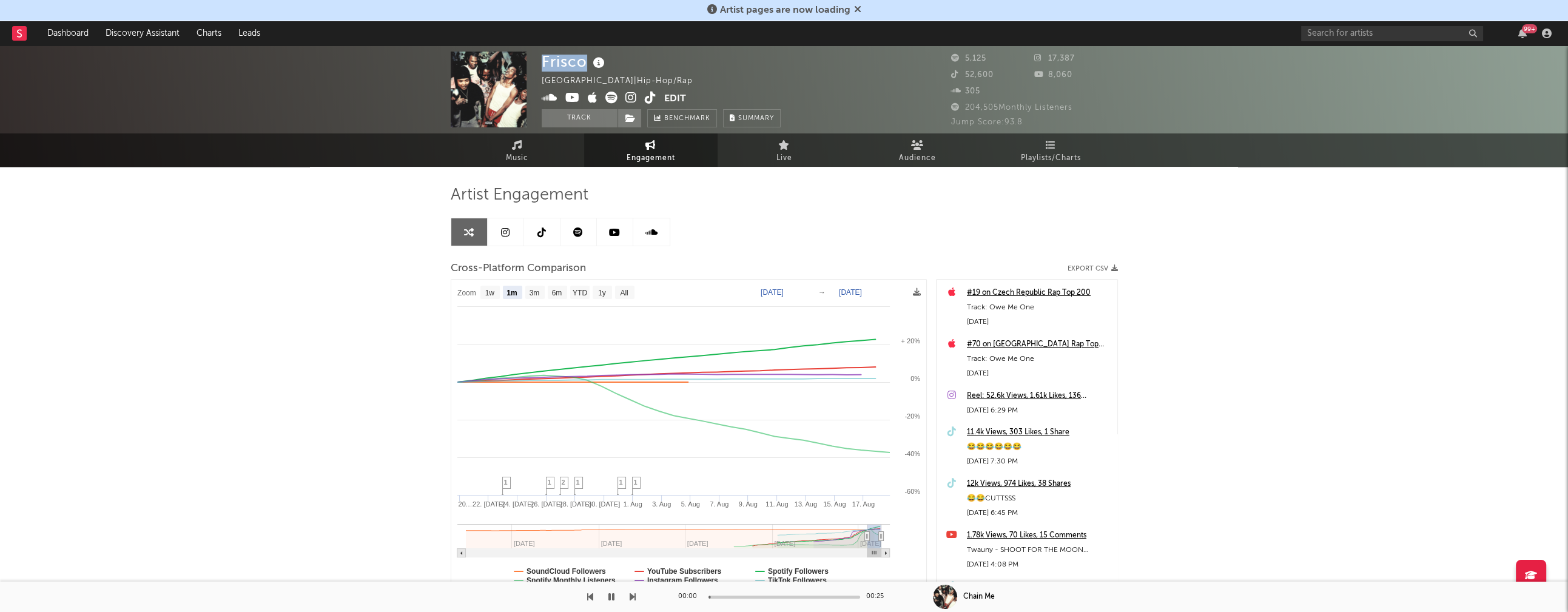
drag, startPoint x: 543, startPoint y: 59, endPoint x: 586, endPoint y: 60, distance: 43.0
click at [586, 60] on div "Frisco" at bounding box center [575, 62] width 66 height 20
copy div "Frisco"
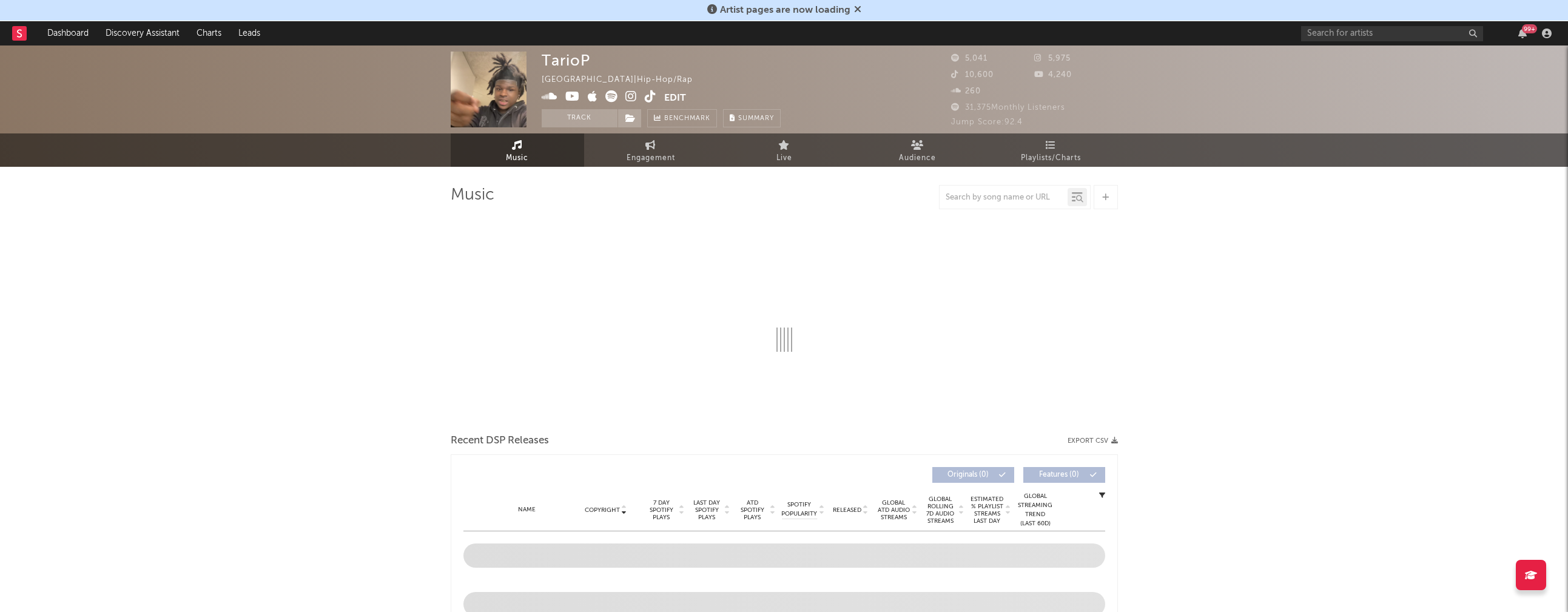
select select "6m"
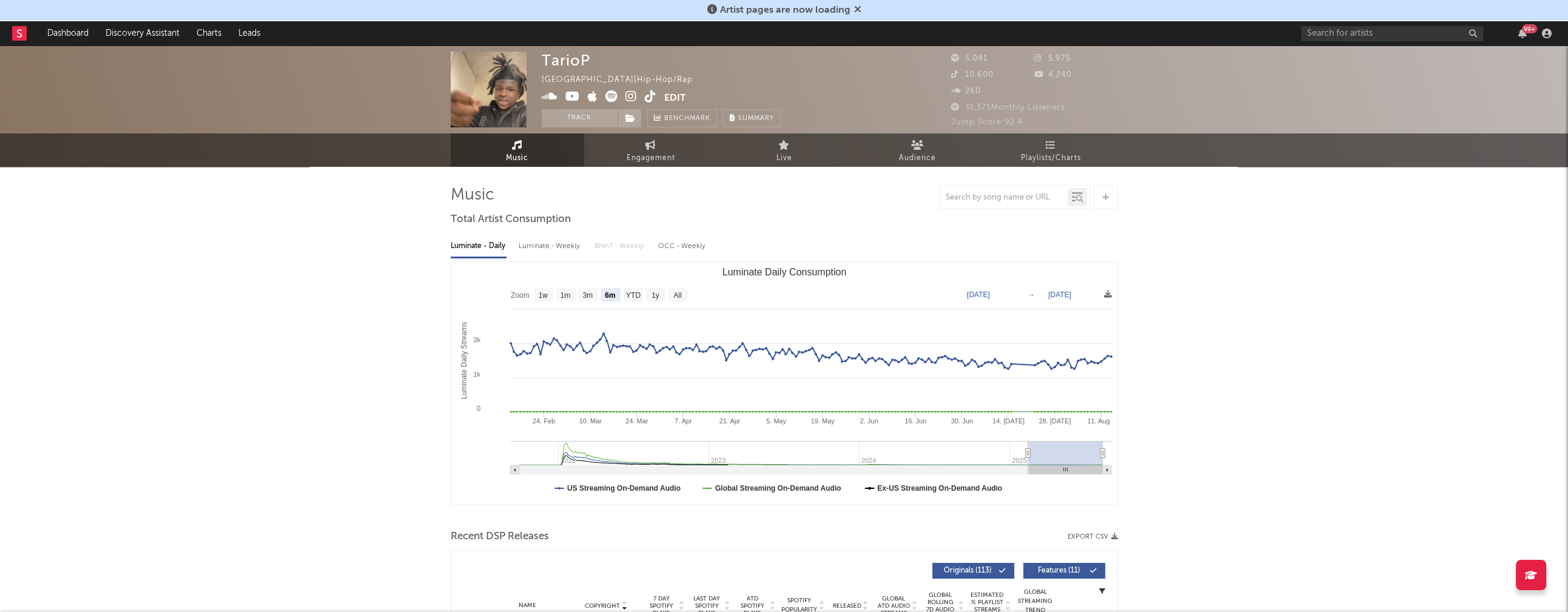
scroll to position [206, 0]
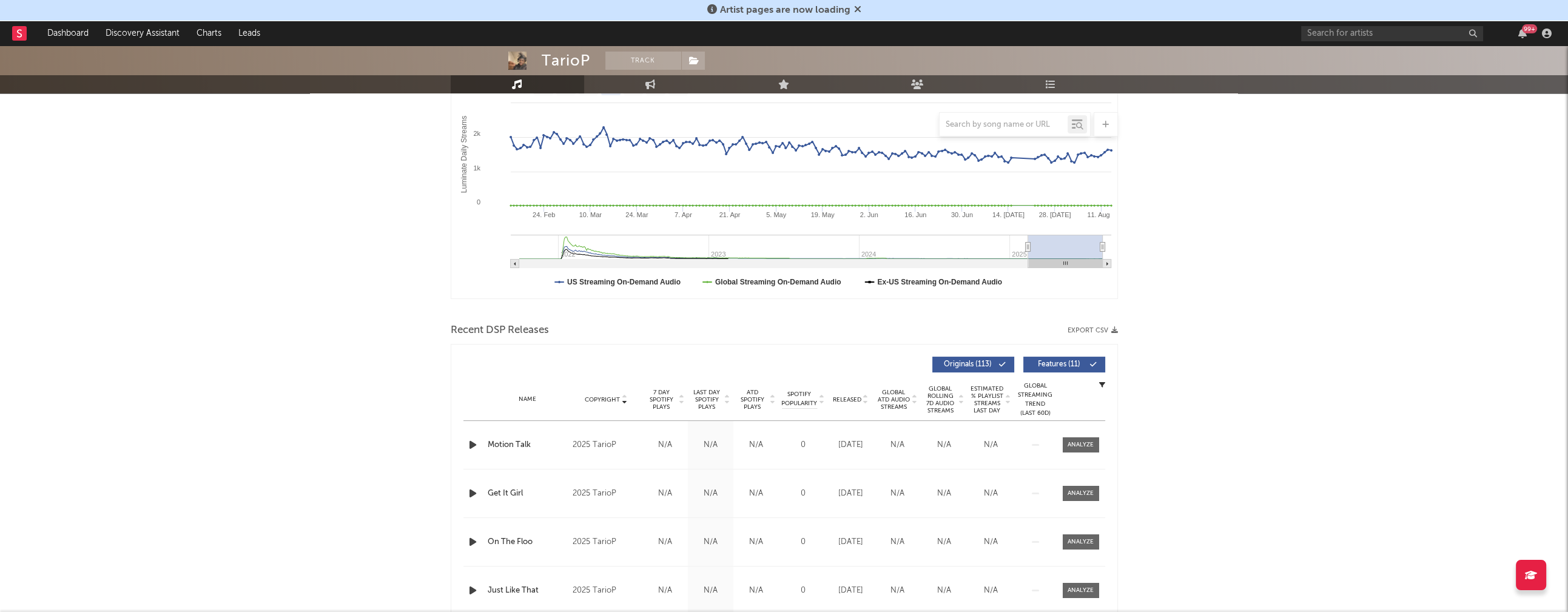
click at [473, 442] on icon "button" at bounding box center [473, 444] width 13 height 15
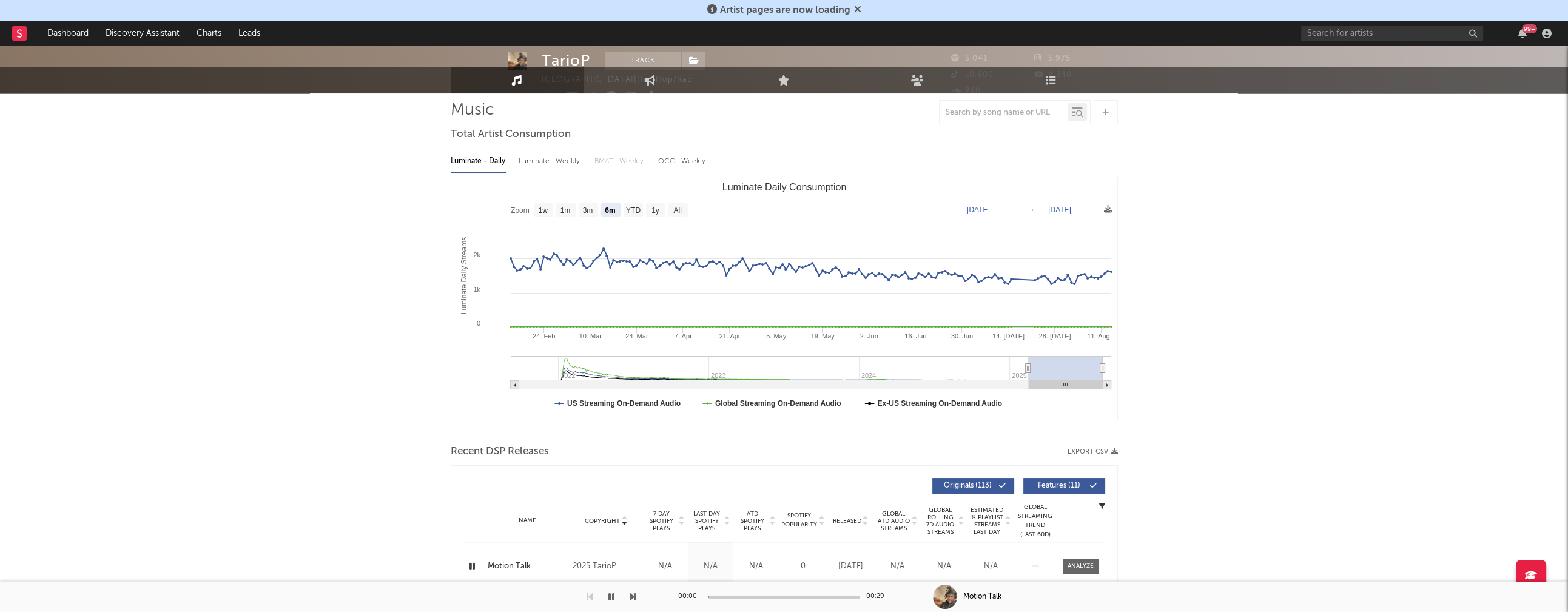
scroll to position [0, 0]
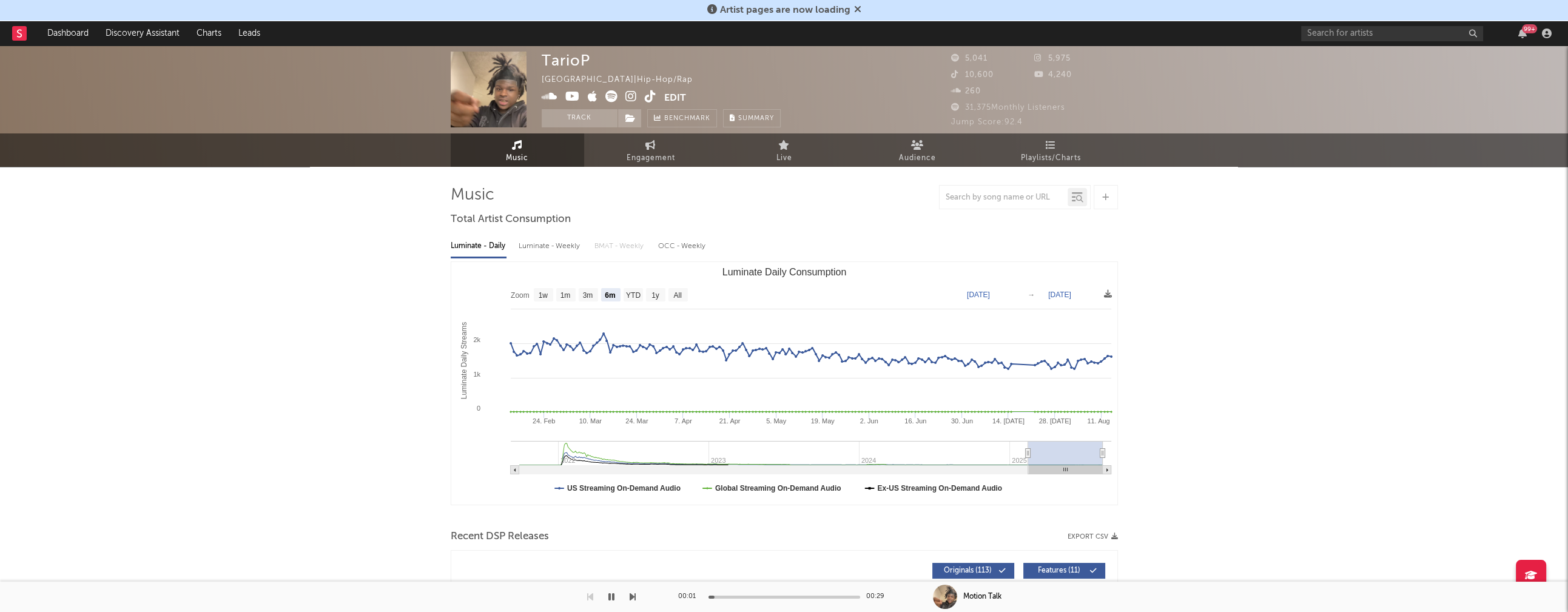
click at [556, 248] on div "Luminate - Weekly" at bounding box center [551, 246] width 64 height 21
select select "6m"
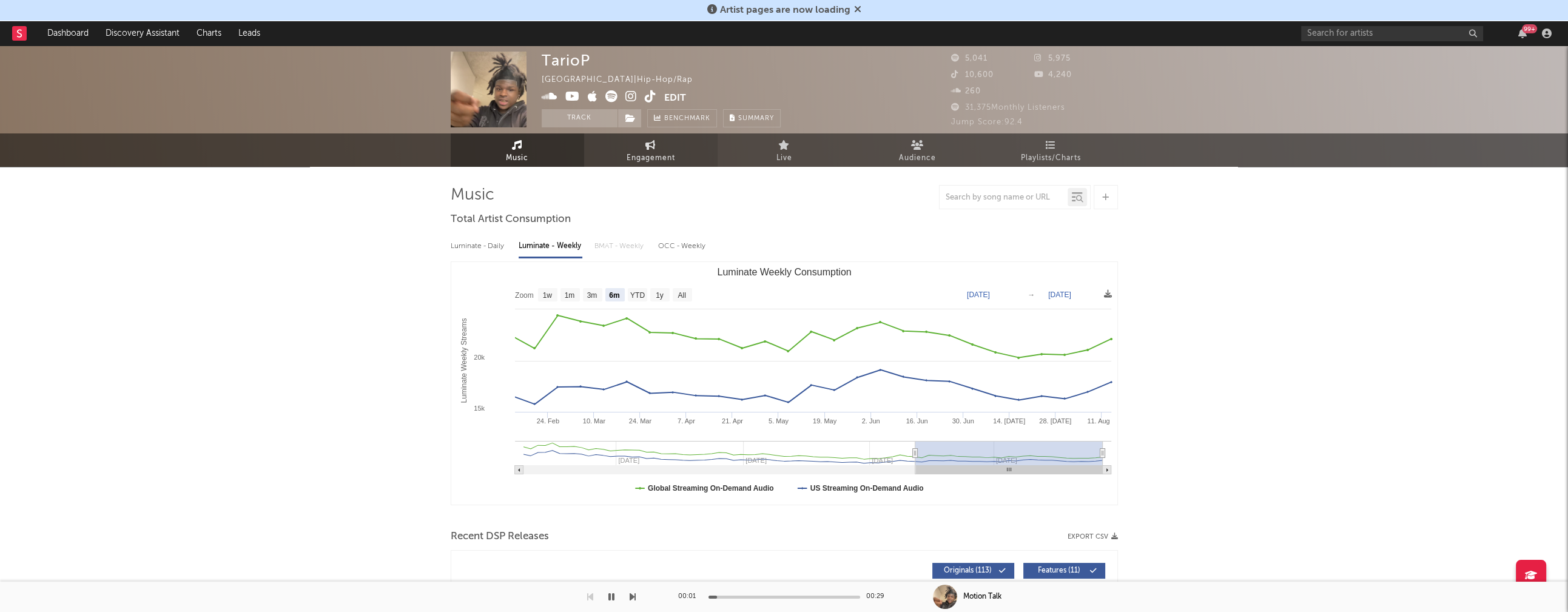
click at [653, 143] on icon at bounding box center [651, 144] width 11 height 10
select select "1w"
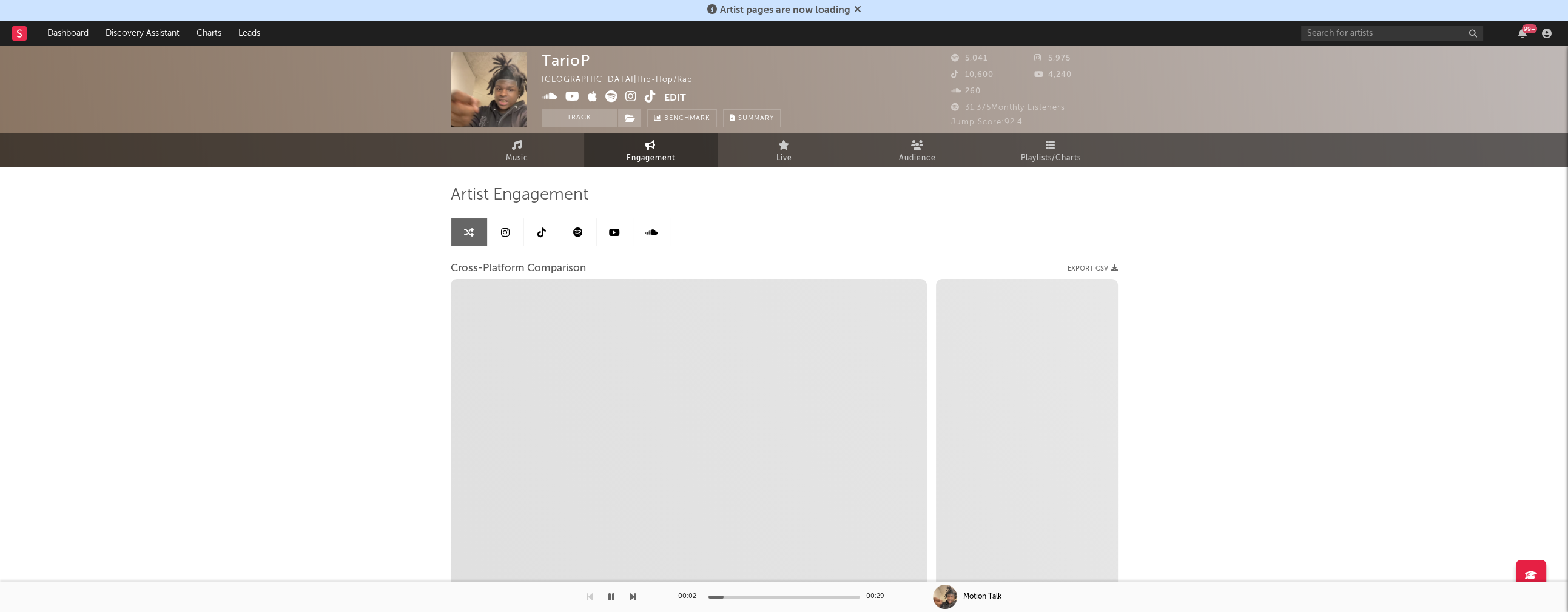
click at [632, 95] on icon at bounding box center [631, 96] width 11 height 12
select select "1m"
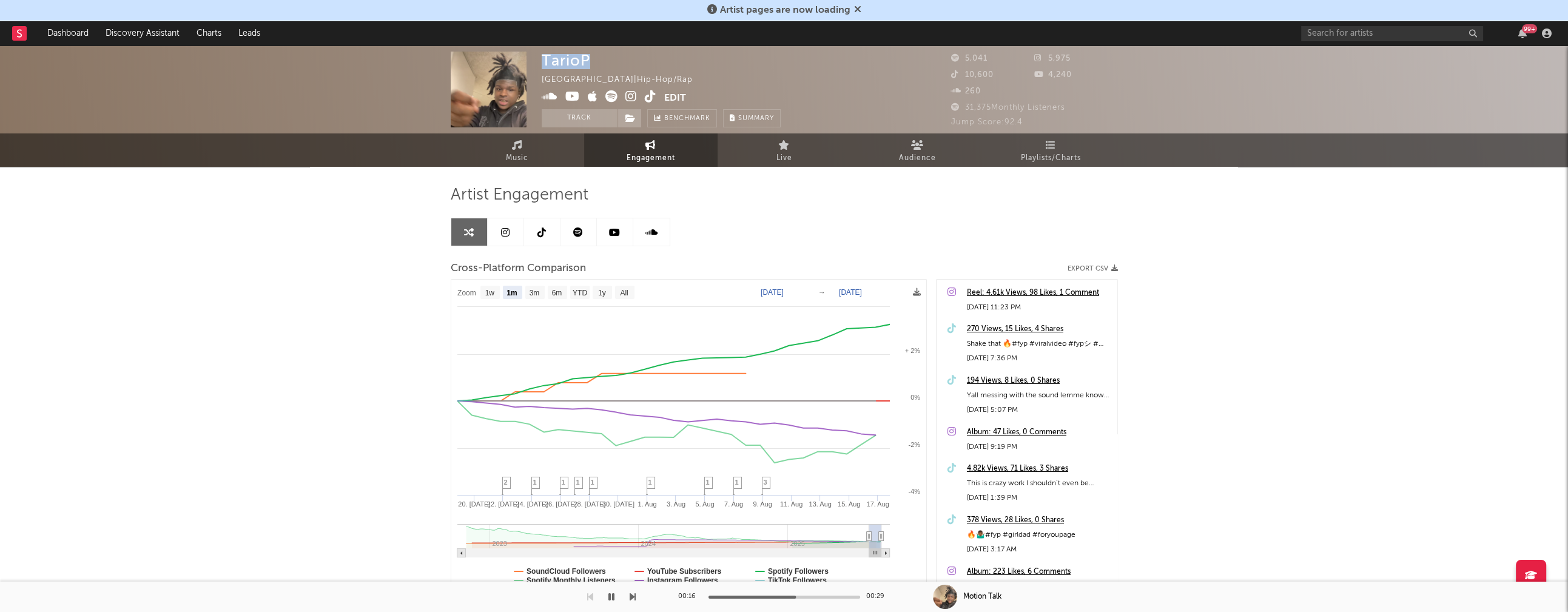
drag, startPoint x: 543, startPoint y: 61, endPoint x: 592, endPoint y: 61, distance: 49.0
click at [592, 61] on div "TarioP [GEOGRAPHIC_DATA] | Hip-Hop/Rap Edit Track Benchmark Summary" at bounding box center [661, 89] width 239 height 76
copy div "TarioP"
click at [613, 596] on icon "button" at bounding box center [611, 596] width 6 height 10
click at [573, 100] on icon at bounding box center [573, 96] width 15 height 12
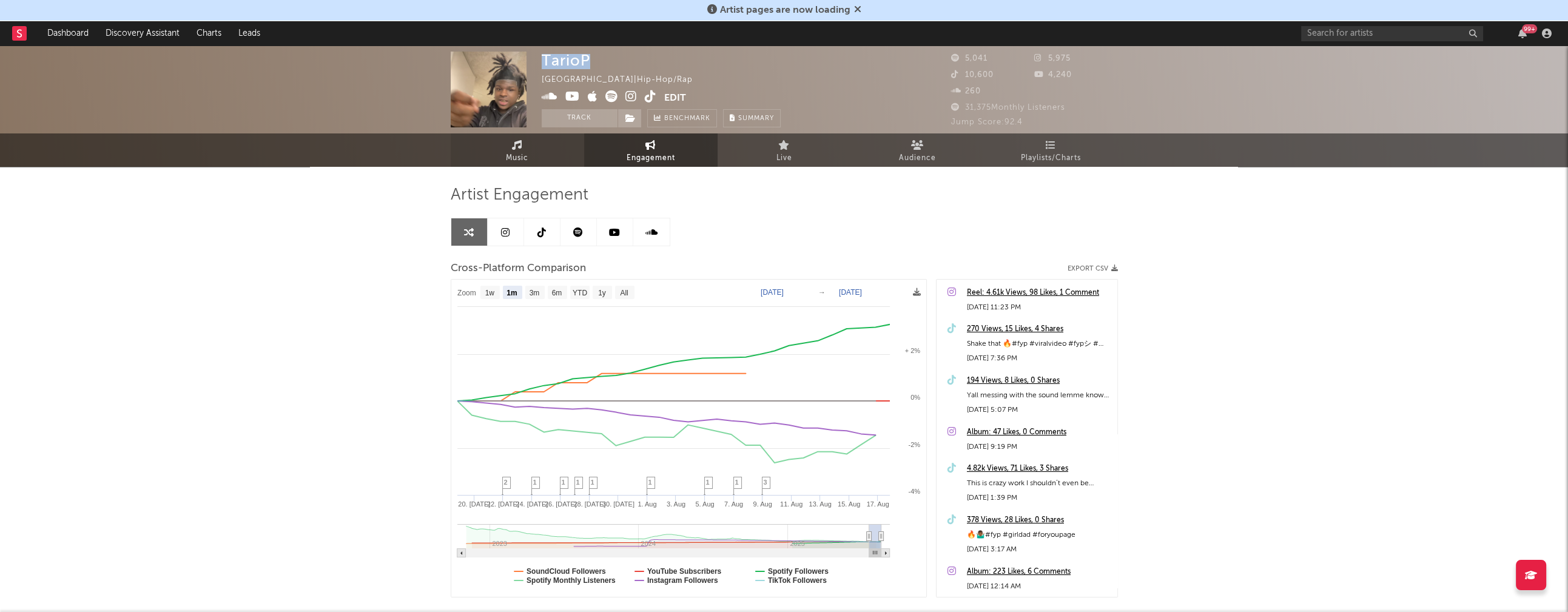
click at [504, 160] on link "Music" at bounding box center [517, 150] width 133 height 33
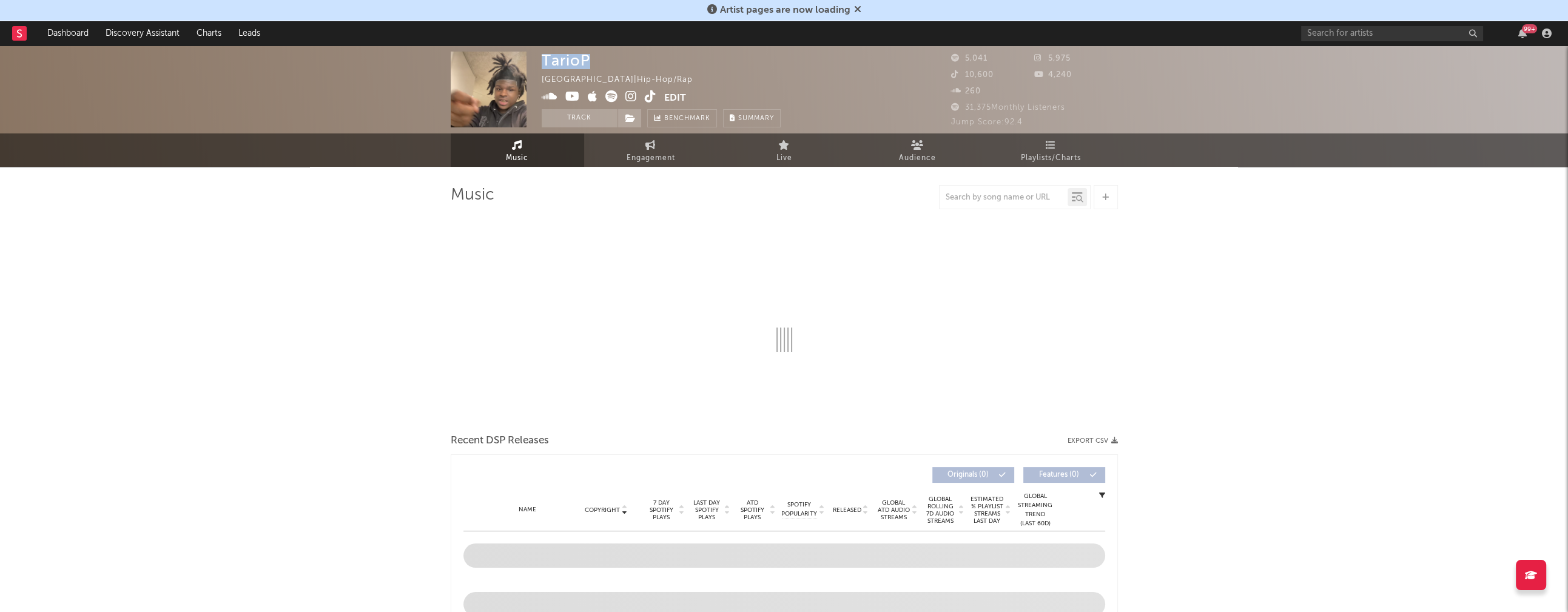
select select "6m"
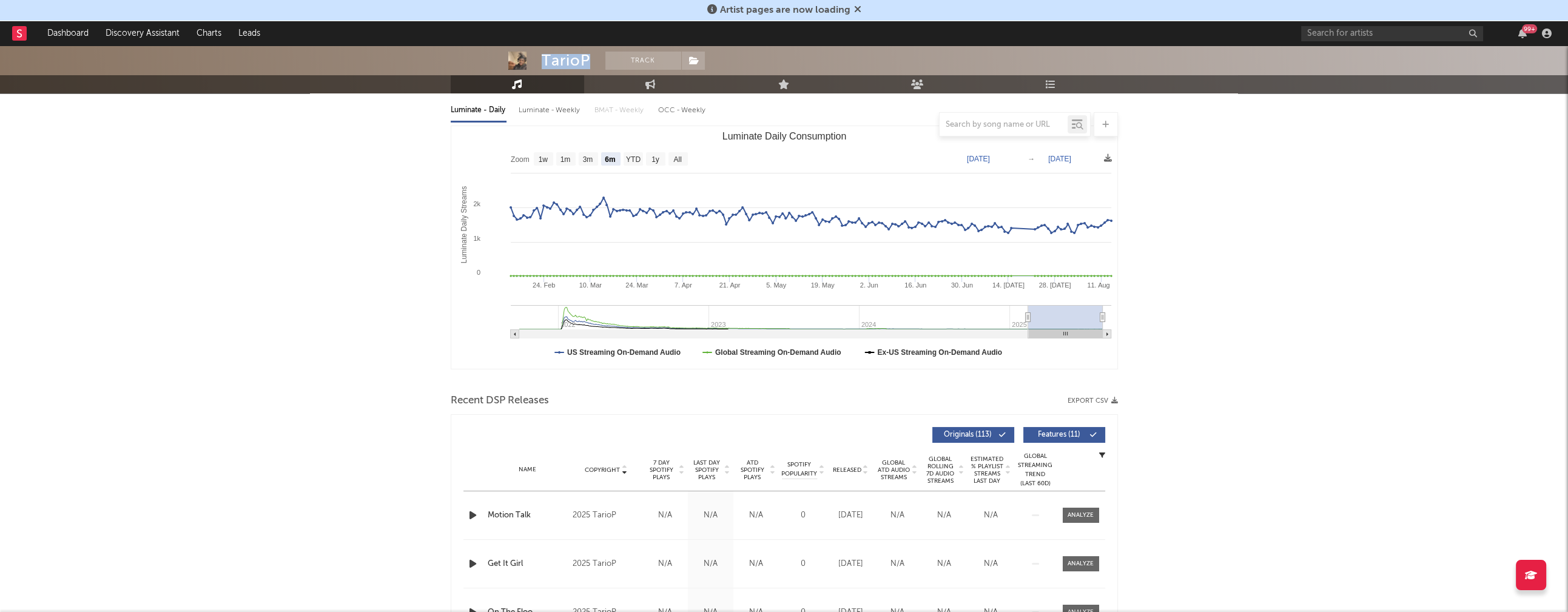
scroll to position [182, 0]
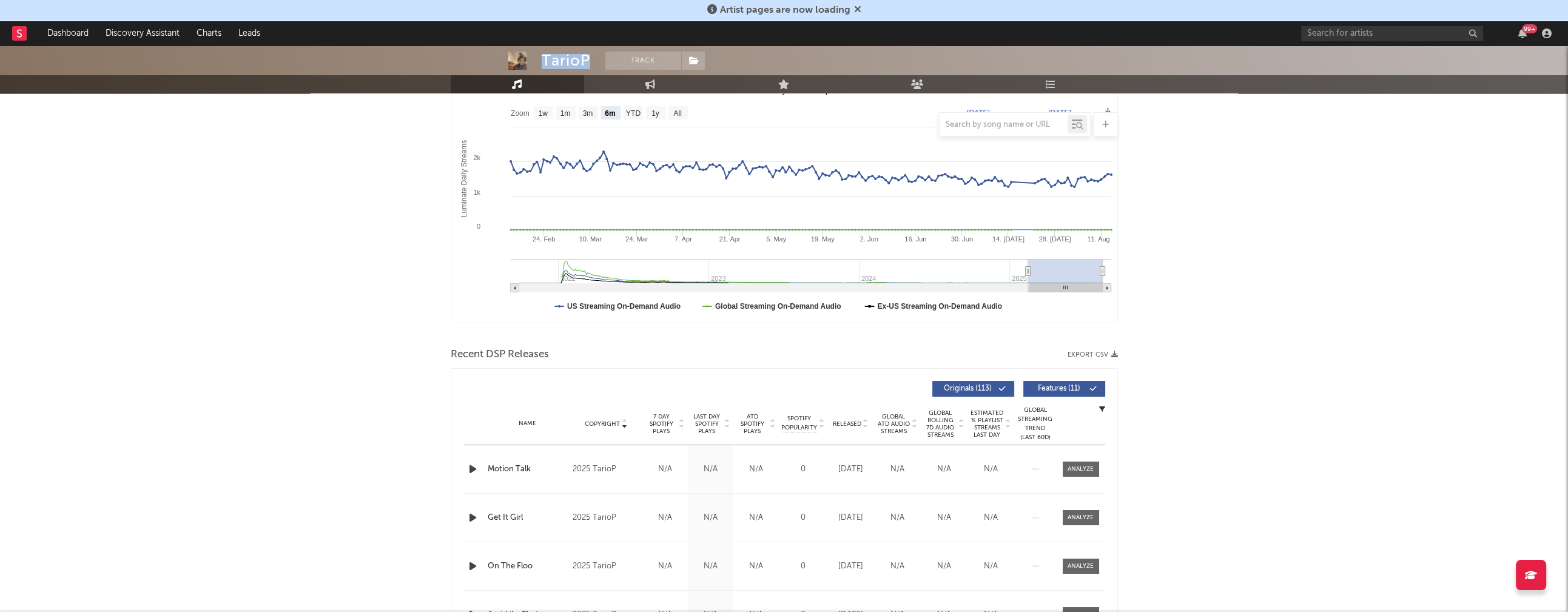
click at [471, 474] on icon "button" at bounding box center [473, 469] width 13 height 15
click at [471, 472] on icon "button" at bounding box center [472, 469] width 11 height 15
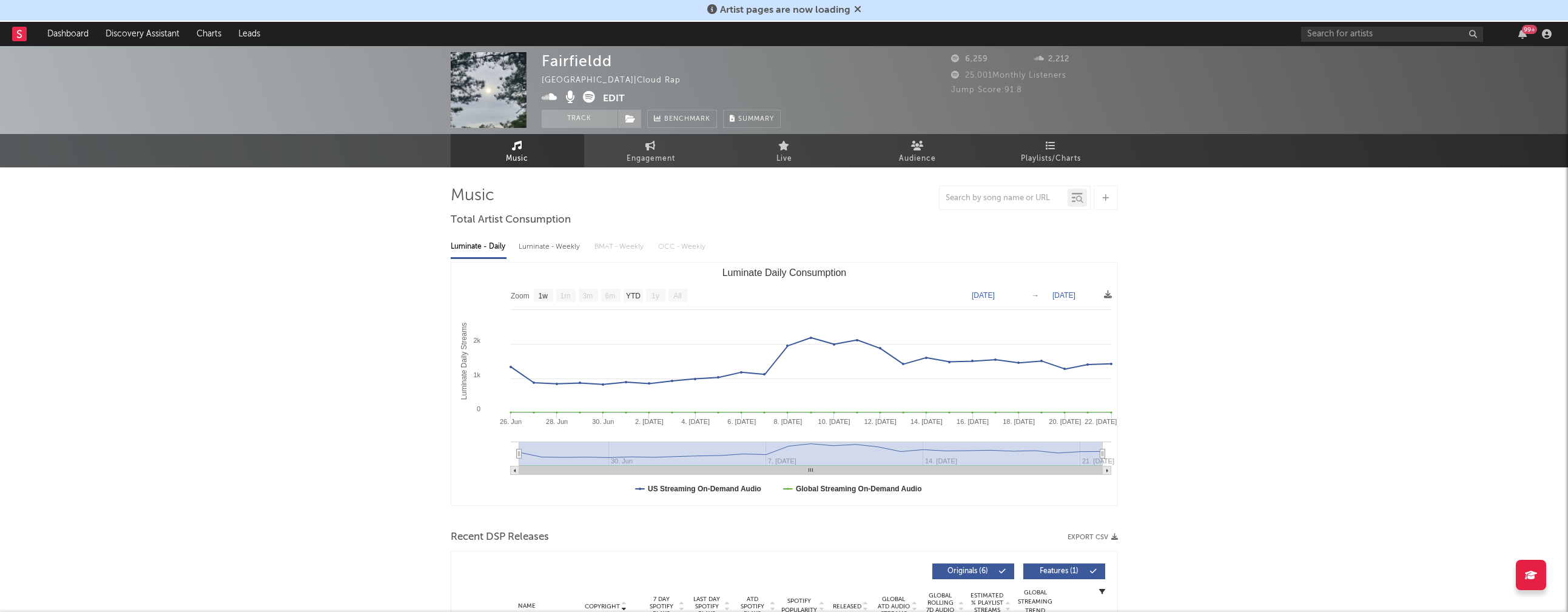
select select "1w"
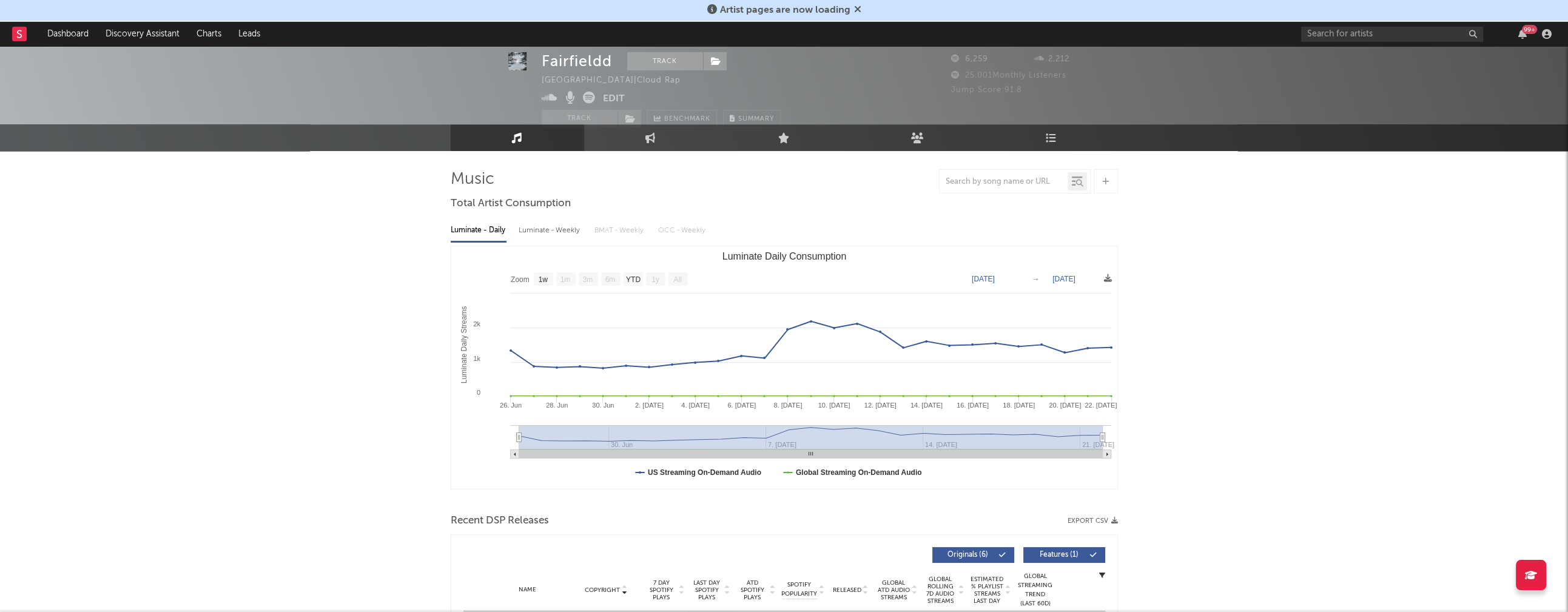
scroll to position [270, 0]
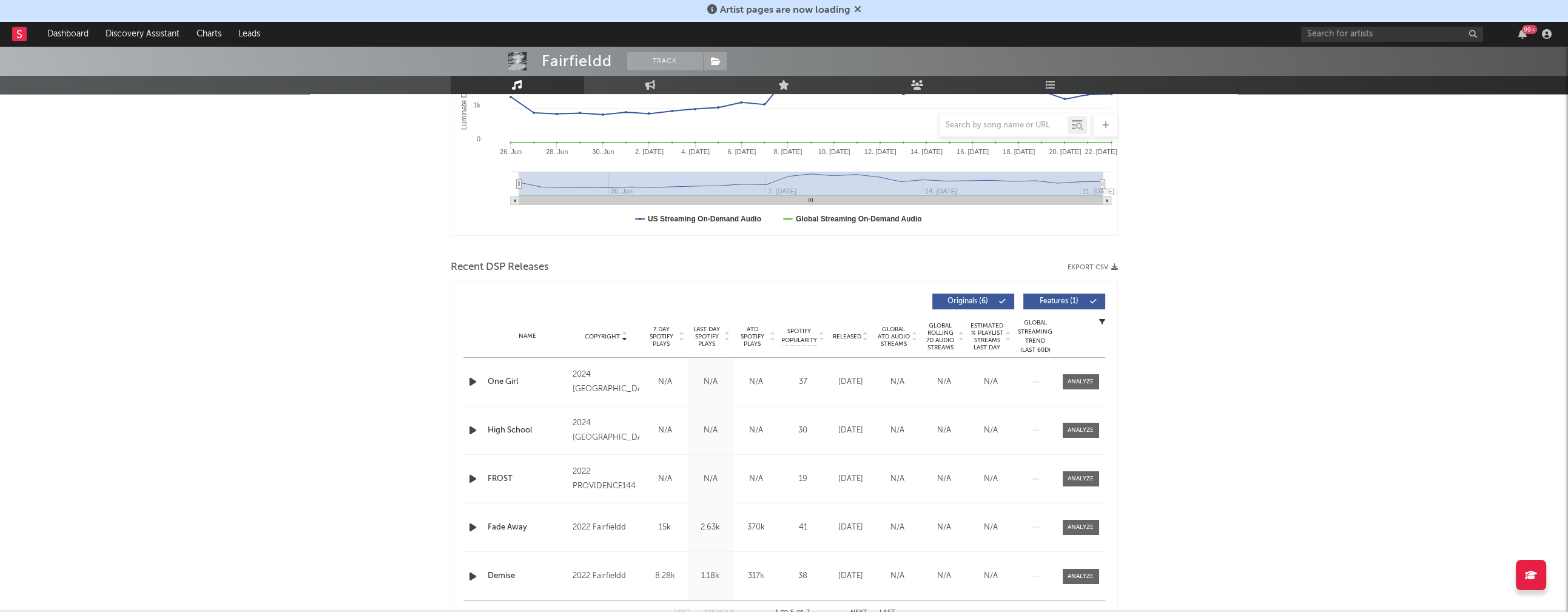
click at [470, 384] on icon "button" at bounding box center [473, 382] width 13 height 15
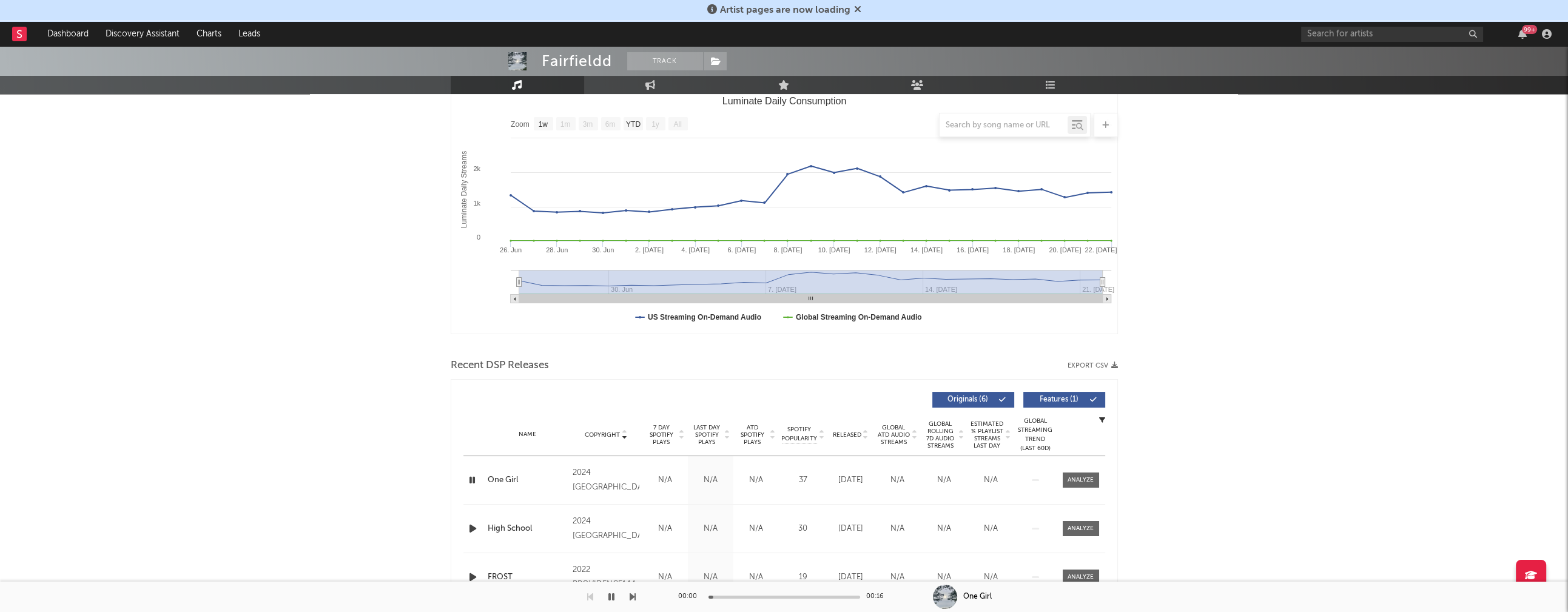
scroll to position [0, 0]
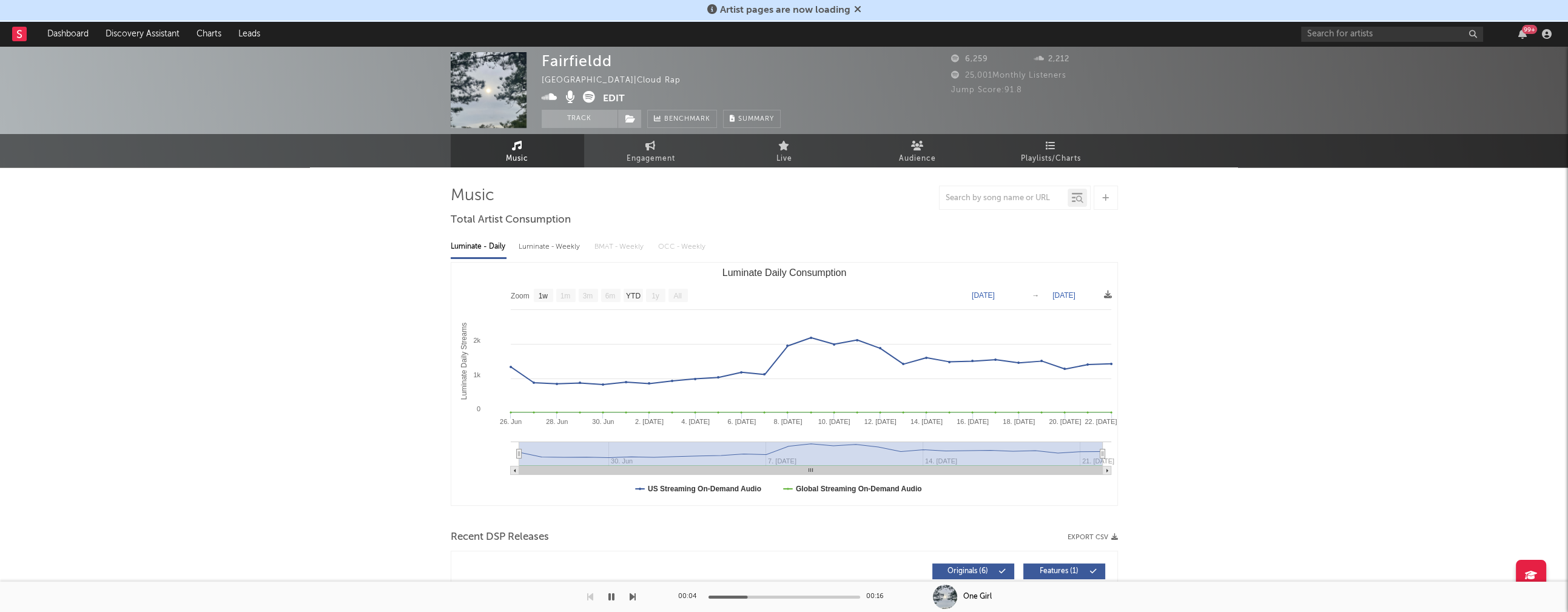
click at [551, 244] on div "Luminate - Weekly" at bounding box center [551, 246] width 64 height 21
select select "6m"
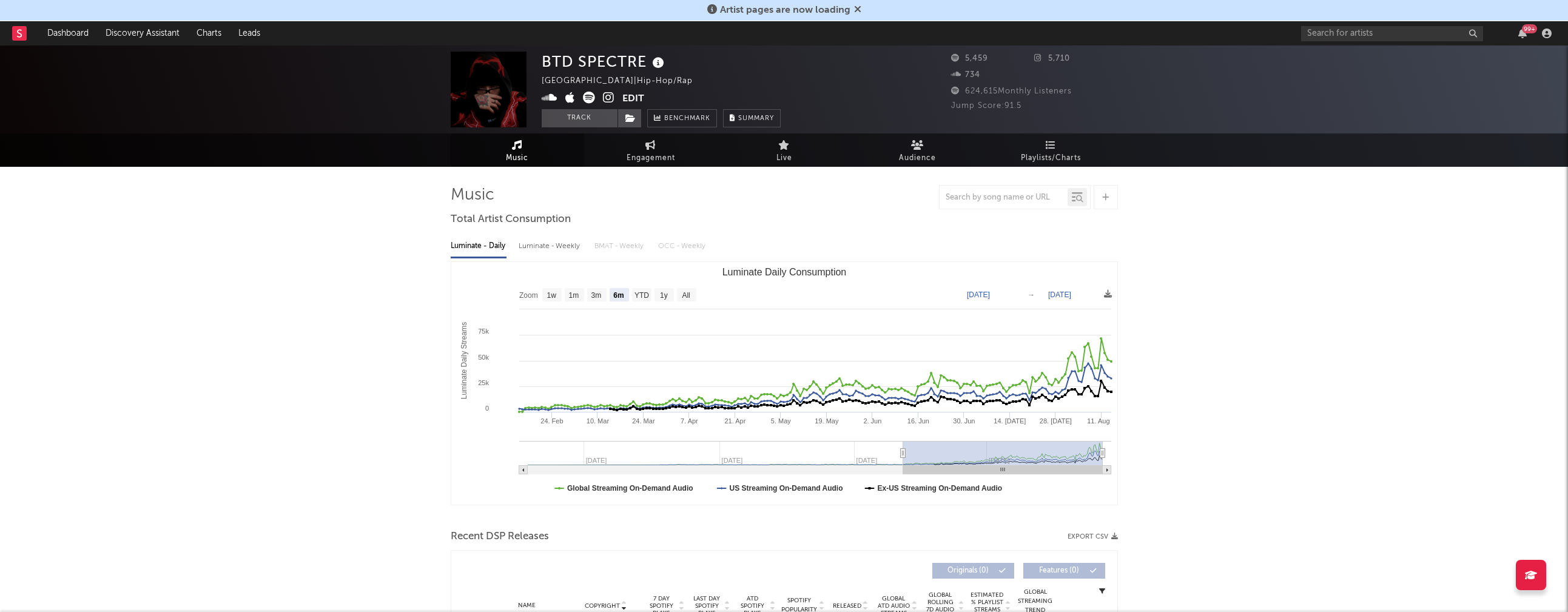
select select "6m"
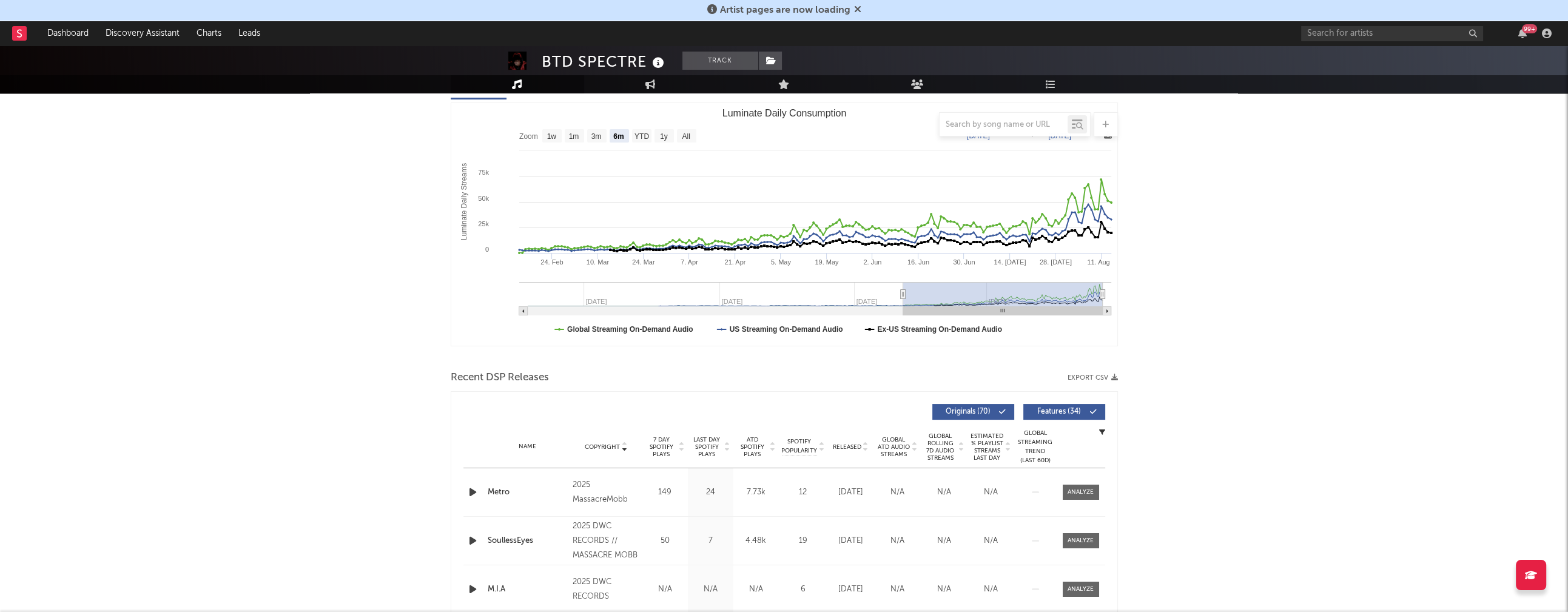
scroll to position [233, 0]
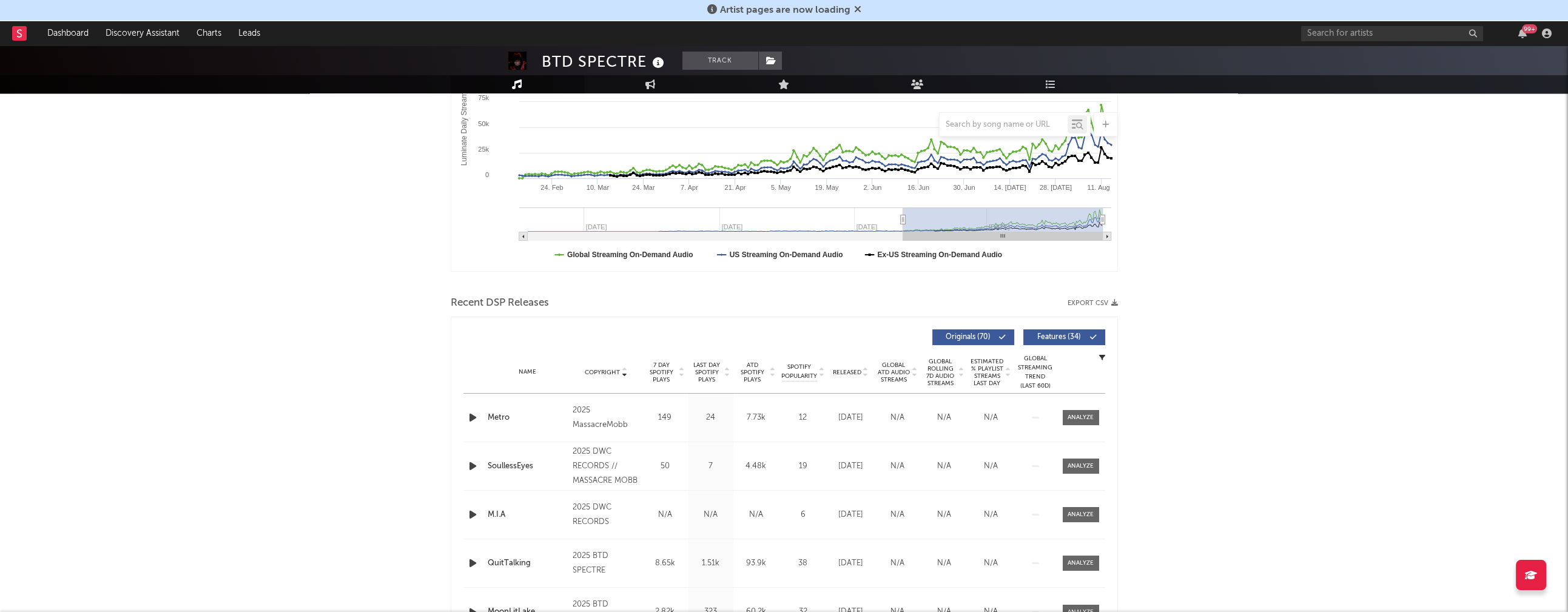
click at [467, 412] on icon "button" at bounding box center [473, 417] width 13 height 15
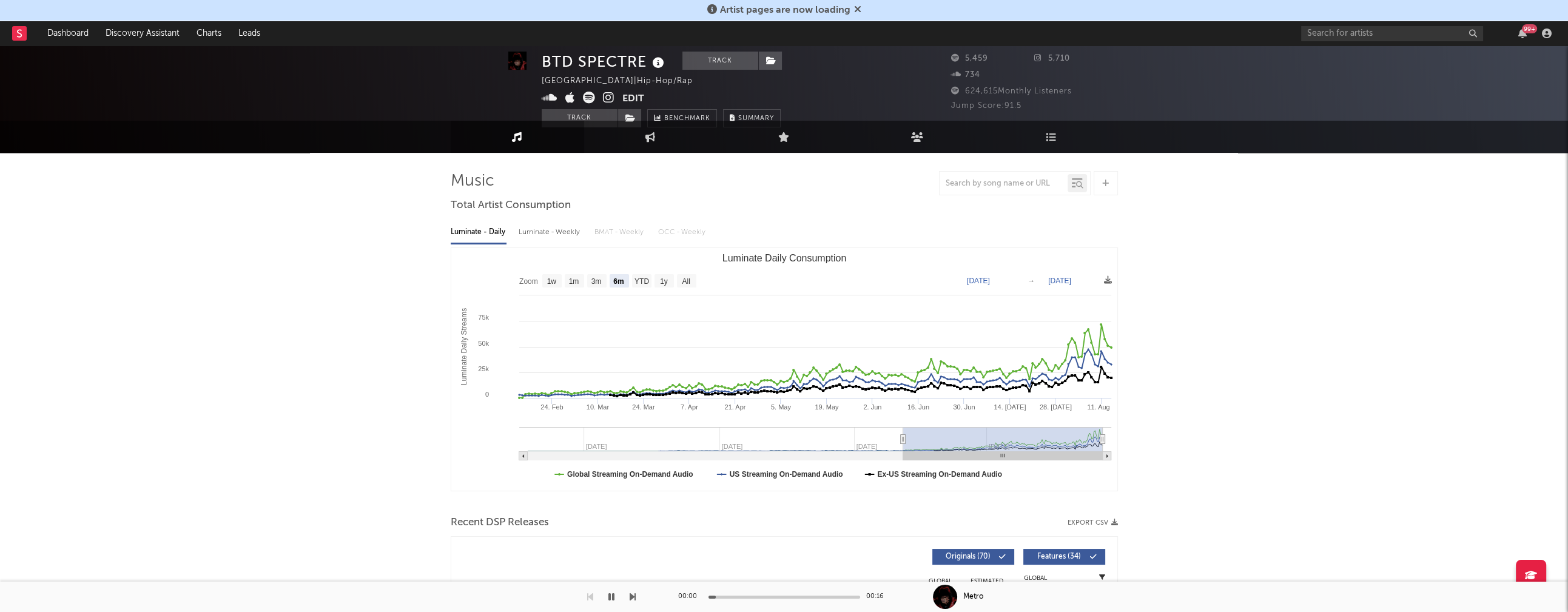
scroll to position [0, 0]
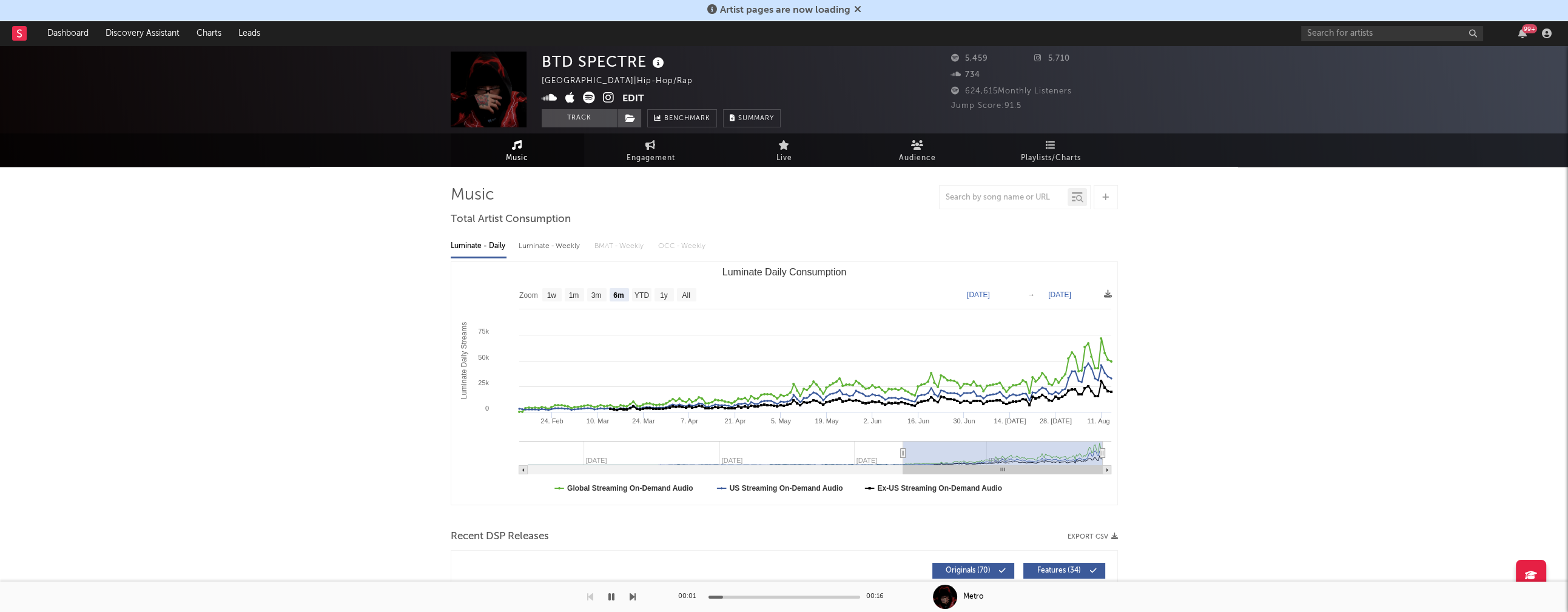
click at [545, 246] on div "Luminate - Weekly" at bounding box center [551, 246] width 64 height 21
select select "6m"
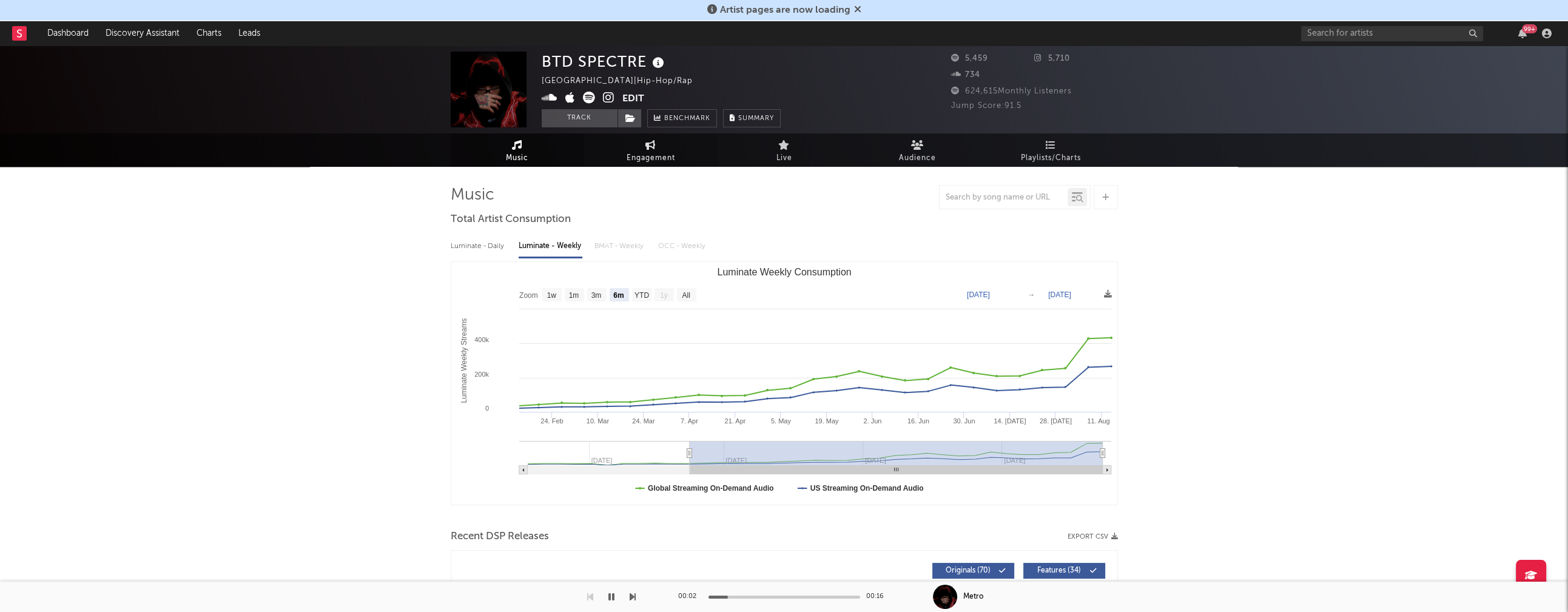
click at [639, 154] on span "Engagement" at bounding box center [651, 158] width 48 height 15
select select "1w"
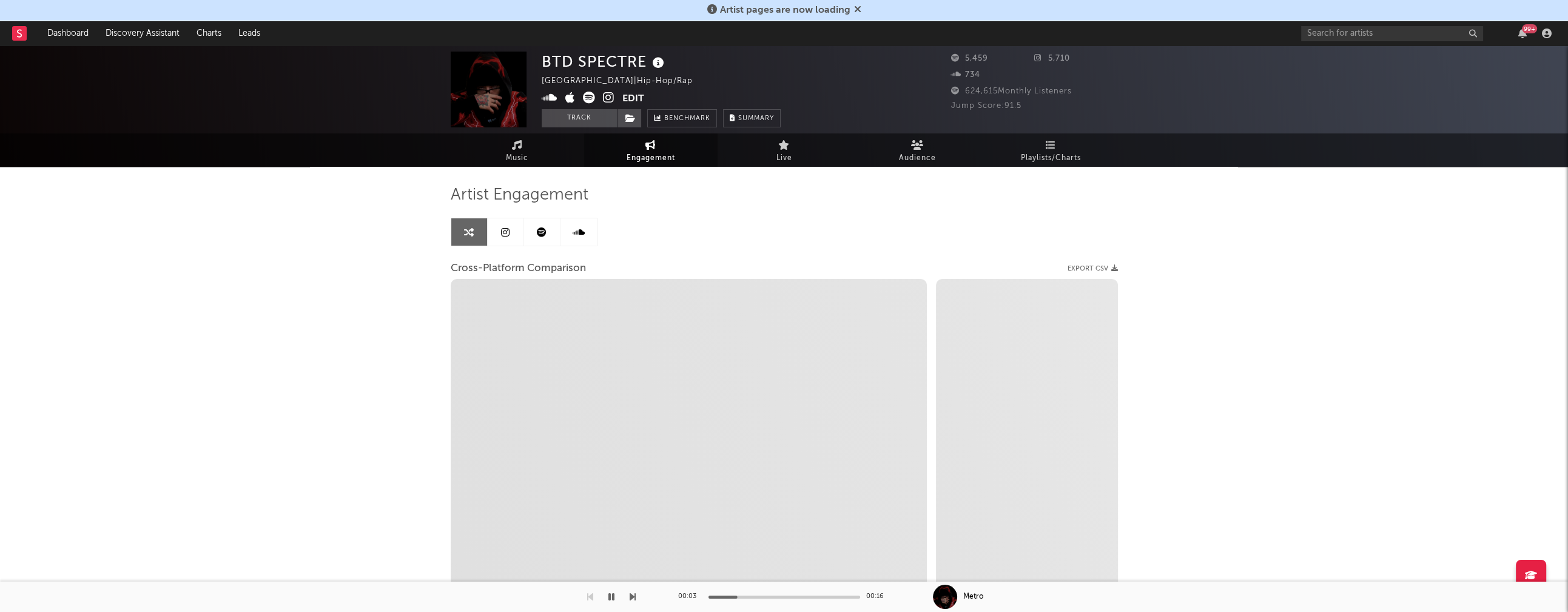
click at [610, 99] on icon at bounding box center [608, 97] width 11 height 12
select select "1m"
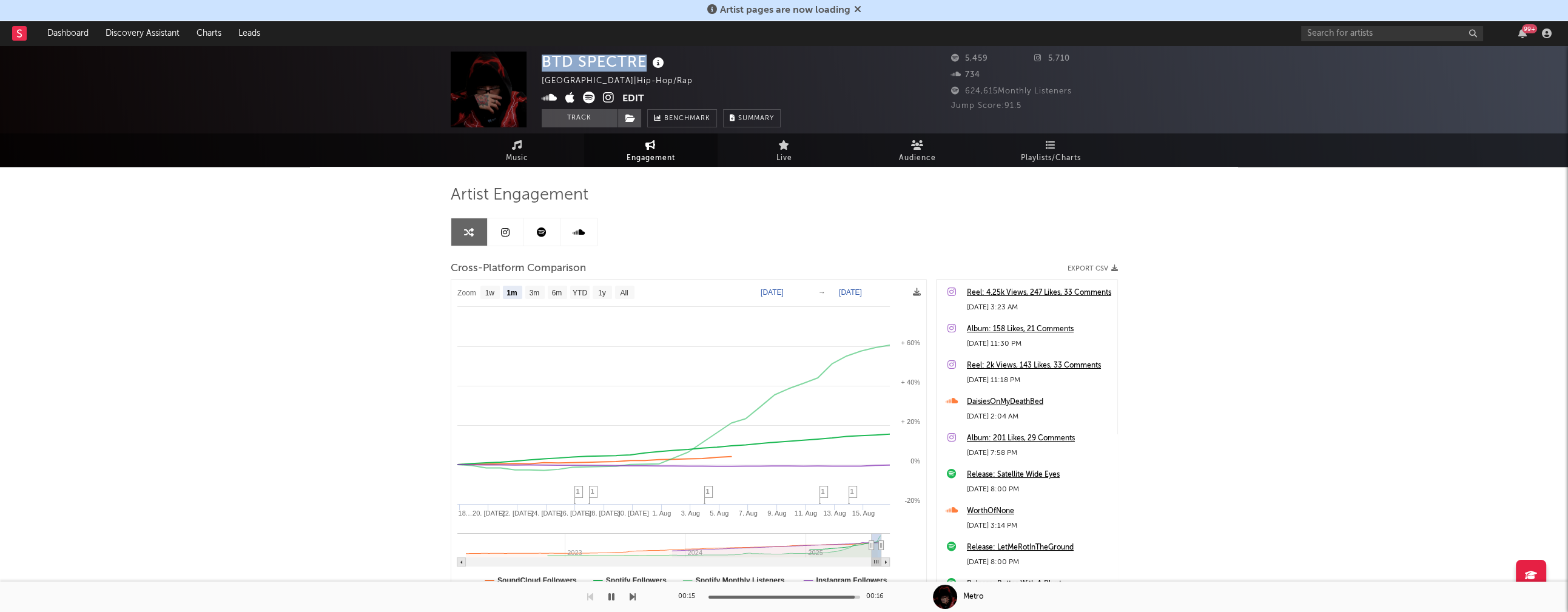
drag, startPoint x: 541, startPoint y: 62, endPoint x: 642, endPoint y: 60, distance: 101.0
click at [642, 60] on div "BTD SPECTRE" at bounding box center [604, 62] width 125 height 20
copy div "BTD SPECTRE"
click at [494, 149] on link "Music" at bounding box center [517, 150] width 133 height 33
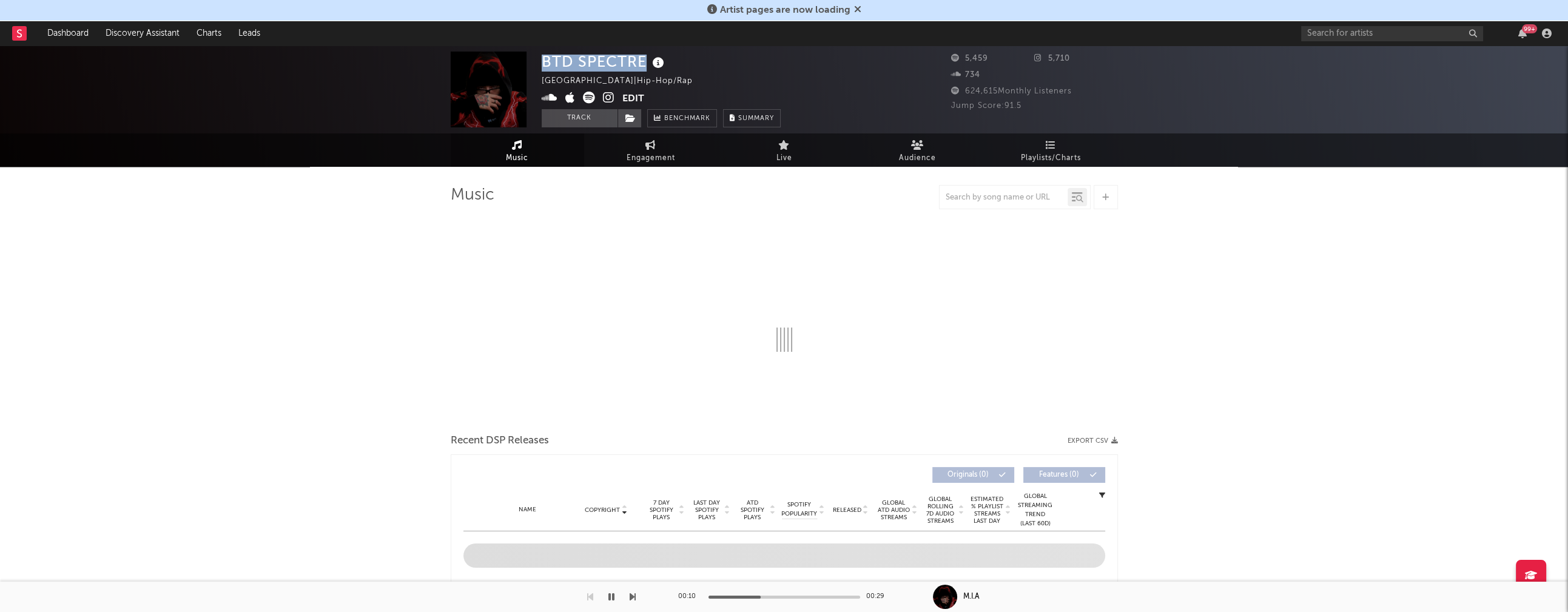
select select "6m"
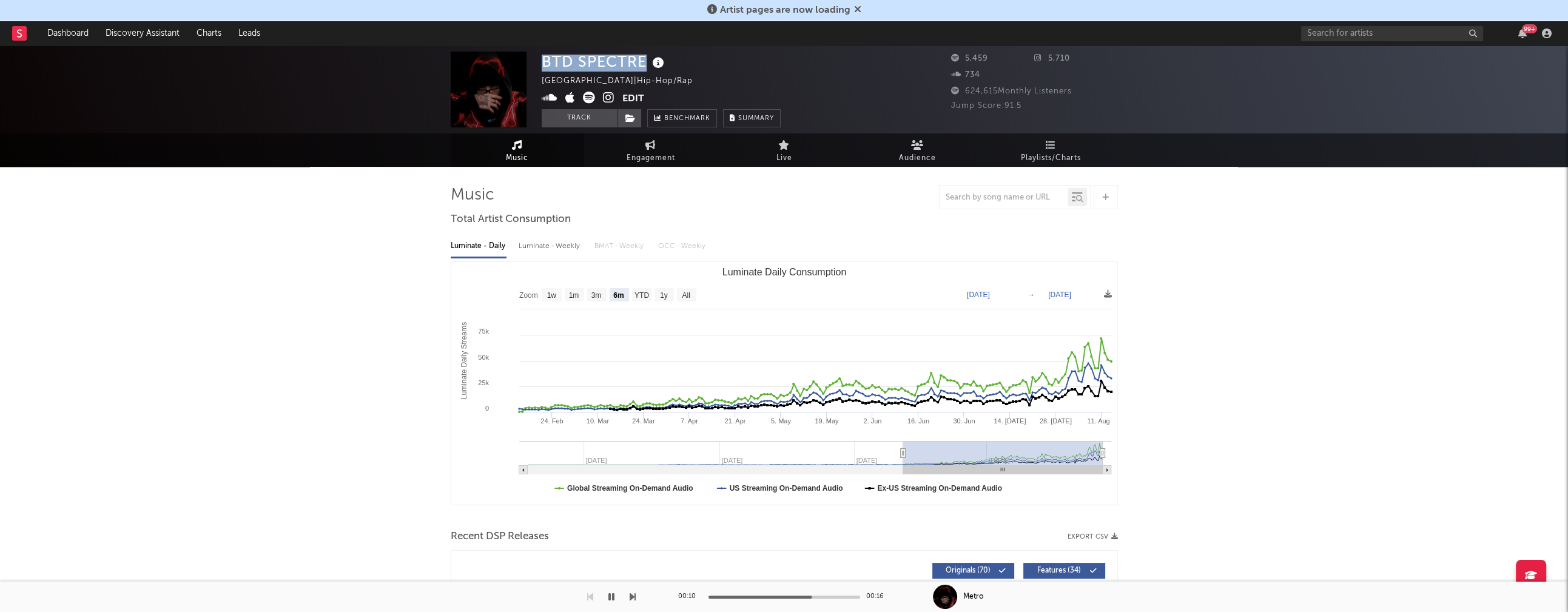
click at [608, 599] on icon "button" at bounding box center [611, 596] width 6 height 10
click at [549, 253] on div "Luminate - Weekly" at bounding box center [551, 246] width 64 height 21
select select "6m"
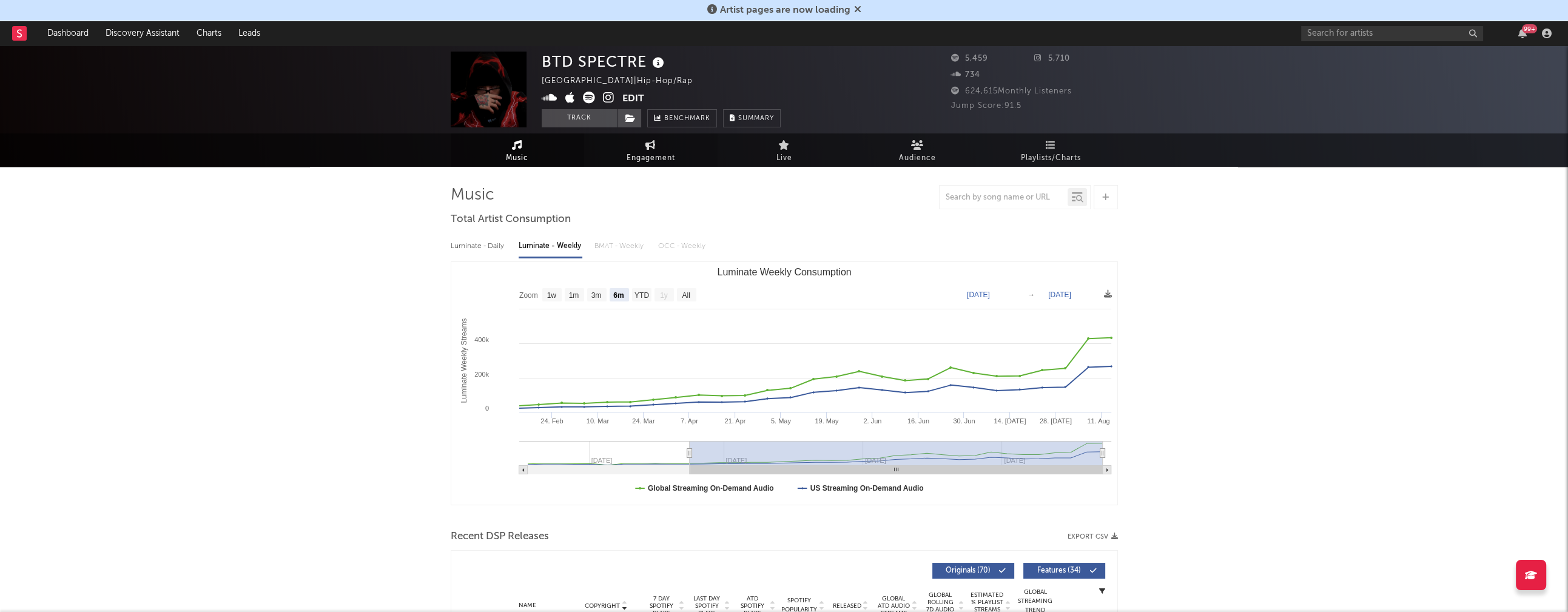
click at [656, 158] on span "Engagement" at bounding box center [651, 158] width 48 height 15
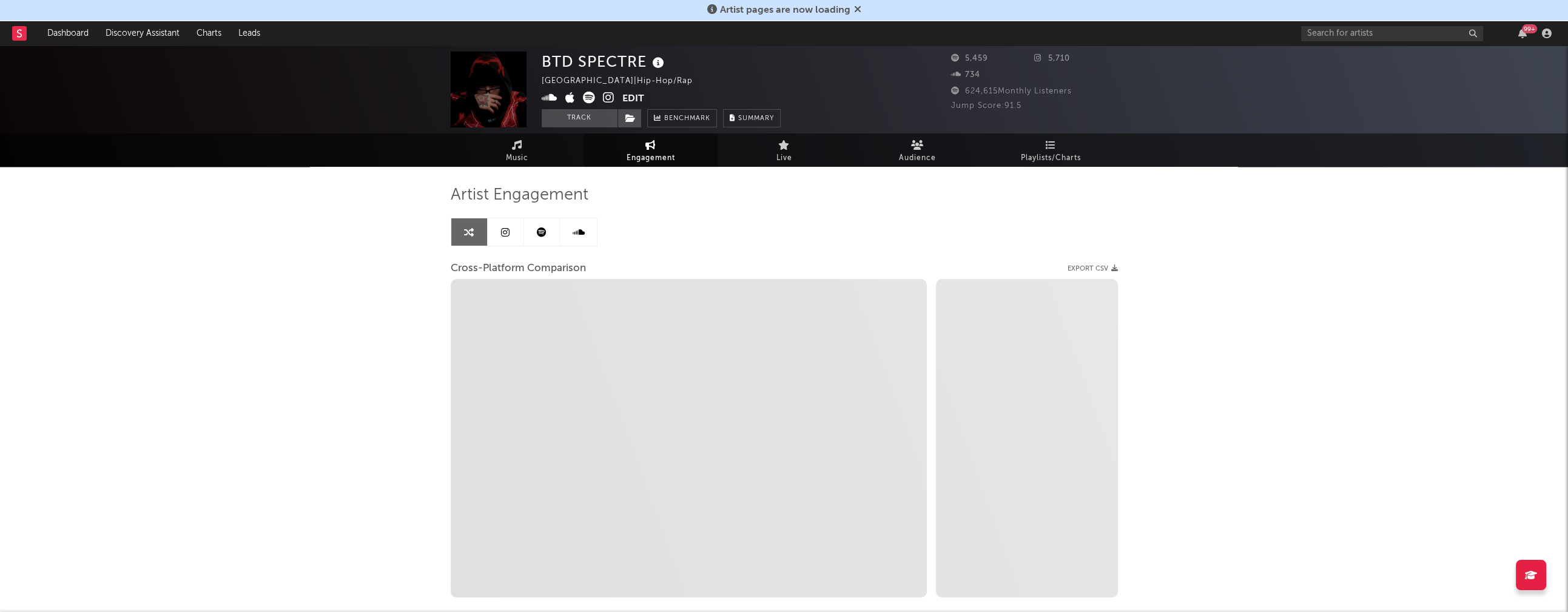
select select "1w"
select select "1m"
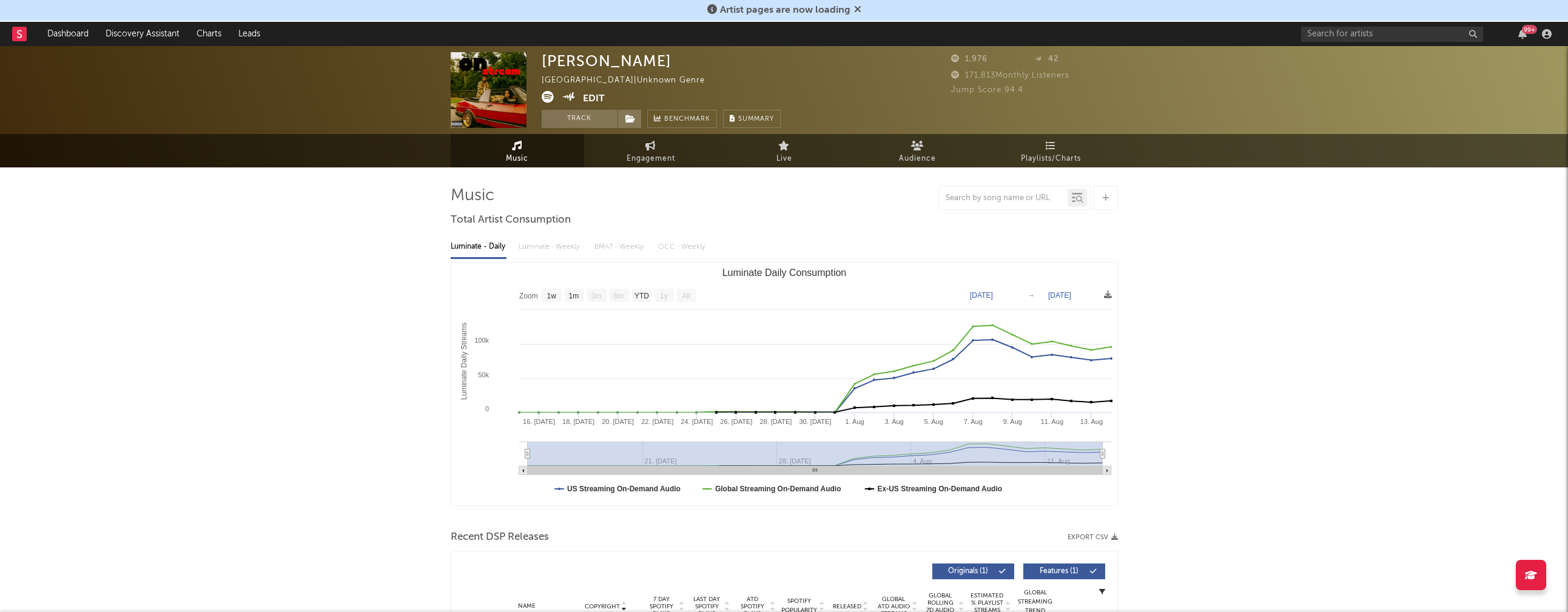
select select "1w"
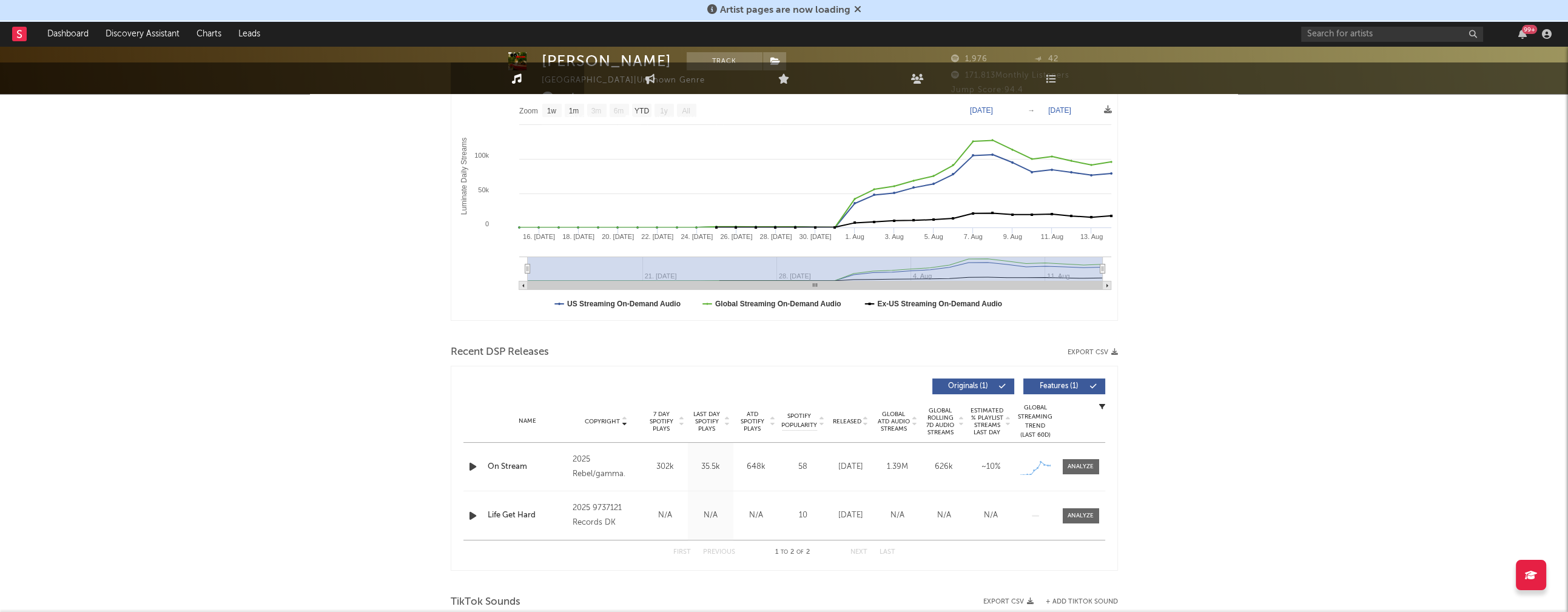
scroll to position [193, 0]
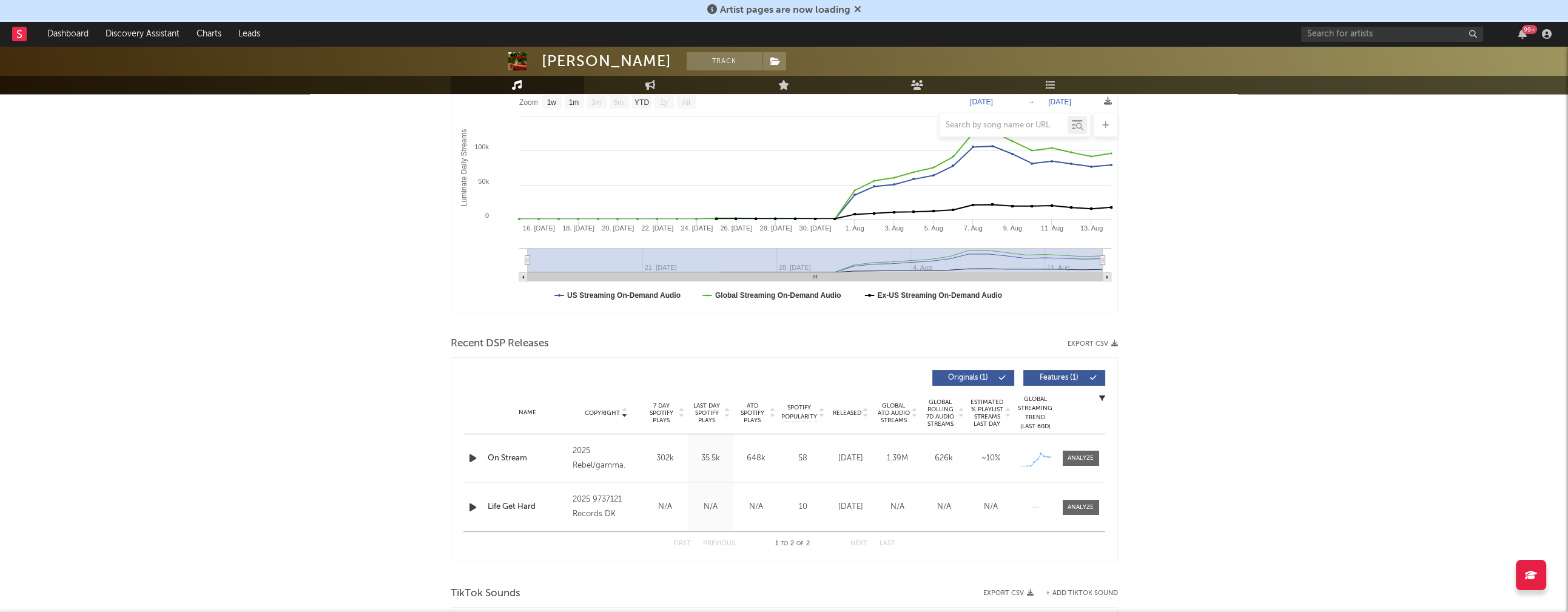
click at [472, 456] on icon "button" at bounding box center [473, 458] width 13 height 15
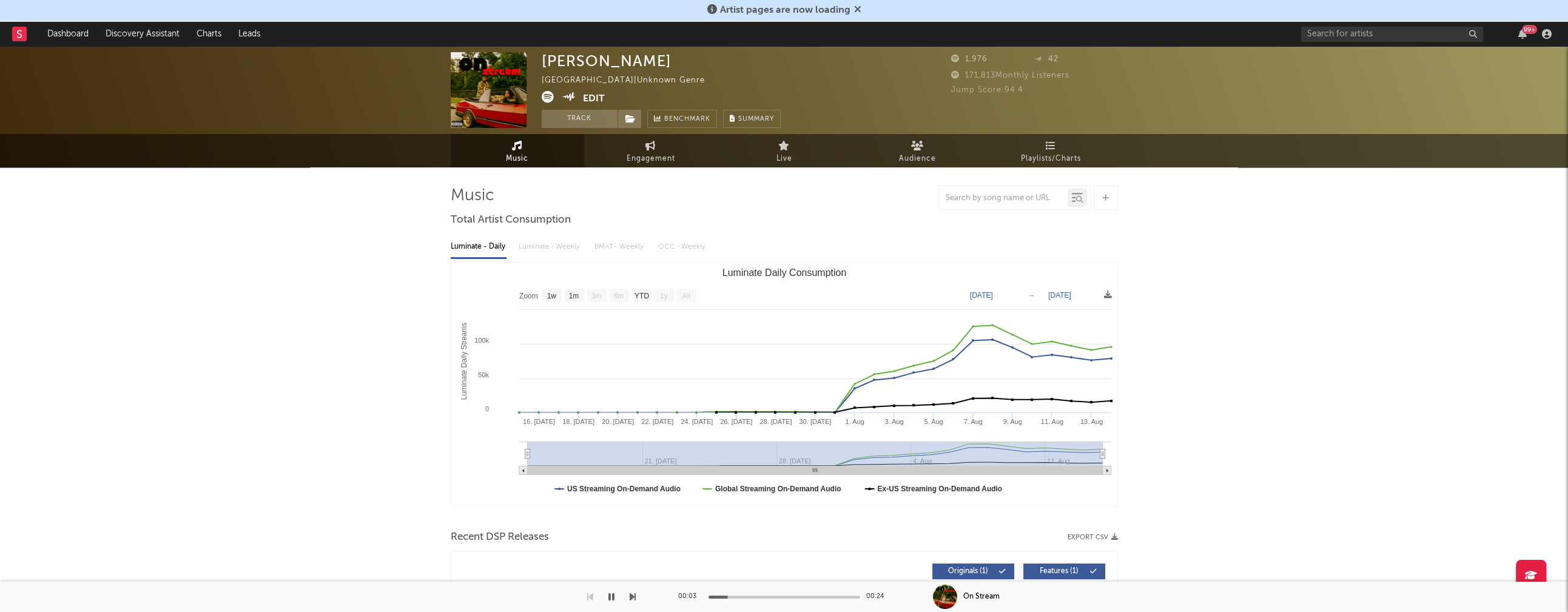
click at [546, 97] on icon at bounding box center [547, 97] width 12 height 12
click at [612, 599] on icon "button" at bounding box center [611, 596] width 6 height 10
click at [1313, 36] on input "text" at bounding box center [1392, 34] width 182 height 15
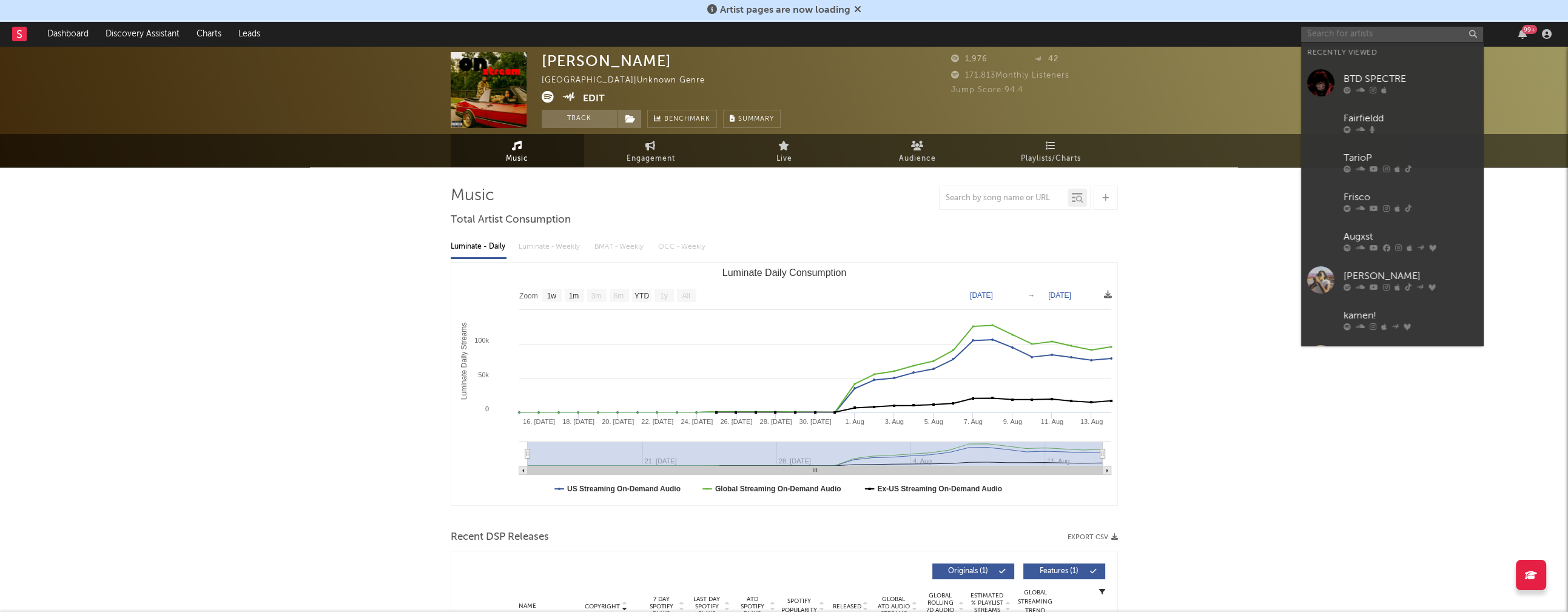
paste input "Alahsin"
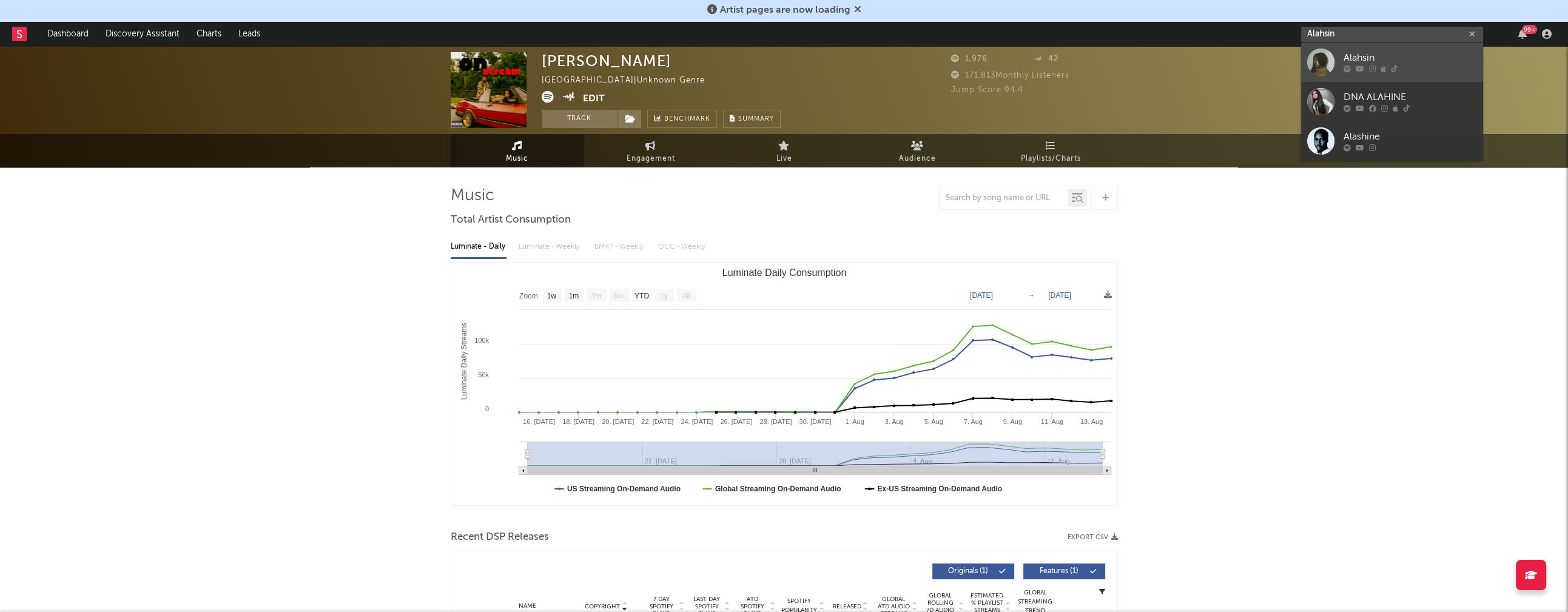
type input "Alahsin"
click at [1372, 51] on div "Alahsin" at bounding box center [1410, 58] width 133 height 15
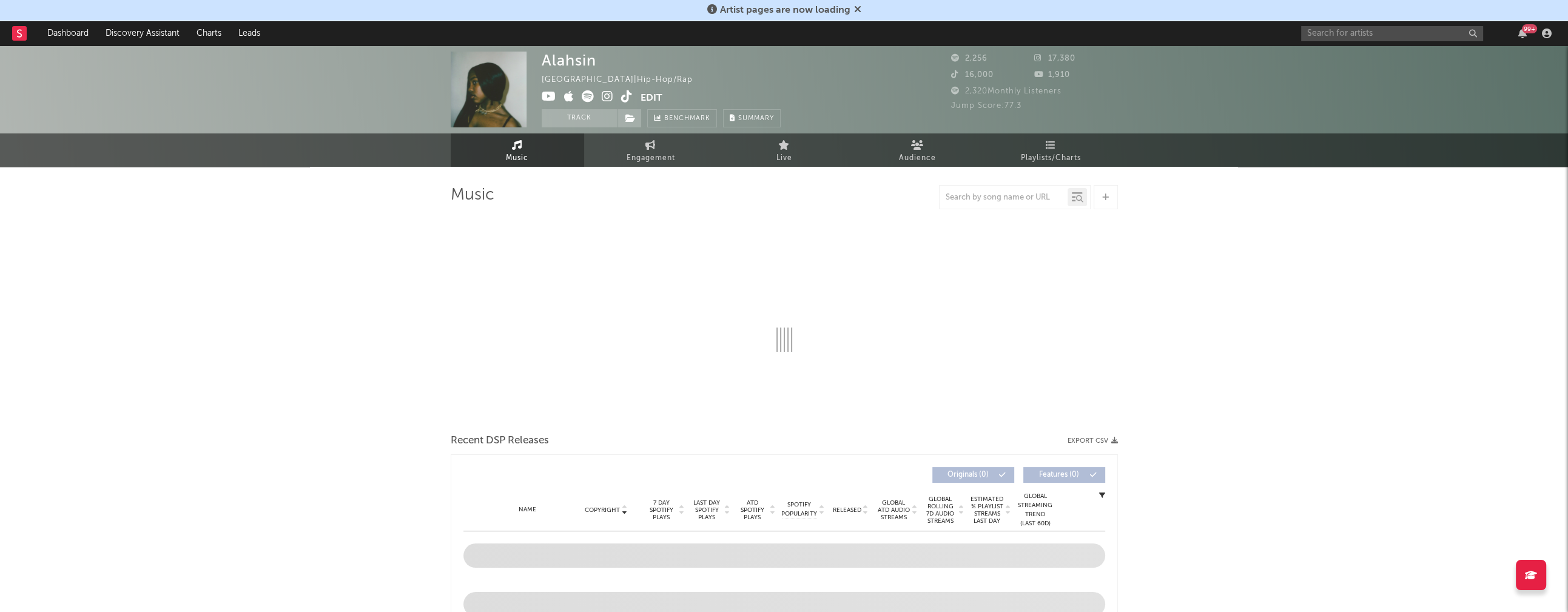
select select "6m"
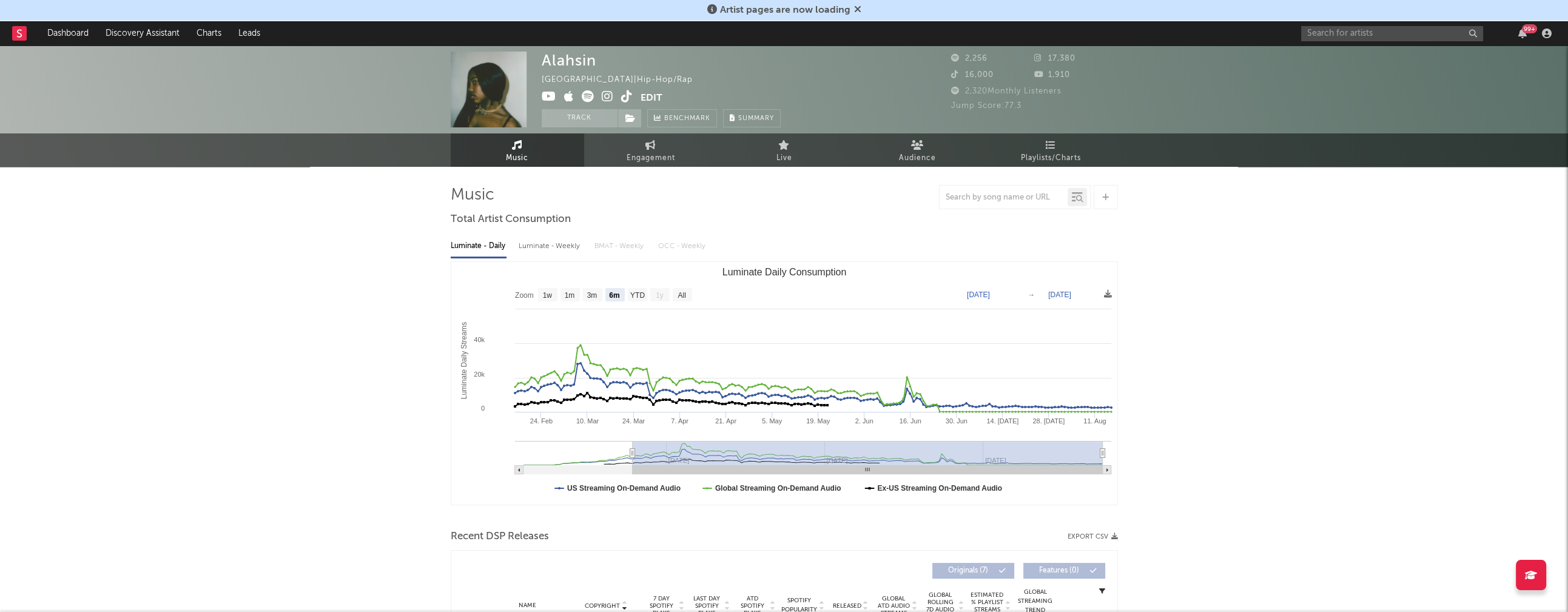
click at [547, 246] on div "Luminate - Weekly" at bounding box center [551, 246] width 64 height 21
select select "6m"
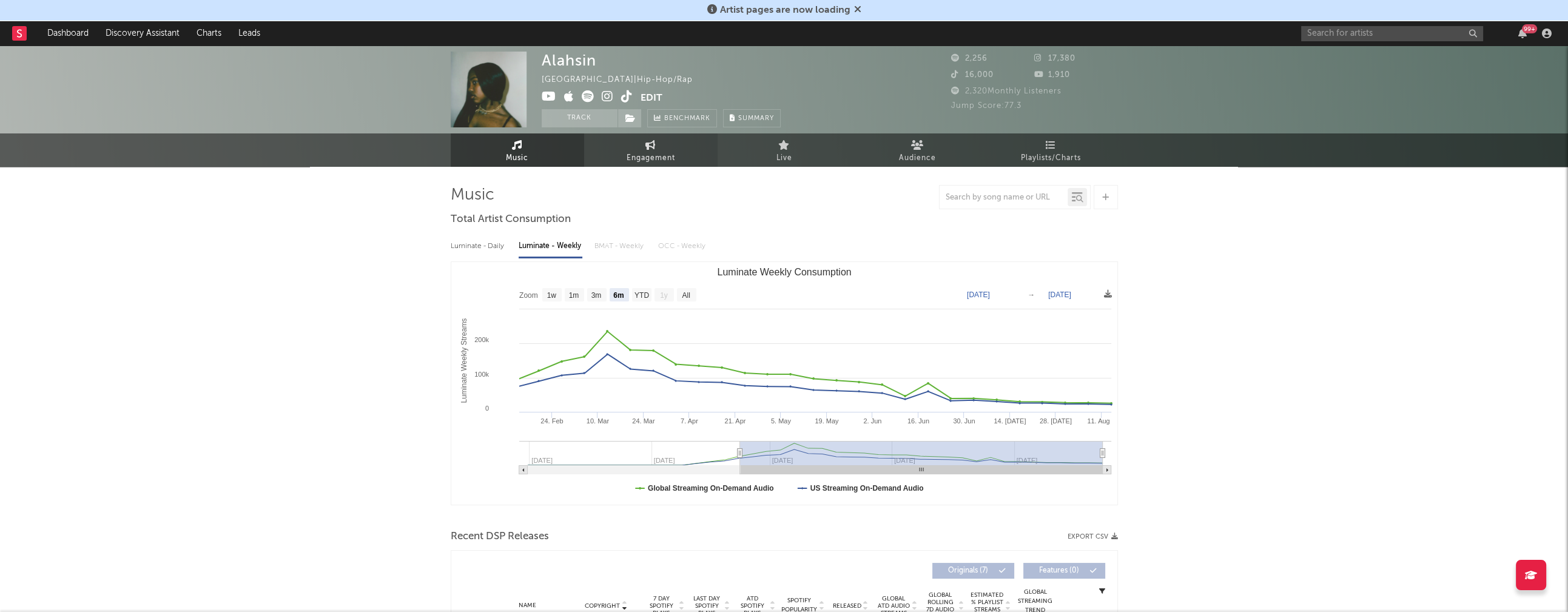
click at [647, 151] on span "Engagement" at bounding box center [651, 158] width 48 height 15
select select "1w"
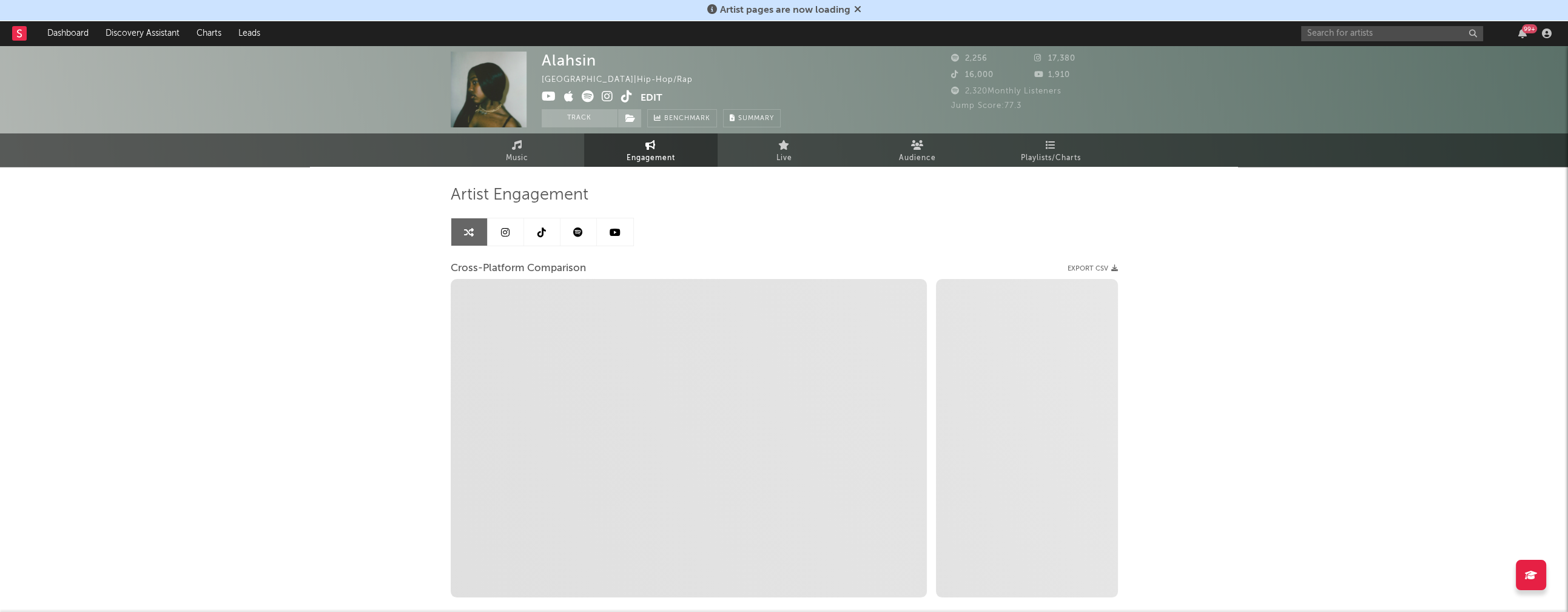
select select "1m"
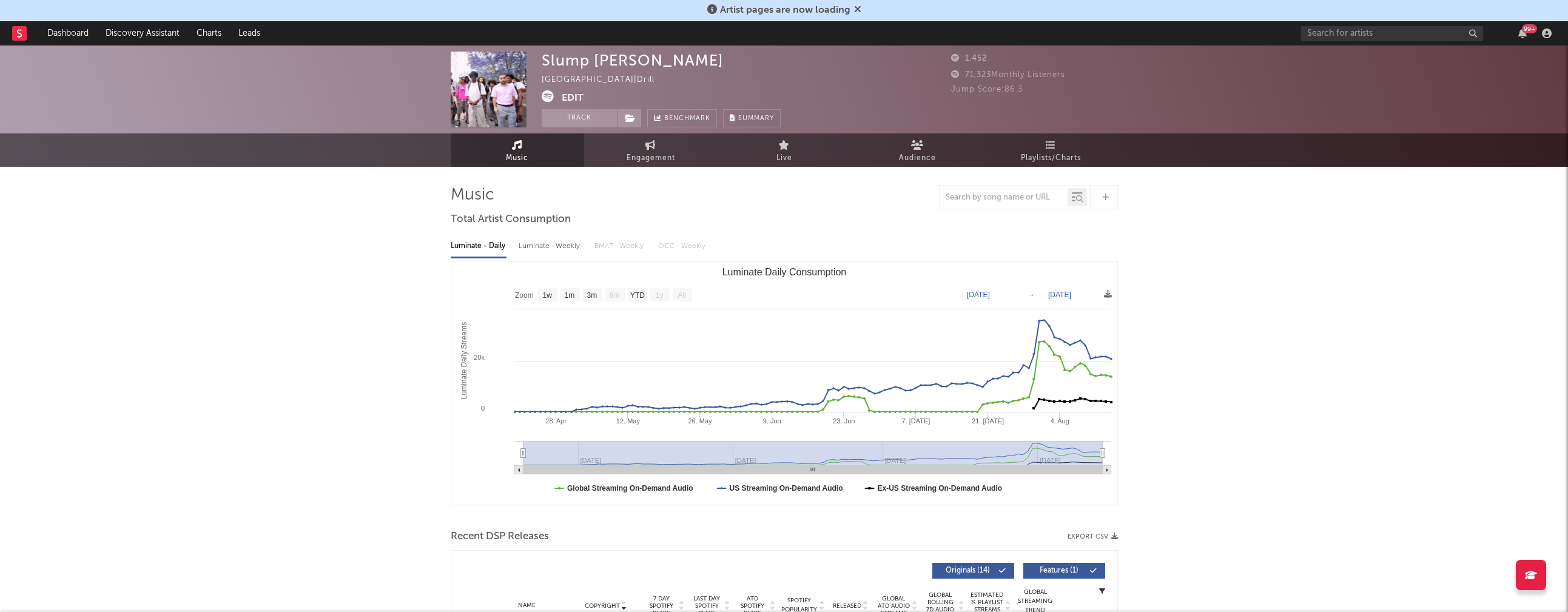
select select "1w"
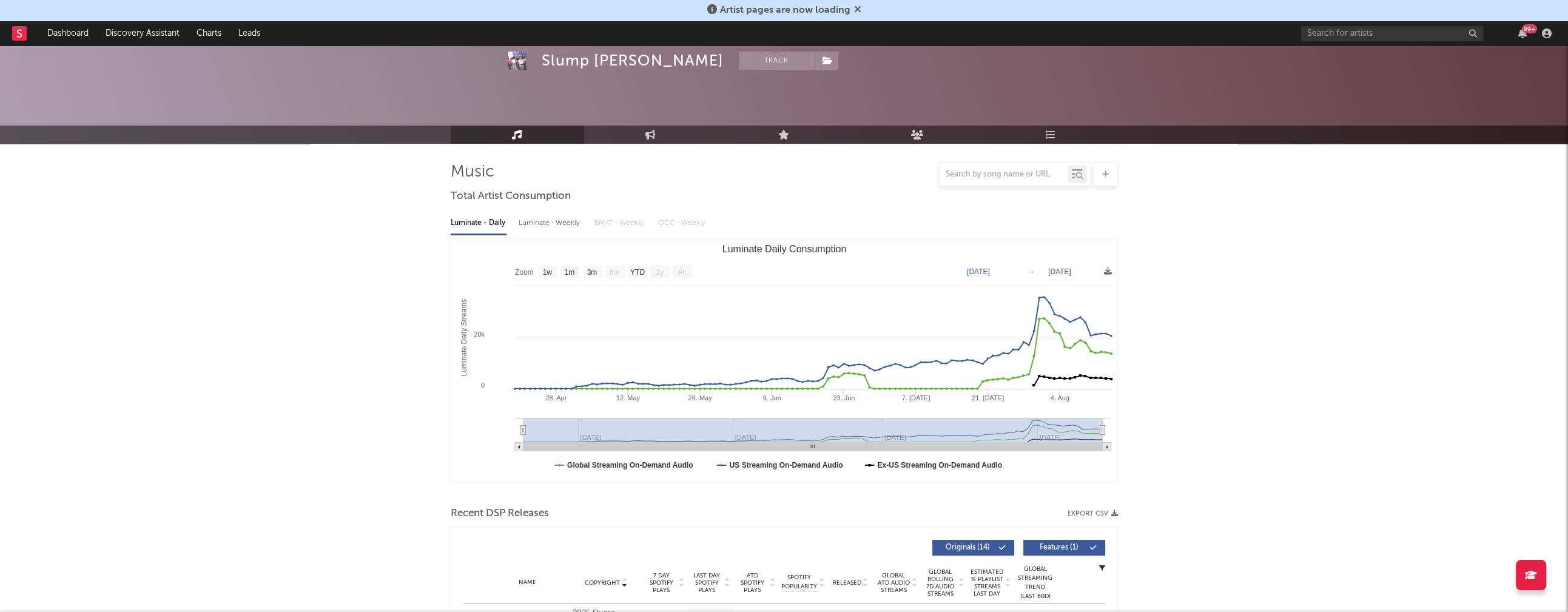
scroll to position [179, 0]
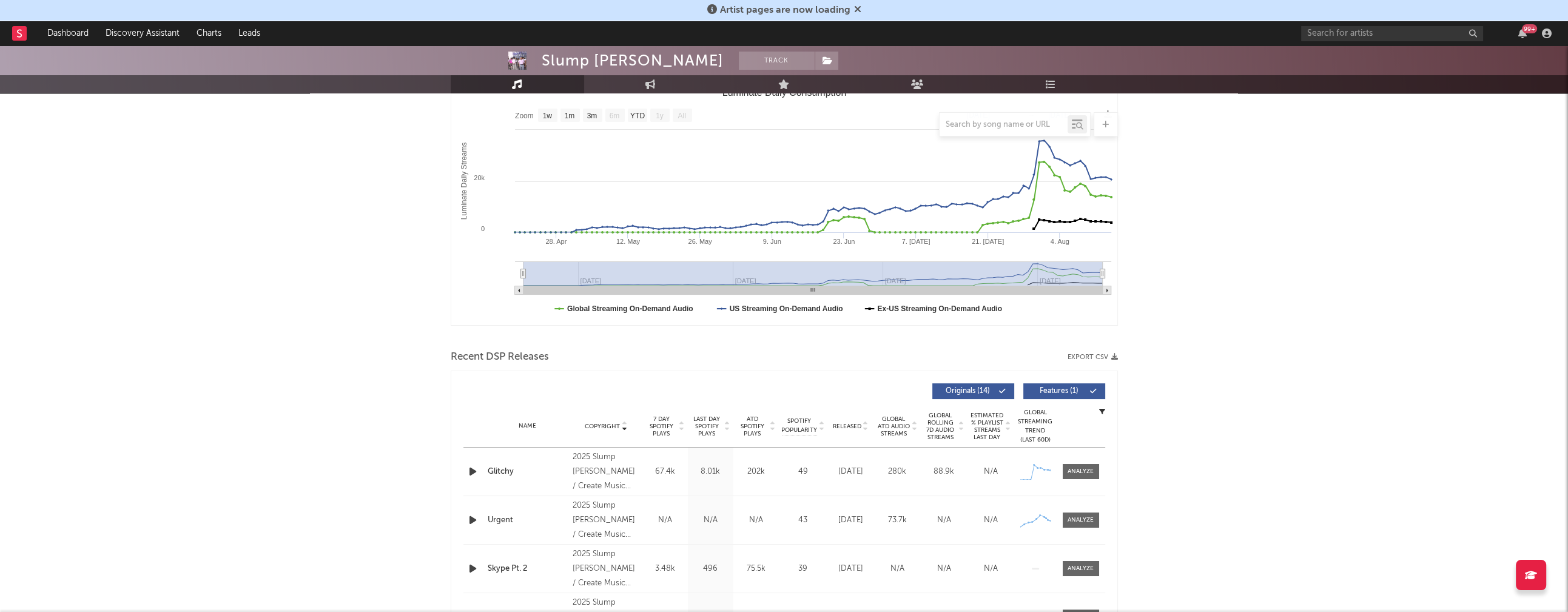
click at [470, 470] on icon "button" at bounding box center [473, 471] width 13 height 15
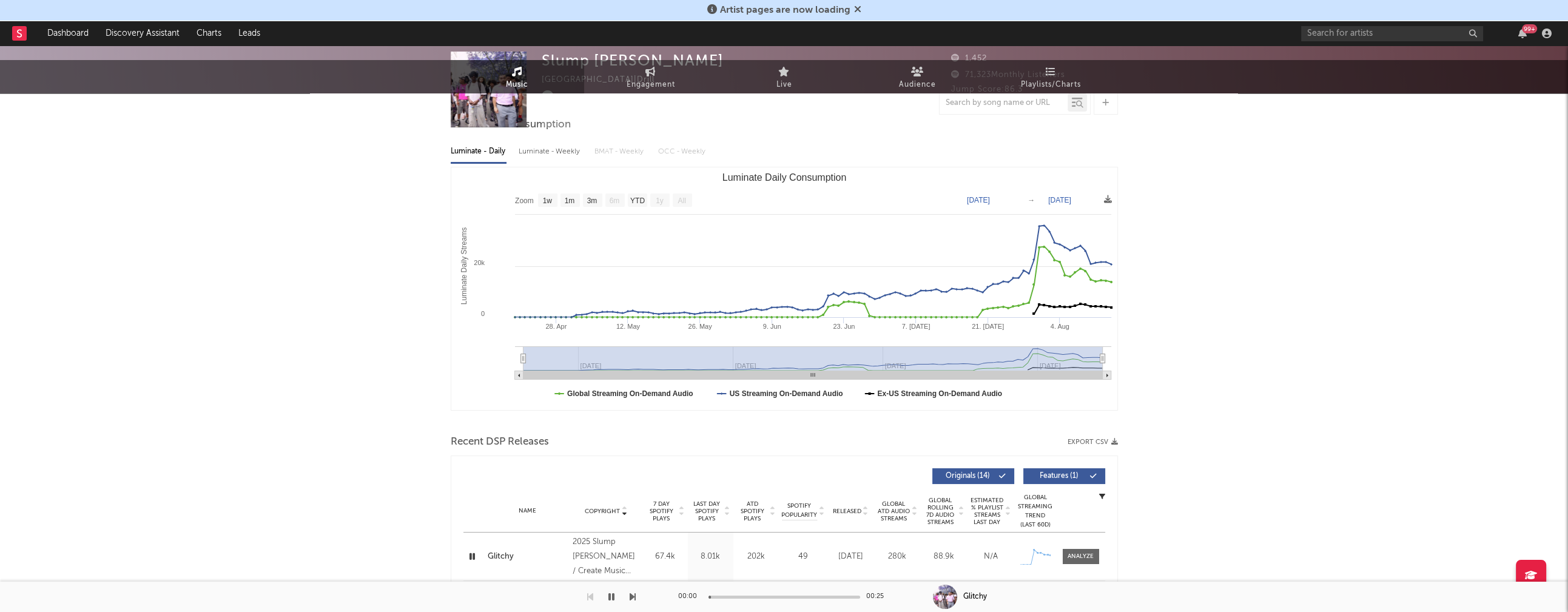
scroll to position [0, 0]
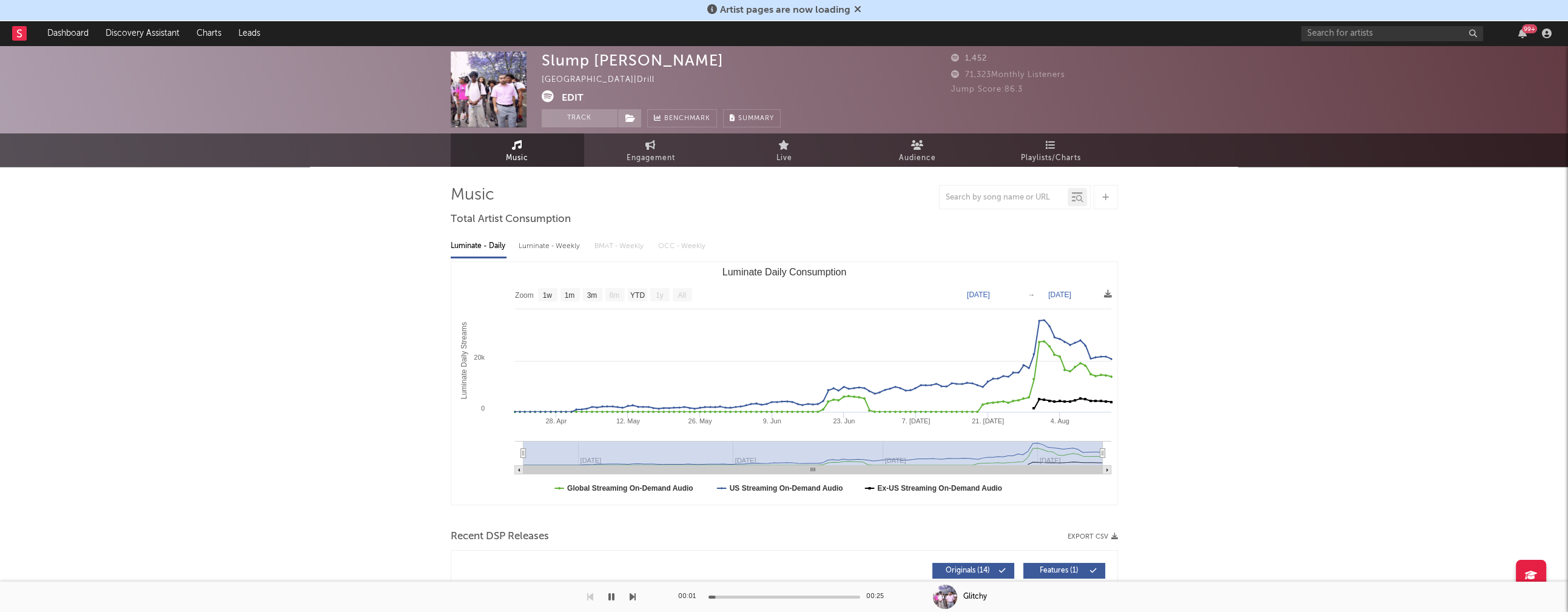
click at [565, 242] on div "Luminate - Weekly" at bounding box center [551, 246] width 64 height 21
select select "1w"
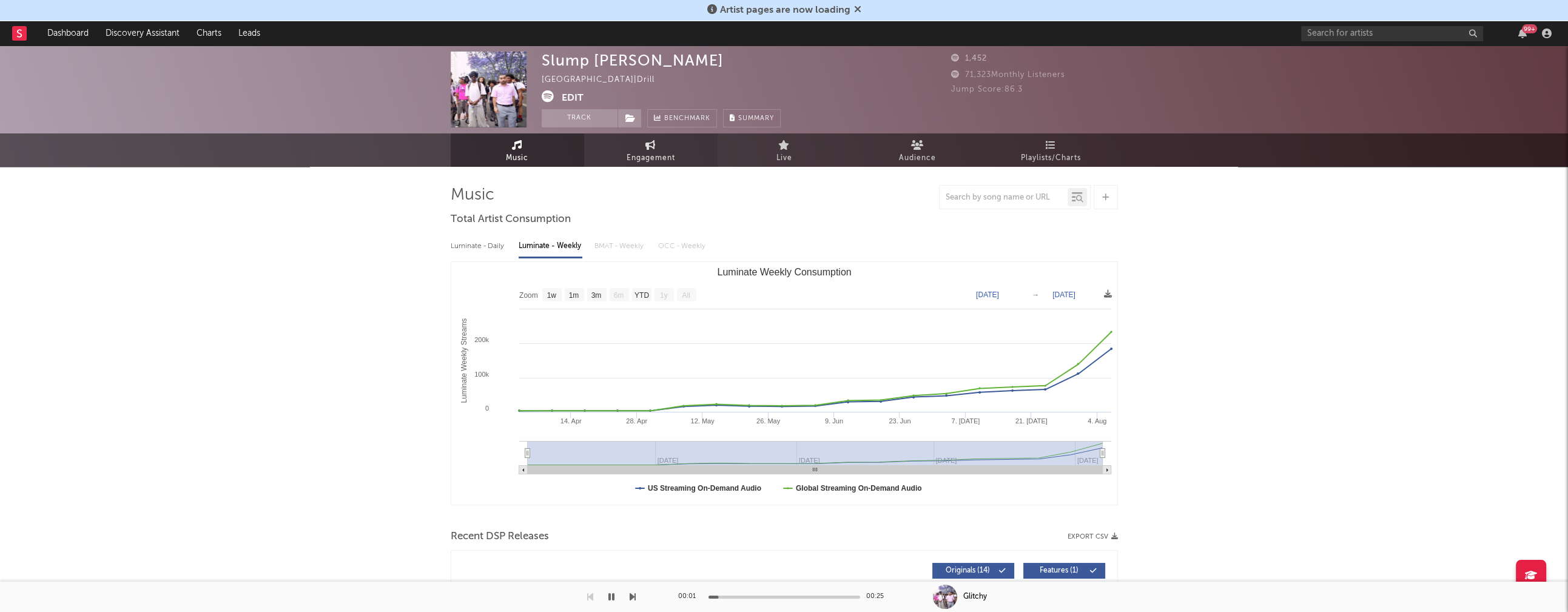
click at [648, 162] on span "Engagement" at bounding box center [651, 158] width 48 height 15
select select "1w"
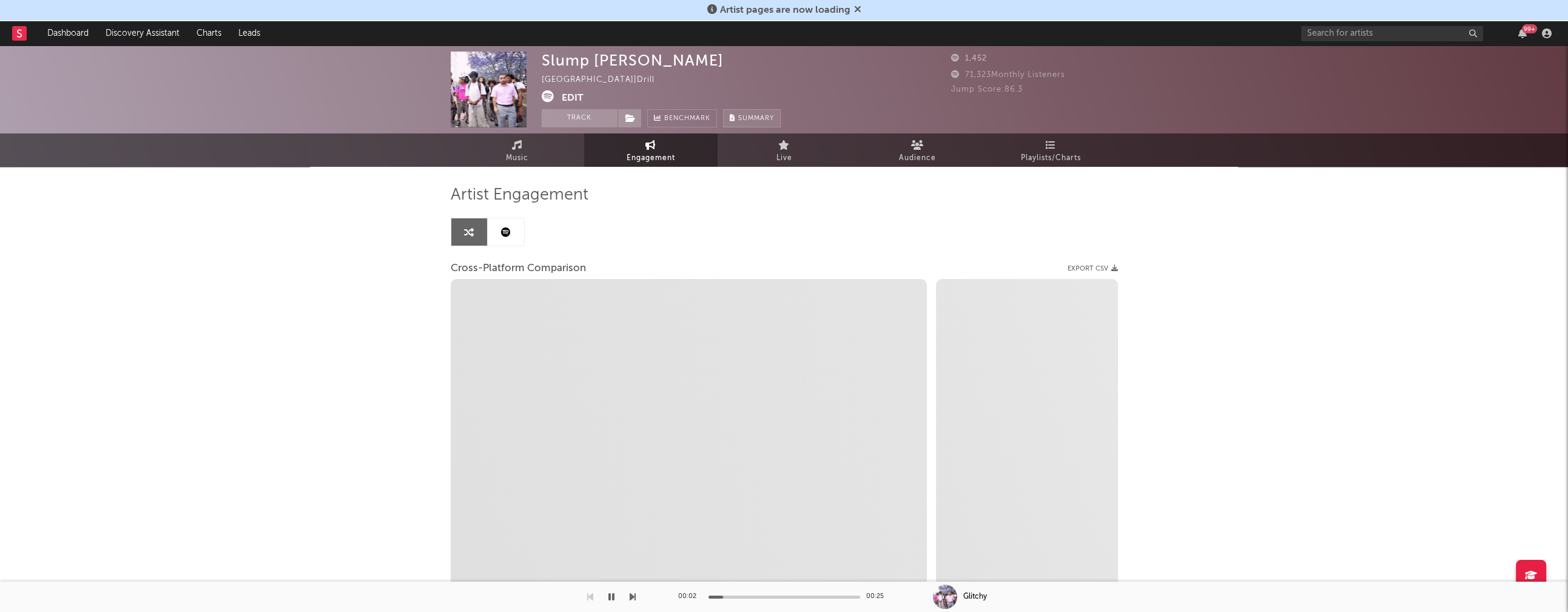
select select "1m"
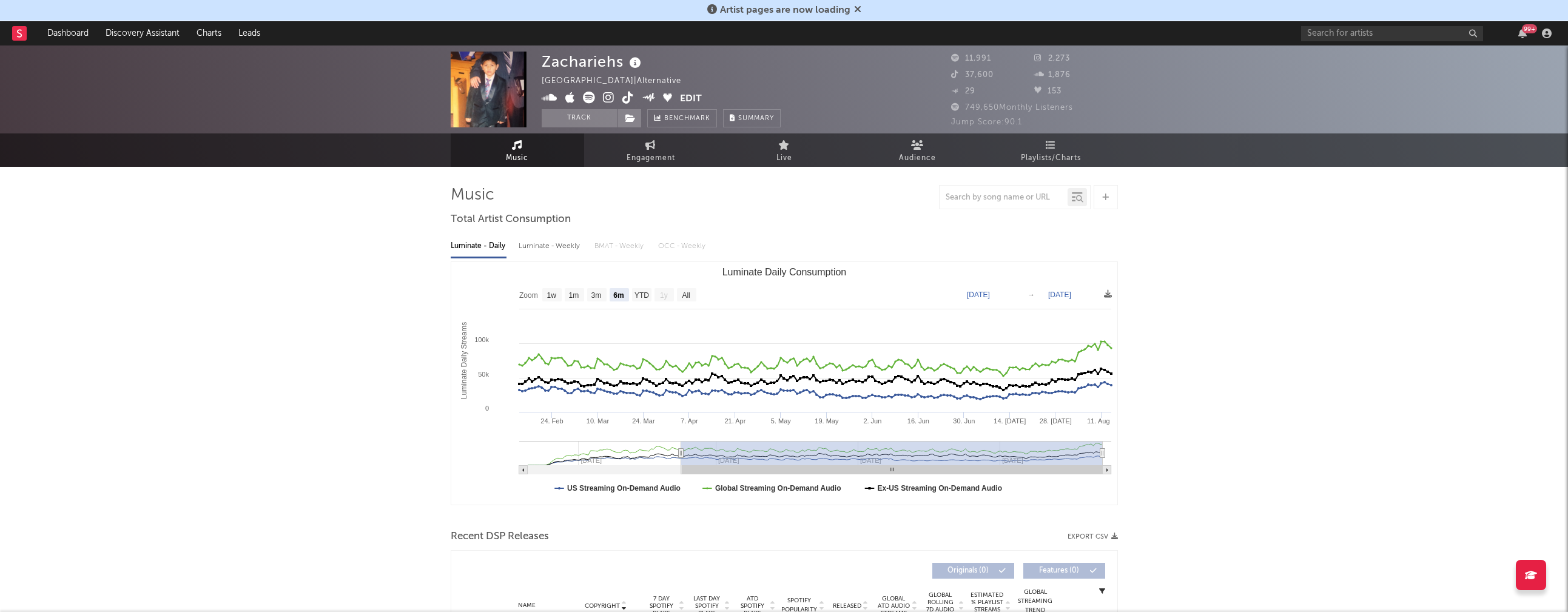
select select "6m"
click at [606, 96] on icon at bounding box center [608, 97] width 11 height 12
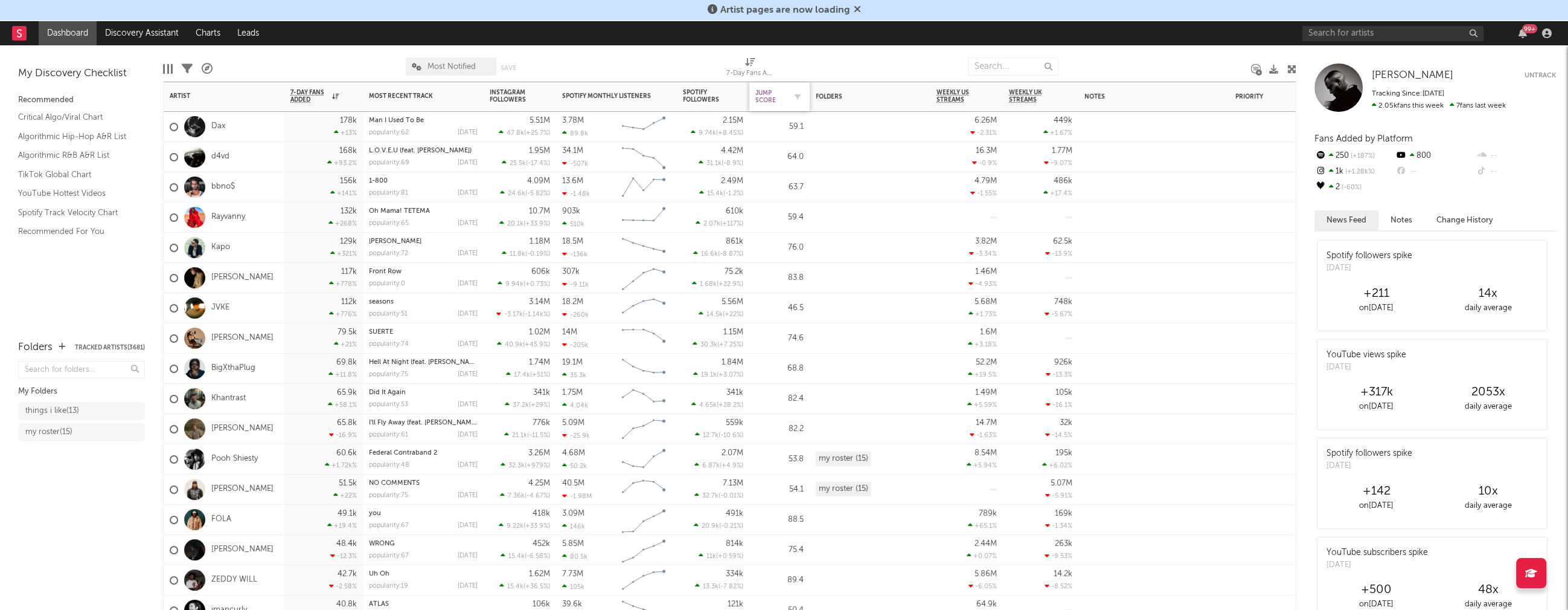
click at [765, 93] on div "Jump Score" at bounding box center [770, 96] width 30 height 15
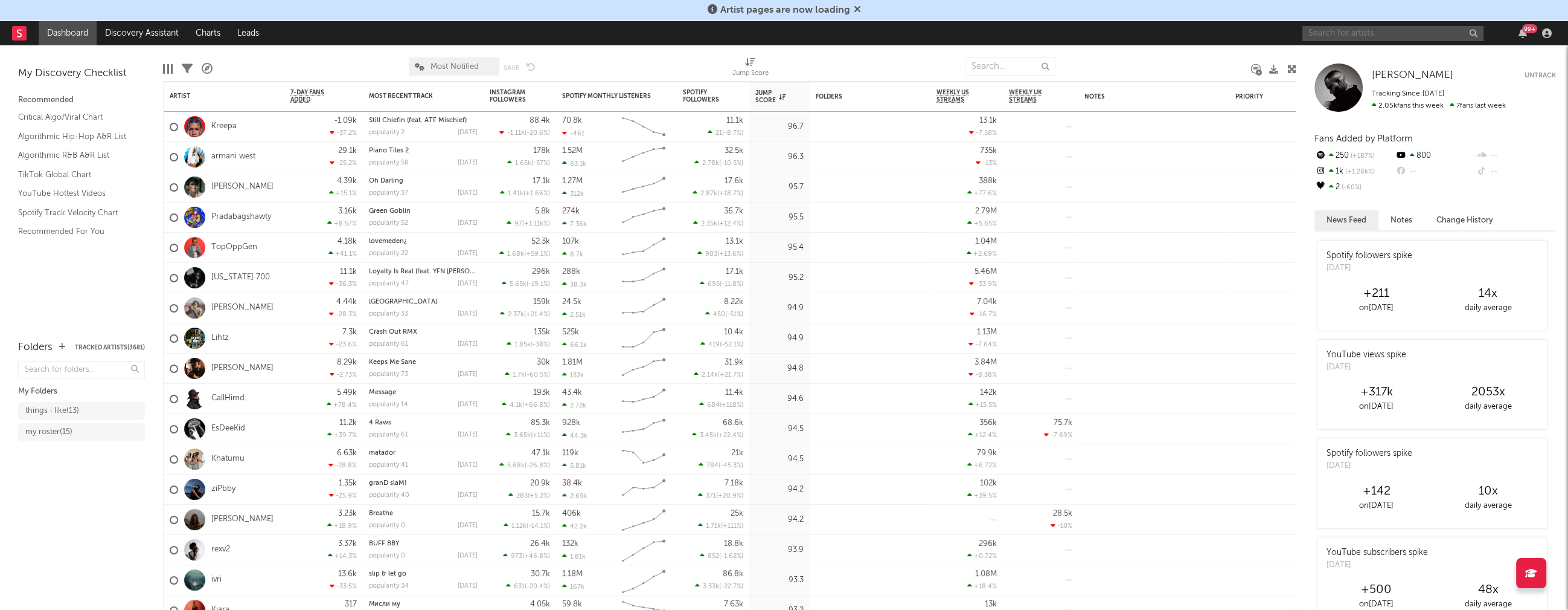
click at [1354, 36] on input "text" at bounding box center [1393, 33] width 181 height 15
type input "GTW mik"
click at [1391, 50] on div "GTW Mik" at bounding box center [1411, 57] width 133 height 15
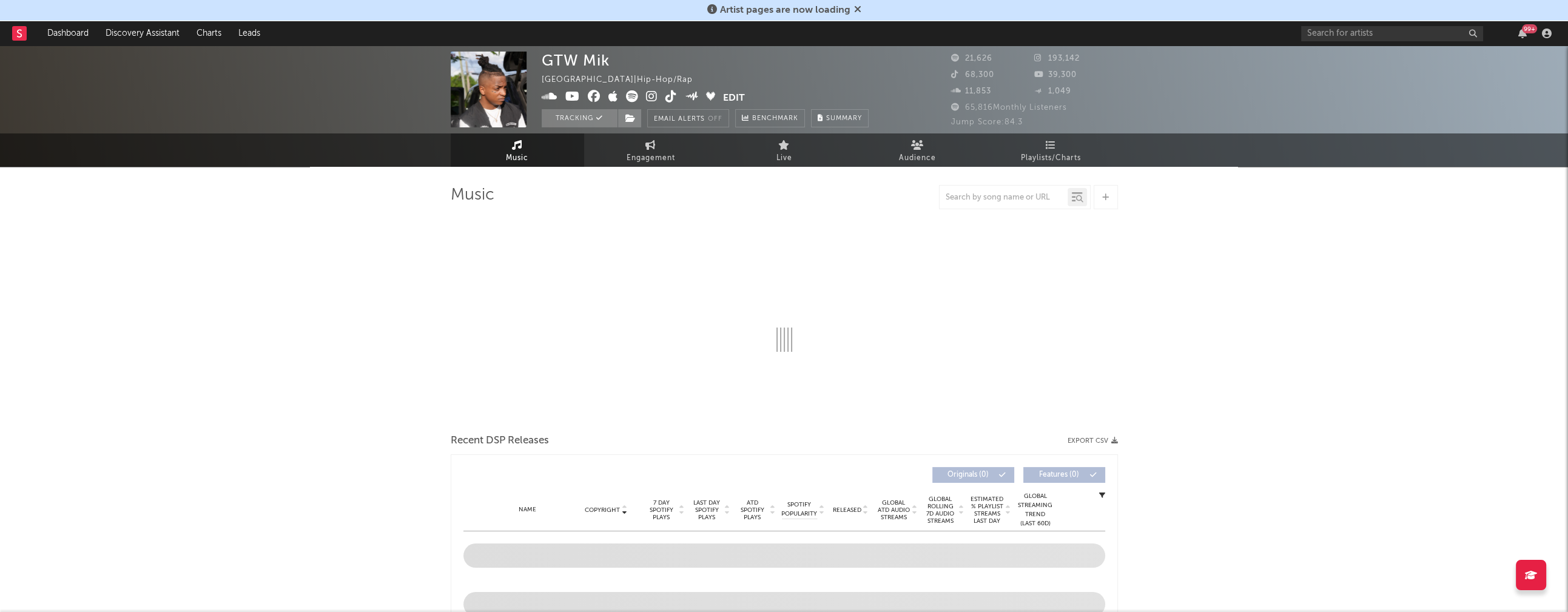
select select "6m"
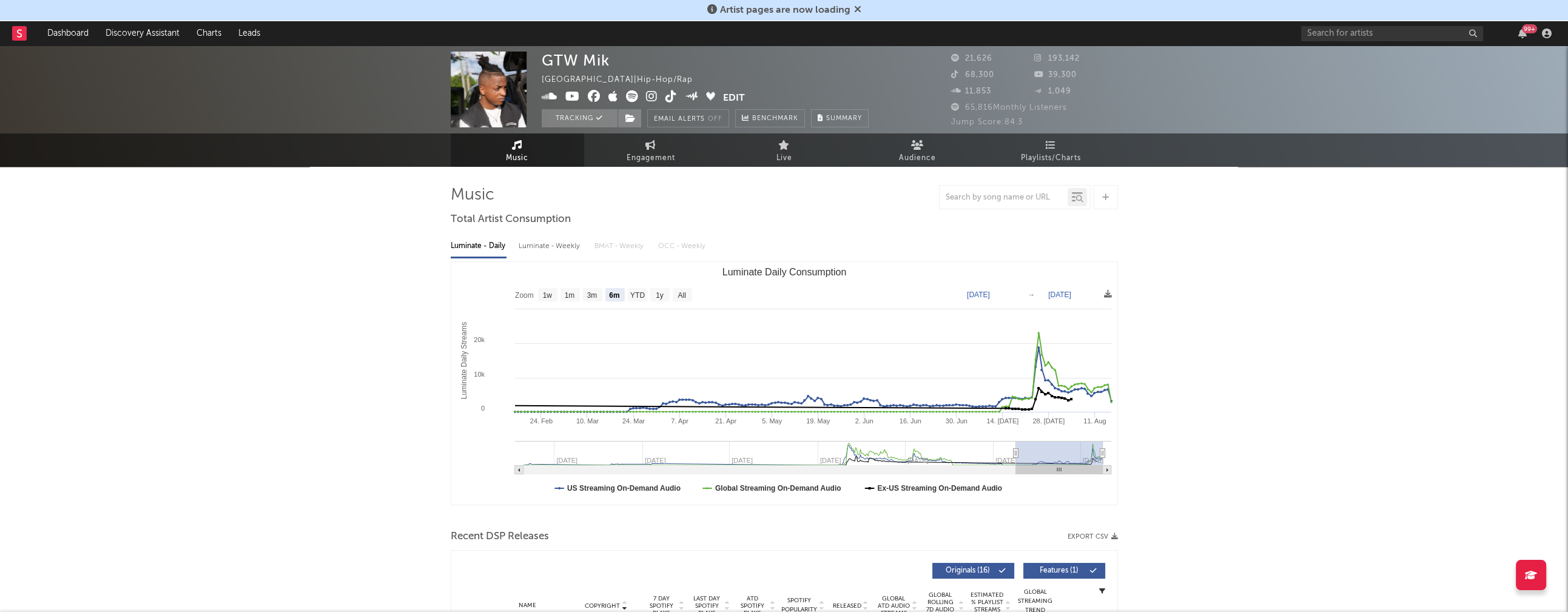
click at [543, 249] on div "Luminate - Weekly" at bounding box center [551, 246] width 64 height 21
select select "6m"
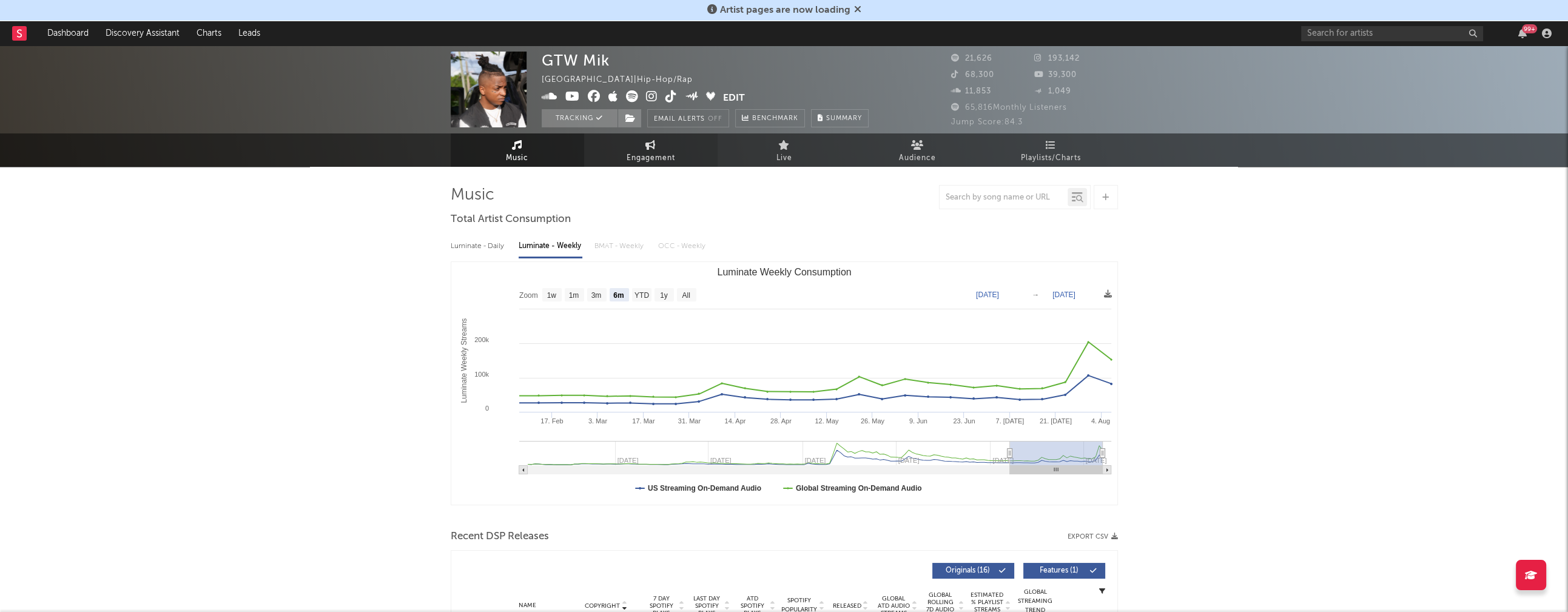
click at [656, 157] on span "Engagement" at bounding box center [651, 158] width 48 height 15
select select "1w"
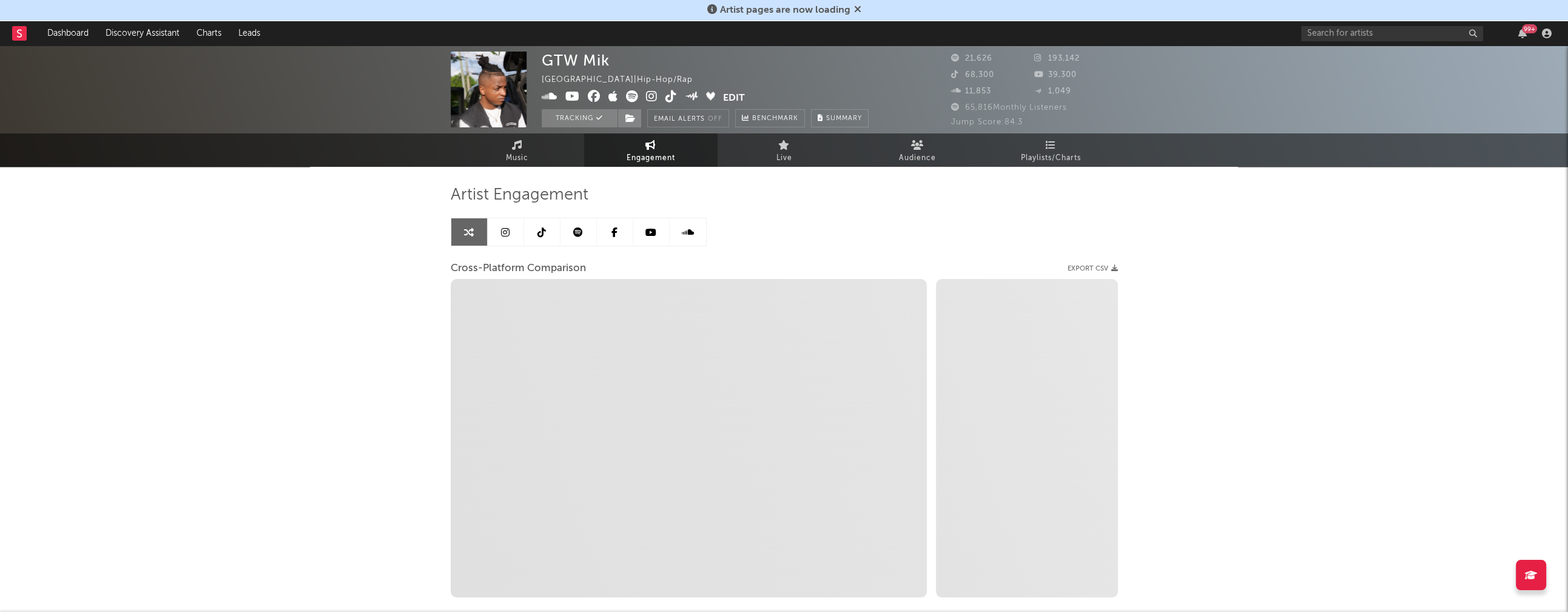
click at [650, 98] on icon at bounding box center [651, 96] width 11 height 12
select select "1m"
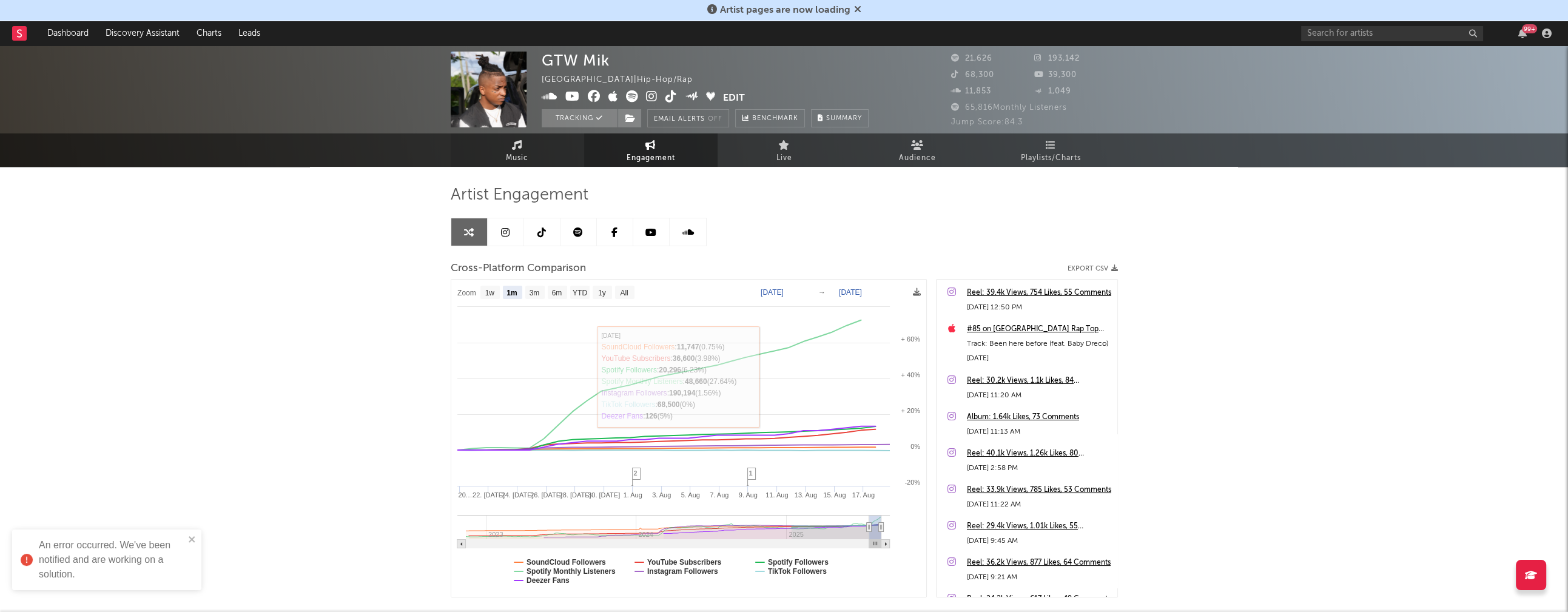
click at [524, 158] on span "Music" at bounding box center [517, 158] width 23 height 15
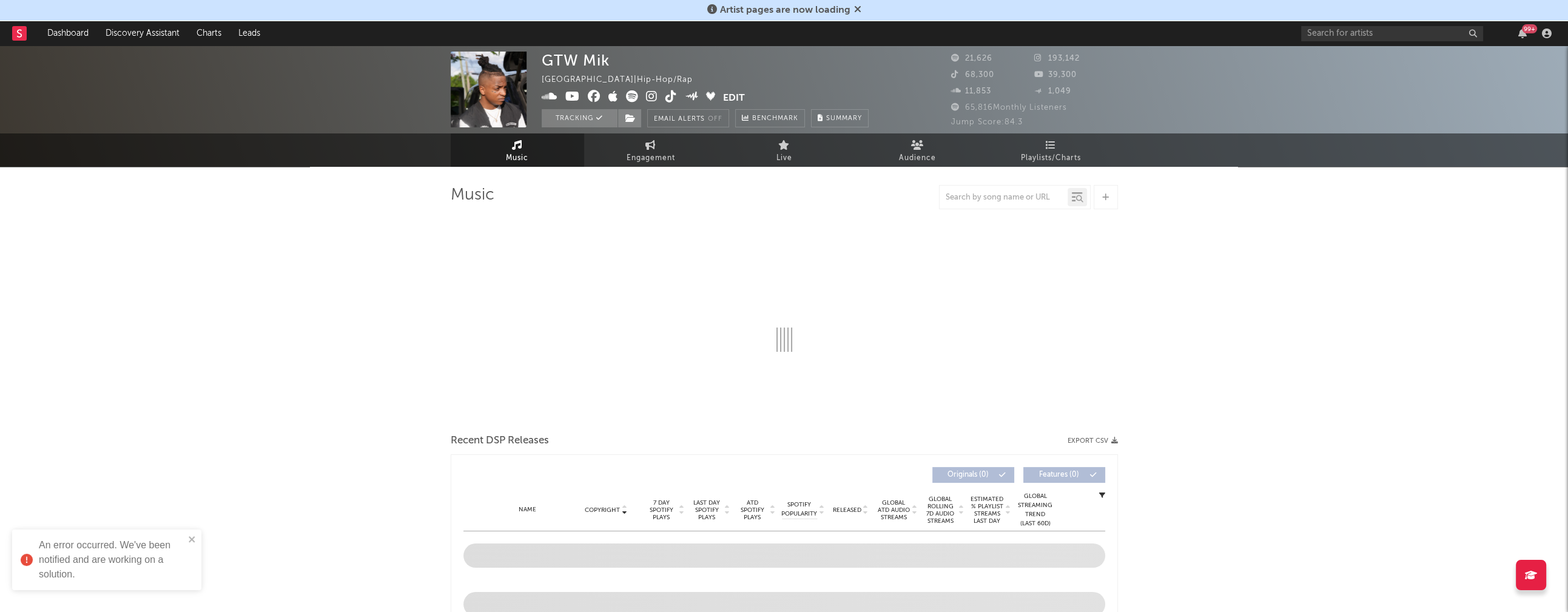
select select "6m"
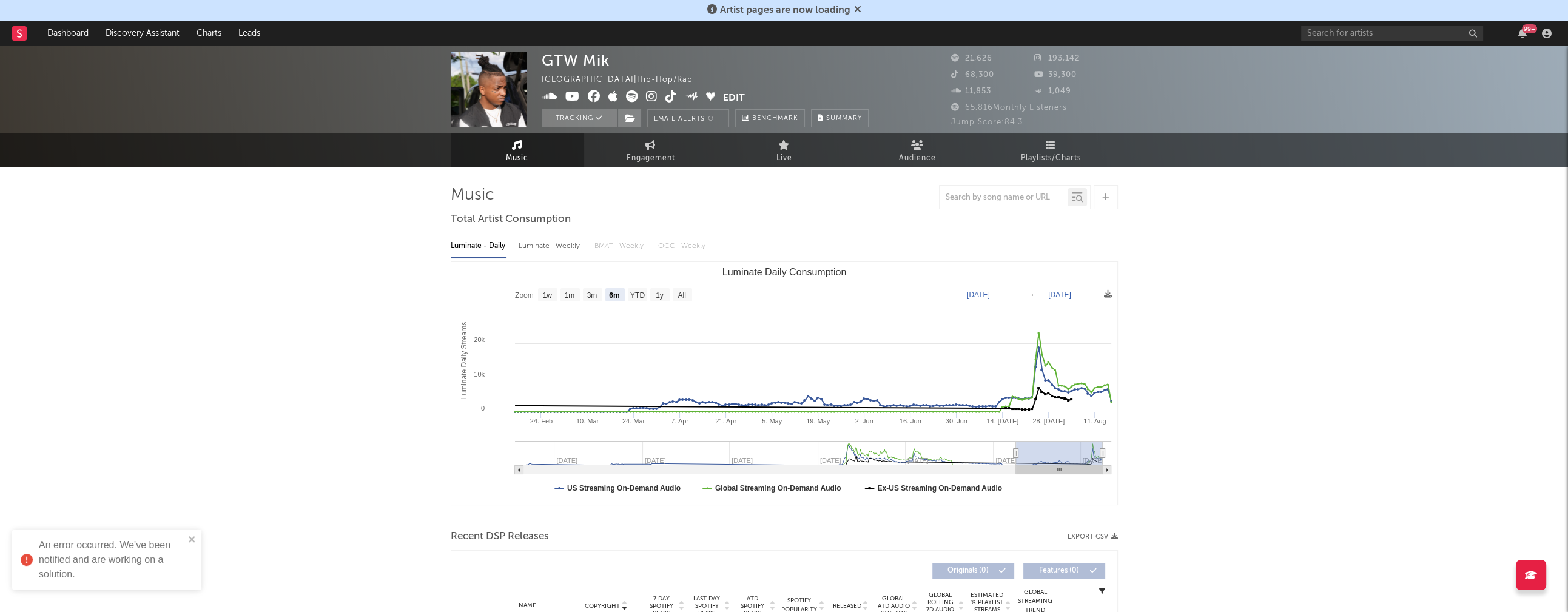
scroll to position [205, 0]
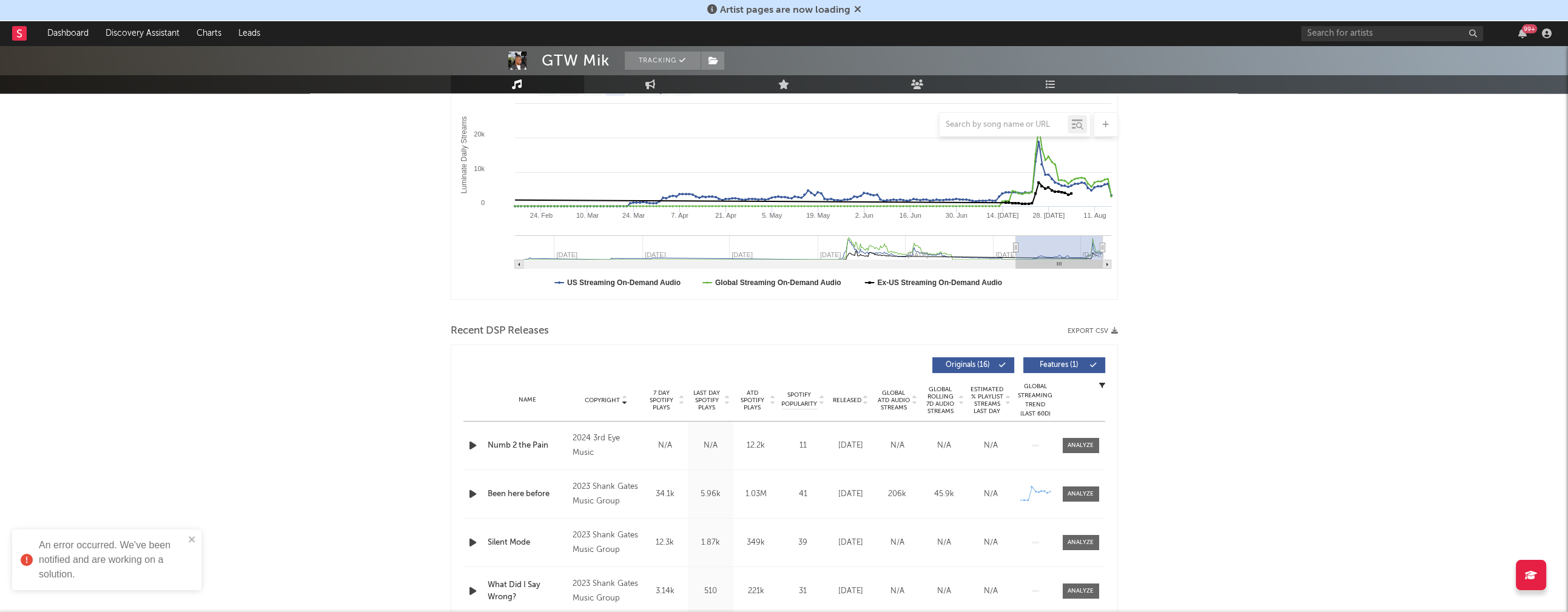
click at [478, 440] on icon "button" at bounding box center [473, 445] width 13 height 15
click at [602, 397] on span "Copyright" at bounding box center [602, 400] width 35 height 7
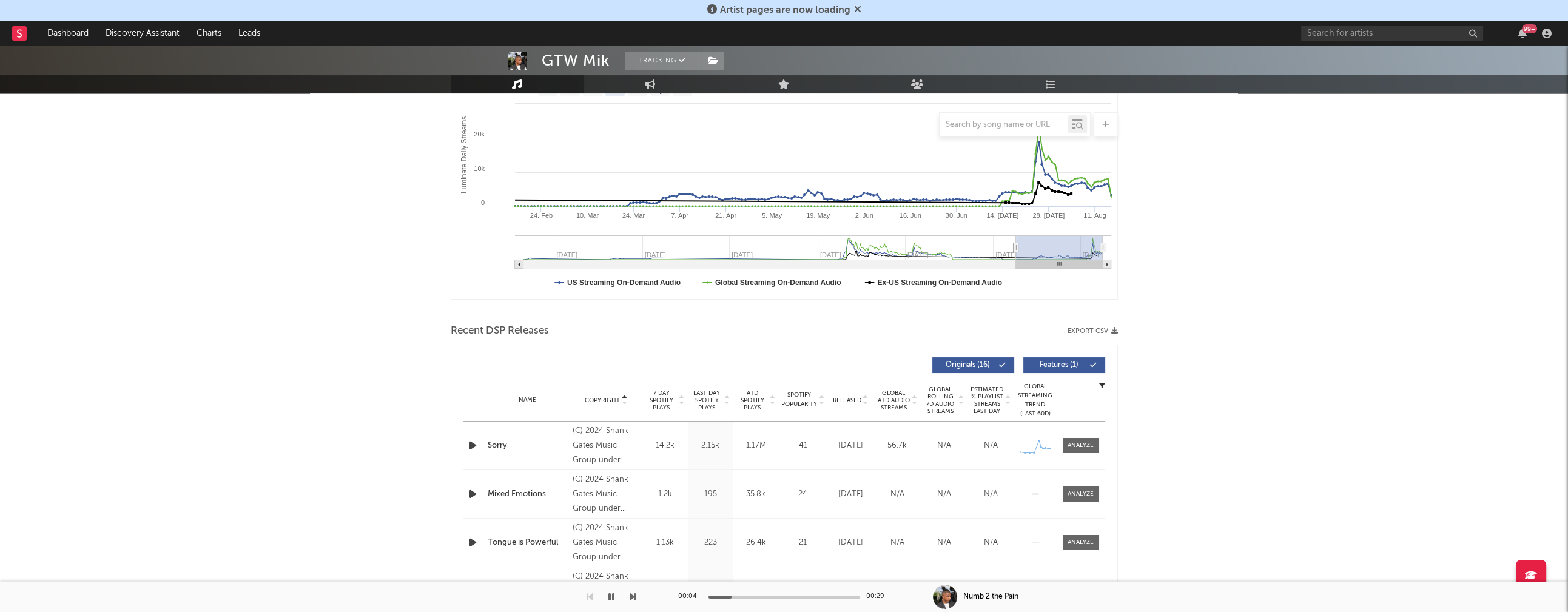
click at [473, 441] on icon "button" at bounding box center [473, 445] width 13 height 15
click at [470, 443] on icon "button" at bounding box center [472, 445] width 11 height 15
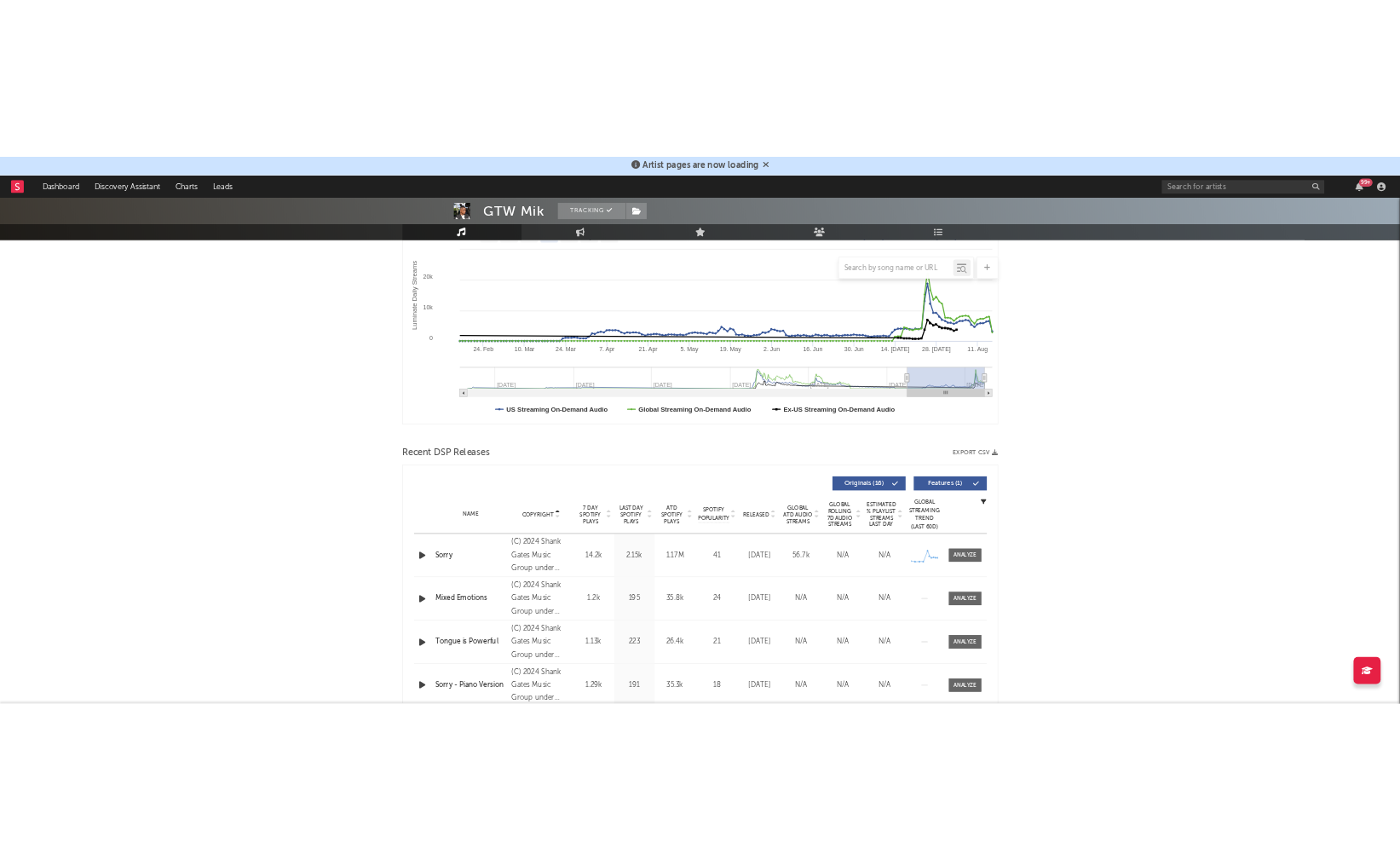
scroll to position [0, 0]
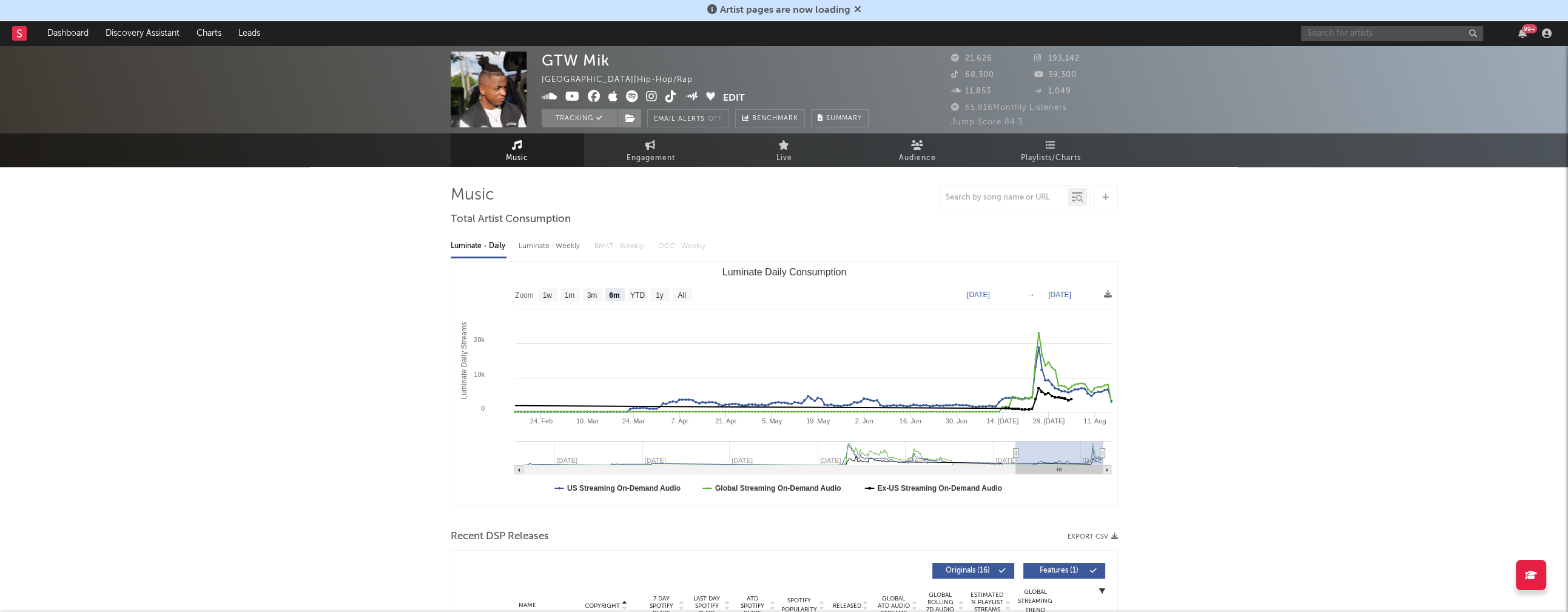
drag, startPoint x: 1367, startPoint y: 40, endPoint x: 1363, endPoint y: 34, distance: 7.2
click at [1366, 40] on div "99 +" at bounding box center [1429, 33] width 254 height 25
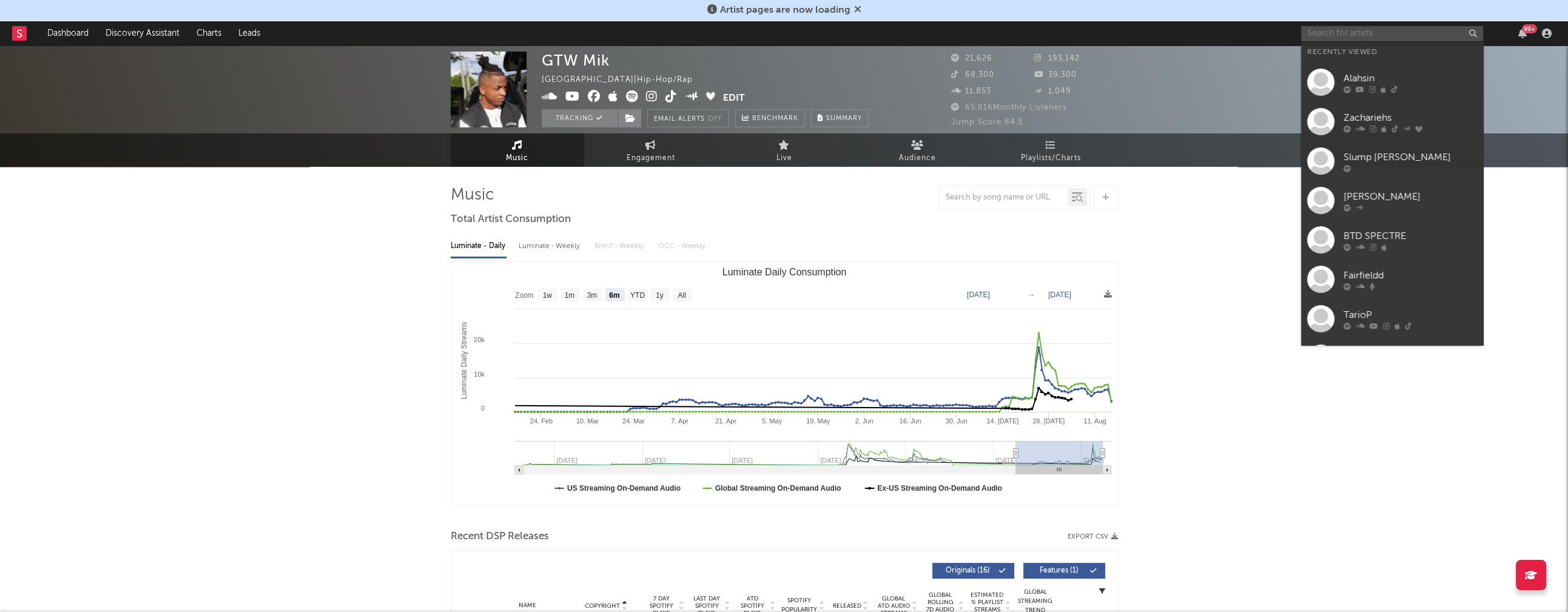
paste input "ApolloRed1"
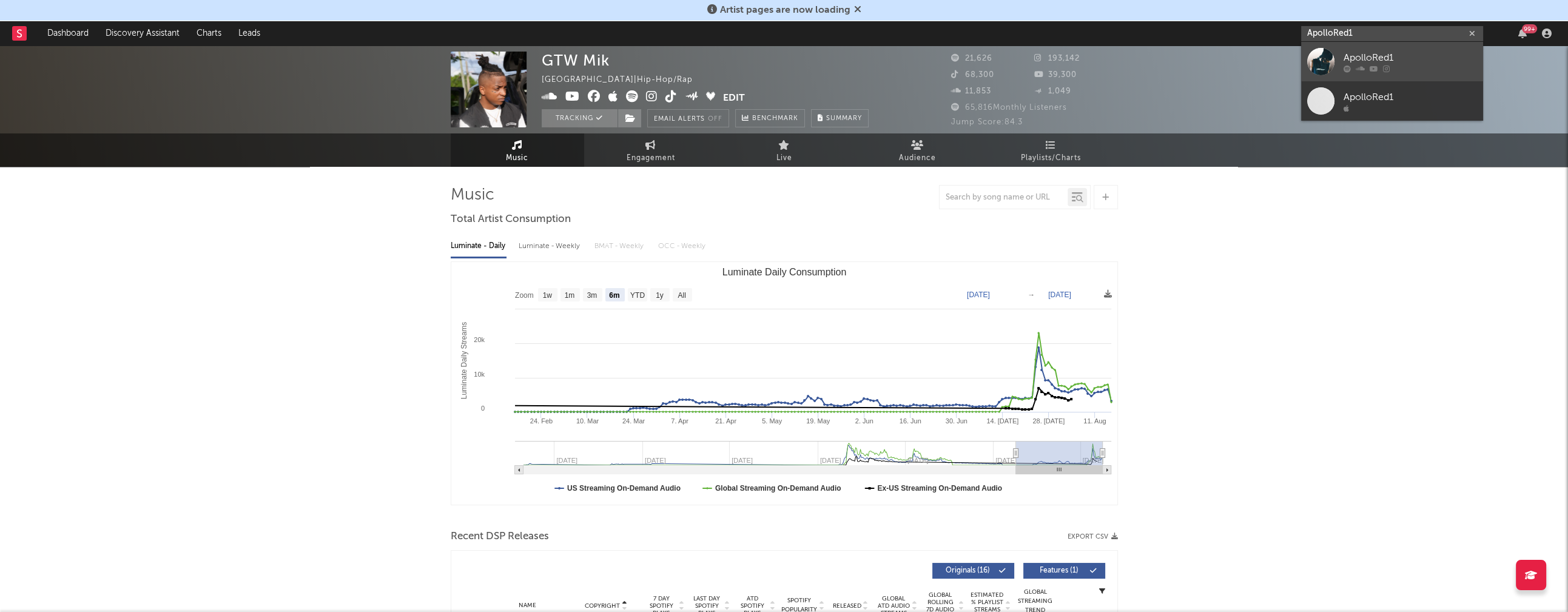
type input "ApolloRed1"
click at [1396, 50] on link "ApolloRed1" at bounding box center [1392, 62] width 182 height 40
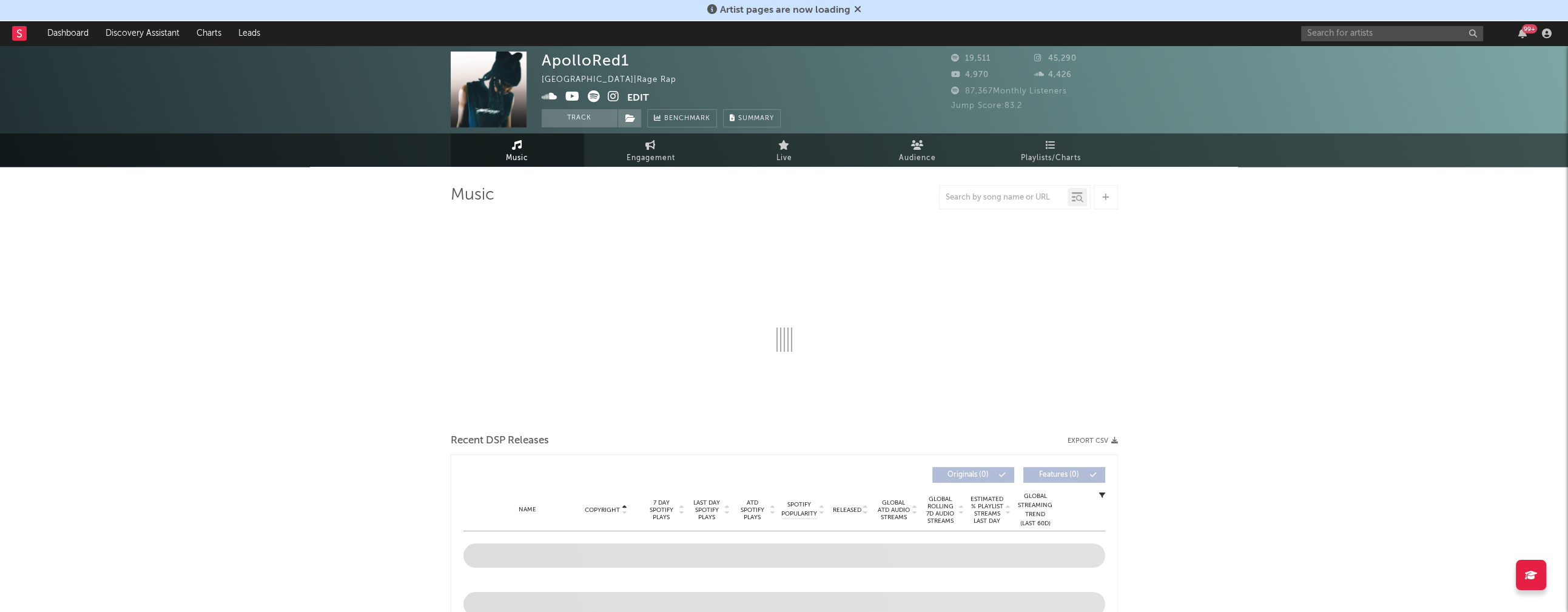
select select "1w"
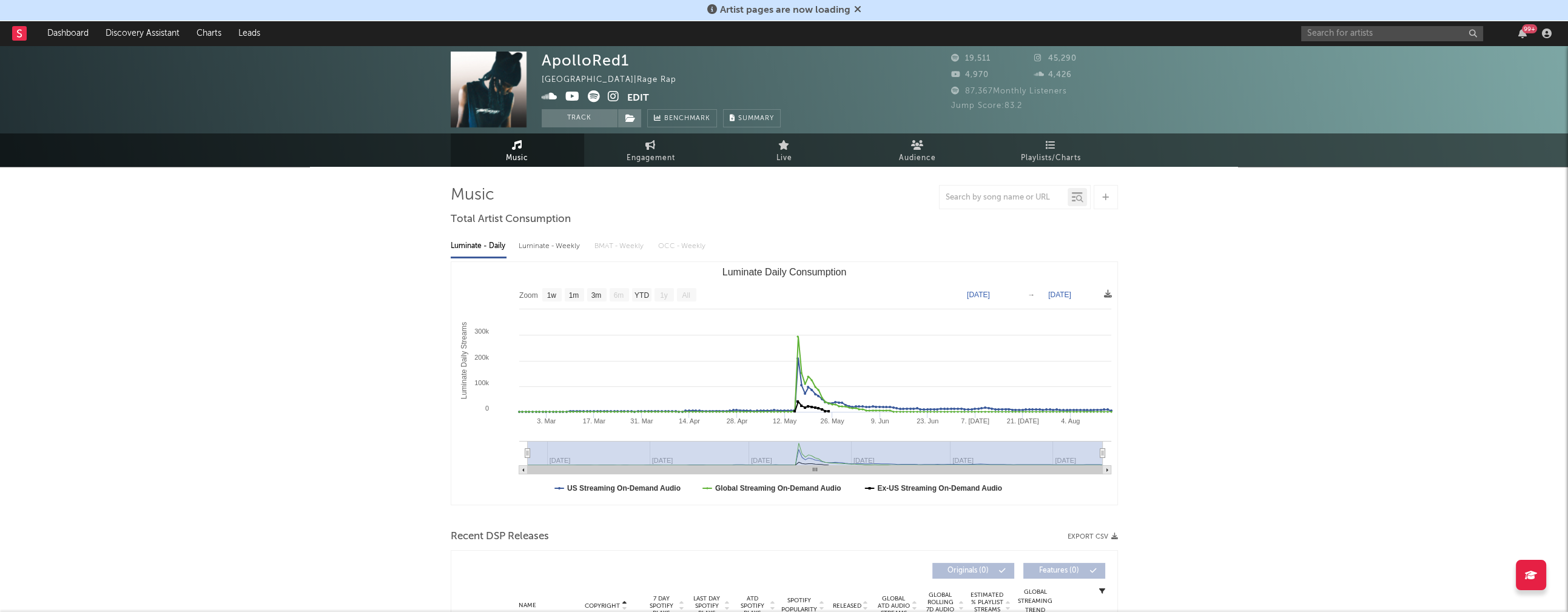
click at [545, 243] on div "Luminate - Weekly" at bounding box center [551, 246] width 64 height 21
select select "6m"
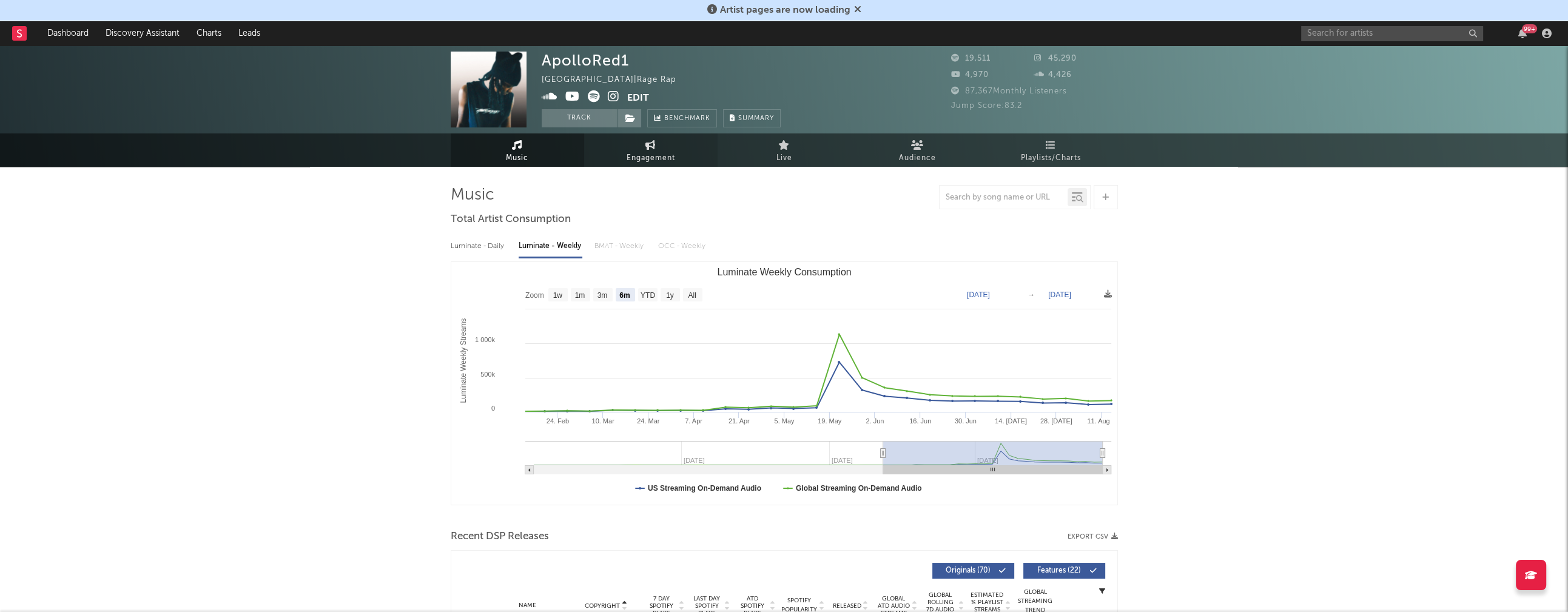
click at [638, 156] on span "Engagement" at bounding box center [651, 158] width 48 height 15
select select "1w"
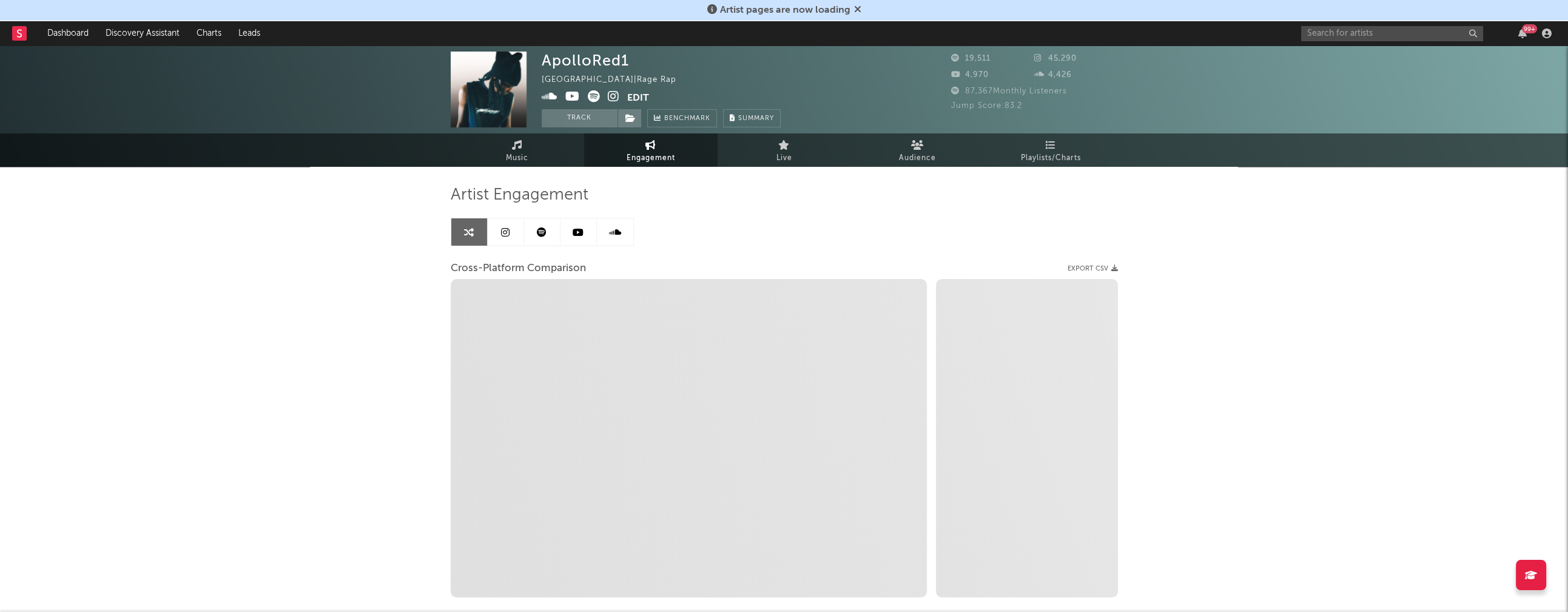
click at [612, 95] on icon at bounding box center [613, 96] width 11 height 12
select select "1m"
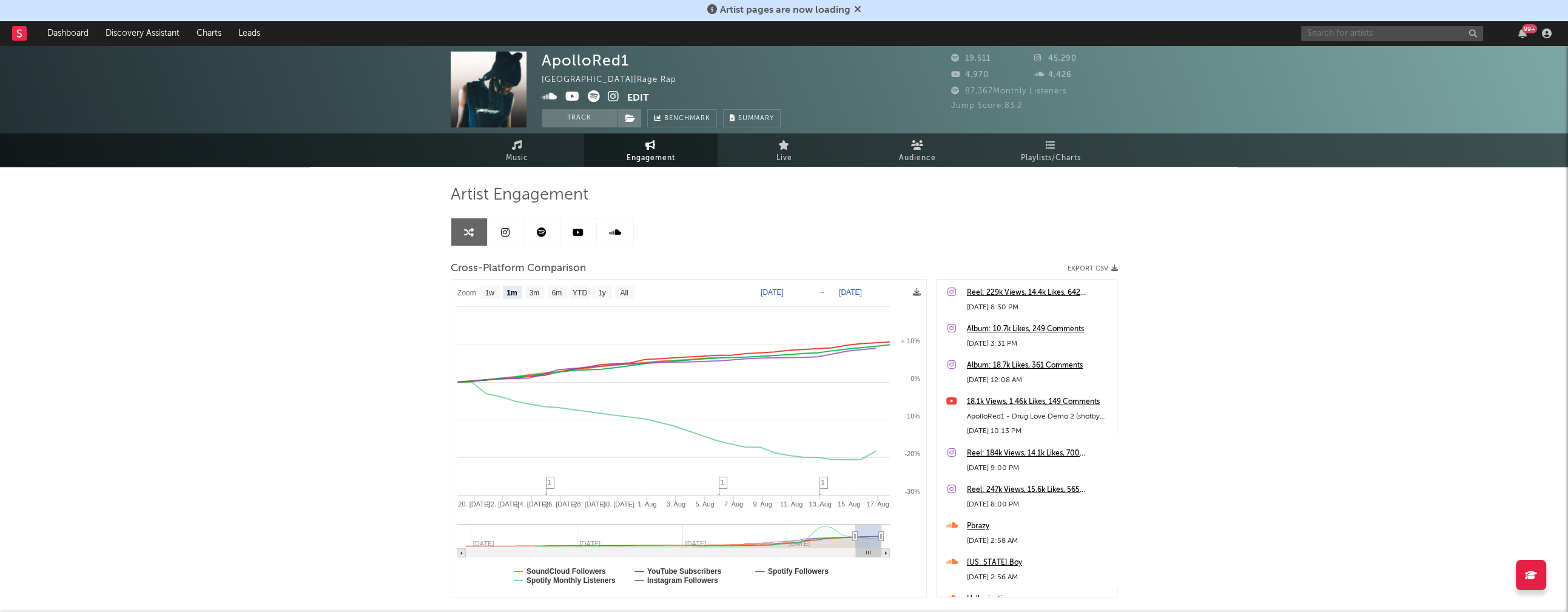
click at [1355, 35] on input "text" at bounding box center [1392, 33] width 182 height 15
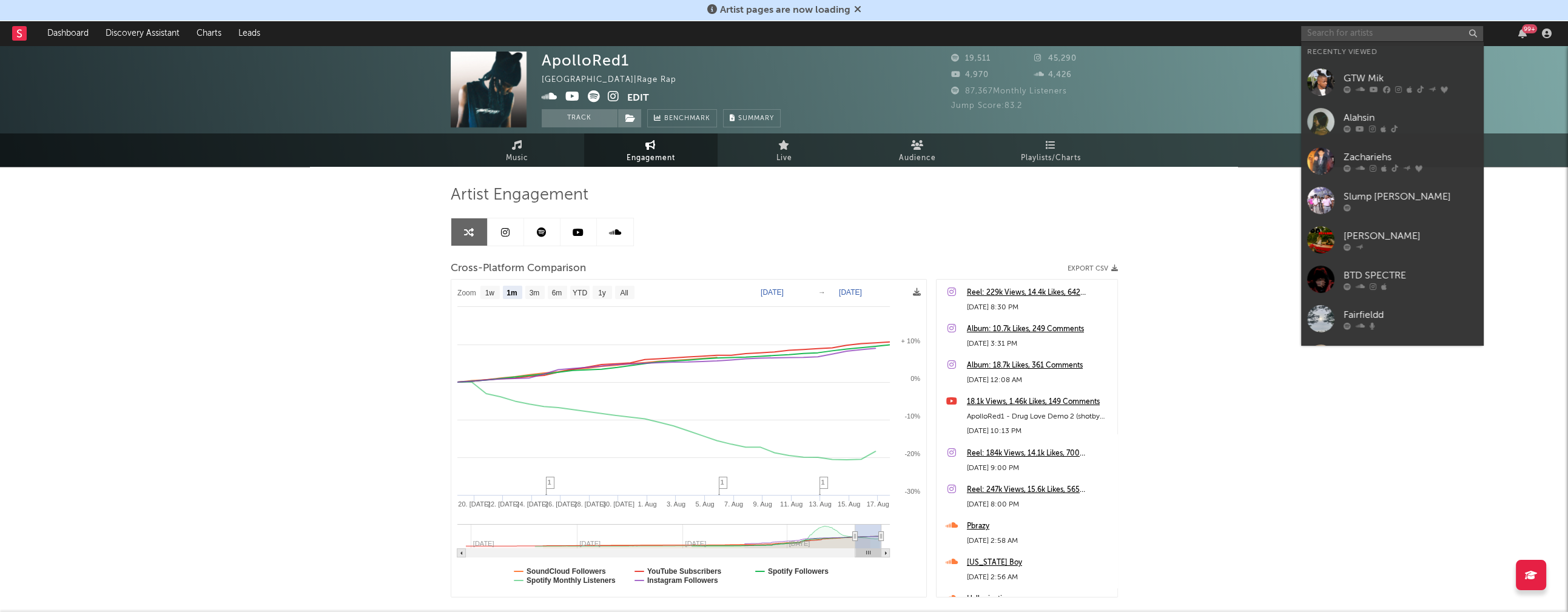
paste input "SZN4"
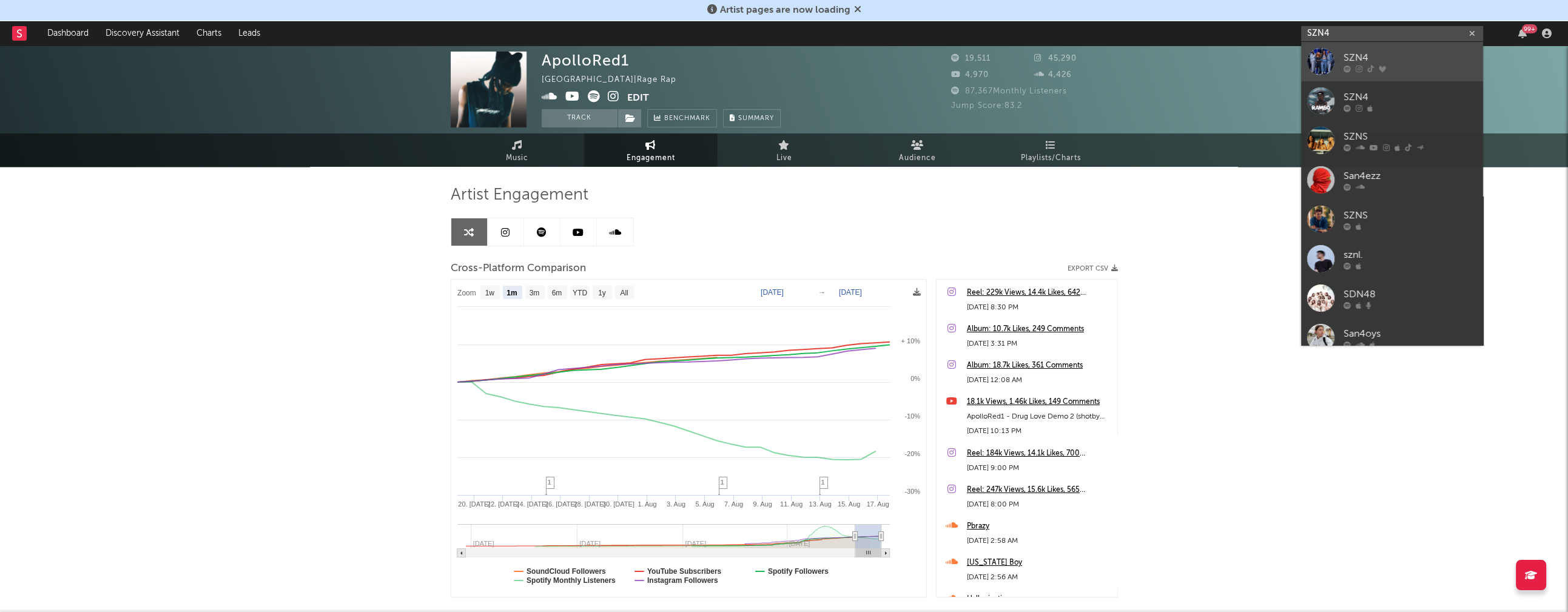
type input "SZN4"
click at [1367, 49] on link "SZN4" at bounding box center [1392, 62] width 182 height 40
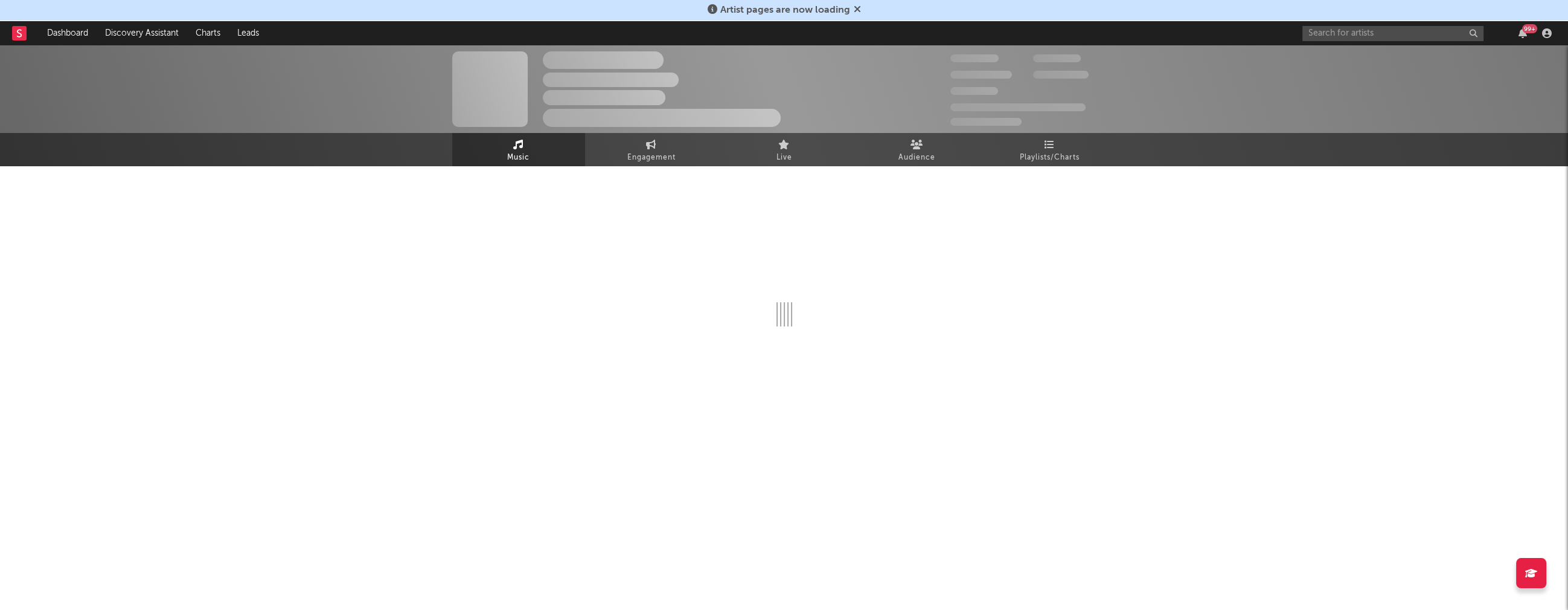
select select "1w"
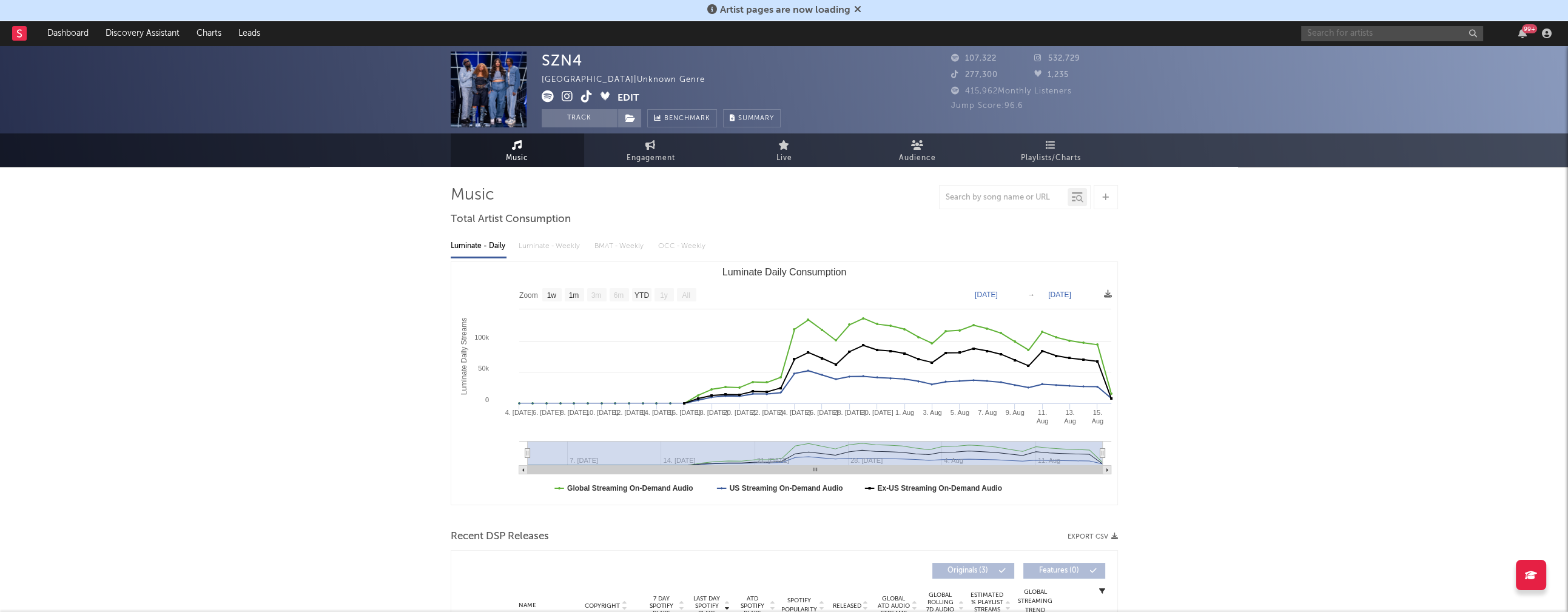
click at [1350, 28] on input "text" at bounding box center [1392, 33] width 182 height 15
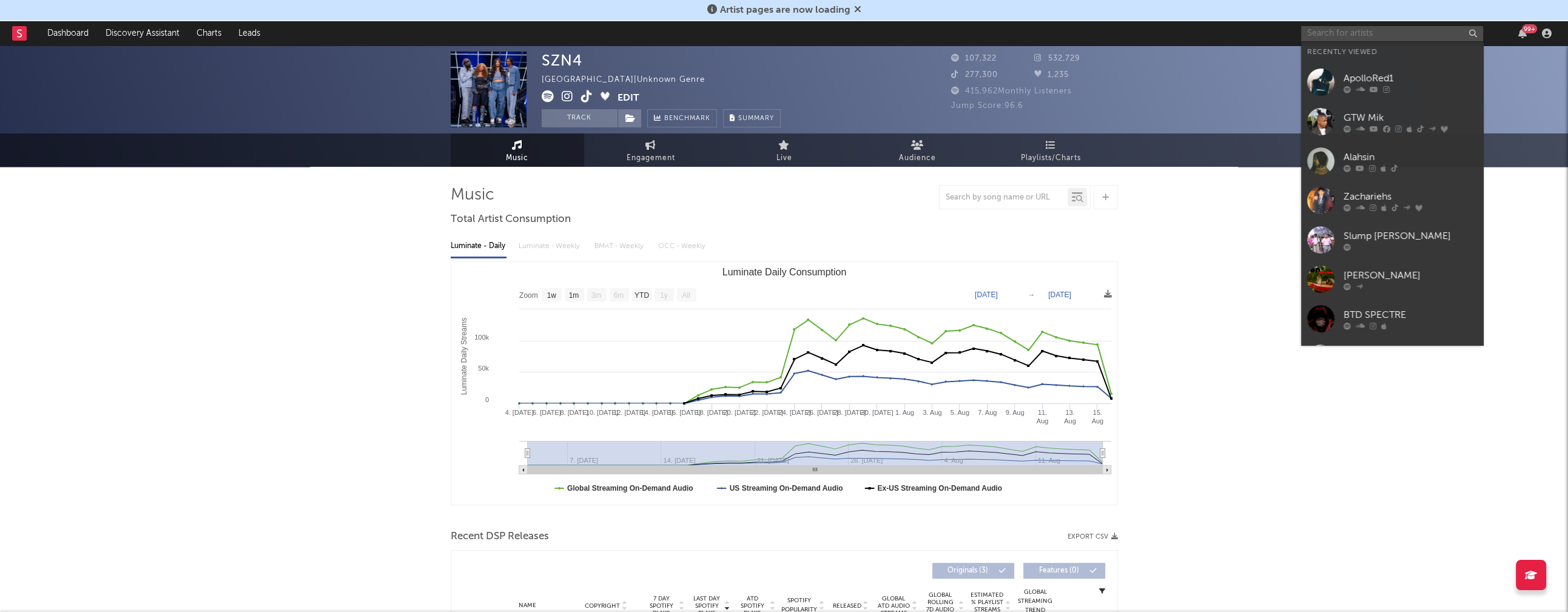
paste input "cieratherapper"
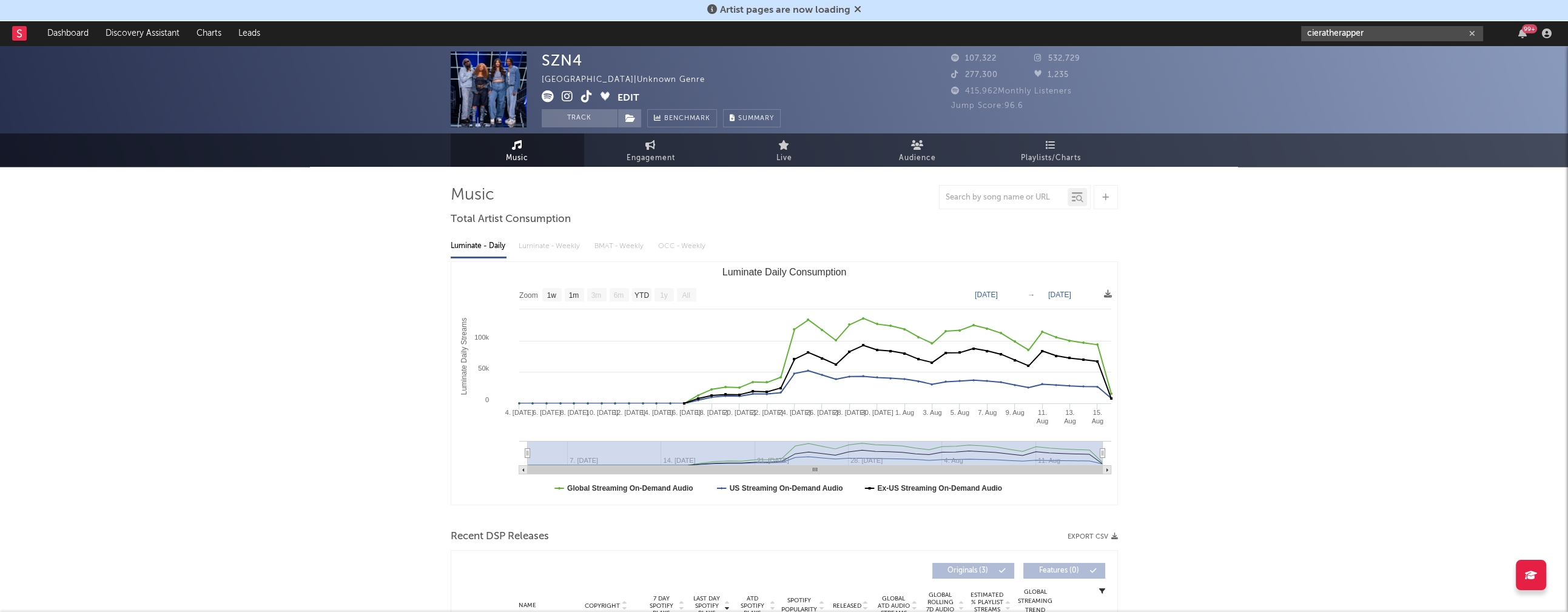
click at [1380, 37] on input "cieratherapper" at bounding box center [1392, 33] width 182 height 15
type input "cieratherapper"
click at [1383, 59] on div "cieratherapper" at bounding box center [1410, 58] width 133 height 15
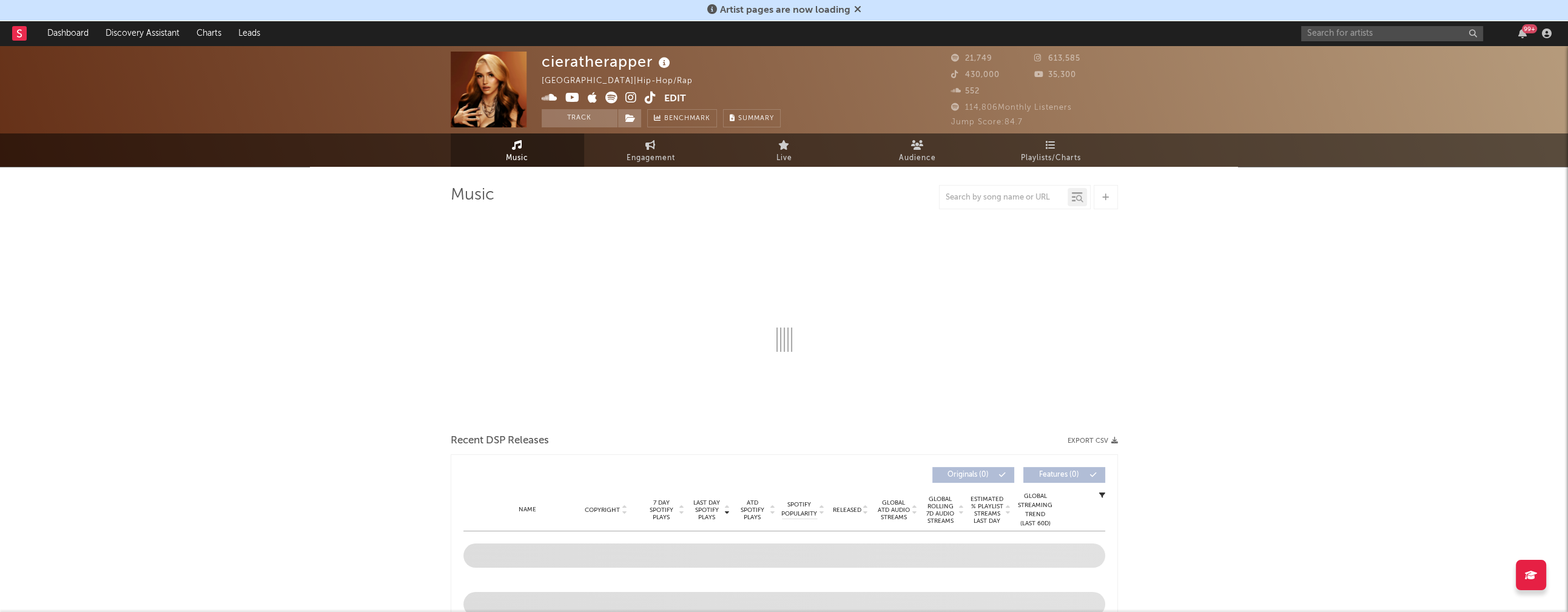
select select "6m"
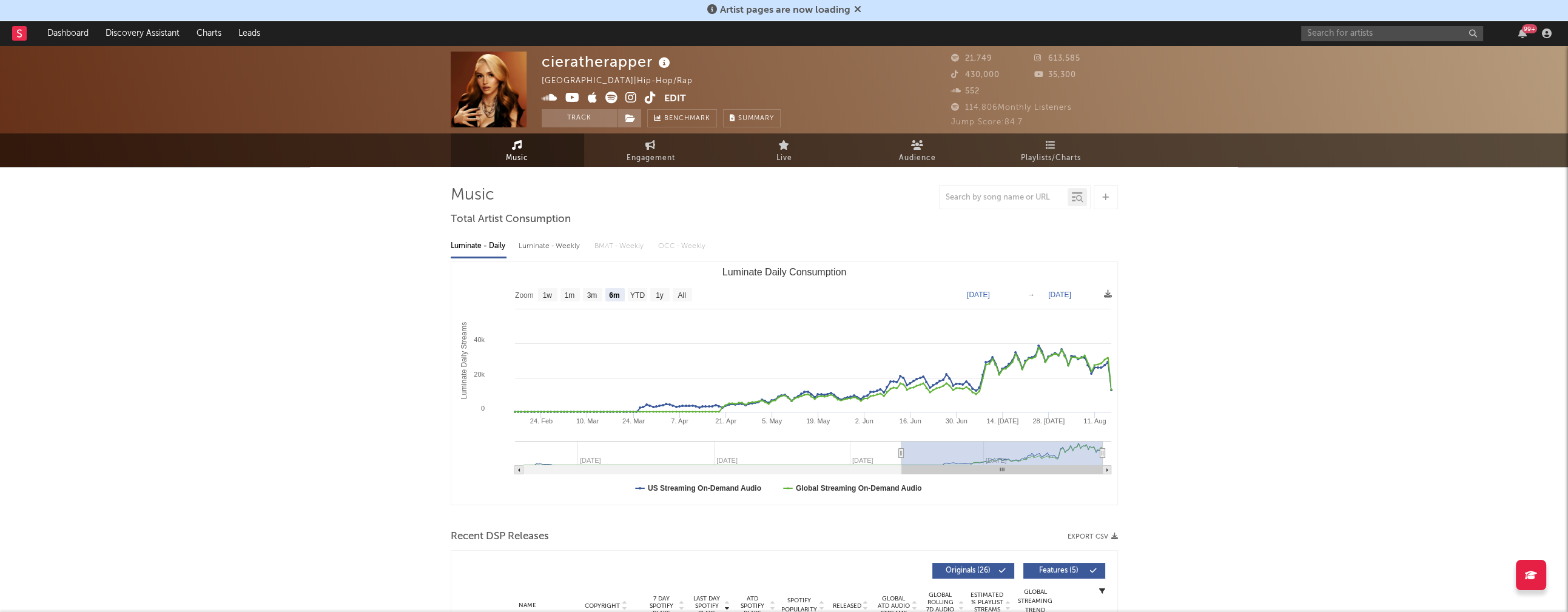
click at [631, 97] on icon at bounding box center [631, 97] width 11 height 12
click at [1369, 35] on input "text" at bounding box center [1392, 33] width 182 height 15
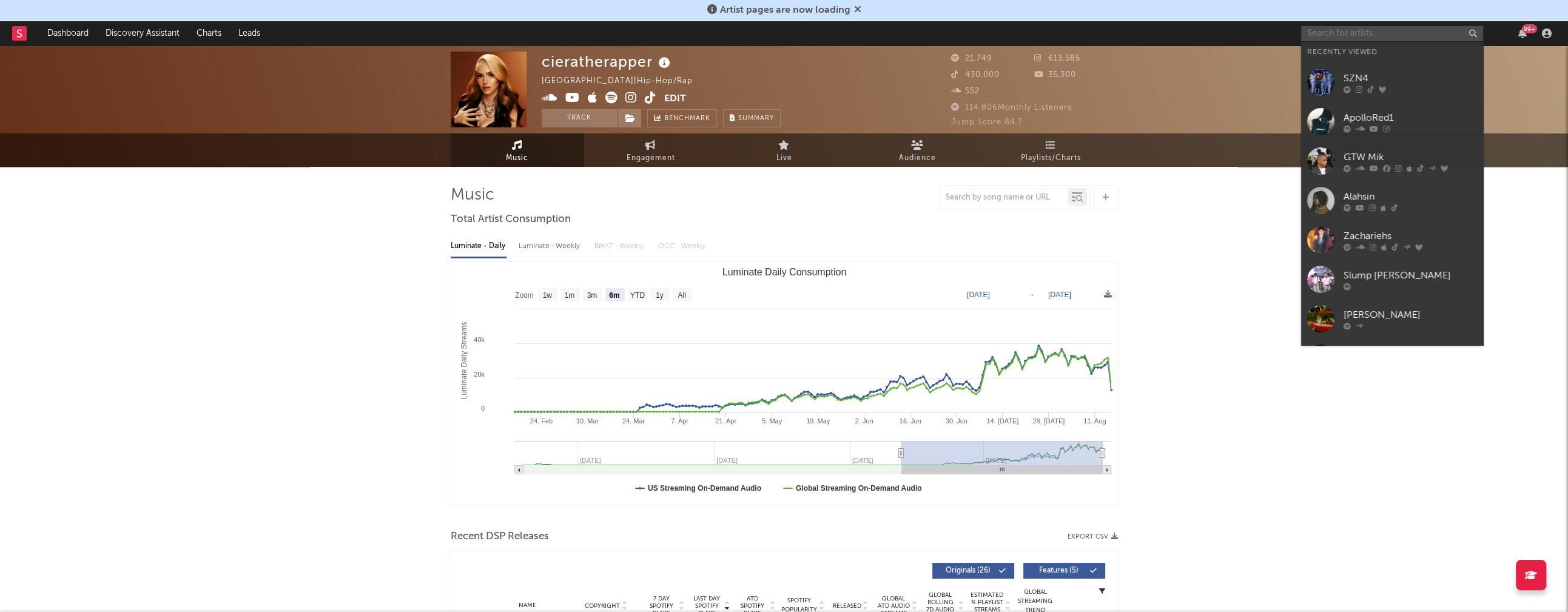
paste input "NewDad – Pretty"
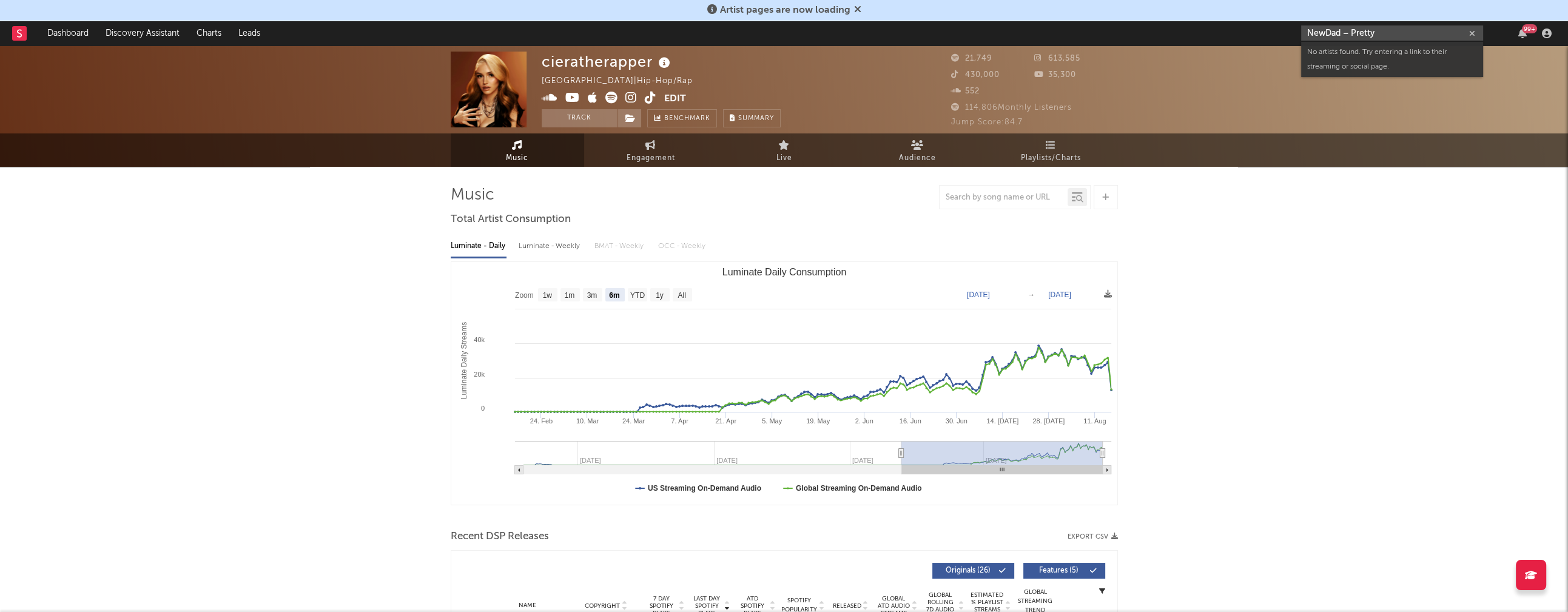
drag, startPoint x: 1348, startPoint y: 32, endPoint x: 1395, endPoint y: 36, distance: 47.2
click at [1395, 36] on input "NewDad – Pretty" at bounding box center [1392, 32] width 182 height 15
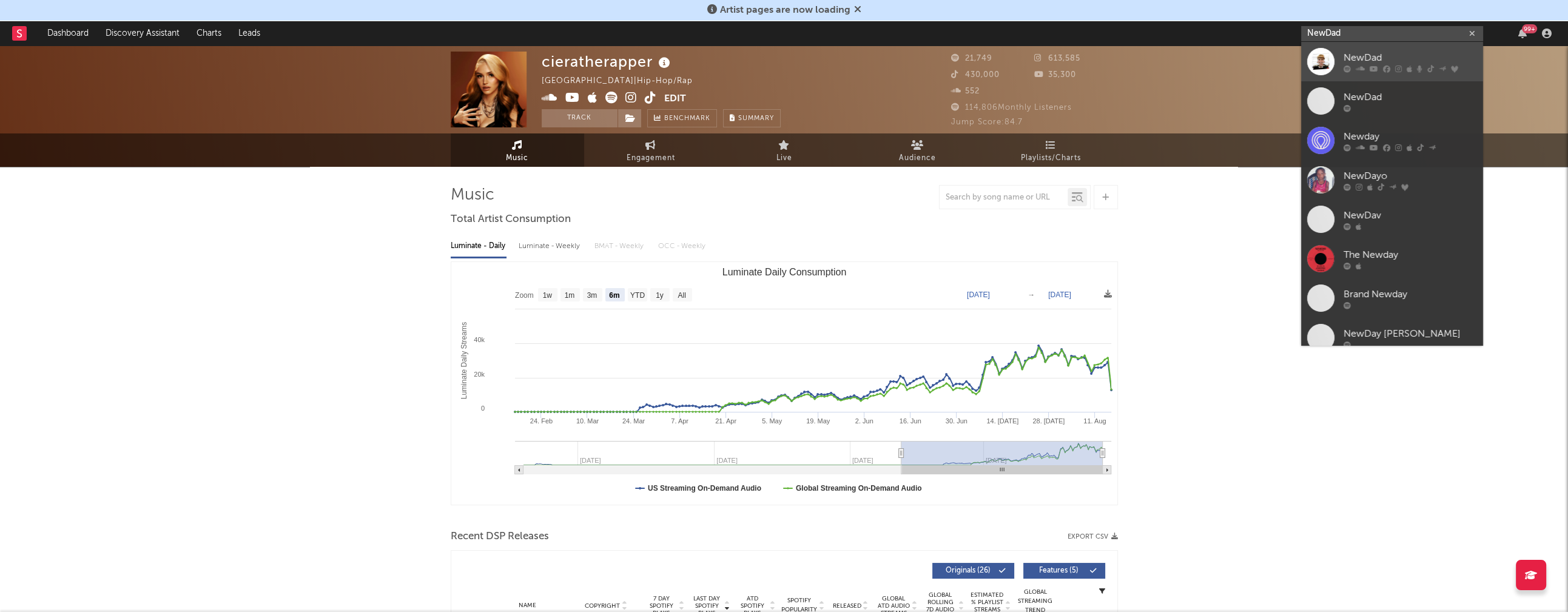
type input "NewDad"
click at [1388, 50] on link "NewDad" at bounding box center [1392, 62] width 182 height 40
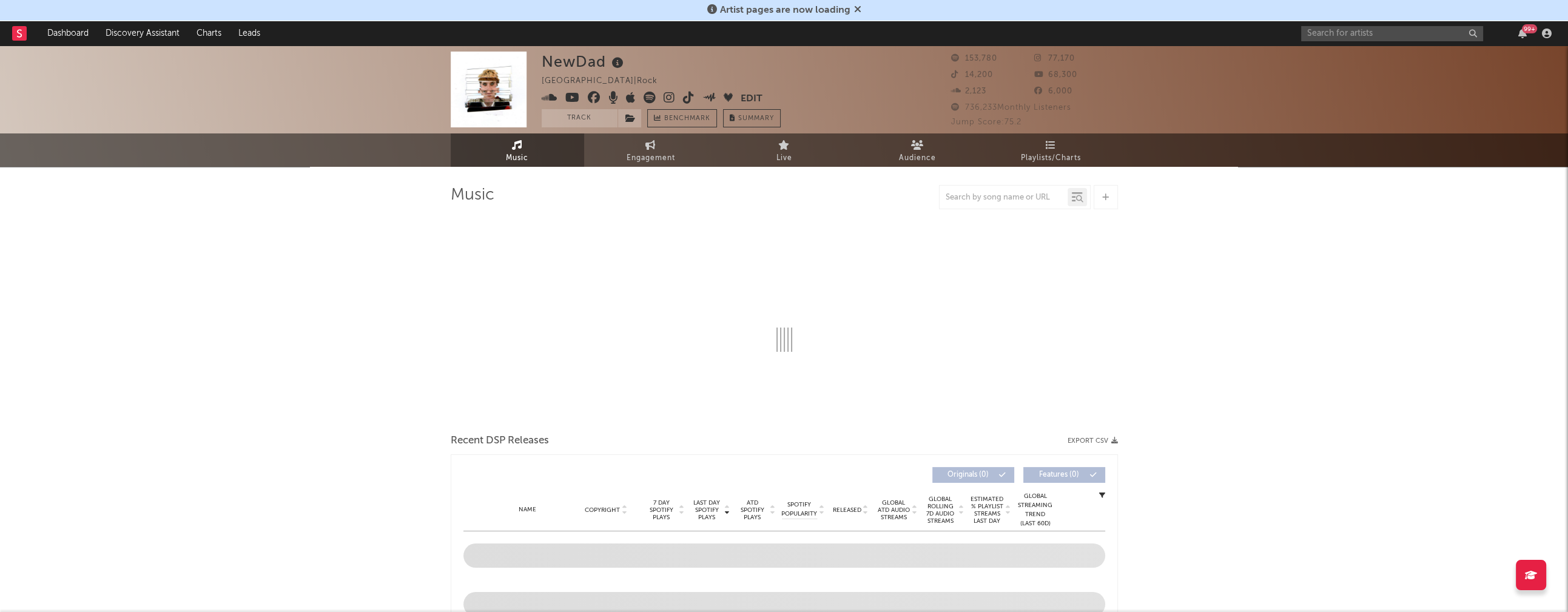
select select "6m"
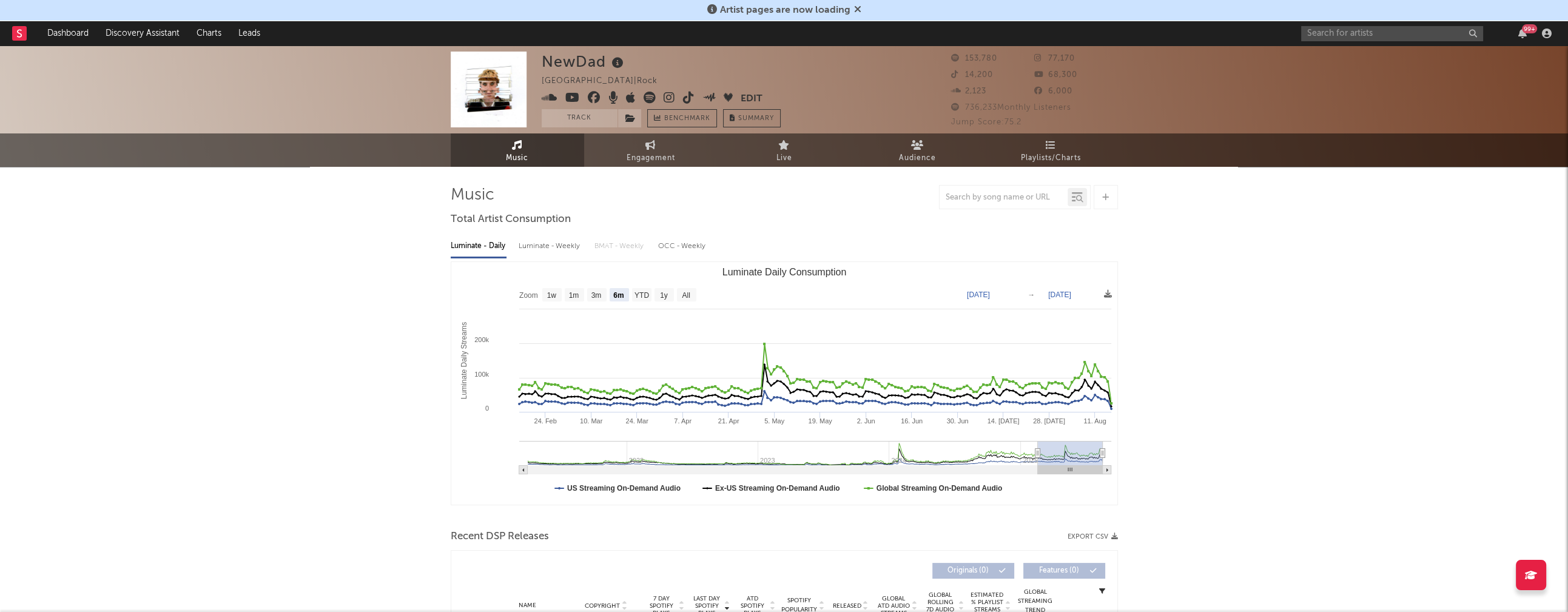
click at [540, 244] on div "Luminate - Weekly" at bounding box center [551, 246] width 64 height 21
select select "6m"
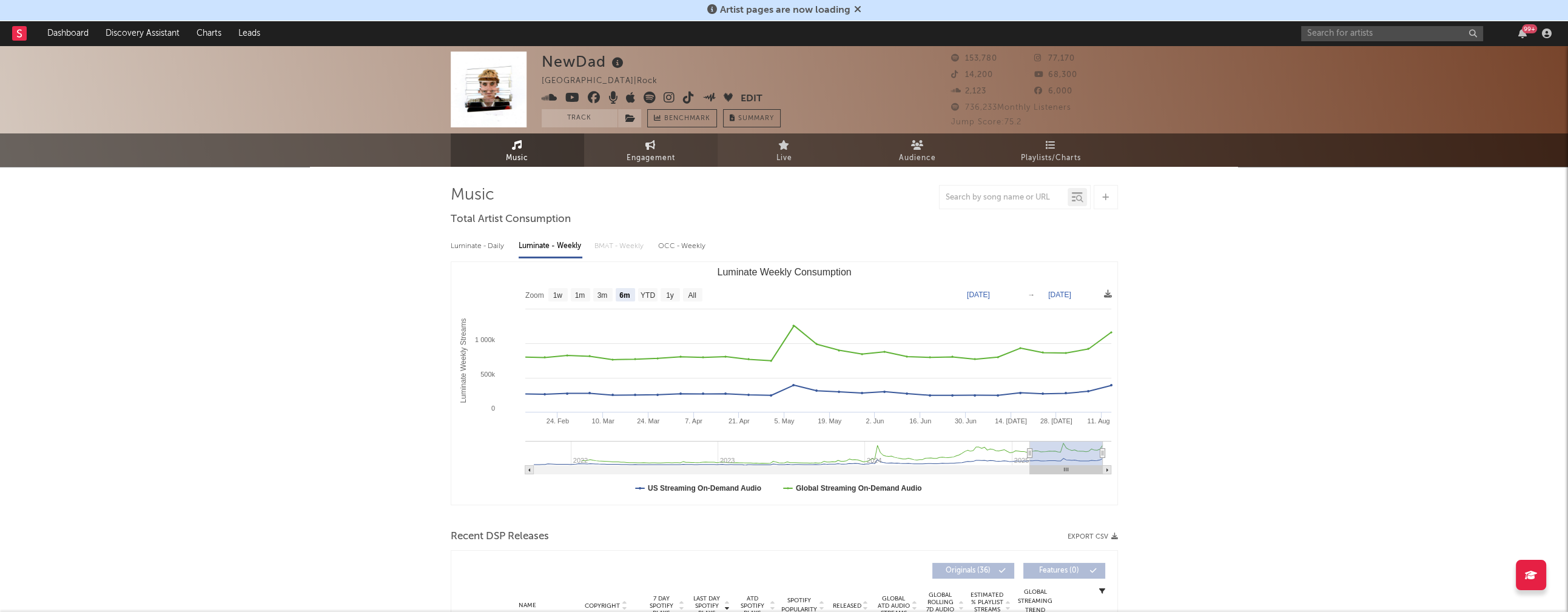
click at [649, 158] on span "Engagement" at bounding box center [651, 158] width 48 height 15
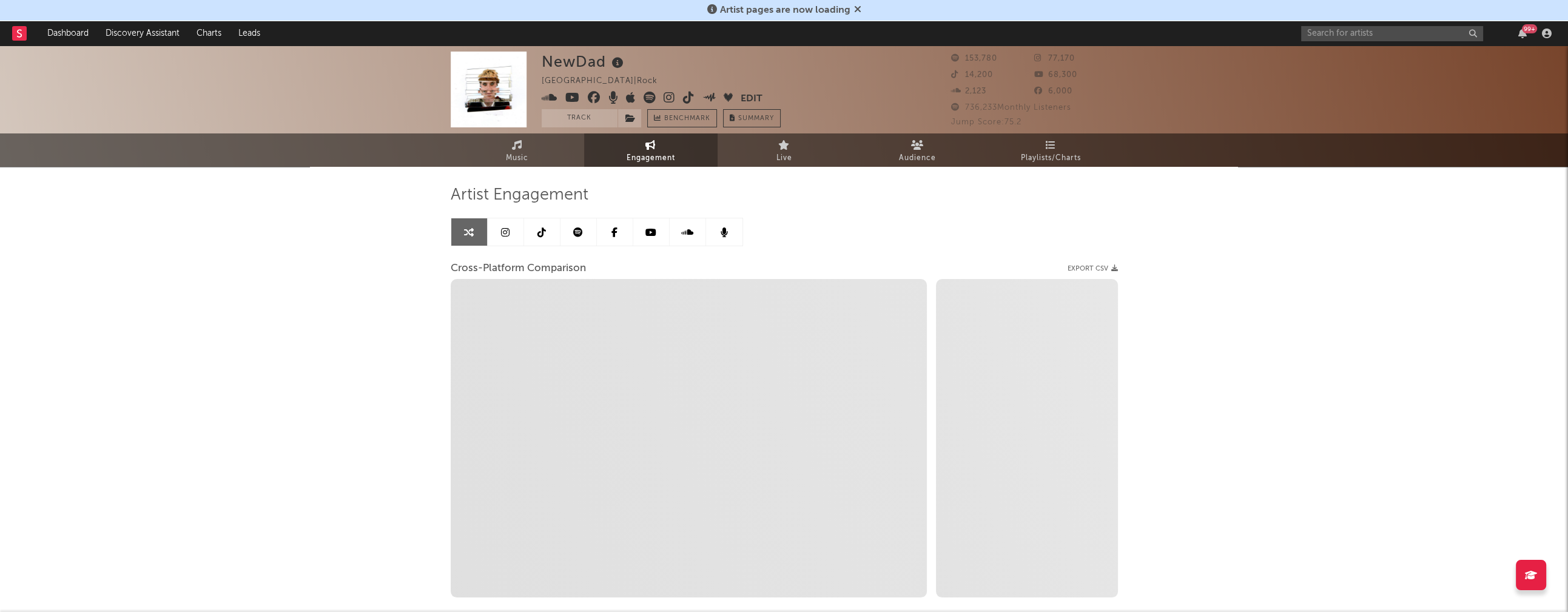
select select "1w"
click at [670, 98] on icon at bounding box center [669, 97] width 11 height 12
select select "1m"
